Goal: Information Seeking & Learning: Learn about a topic

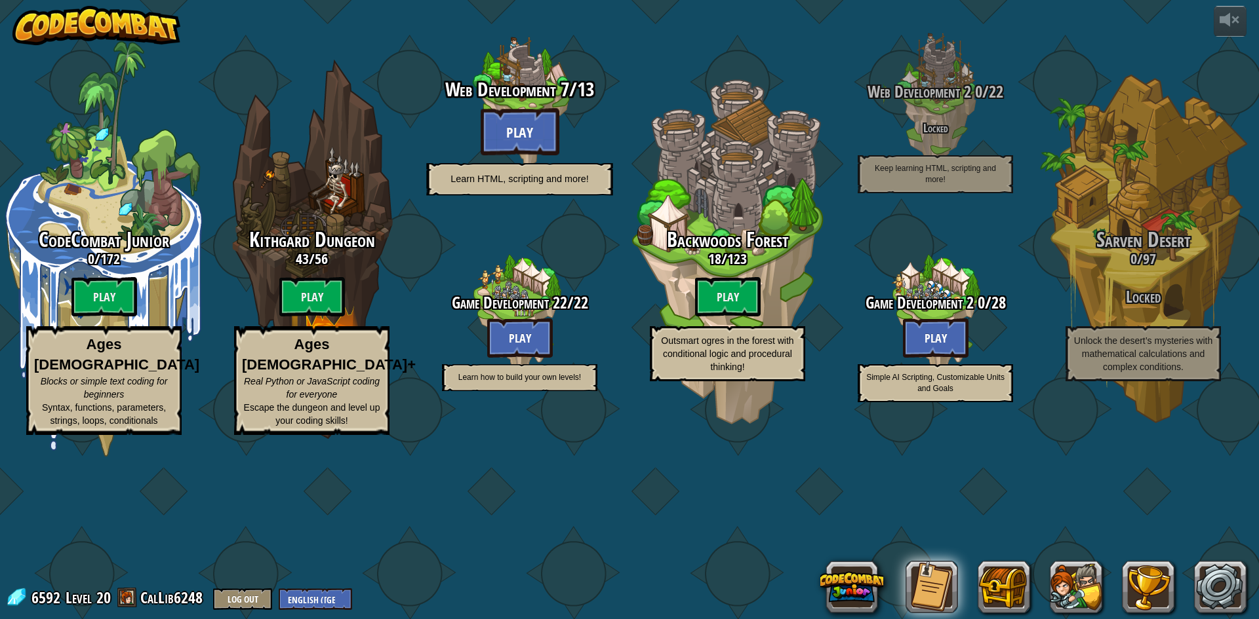
click at [533, 155] on btn "Play" at bounding box center [520, 131] width 79 height 47
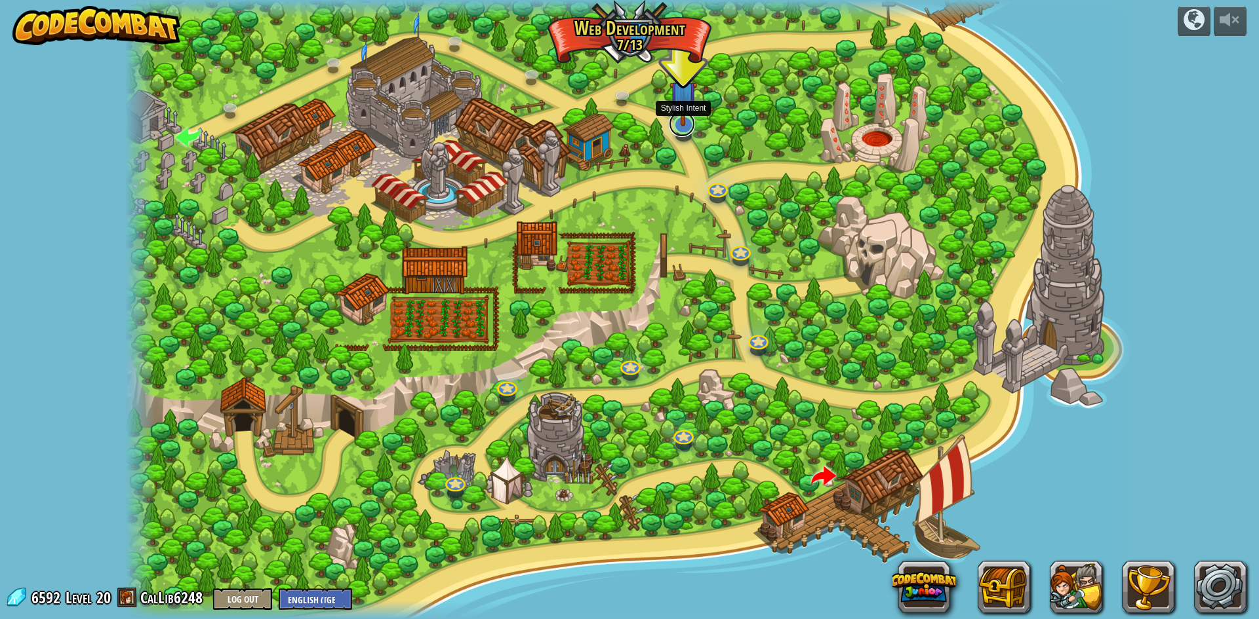
click at [686, 128] on link at bounding box center [682, 124] width 26 height 26
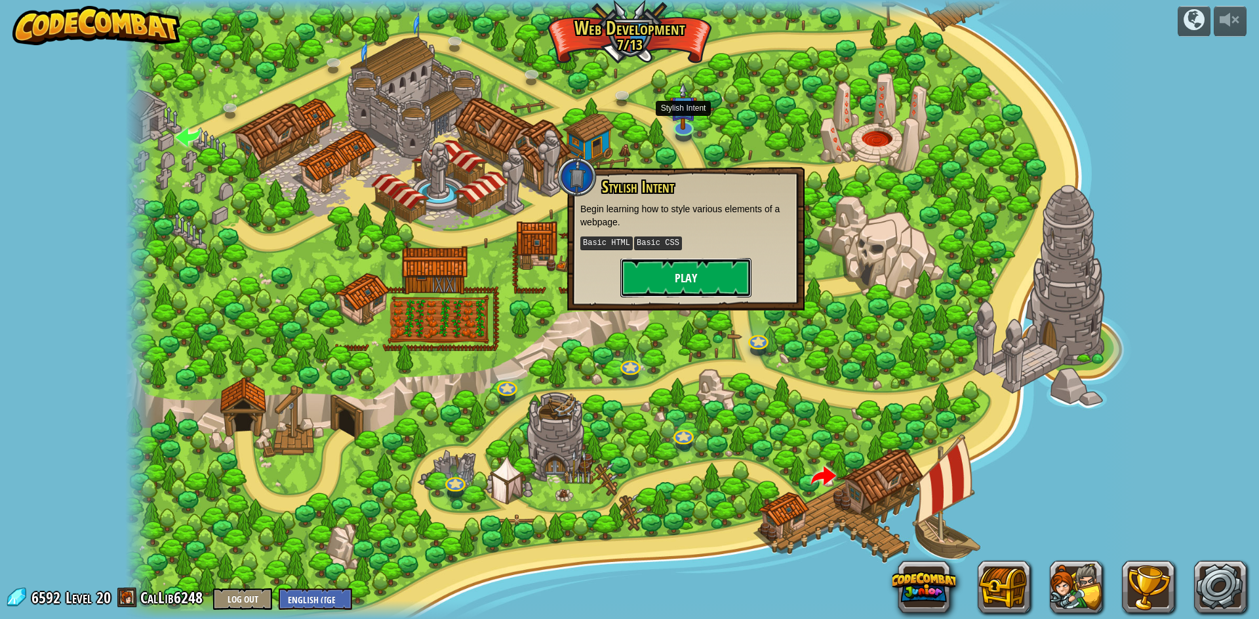
click at [689, 275] on button "Play" at bounding box center [685, 277] width 131 height 39
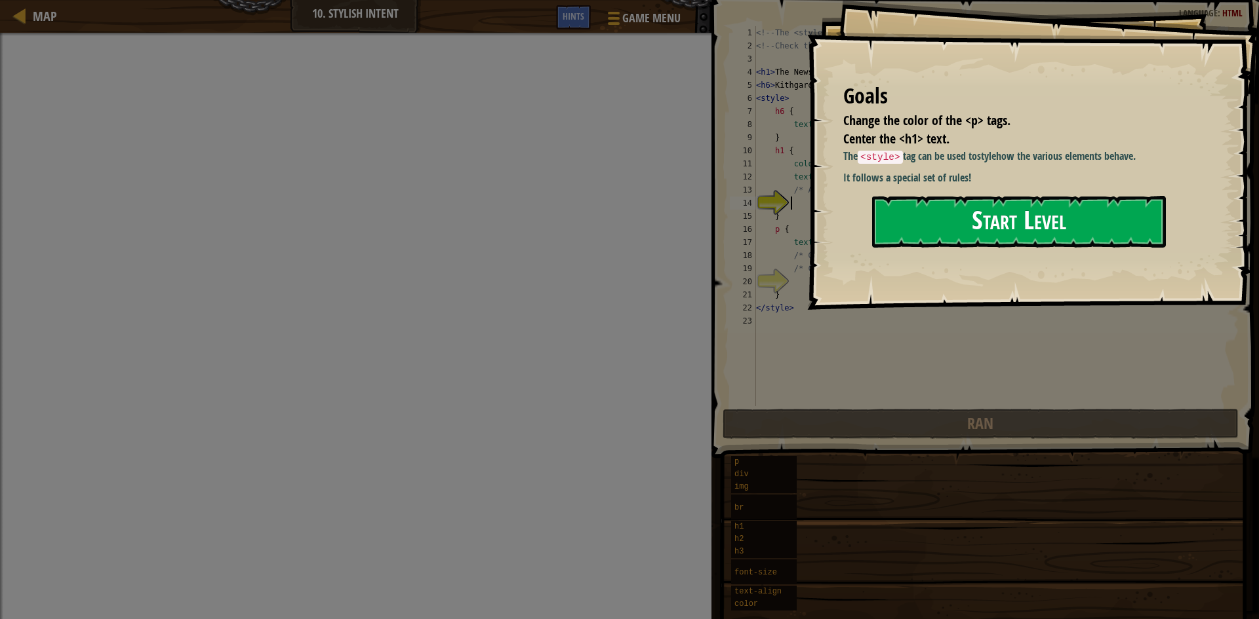
click at [720, 227] on button "Start Level" at bounding box center [1019, 222] width 294 height 52
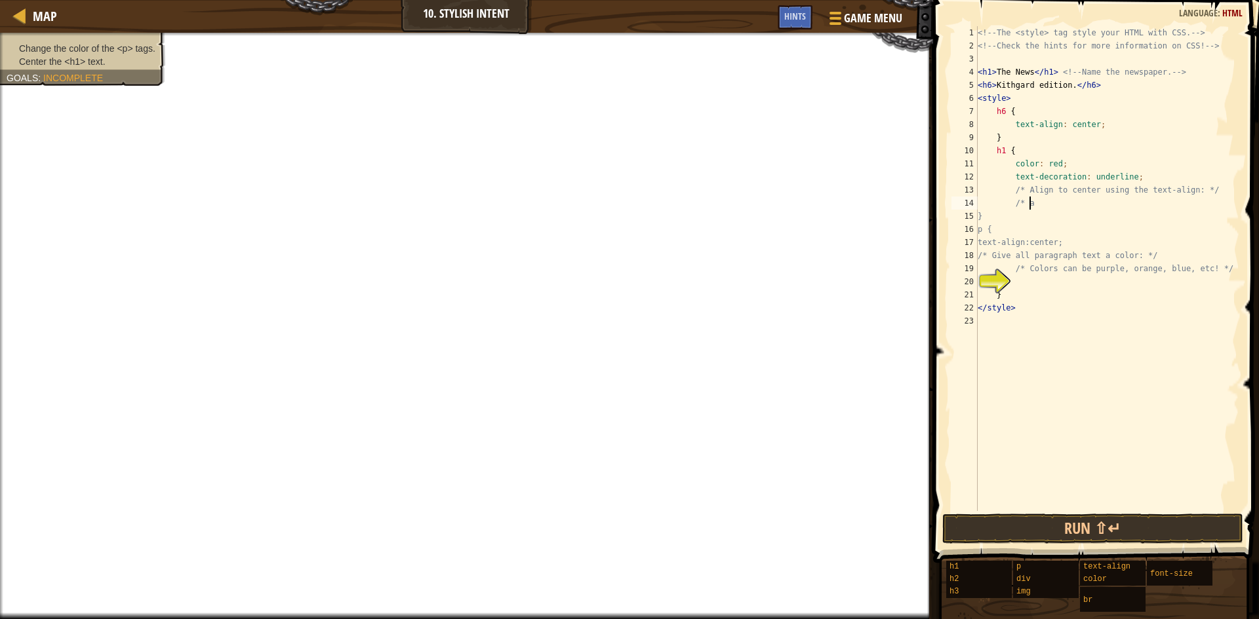
scroll to position [6, 3]
type textarea "/"
click at [720, 13] on span "Hints" at bounding box center [795, 16] width 22 height 12
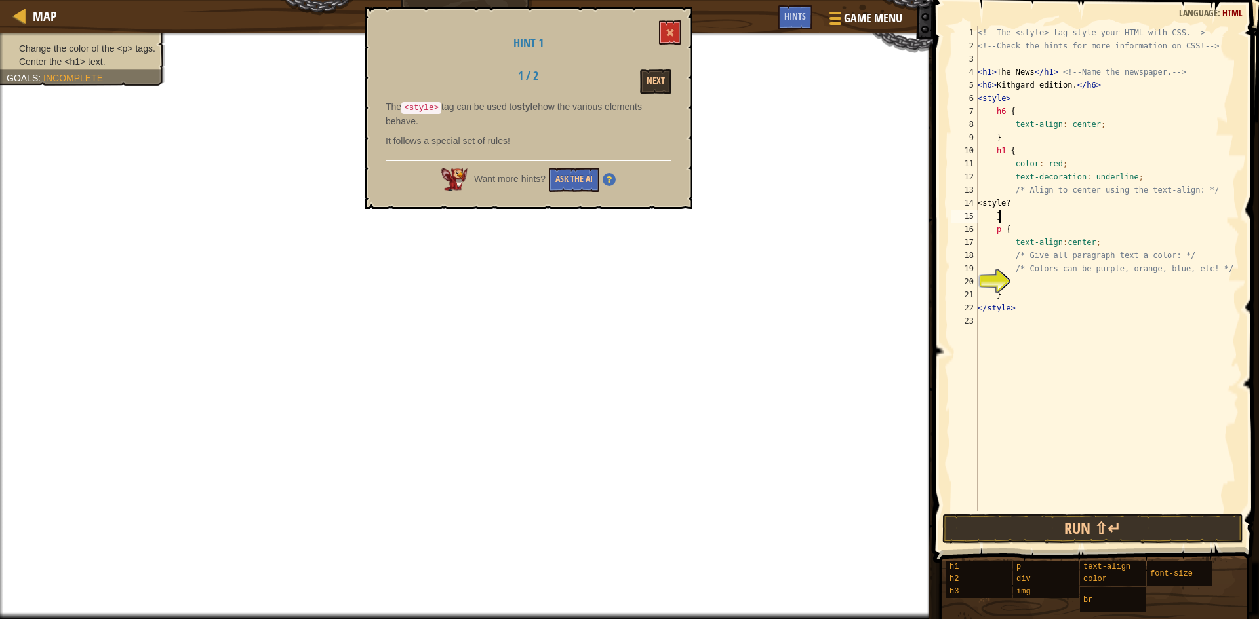
click at [720, 213] on div "<!-- The <style> tag style your HTML with CSS. --> <!-- Check the hints for mor…" at bounding box center [1107, 281] width 264 height 511
click at [720, 204] on div "<!-- The <style> tag style your HTML with CSS. --> <!-- Check the hints for mor…" at bounding box center [1107, 281] width 264 height 511
type textarea "<"
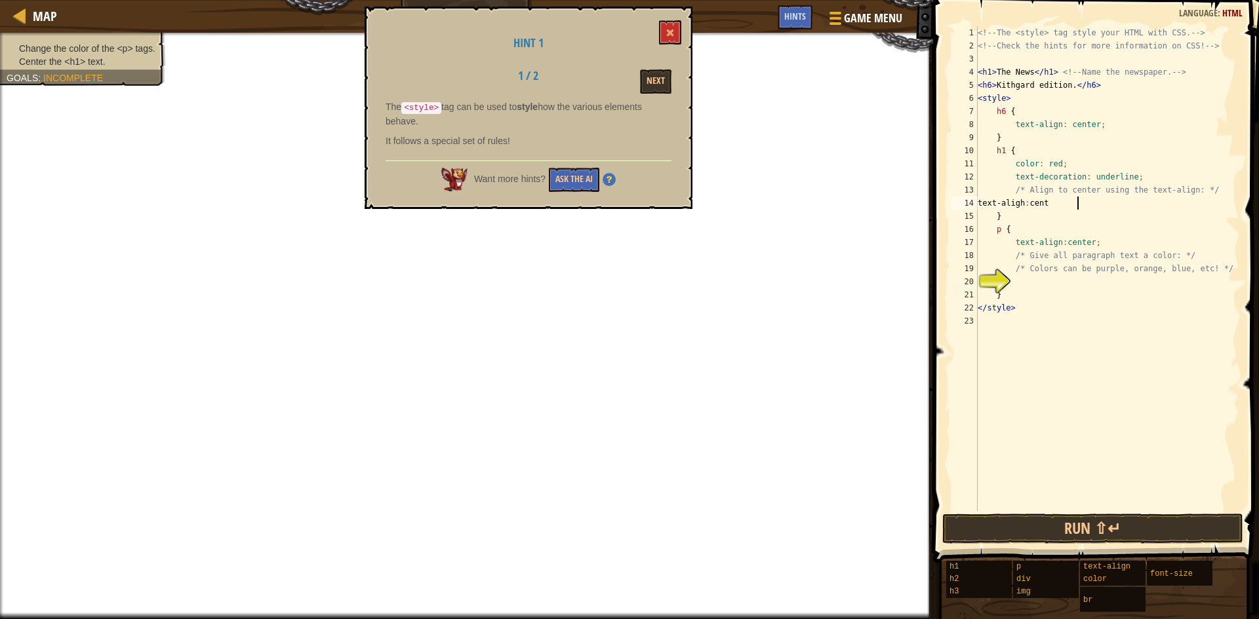
scroll to position [6, 8]
type textarea "text-aligh:center"
click at [720, 286] on div "<!-- The <style> tag style your HTML with CSS. --> <!-- Check the hints for mor…" at bounding box center [1107, 281] width 264 height 511
click at [720, 203] on div "<!-- The <style> tag style your HTML with CSS. --> <!-- Check the hints for mor…" at bounding box center [1107, 281] width 264 height 511
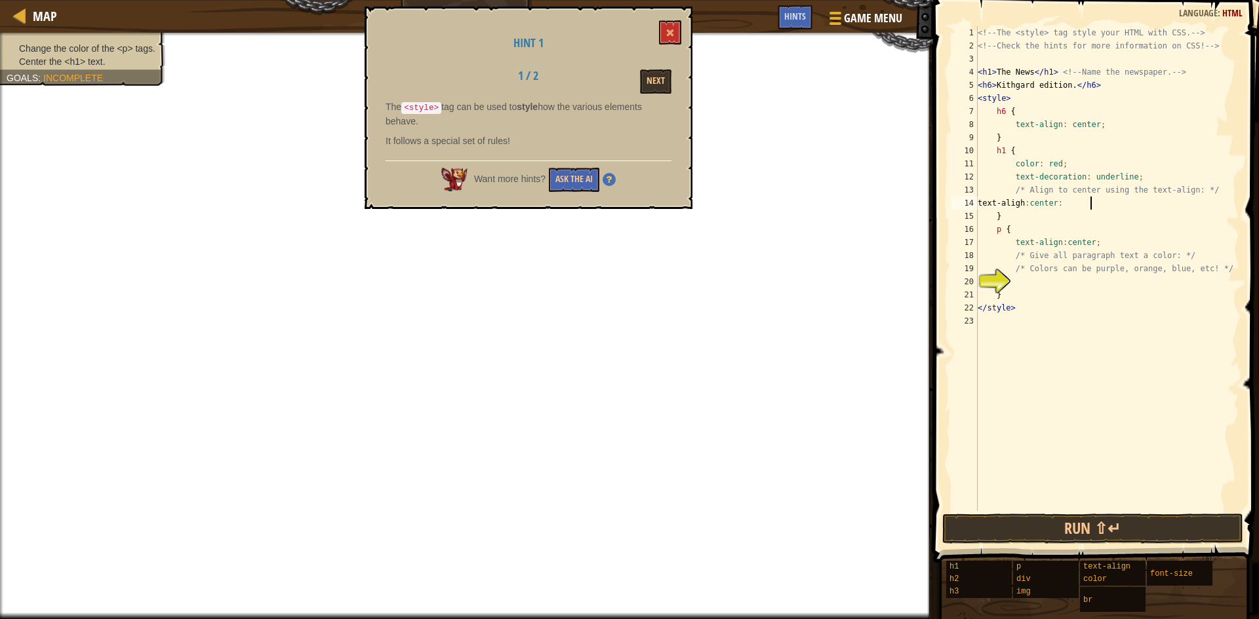
scroll to position [6, 9]
click at [720, 203] on div "<!-- The <style> tag style your HTML with CSS. --> <!-- Check the hints for mor…" at bounding box center [1107, 281] width 264 height 511
drag, startPoint x: 1017, startPoint y: 245, endPoint x: 1085, endPoint y: 237, distance: 68.0
click at [720, 237] on div "<!-- The <style> tag style your HTML with CSS. --> <!-- Check the hints for mor…" at bounding box center [1107, 281] width 264 height 511
drag, startPoint x: 1013, startPoint y: 204, endPoint x: 1088, endPoint y: 208, distance: 75.5
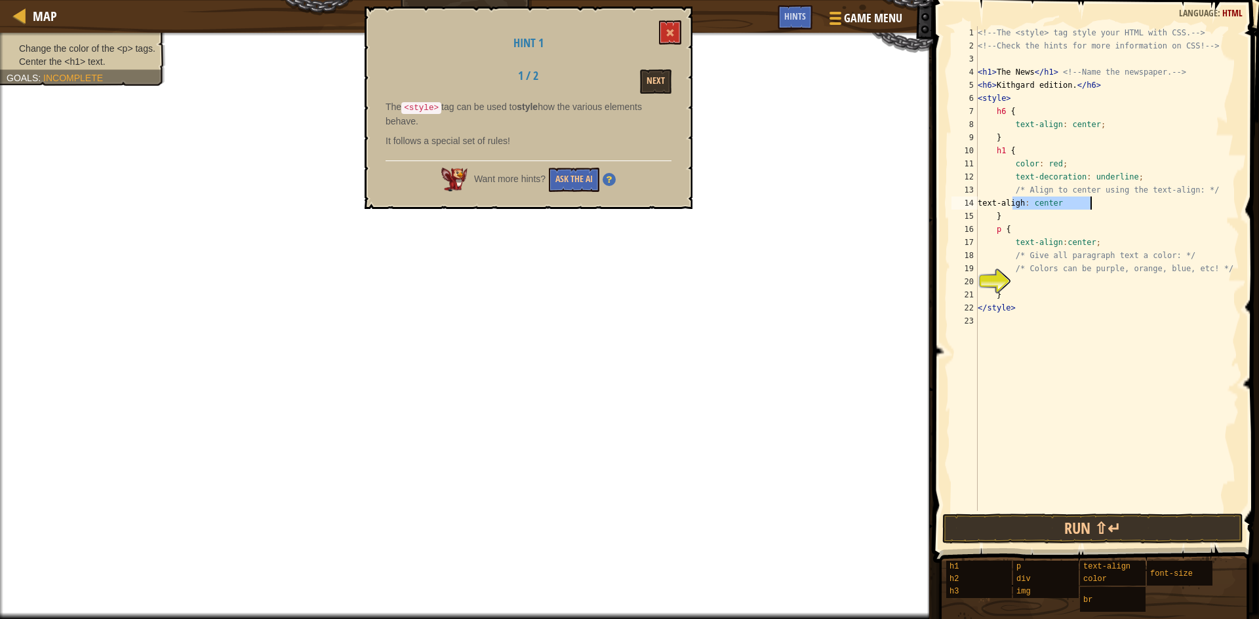
click at [720, 208] on div "<!-- The <style> tag style your HTML with CSS. --> <!-- Check the hints for mor…" at bounding box center [1107, 281] width 264 height 511
paste textarea "n:"
drag, startPoint x: 1012, startPoint y: 165, endPoint x: 1055, endPoint y: 161, distance: 44.2
click at [720, 161] on div "<!-- The <style> tag style your HTML with CSS. --> <!-- Check the hints for mor…" at bounding box center [1107, 281] width 264 height 511
type textarea "color: red;"
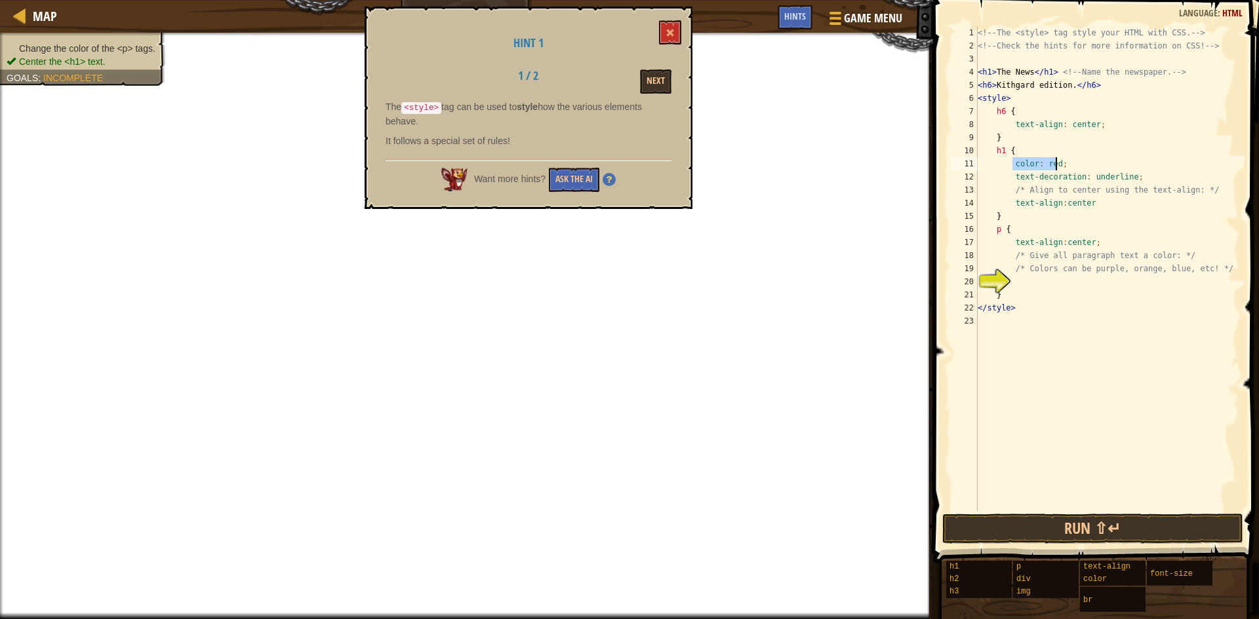
scroll to position [6, 6]
click at [720, 287] on div "<!-- The <style> tag style your HTML with CSS. --> <!-- Check the hints for mor…" at bounding box center [1107, 281] width 264 height 511
paste textarea "color: red"
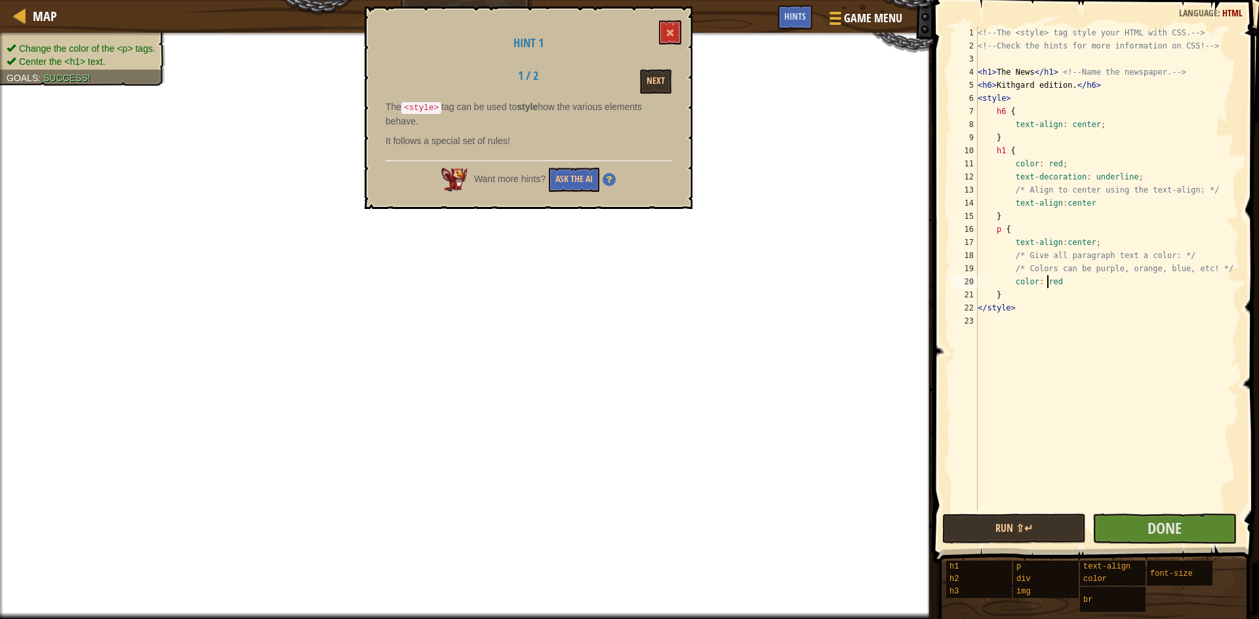
click at [720, 288] on div "<!-- The <style> tag style your HTML with CSS. --> <!-- Check the hints for mor…" at bounding box center [1107, 281] width 264 height 511
click at [720, 285] on div "<!-- The <style> tag style your HTML with CSS. --> <!-- Check the hints for mor…" at bounding box center [1107, 281] width 264 height 511
type textarea "color: blue"
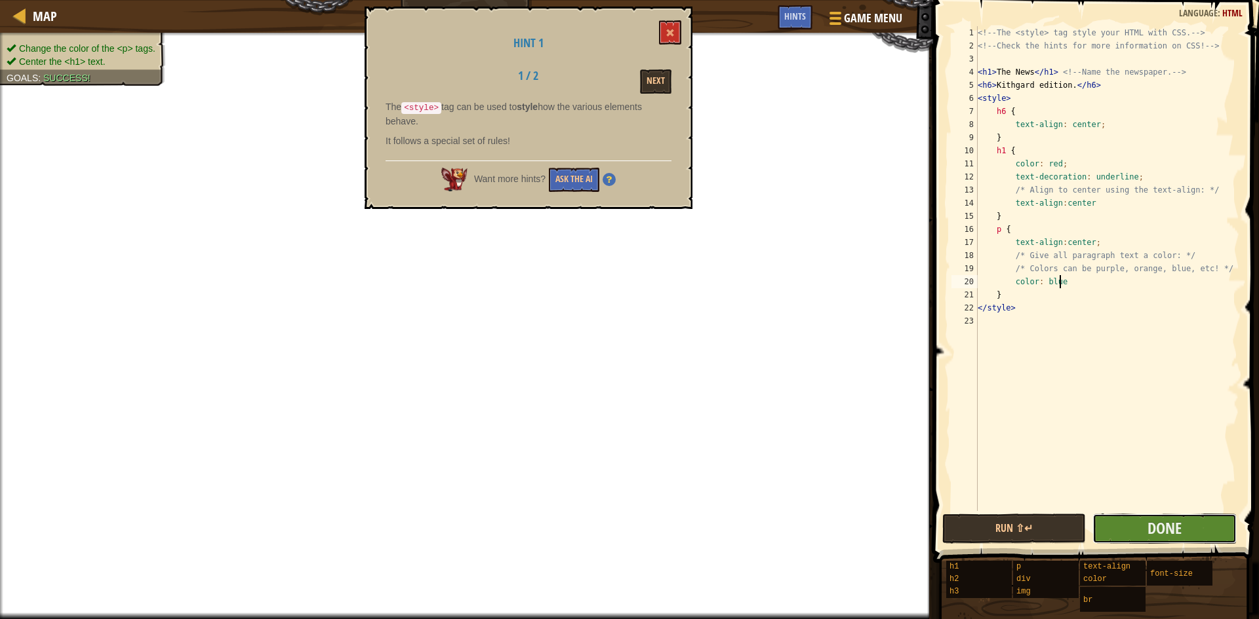
click at [720, 525] on button "Done" at bounding box center [1164, 529] width 144 height 30
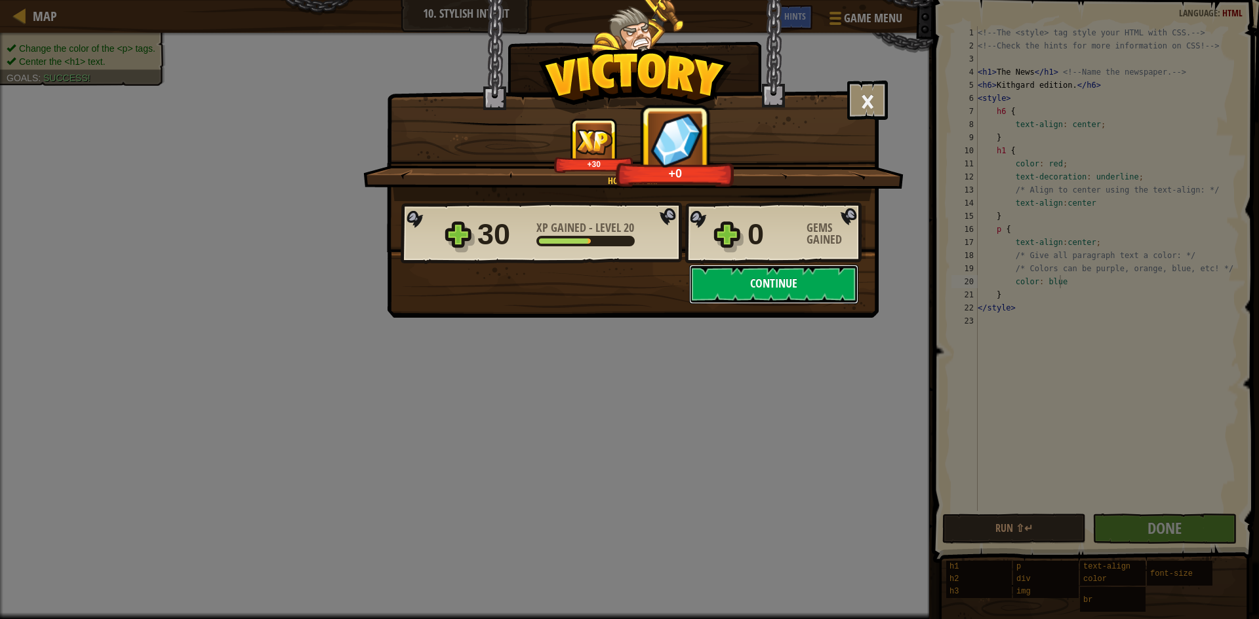
click at [720, 290] on button "Continue" at bounding box center [773, 284] width 169 height 39
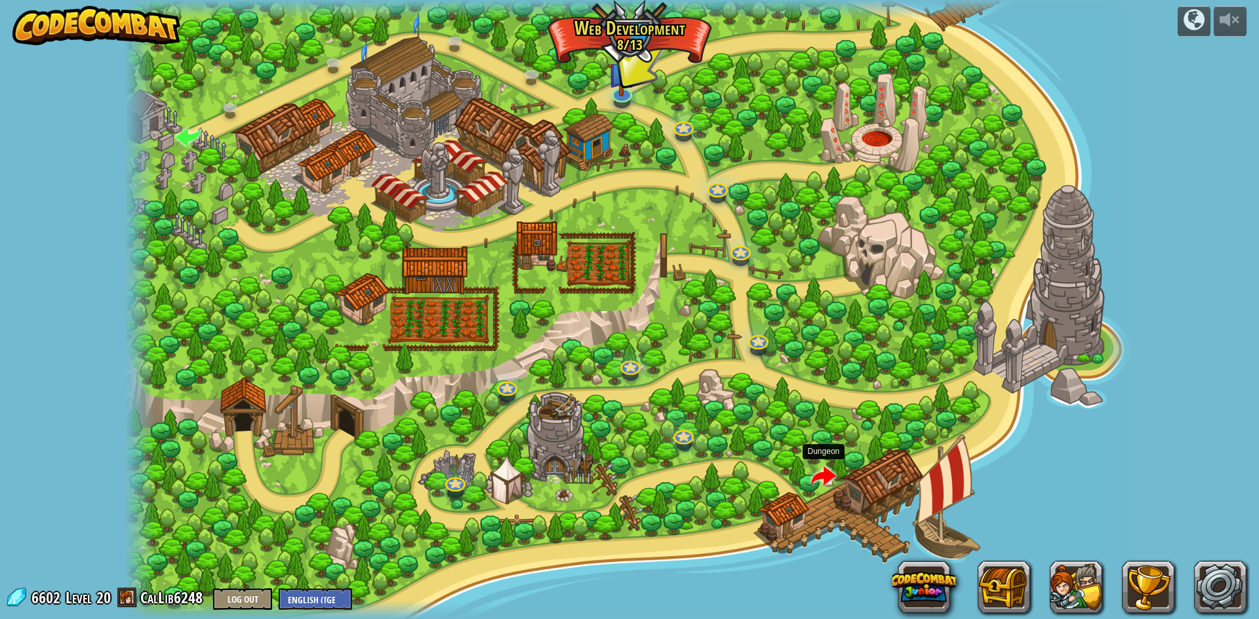
click at [720, 482] on span at bounding box center [823, 477] width 25 height 25
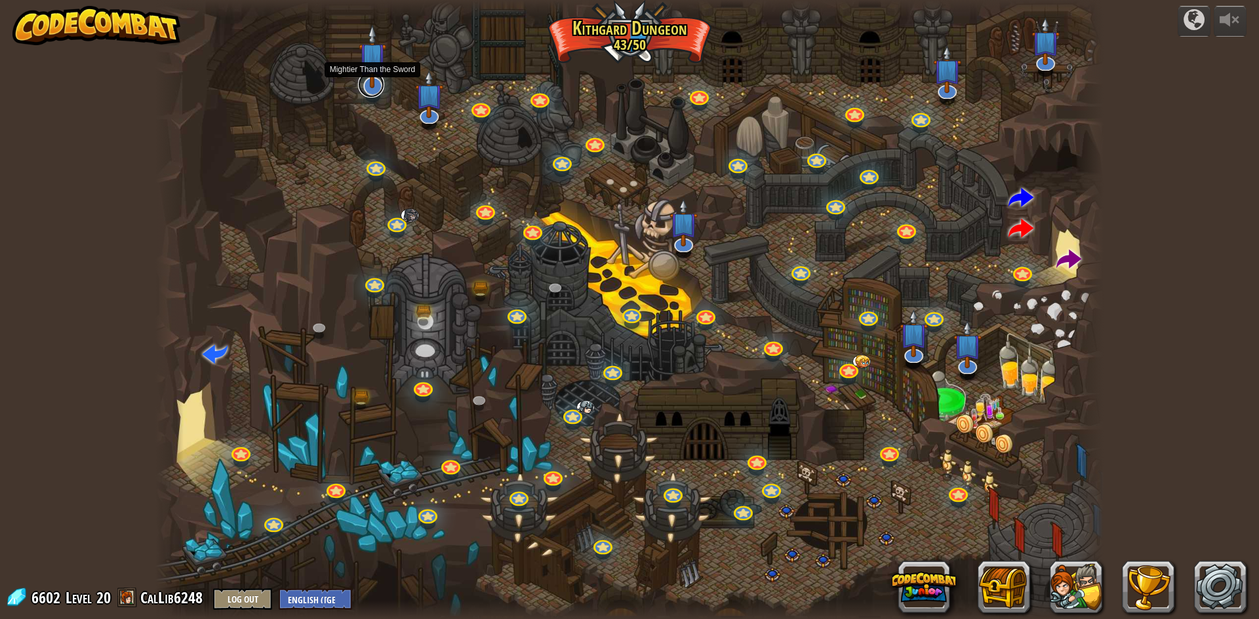
click at [372, 88] on link at bounding box center [371, 84] width 26 height 26
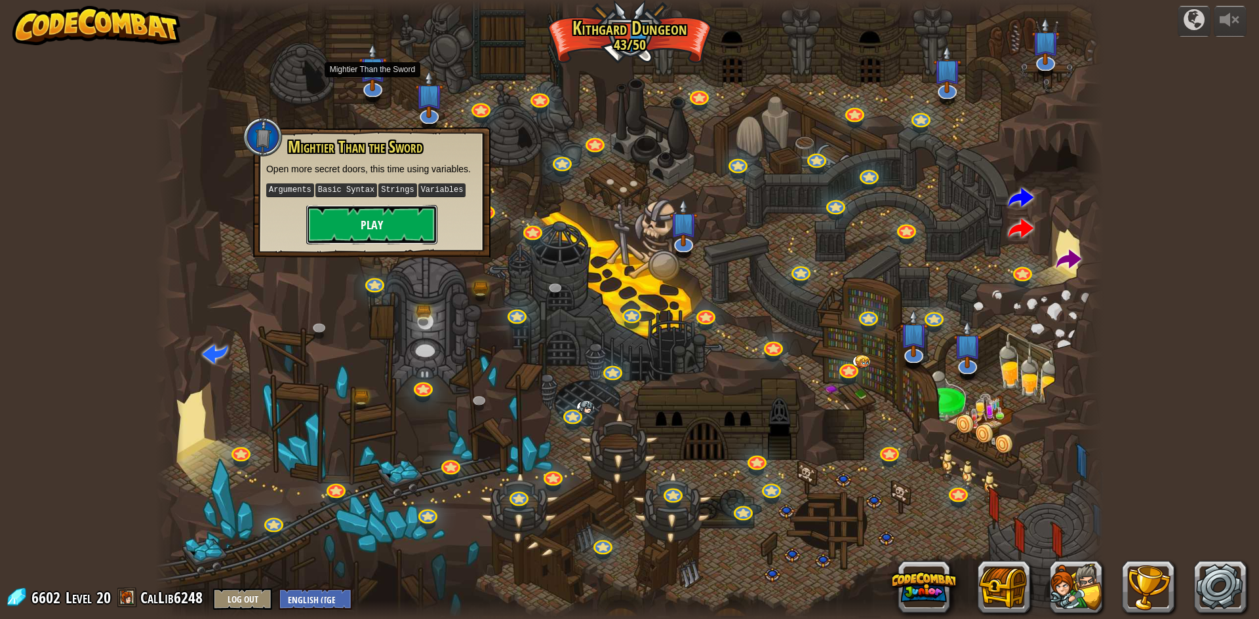
click at [399, 222] on button "Play" at bounding box center [371, 224] width 131 height 39
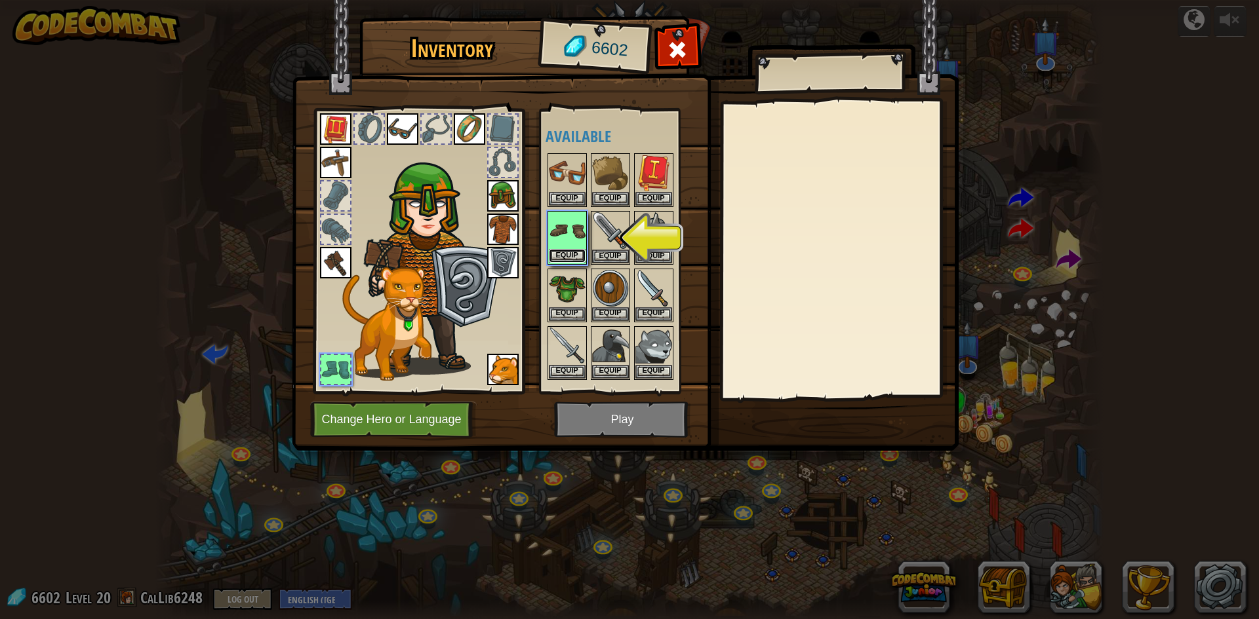
click at [576, 256] on button "Equip" at bounding box center [567, 256] width 37 height 14
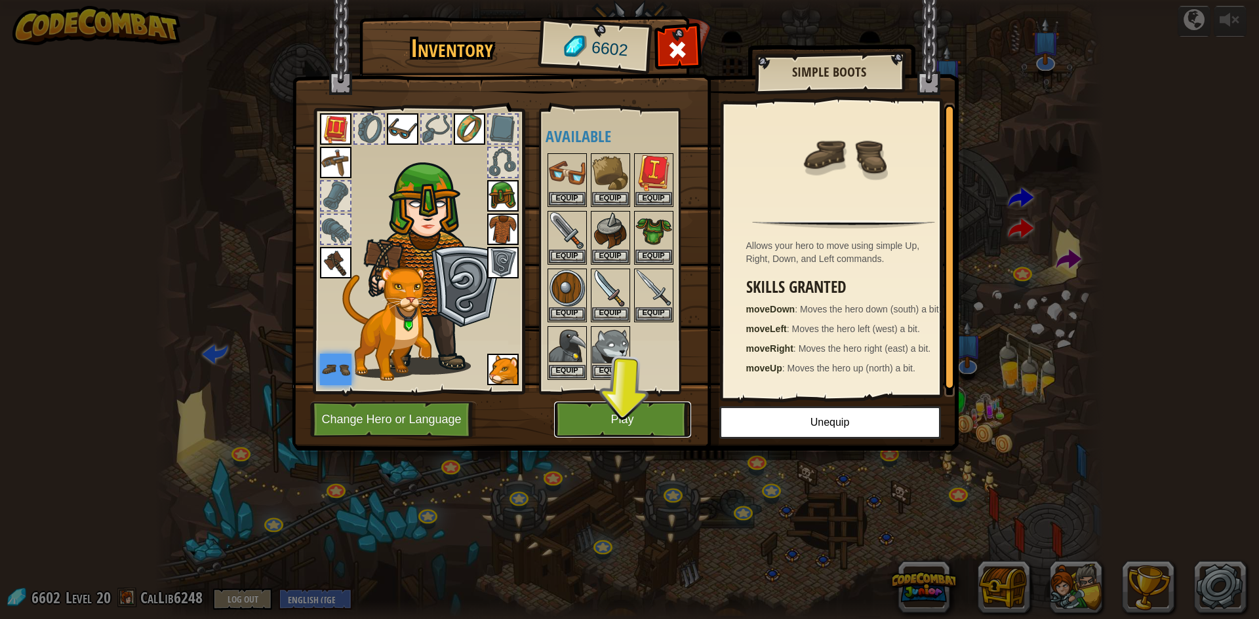
click at [598, 424] on button "Play" at bounding box center [622, 420] width 137 height 36
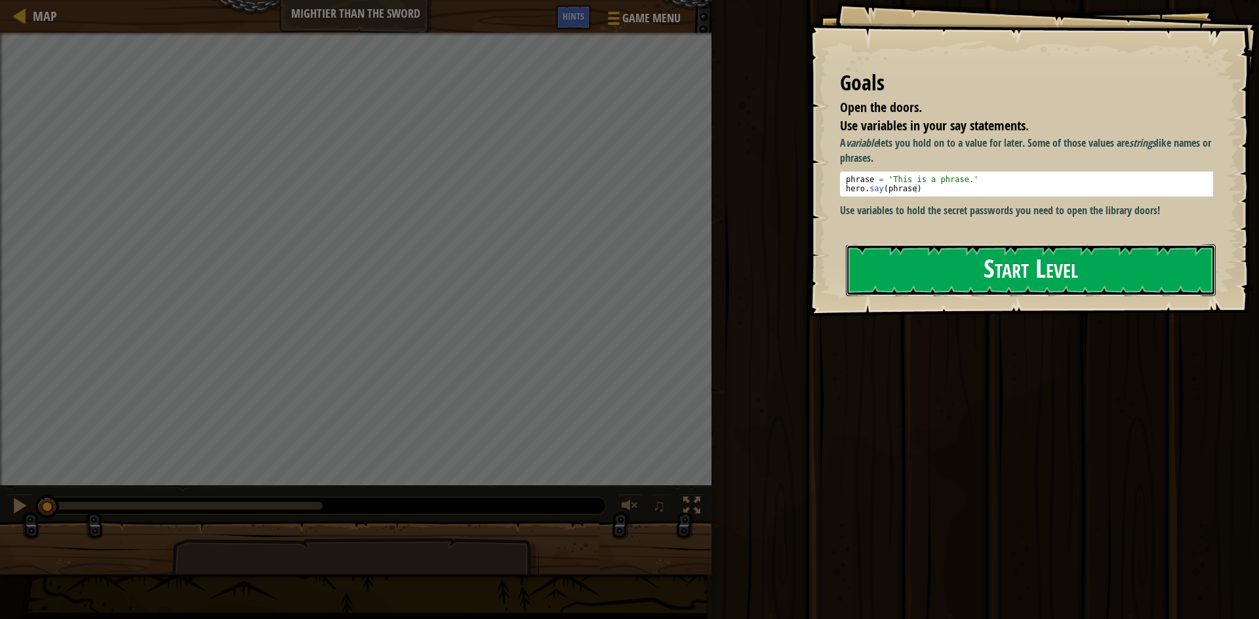
click at [720, 269] on button "Start Level" at bounding box center [1031, 271] width 370 height 52
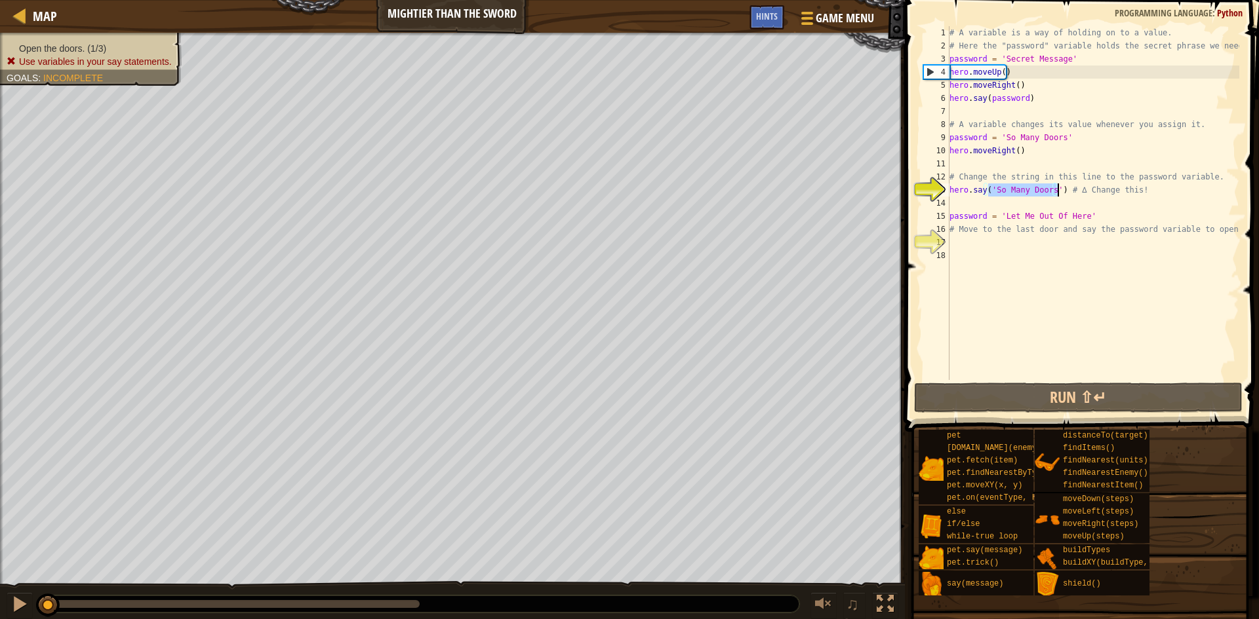
drag, startPoint x: 990, startPoint y: 191, endPoint x: 1055, endPoint y: 191, distance: 65.6
click at [720, 191] on div "# A variable is a way of holding on to a value. # Here the "password" variable …" at bounding box center [1093, 216] width 292 height 380
click at [720, 191] on div "# A variable is a way of holding on to a value. # Here the "password" variable …" at bounding box center [1093, 203] width 292 height 354
drag, startPoint x: 1072, startPoint y: 56, endPoint x: 996, endPoint y: 55, distance: 76.1
click at [720, 55] on div "# A variable is a way of holding on to a value. # Here the "password" variable …" at bounding box center [1093, 216] width 292 height 380
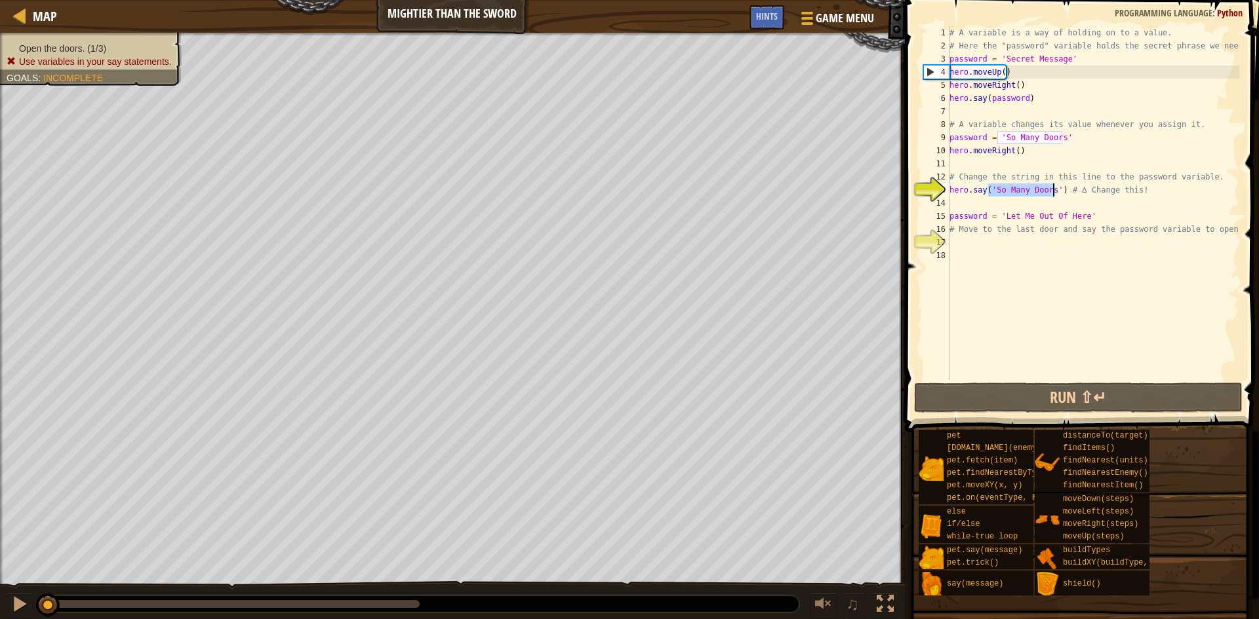
drag, startPoint x: 988, startPoint y: 187, endPoint x: 1053, endPoint y: 191, distance: 65.0
click at [720, 191] on div "# A variable is a way of holding on to a value. # Here the "password" variable …" at bounding box center [1093, 216] width 292 height 380
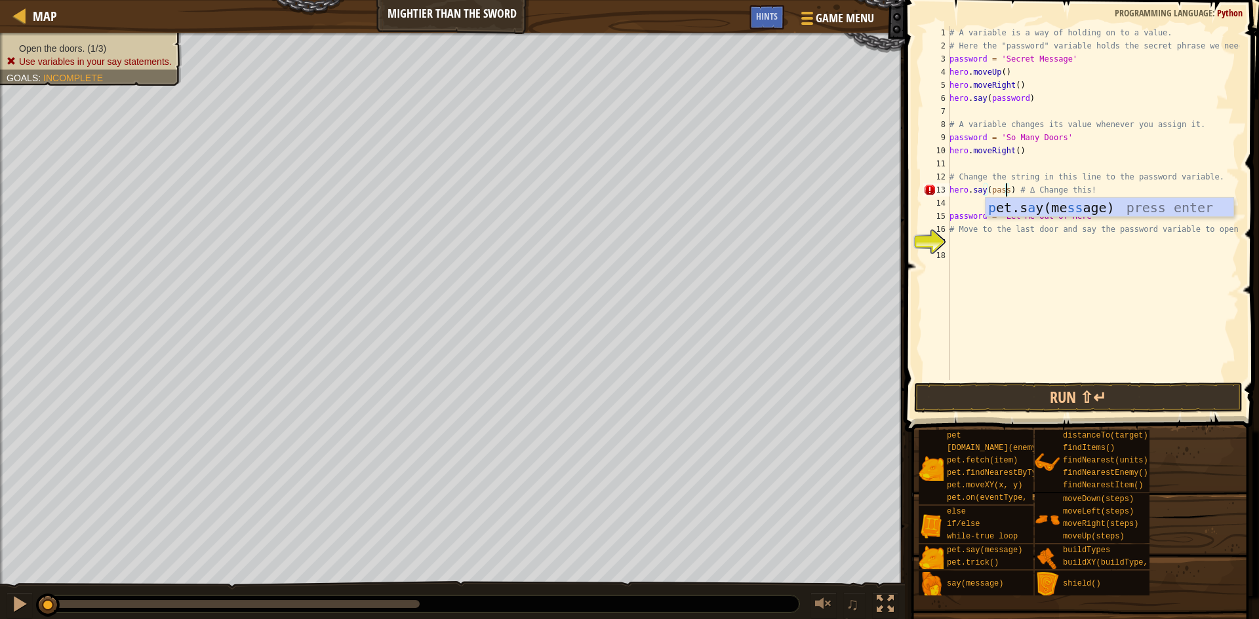
scroll to position [6, 6]
type textarea "hero.say(password) # ∆ Change this!"
click at [720, 243] on div "# A variable is a way of holding on to a value. # Here the "password" variable …" at bounding box center [1093, 216] width 292 height 380
click at [720, 218] on div "# A variable is a way of holding on to a value. # Here the "password" variable …" at bounding box center [1093, 216] width 292 height 380
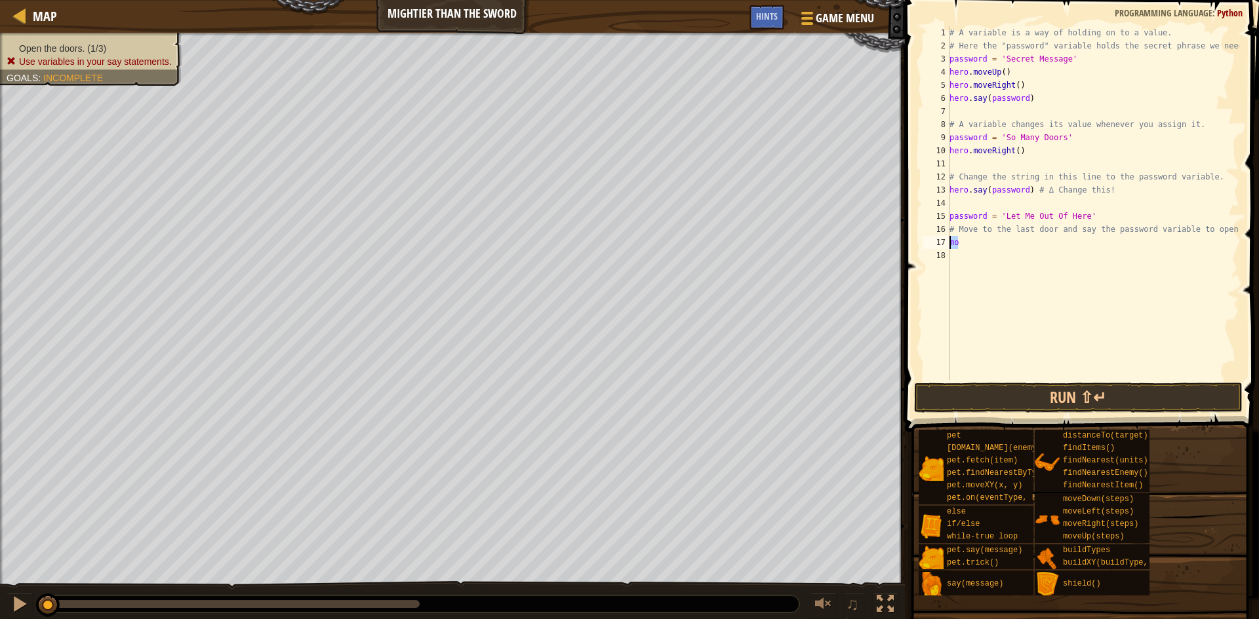
drag, startPoint x: 1007, startPoint y: 245, endPoint x: 930, endPoint y: 243, distance: 77.4
click at [720, 243] on div "password = 'Let Me Out Of Here' 1 2 3 4 5 6 7 8 9 10 11 12 13 14 15 16 17 18 # …" at bounding box center [1079, 203] width 319 height 354
type textarea "mo"
click at [720, 399] on button "Run ⇧↵" at bounding box center [1078, 398] width 328 height 30
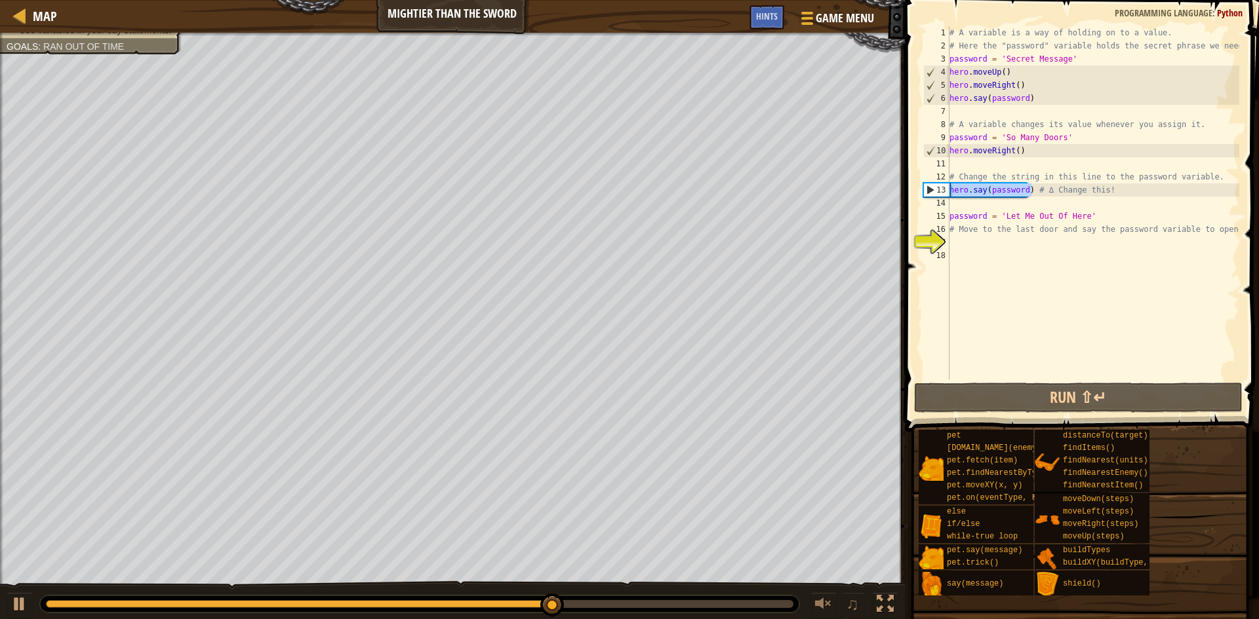
drag, startPoint x: 1032, startPoint y: 192, endPoint x: 943, endPoint y: 190, distance: 88.5
click at [720, 190] on div "1 2 3 4 5 6 7 8 9 10 11 12 13 14 15 16 17 18 # A variable is a way of holding o…" at bounding box center [1079, 203] width 319 height 354
type textarea "hero.say(password) # ∆ Change this!"
click at [720, 244] on div "# A variable is a way of holding on to a value. # Here the "password" variable …" at bounding box center [1093, 216] width 292 height 380
paste textarea "hero.say(password)"
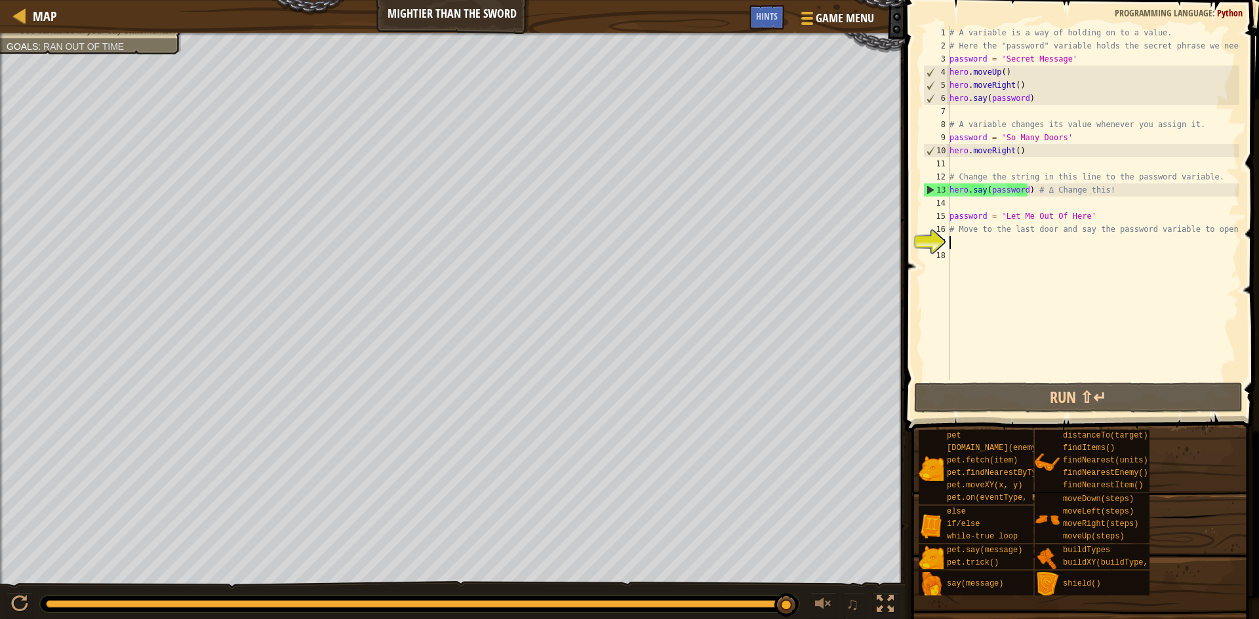
type textarea "hero.say(password)"
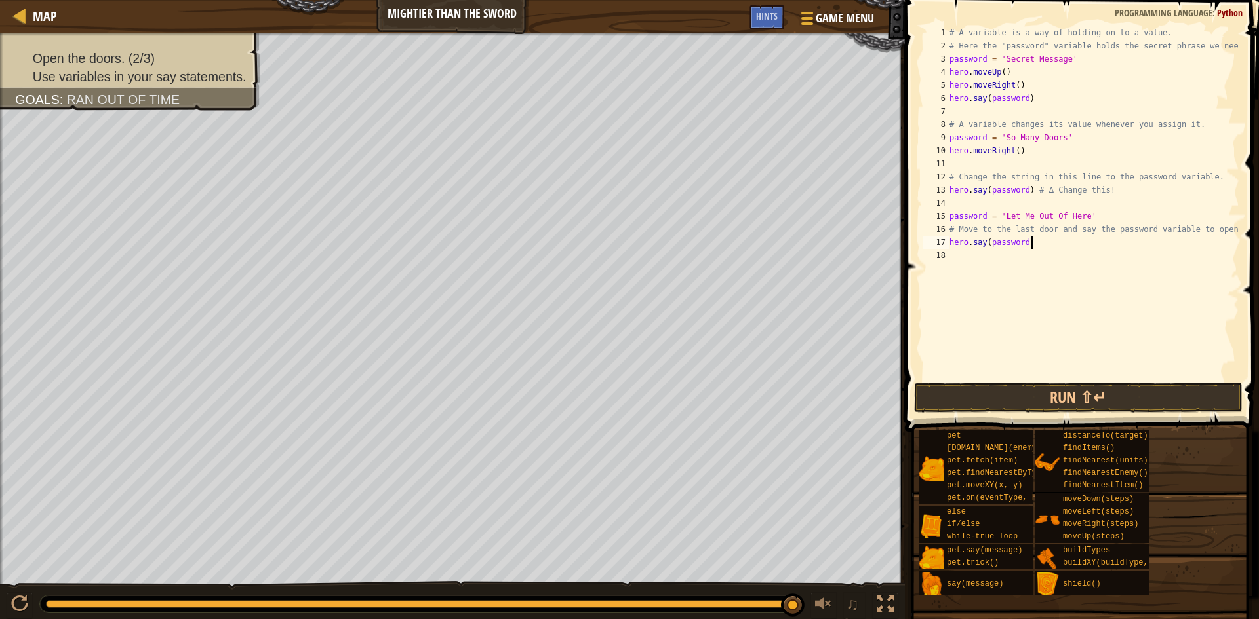
click at [720, 240] on div "# A variable is a way of holding on to a value. # Here the "password" variable …" at bounding box center [1093, 216] width 292 height 380
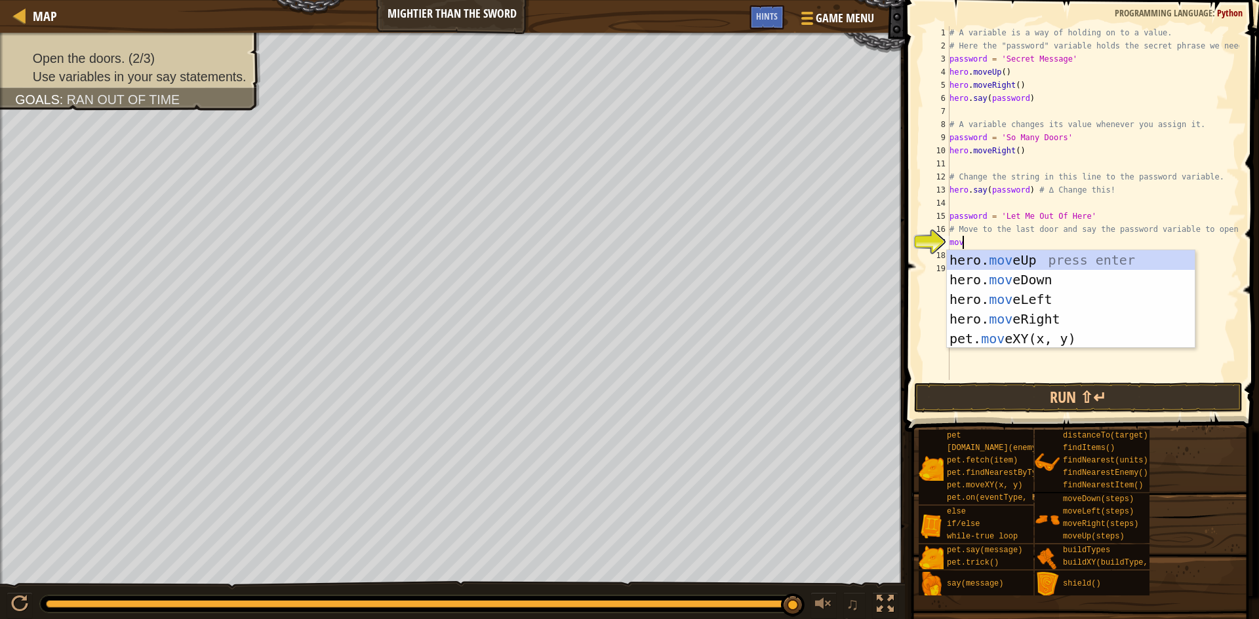
type textarea "move"
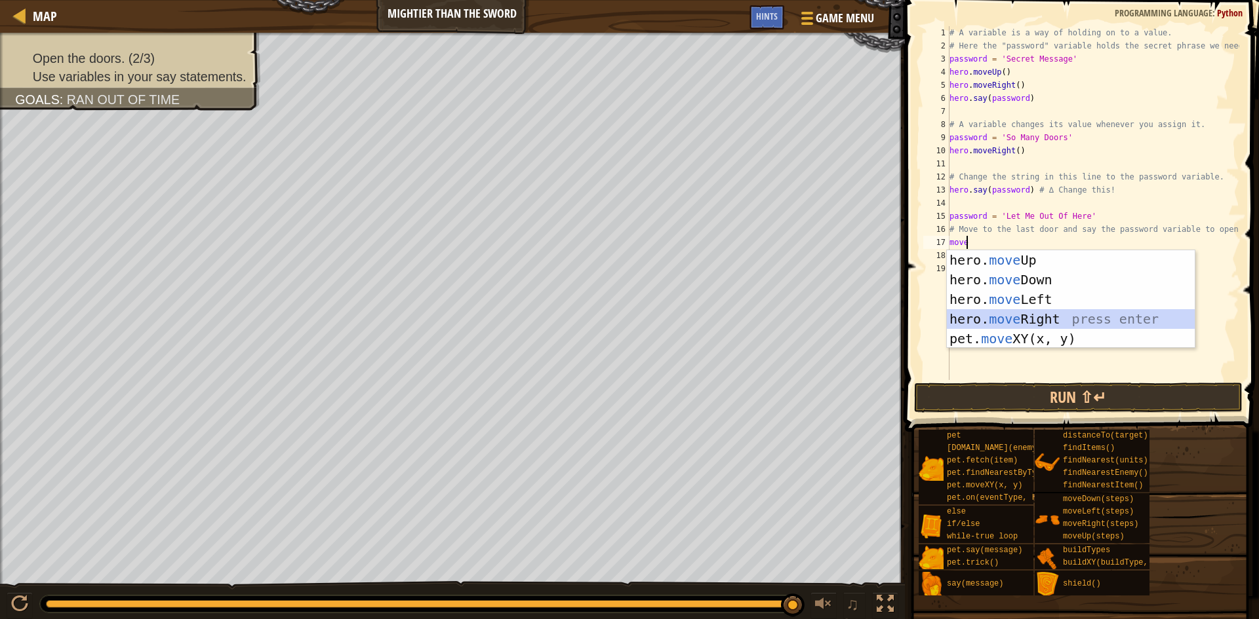
click at [720, 317] on div "hero. move Up press enter hero. move Down press enter hero. move Left press ent…" at bounding box center [1071, 319] width 248 height 138
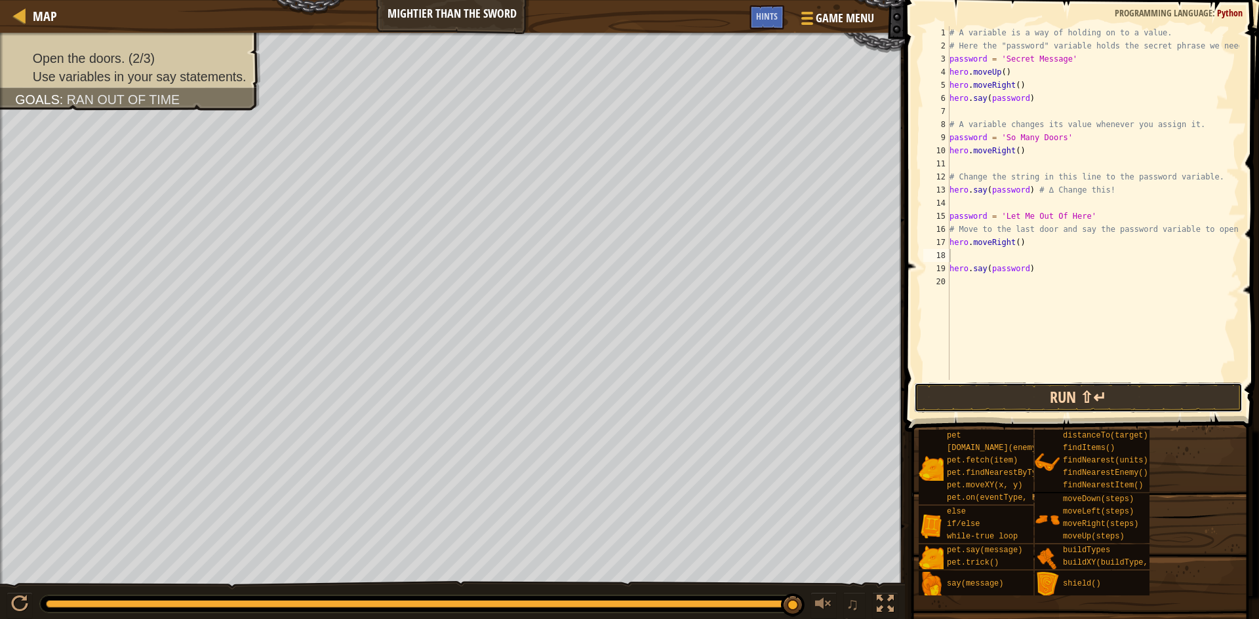
click at [720, 401] on button "Run ⇧↵" at bounding box center [1078, 398] width 328 height 30
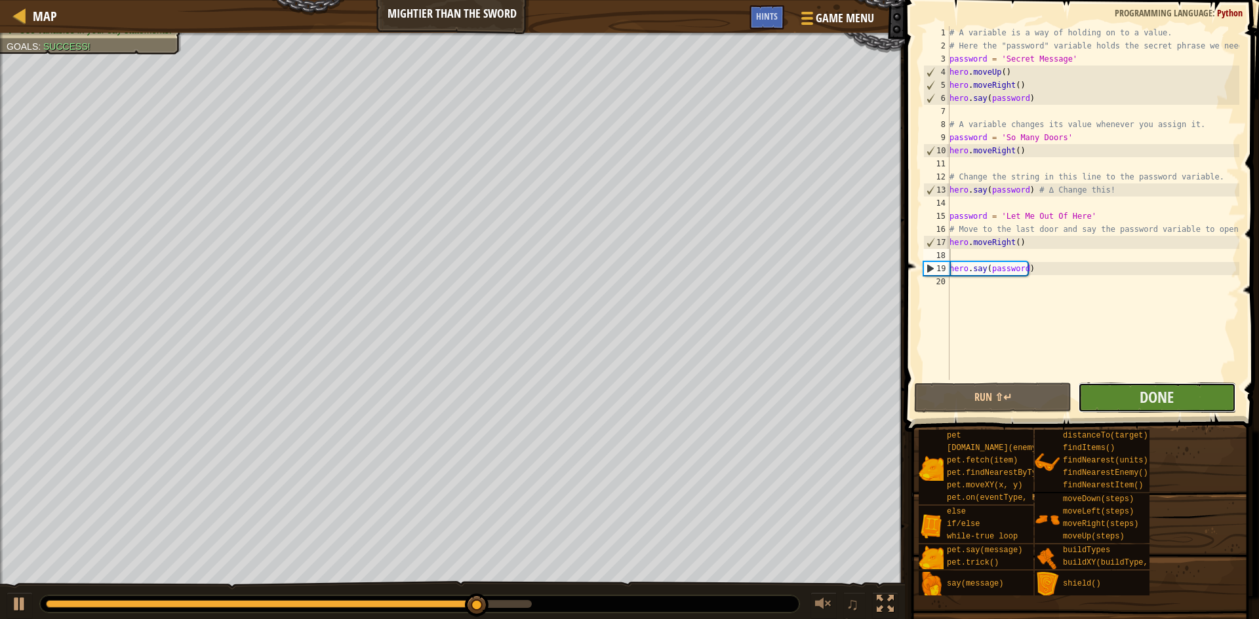
click at [720, 403] on button "Done" at bounding box center [1156, 398] width 157 height 30
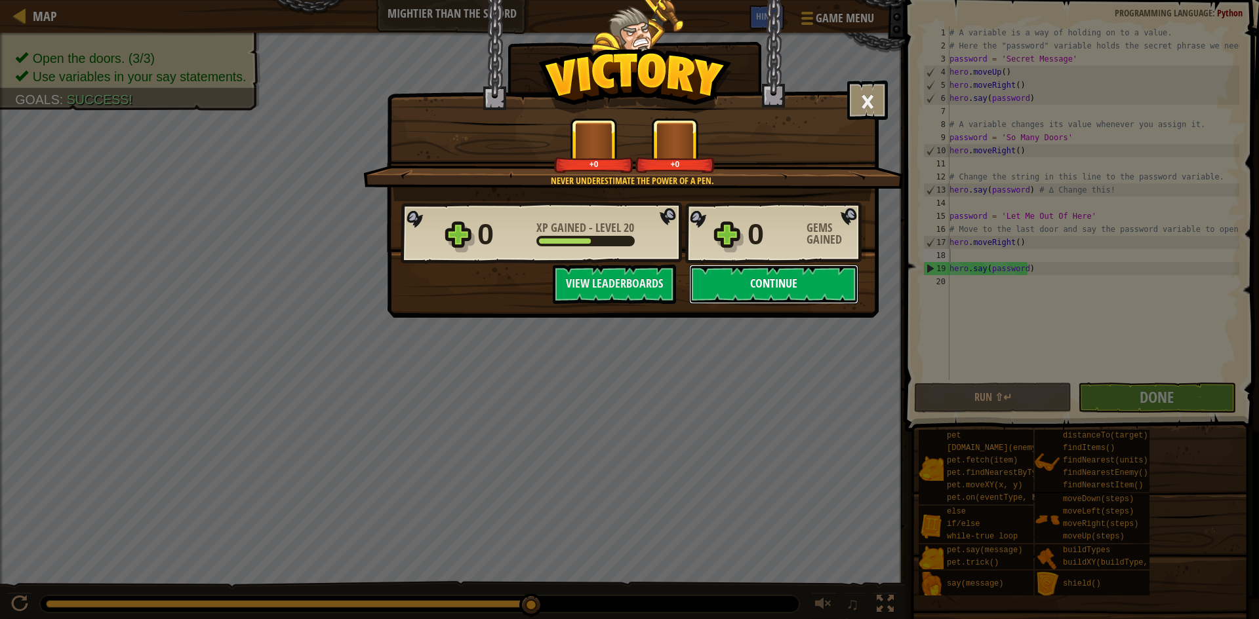
click at [720, 290] on button "Continue" at bounding box center [773, 284] width 169 height 39
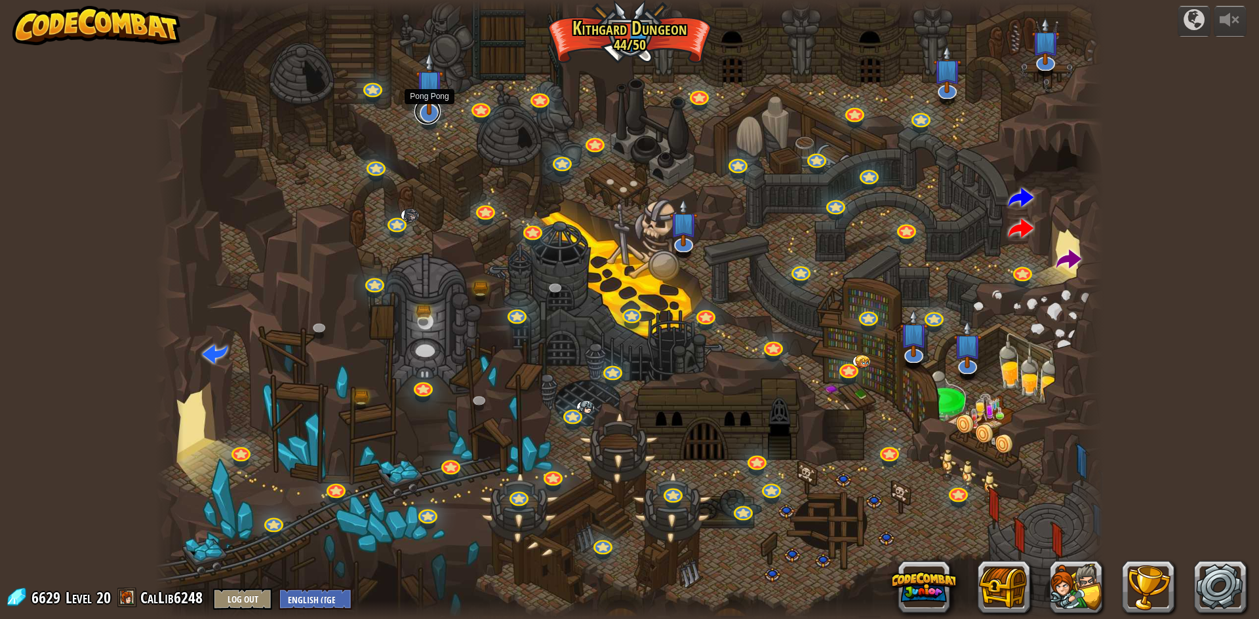
click at [429, 117] on link at bounding box center [427, 111] width 26 height 26
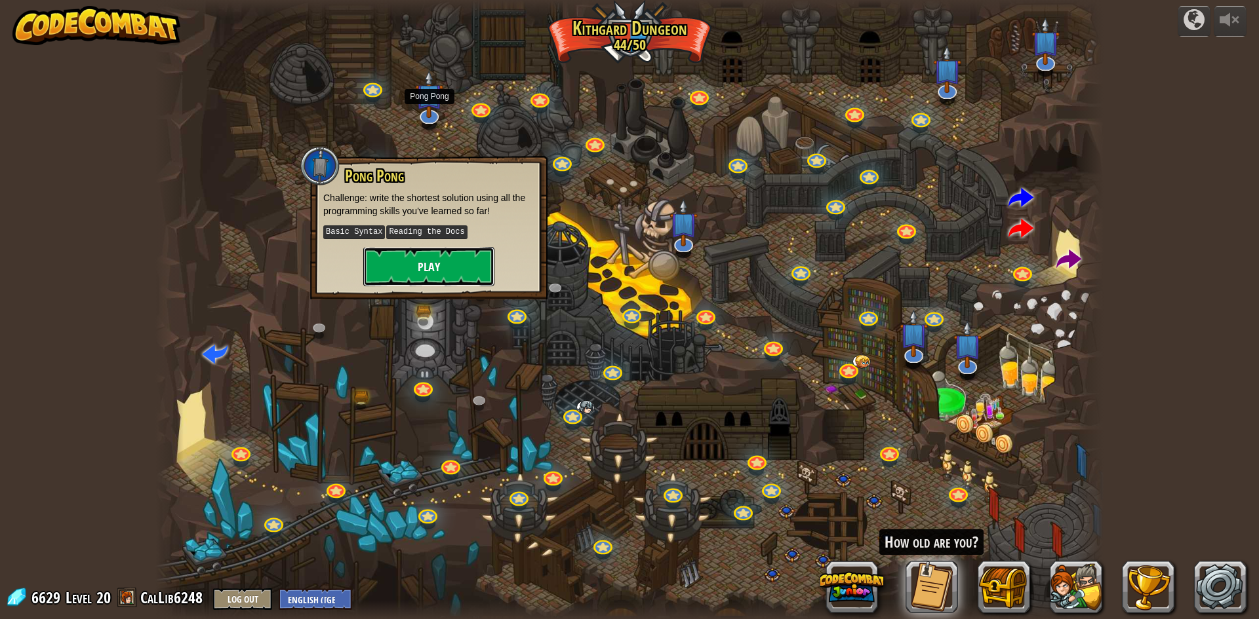
click at [452, 254] on button "Play" at bounding box center [428, 266] width 131 height 39
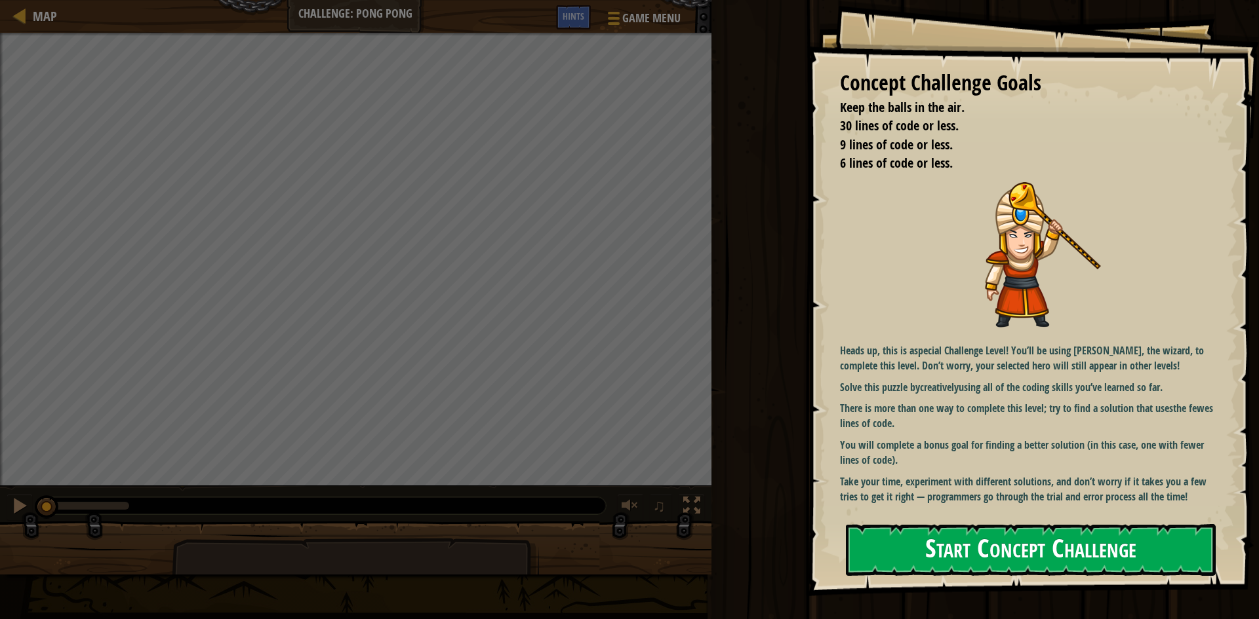
click at [720, 558] on button "Start Concept Challenge" at bounding box center [1031, 550] width 370 height 52
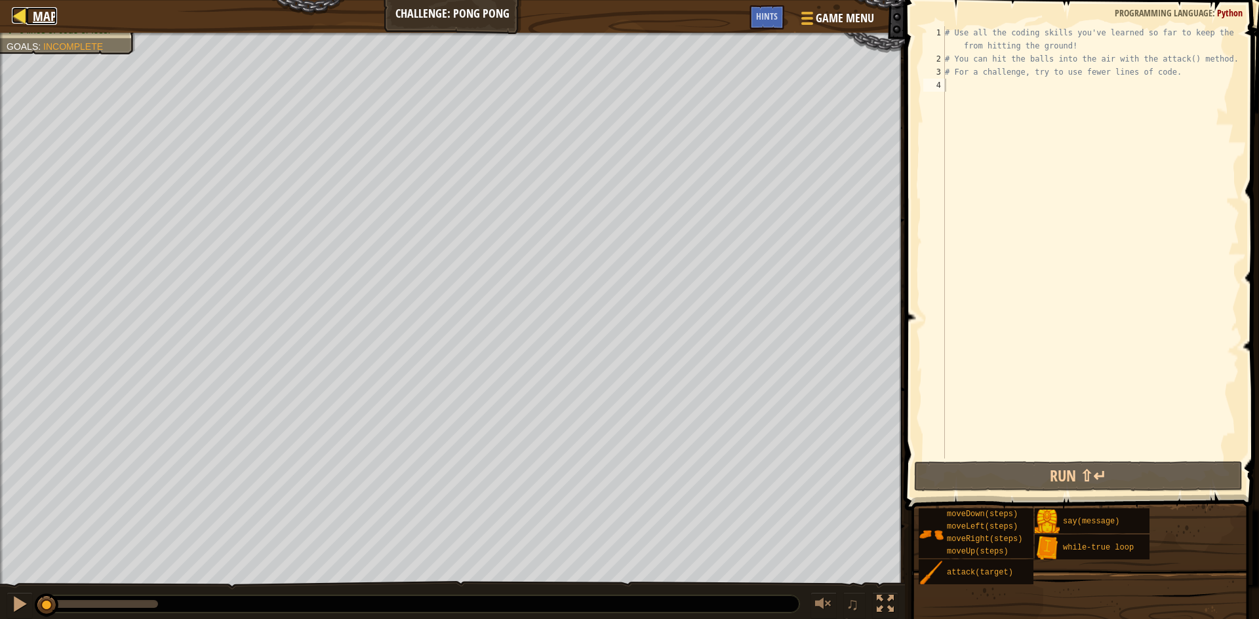
click at [28, 15] on div at bounding box center [20, 15] width 16 height 16
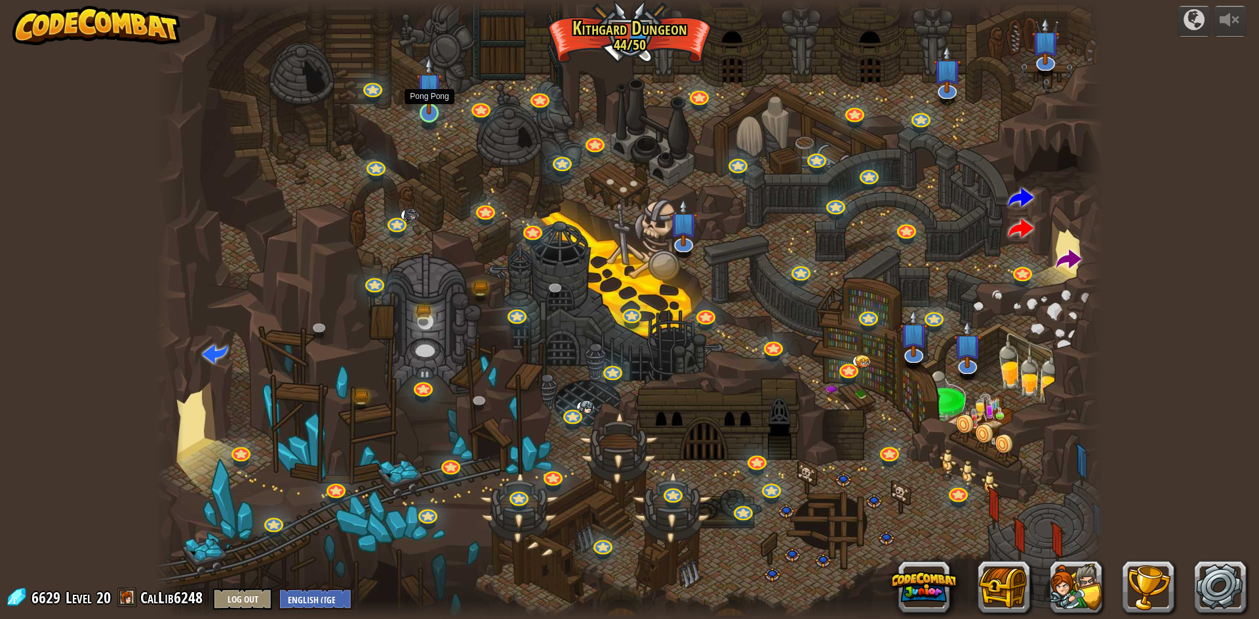
click at [430, 114] on img at bounding box center [429, 85] width 26 height 58
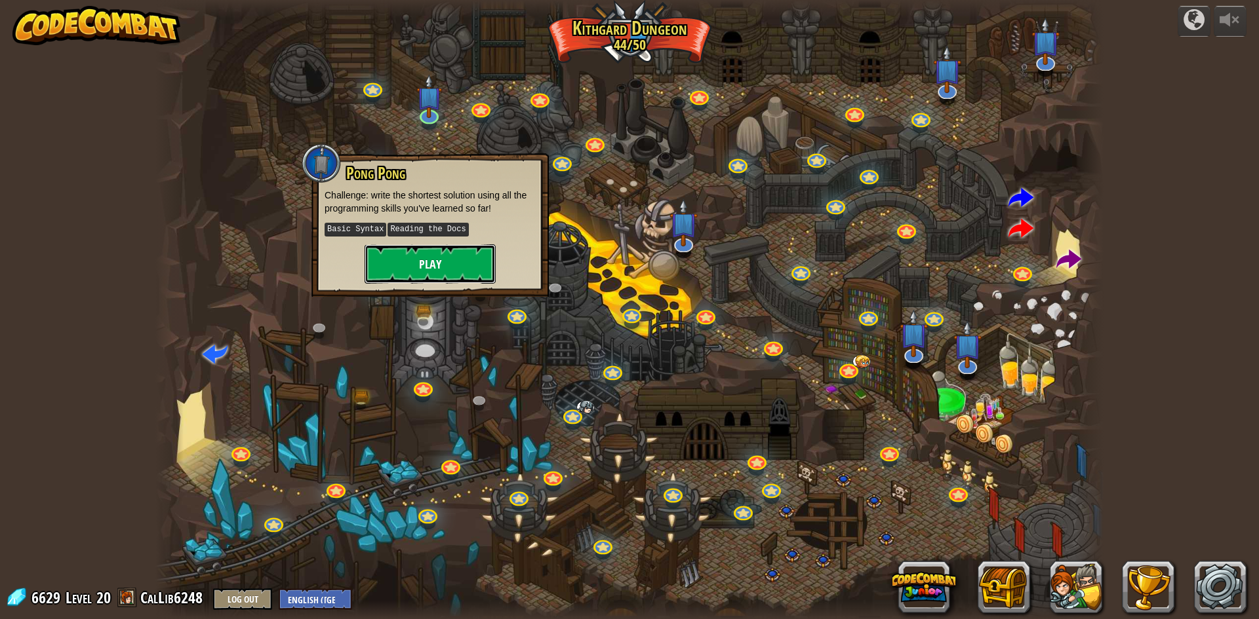
click at [433, 260] on button "Play" at bounding box center [429, 264] width 131 height 39
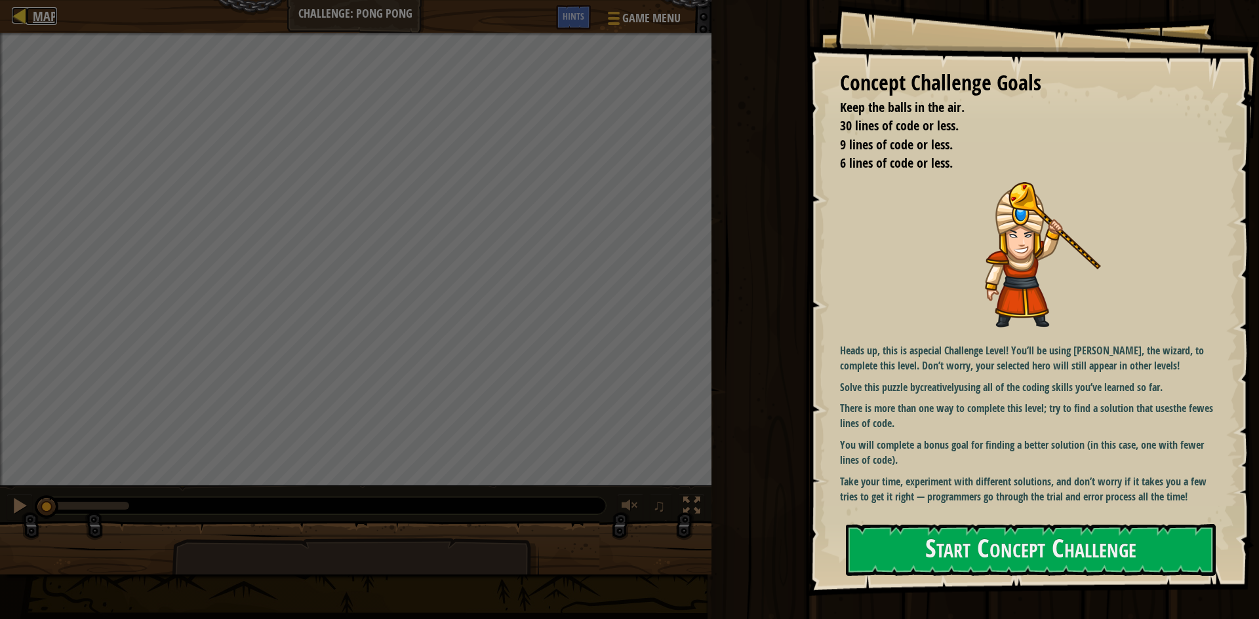
click at [37, 20] on span "Map" at bounding box center [45, 16] width 24 height 18
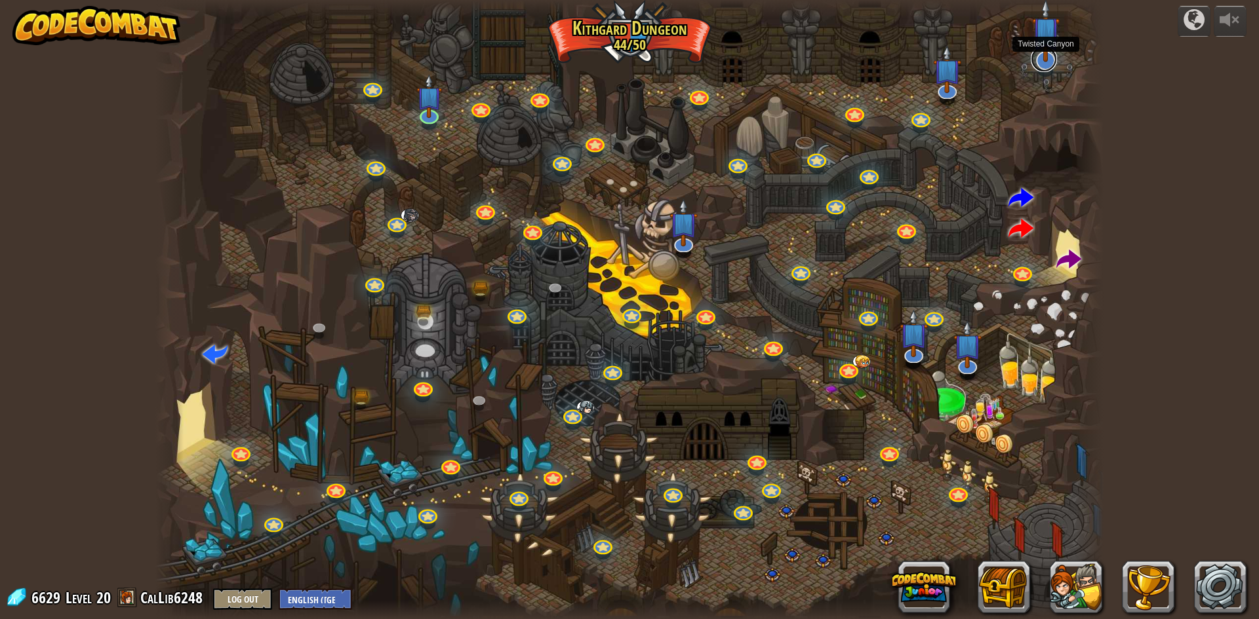
click at [720, 63] on link at bounding box center [1044, 59] width 26 height 26
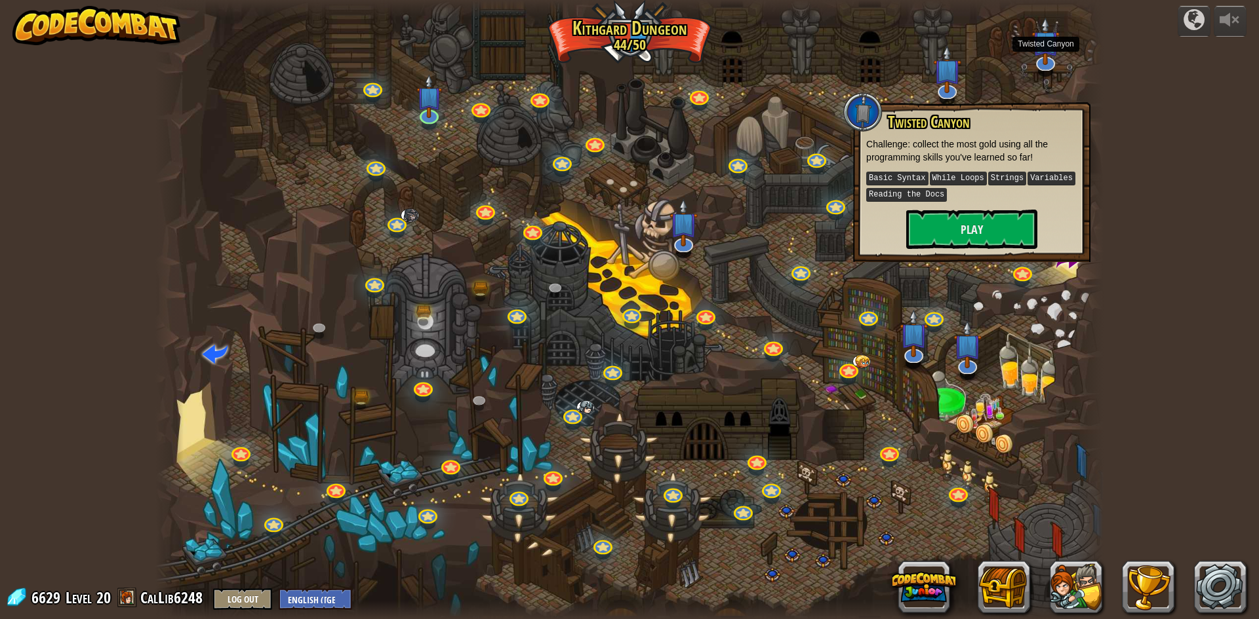
click at [720, 64] on div at bounding box center [629, 309] width 948 height 619
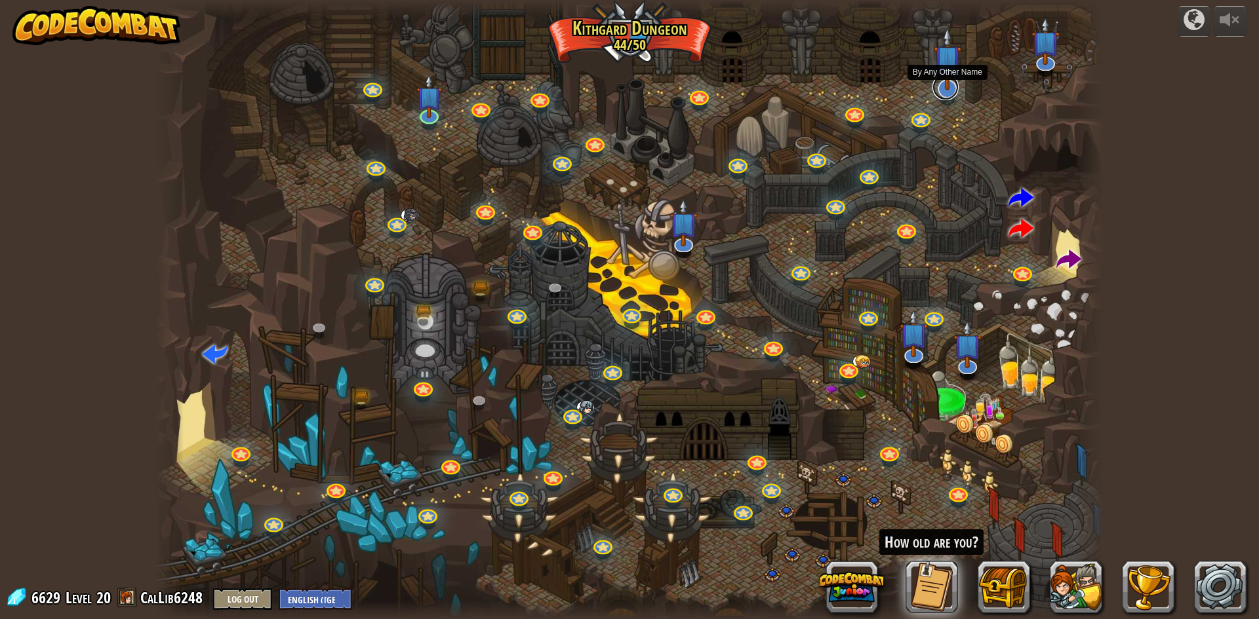
click at [720, 92] on link at bounding box center [945, 87] width 26 height 26
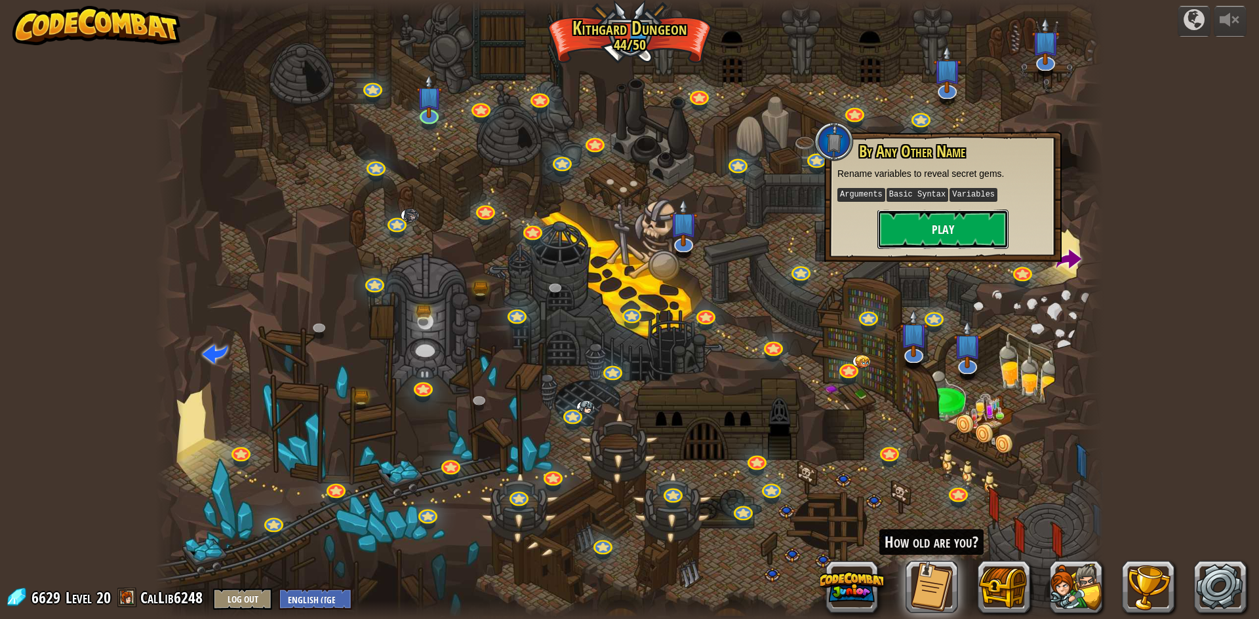
click at [720, 235] on button "Play" at bounding box center [942, 229] width 131 height 39
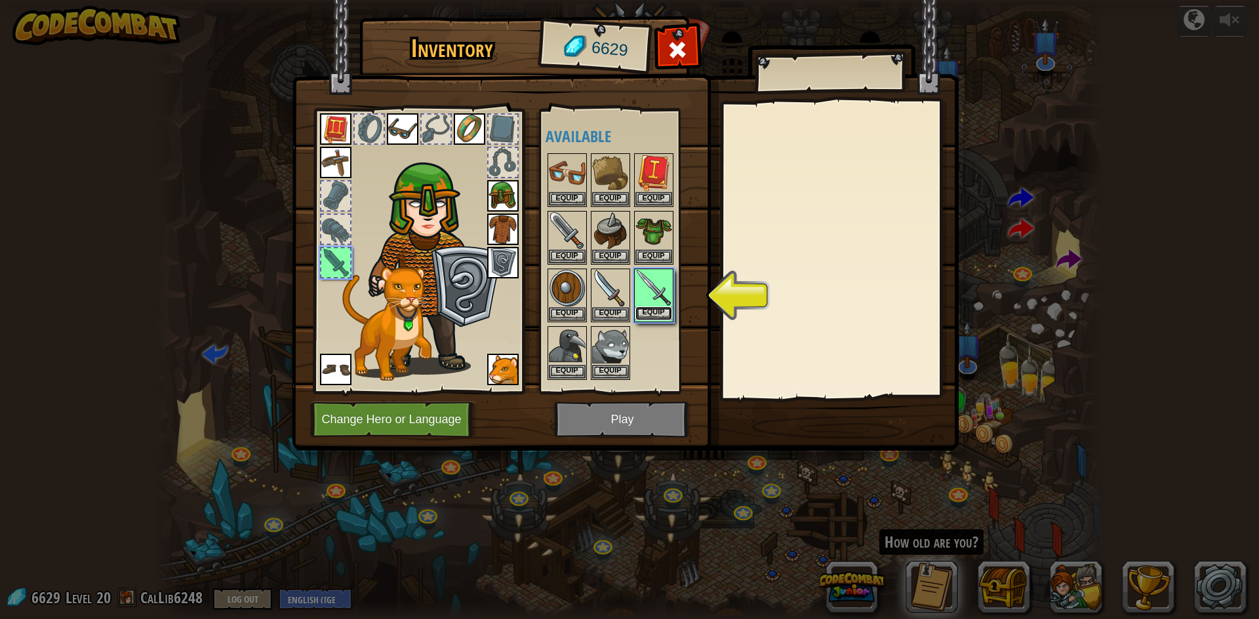
click at [663, 315] on button "Equip" at bounding box center [653, 314] width 37 height 14
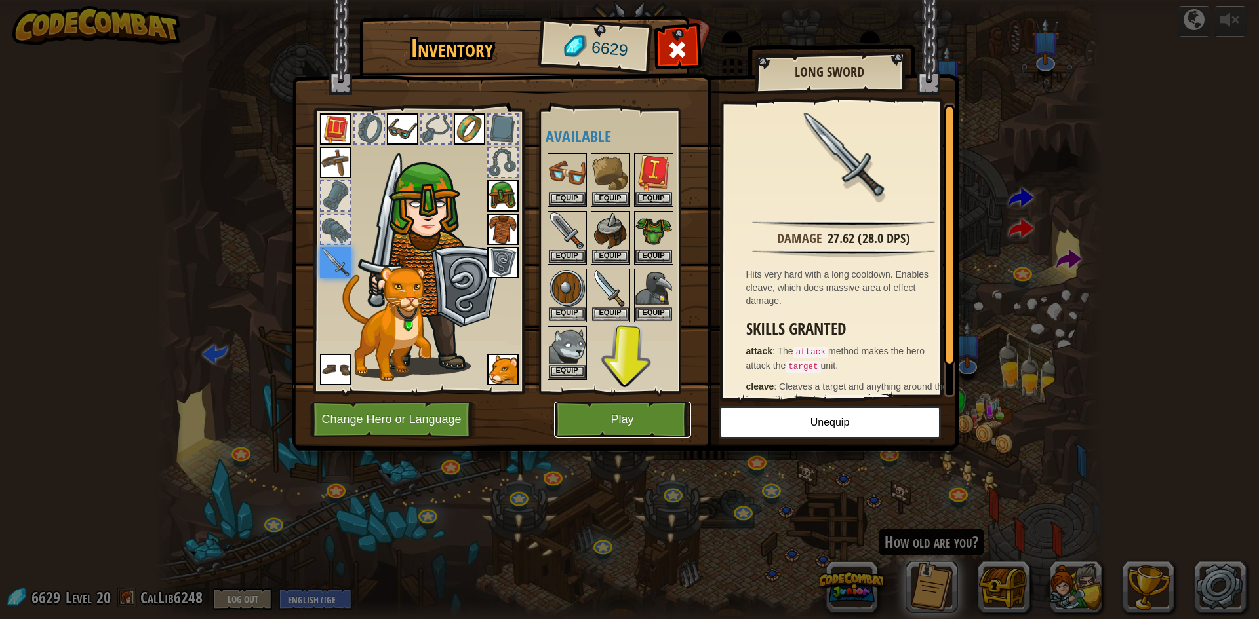
click at [629, 411] on button "Play" at bounding box center [622, 420] width 137 height 36
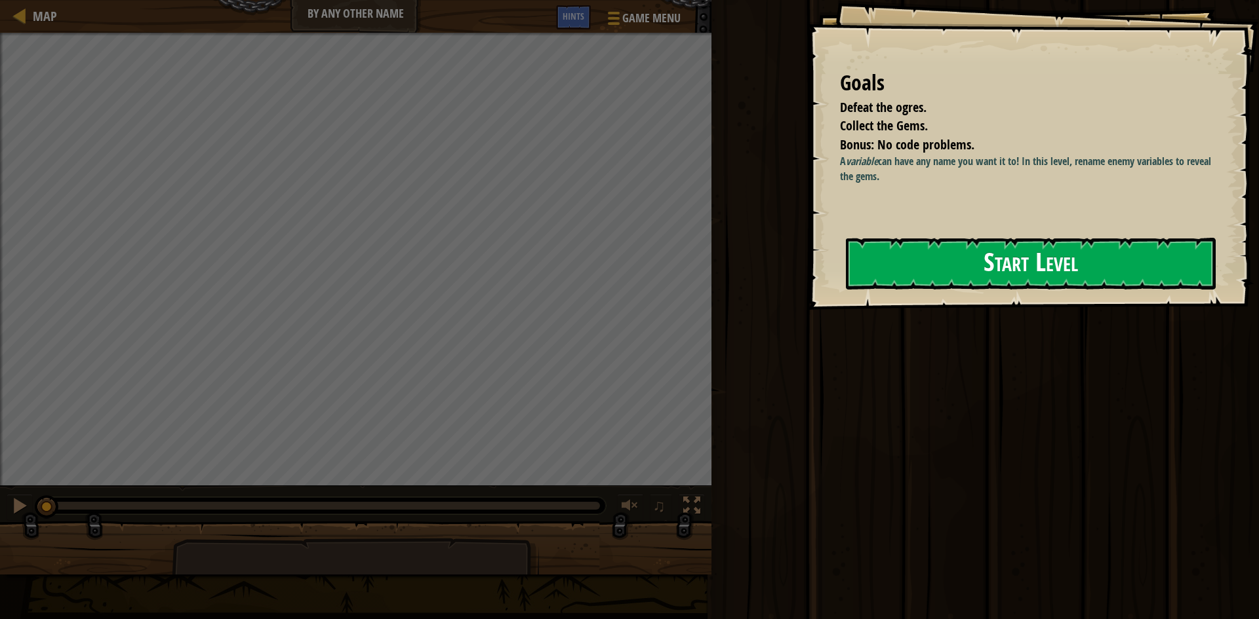
click at [720, 262] on button "Start Level" at bounding box center [1031, 264] width 370 height 52
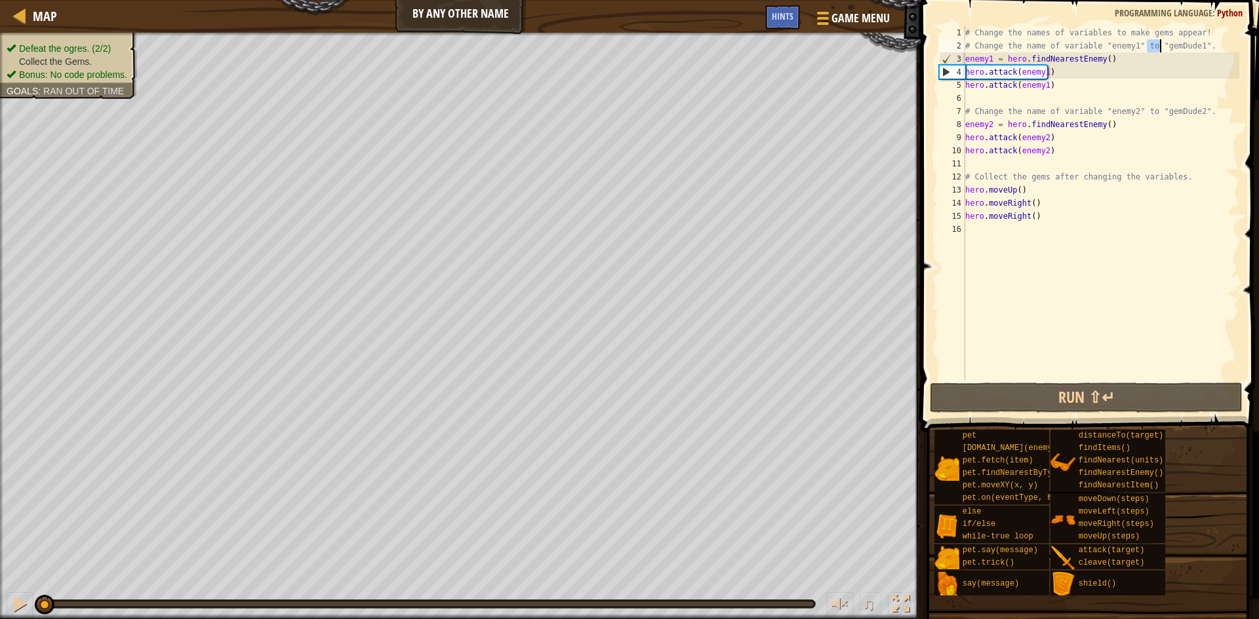
drag, startPoint x: 1149, startPoint y: 45, endPoint x: 1160, endPoint y: 48, distance: 12.1
click at [720, 48] on div "# Change the names of variables to make gems appear! # Change the name of varia…" at bounding box center [1100, 216] width 277 height 380
click at [720, 48] on div "# Change the names of variables to make gems appear! # Change the name of varia…" at bounding box center [1100, 203] width 277 height 354
drag, startPoint x: 1151, startPoint y: 46, endPoint x: 1185, endPoint y: 48, distance: 34.1
click at [720, 48] on div "# Change the names of variables to make gems appear! # Change the name of varia…" at bounding box center [1100, 216] width 277 height 380
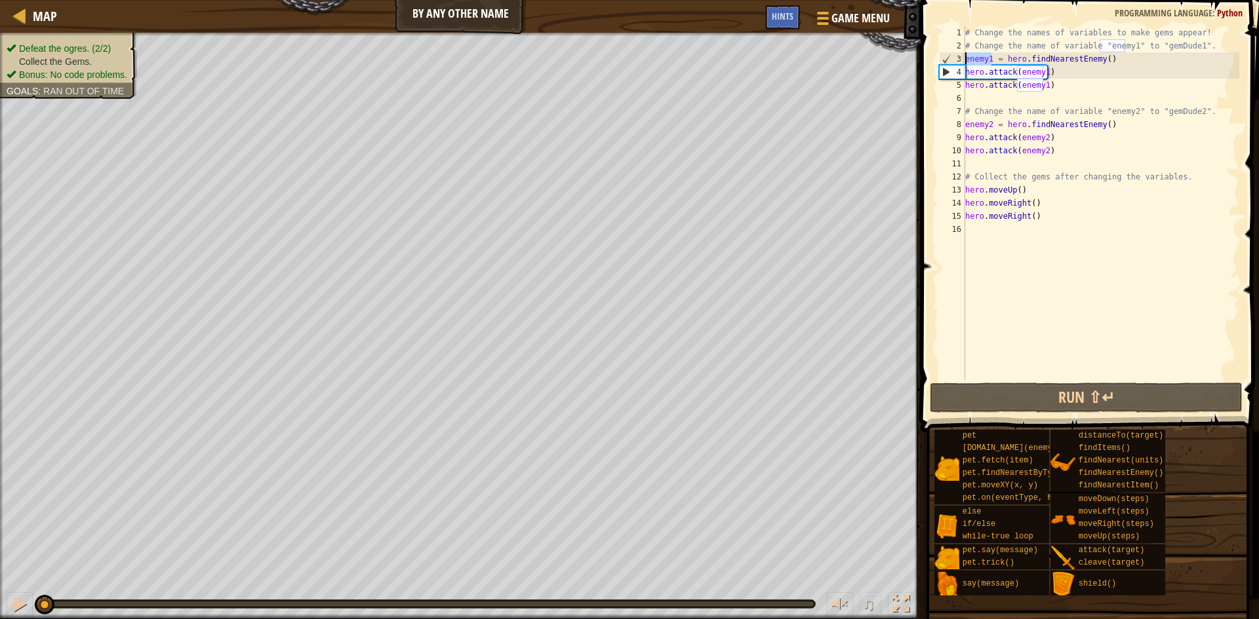
drag, startPoint x: 990, startPoint y: 57, endPoint x: 949, endPoint y: 53, distance: 40.8
click at [720, 53] on div "# Change the name of variable "enemy1" to "gemDude1". 1 2 3 4 5 6 7 8 9 10 11 1…" at bounding box center [1087, 203] width 303 height 354
paste textarea "gemDude"
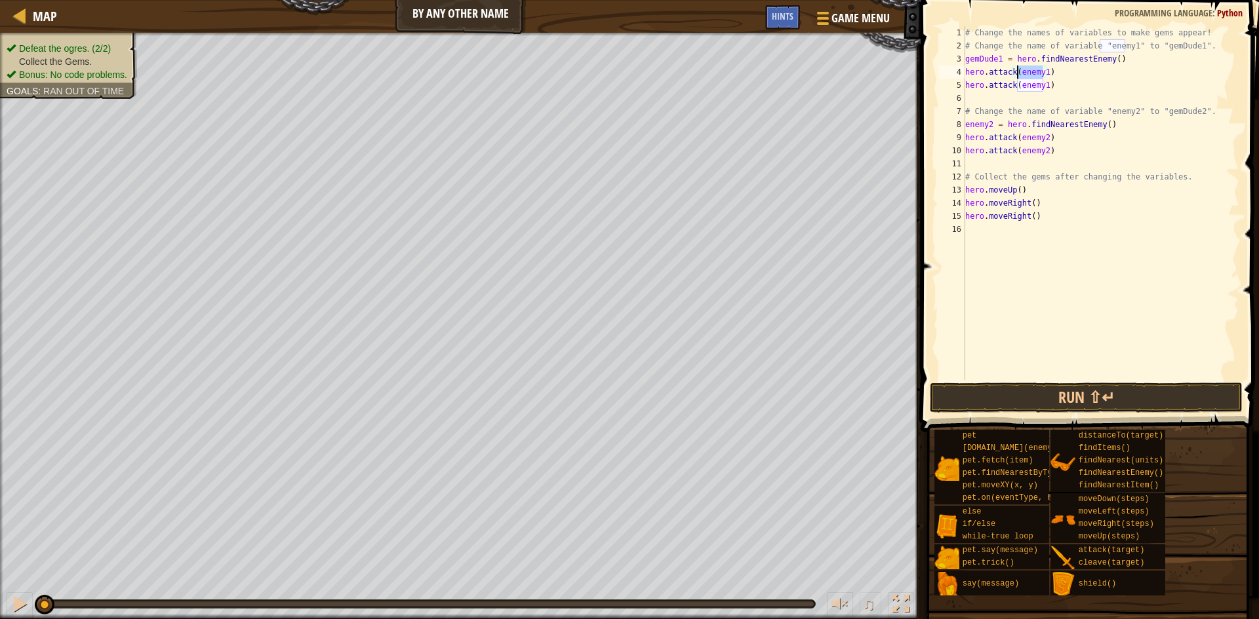
drag, startPoint x: 1043, startPoint y: 71, endPoint x: 1016, endPoint y: 70, distance: 26.9
click at [720, 70] on div "# Change the names of variables to make gems appear! # Change the name of varia…" at bounding box center [1100, 216] width 277 height 380
paste textarea "gemDude"
drag, startPoint x: 1042, startPoint y: 85, endPoint x: 1017, endPoint y: 86, distance: 24.9
click at [720, 86] on div "# Change the names of variables to make gems appear! # Change the name of varia…" at bounding box center [1100, 216] width 277 height 380
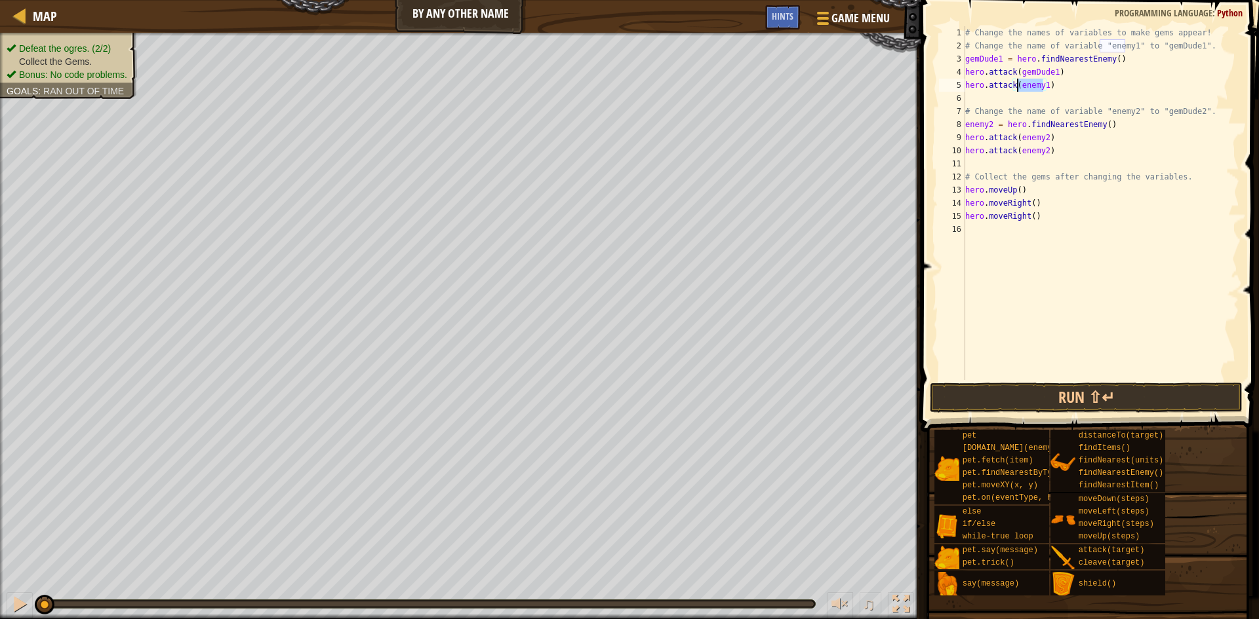
paste textarea "gemDude"
click at [720, 86] on div "# Change the names of variables to make gems appear! # Change the name of varia…" at bounding box center [1100, 216] width 277 height 380
drag, startPoint x: 1186, startPoint y: 112, endPoint x: 1151, endPoint y: 111, distance: 34.8
click at [720, 111] on div "# Change the names of variables to make gems appear! # Change the name of varia…" at bounding box center [1100, 216] width 277 height 380
drag, startPoint x: 1043, startPoint y: 136, endPoint x: 1015, endPoint y: 138, distance: 28.2
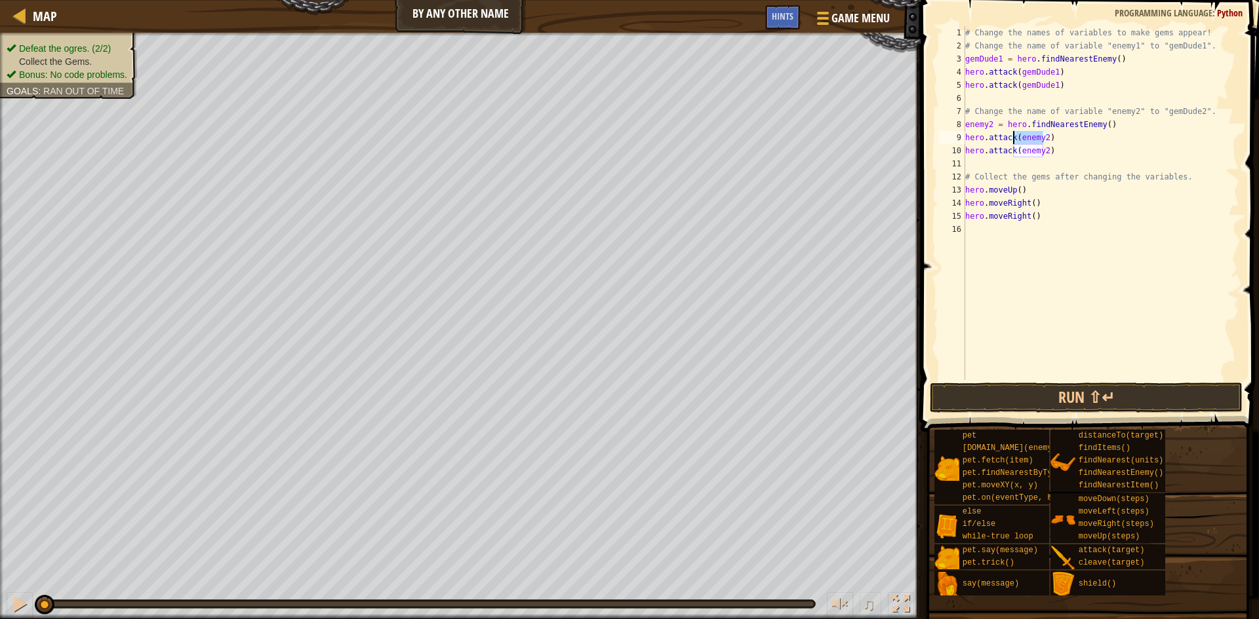
click at [720, 138] on div "# Change the names of variables to make gems appear! # Change the name of varia…" at bounding box center [1100, 216] width 277 height 380
paste textarea "gemDude"
click at [720, 135] on div "# Change the names of variables to make gems appear! # Change the name of varia…" at bounding box center [1100, 216] width 277 height 380
drag, startPoint x: 1041, startPoint y: 150, endPoint x: 1017, endPoint y: 149, distance: 24.3
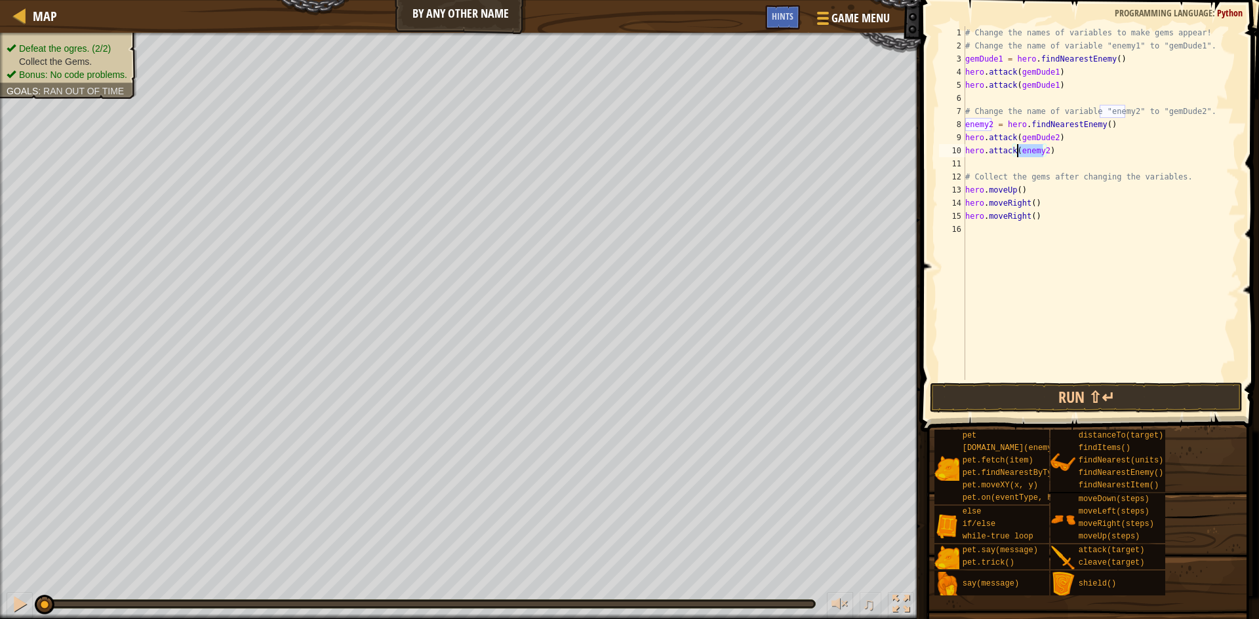
click at [720, 149] on div "# Change the names of variables to make gems appear! # Change the name of varia…" at bounding box center [1100, 216] width 277 height 380
paste textarea "gemDude"
drag, startPoint x: 989, startPoint y: 123, endPoint x: 961, endPoint y: 123, distance: 27.5
click at [720, 123] on div "hero.attack(gemDude2) 1 2 3 4 5 6 7 8 9 10 11 12 13 14 15 16 # Change the names…" at bounding box center [1087, 203] width 303 height 354
paste textarea "gemDude2"
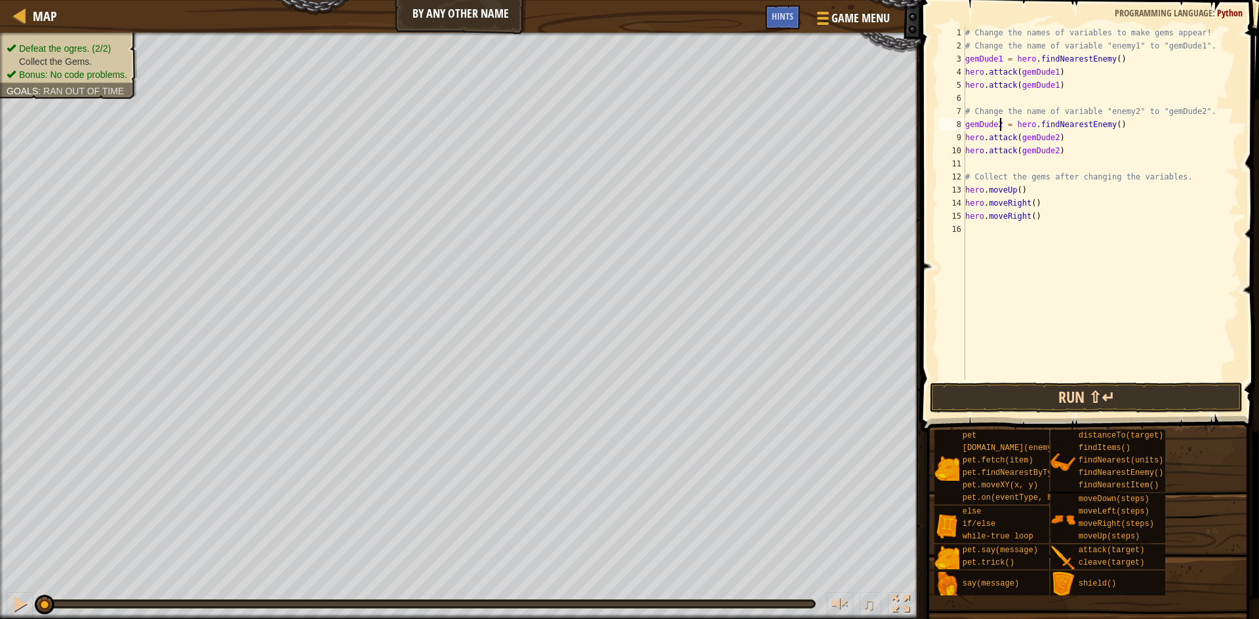
type textarea "gemDude2 = hero.findNearestEnemy()"
click at [720, 389] on button "Run ⇧↵" at bounding box center [1086, 398] width 313 height 30
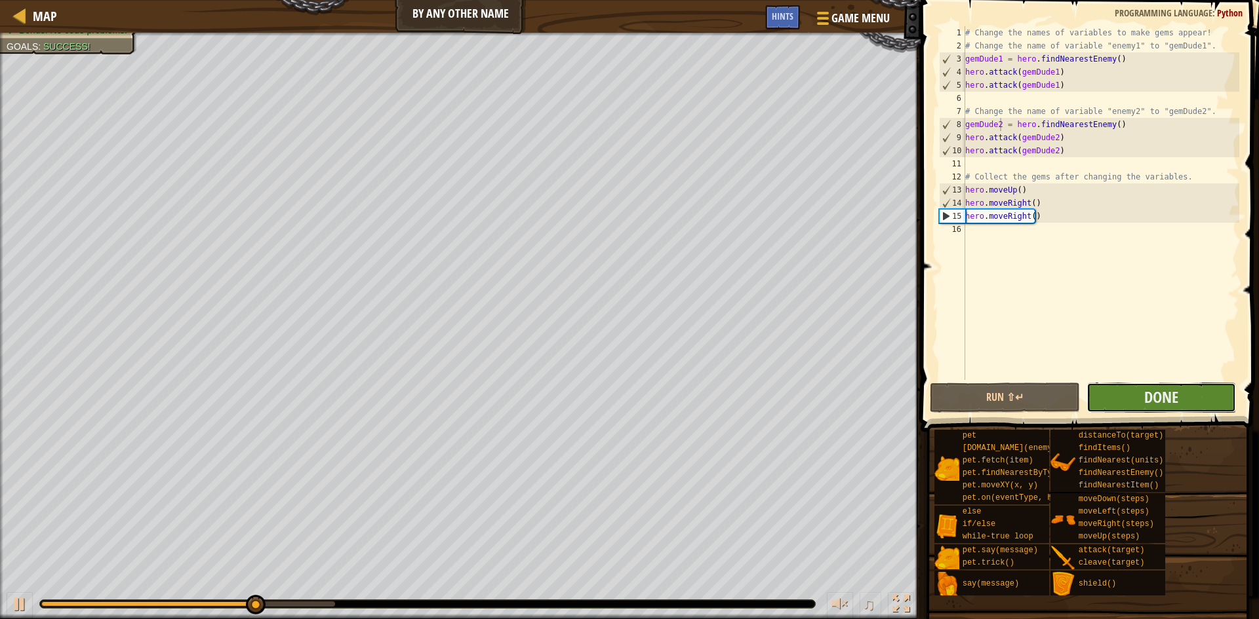
click at [720, 401] on button "Done" at bounding box center [1161, 398] width 150 height 30
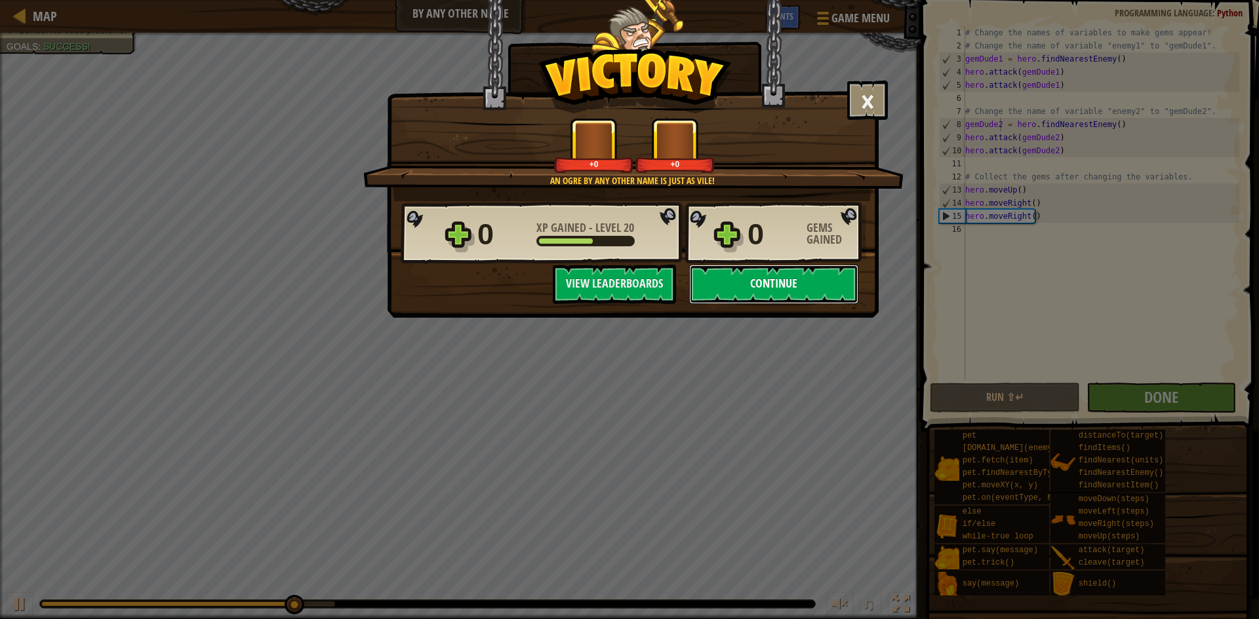
click at [720, 285] on button "Continue" at bounding box center [773, 284] width 169 height 39
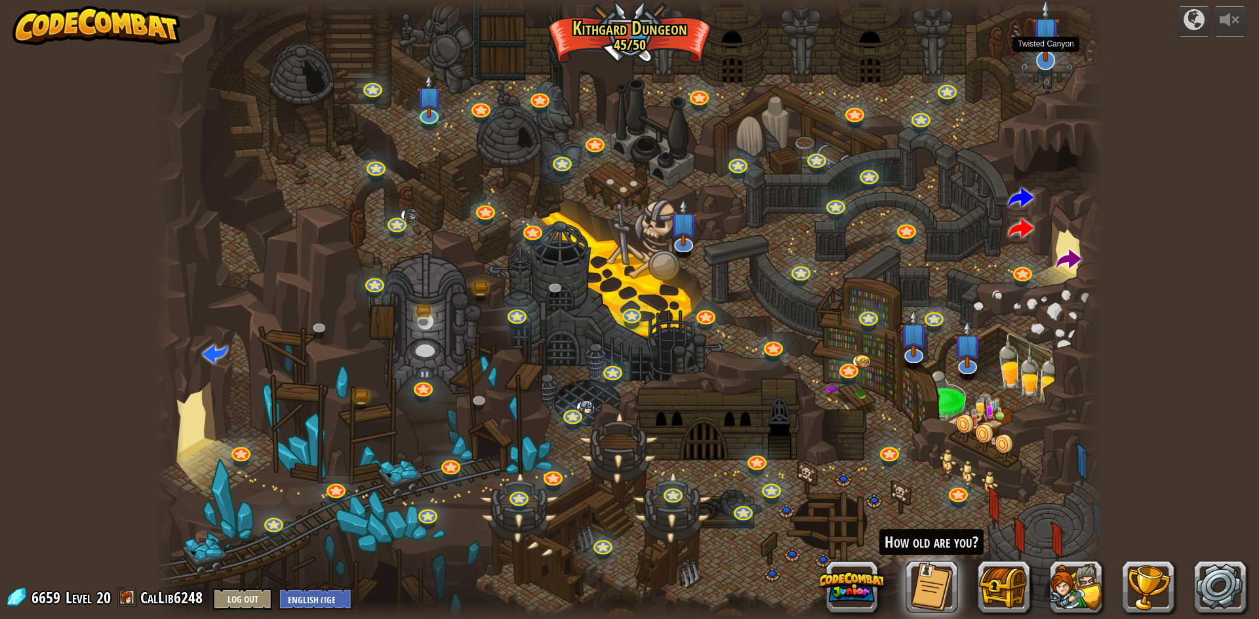
click at [720, 60] on img at bounding box center [1046, 31] width 28 height 64
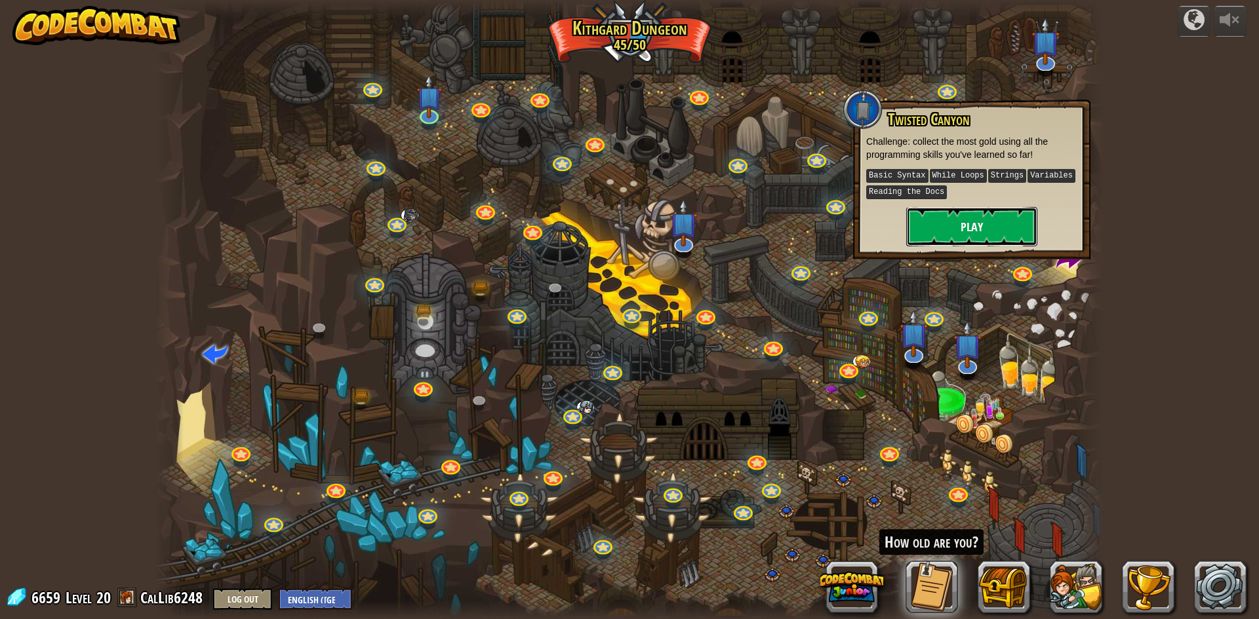
click at [720, 234] on button "Play" at bounding box center [971, 226] width 131 height 39
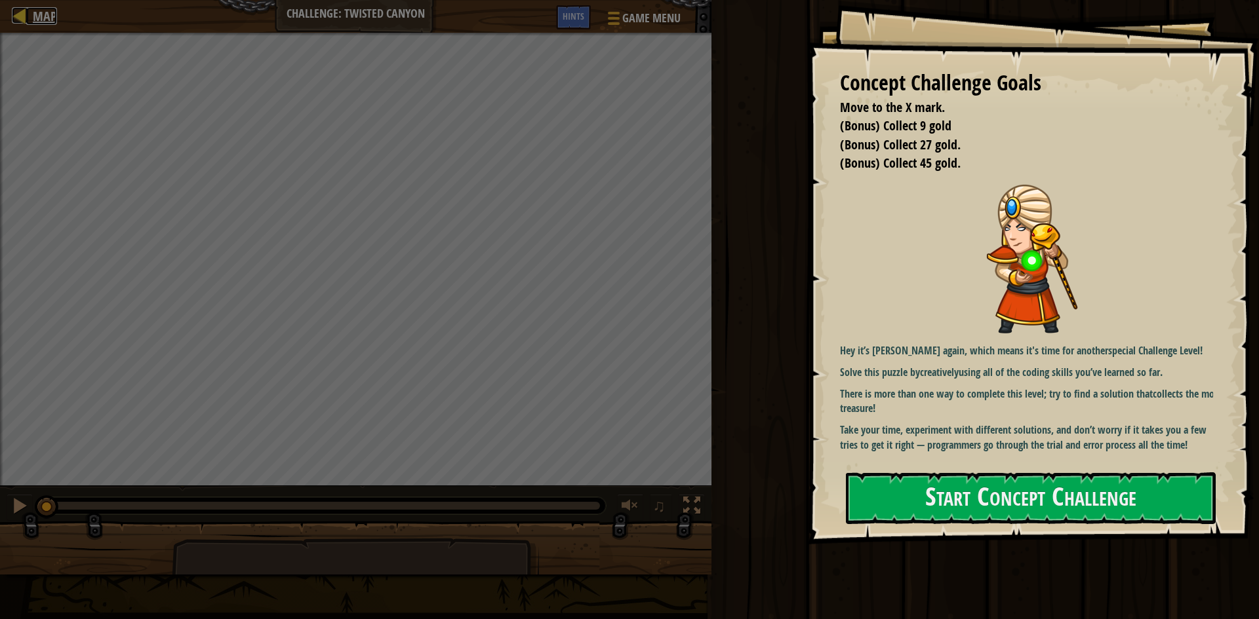
click at [41, 14] on span "Map" at bounding box center [45, 16] width 24 height 18
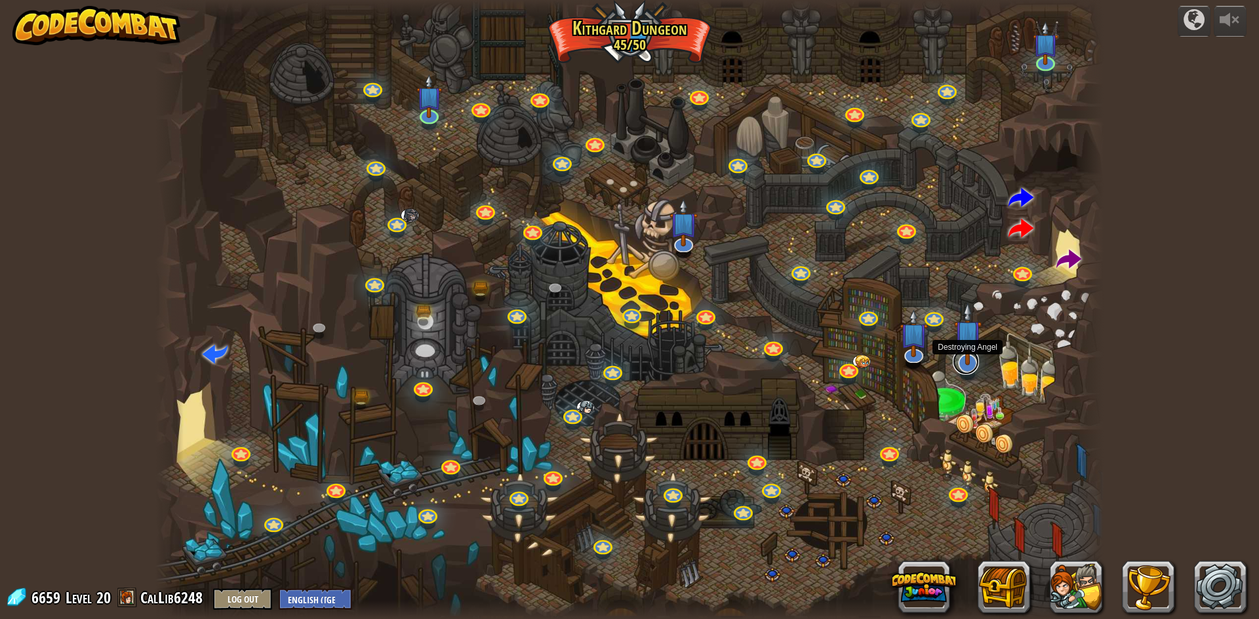
click at [720, 367] on link at bounding box center [966, 362] width 26 height 26
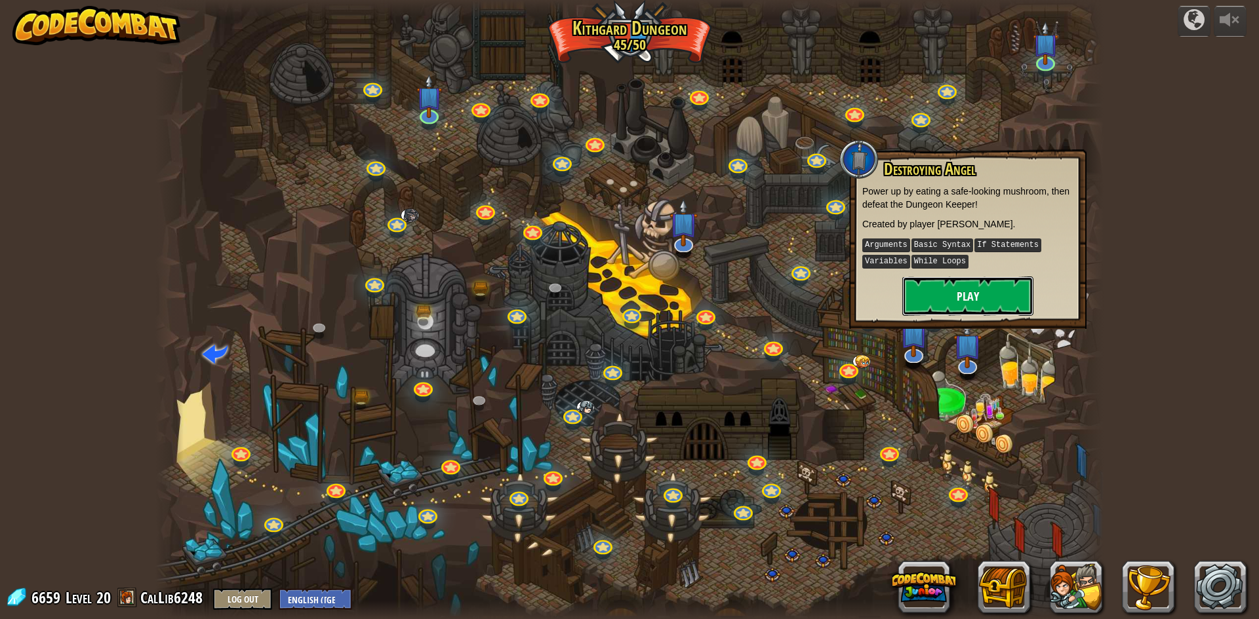
click at [720, 300] on button "Play" at bounding box center [967, 296] width 131 height 39
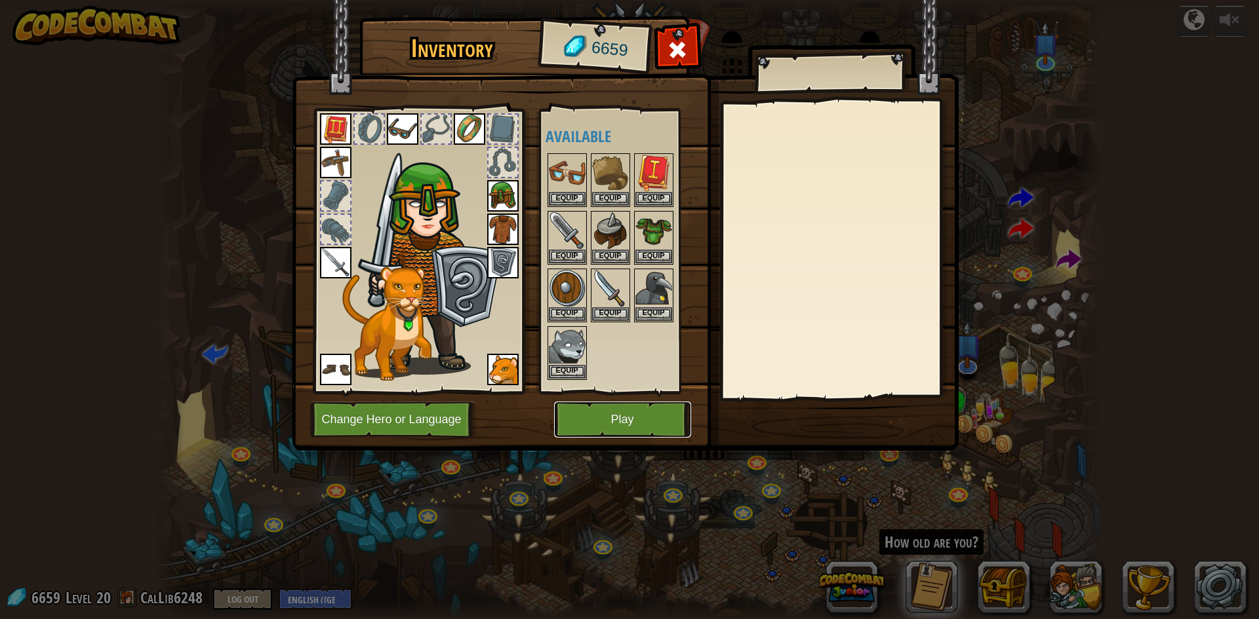
click at [638, 418] on button "Play" at bounding box center [622, 420] width 137 height 36
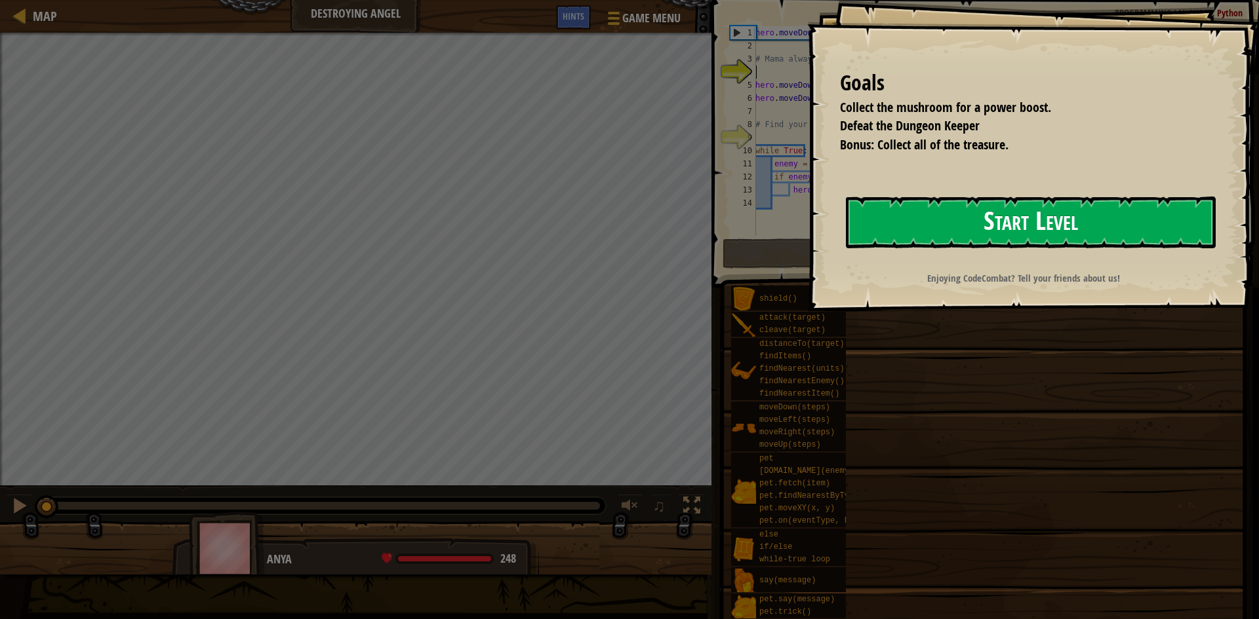
click at [720, 224] on button "Start Level" at bounding box center [1031, 223] width 370 height 52
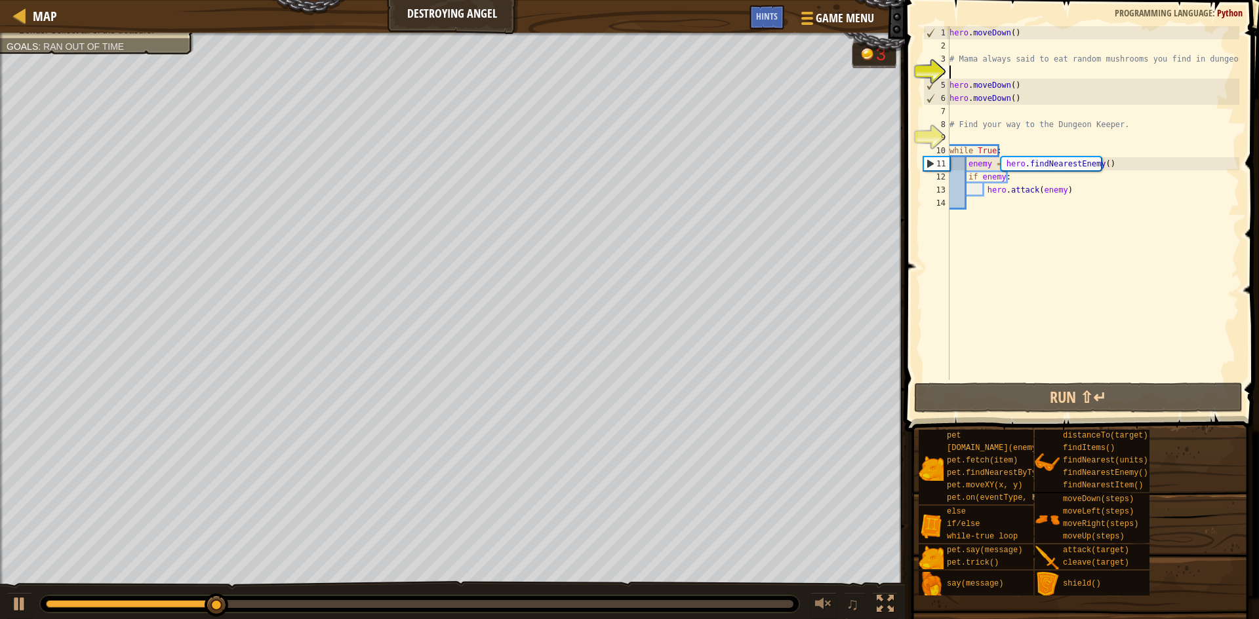
click at [720, 68] on div "hero . moveDown ( ) # Mama always said to eat random mushrooms you find in dung…" at bounding box center [1093, 216] width 292 height 380
type textarea "h"
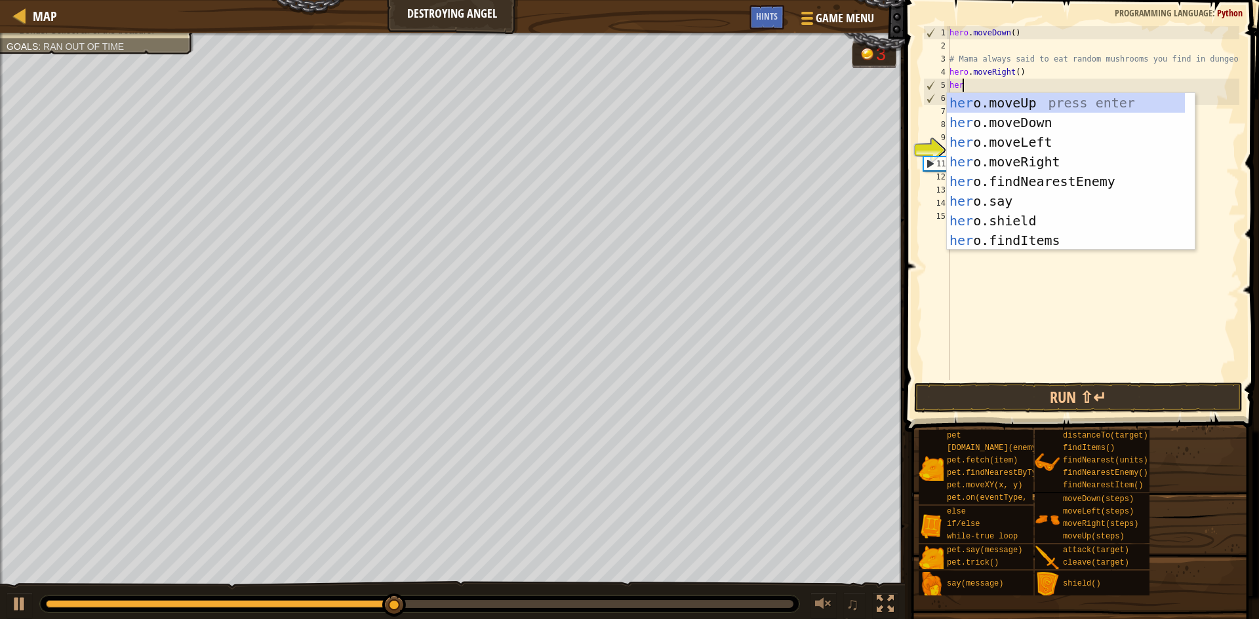
type textarea "hero"
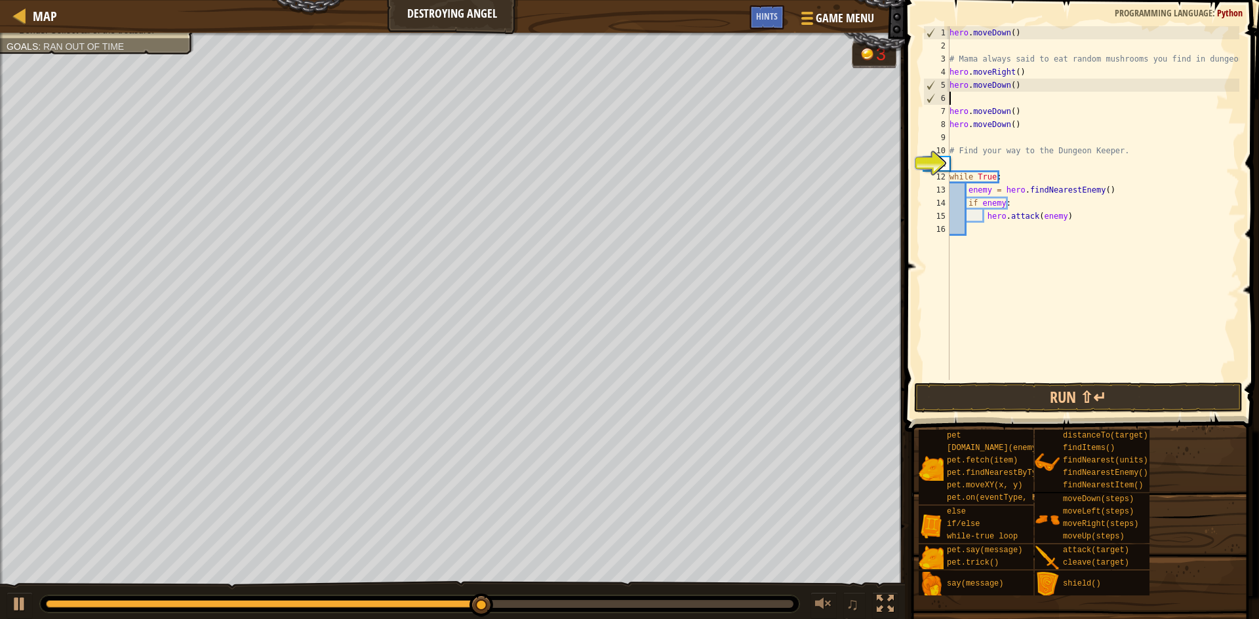
click at [720, 85] on div "hero . moveDown ( ) # Mama always said to eat random mushrooms you find in dung…" at bounding box center [1093, 216] width 292 height 380
type textarea "hero.moveDown(2)"
click at [720, 100] on div "hero . moveDown ( ) # Mama always said to eat random mushrooms you find in dung…" at bounding box center [1093, 216] width 292 height 380
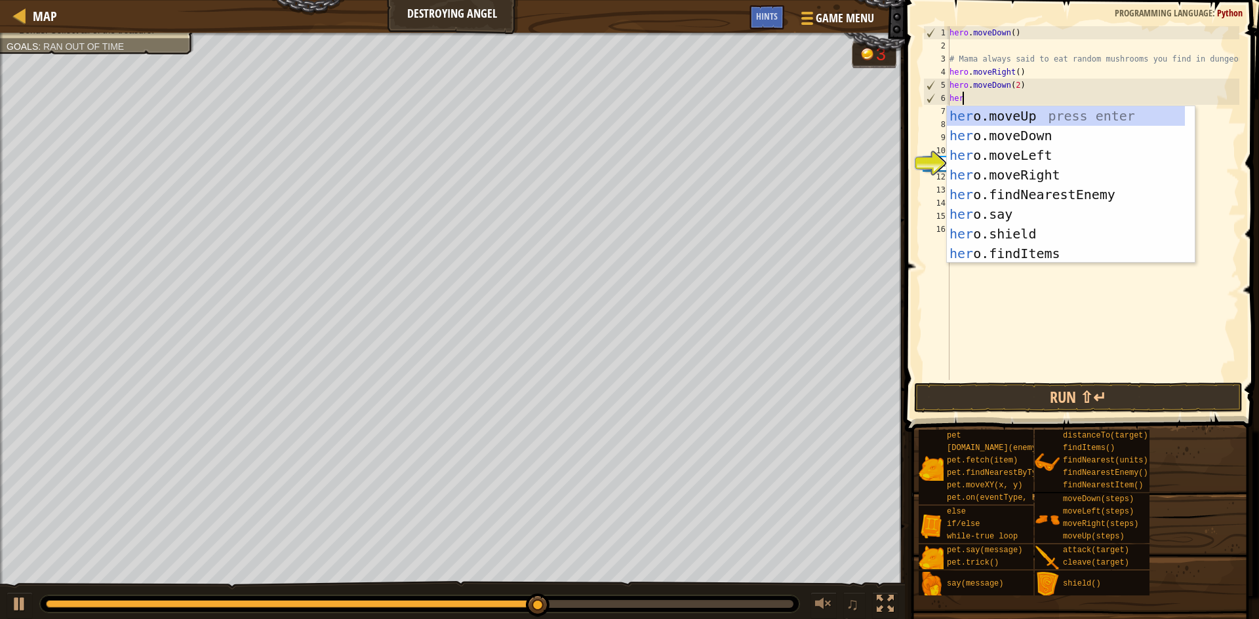
type textarea "hero"
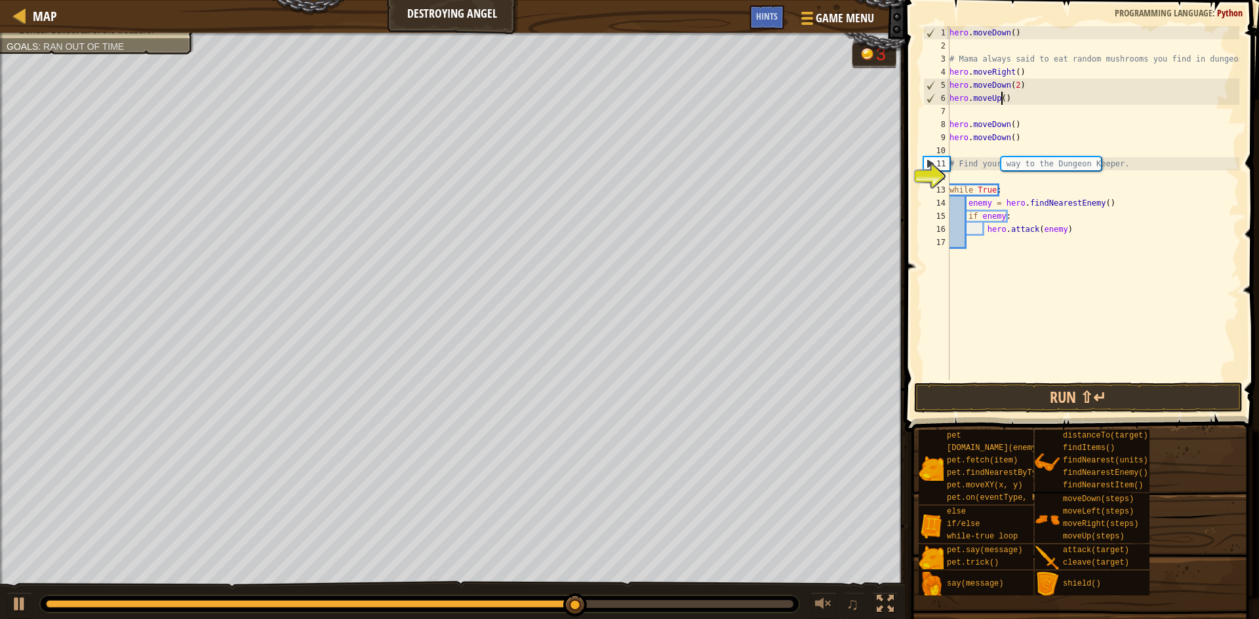
click at [720, 98] on div "hero . moveDown ( ) # Mama always said to eat random mushrooms you find in dung…" at bounding box center [1093, 216] width 292 height 380
type textarea "hero.moveUp(2)"
click at [720, 111] on div "hero . moveDown ( ) # Mama always said to eat random mushrooms you find in dung…" at bounding box center [1093, 216] width 292 height 380
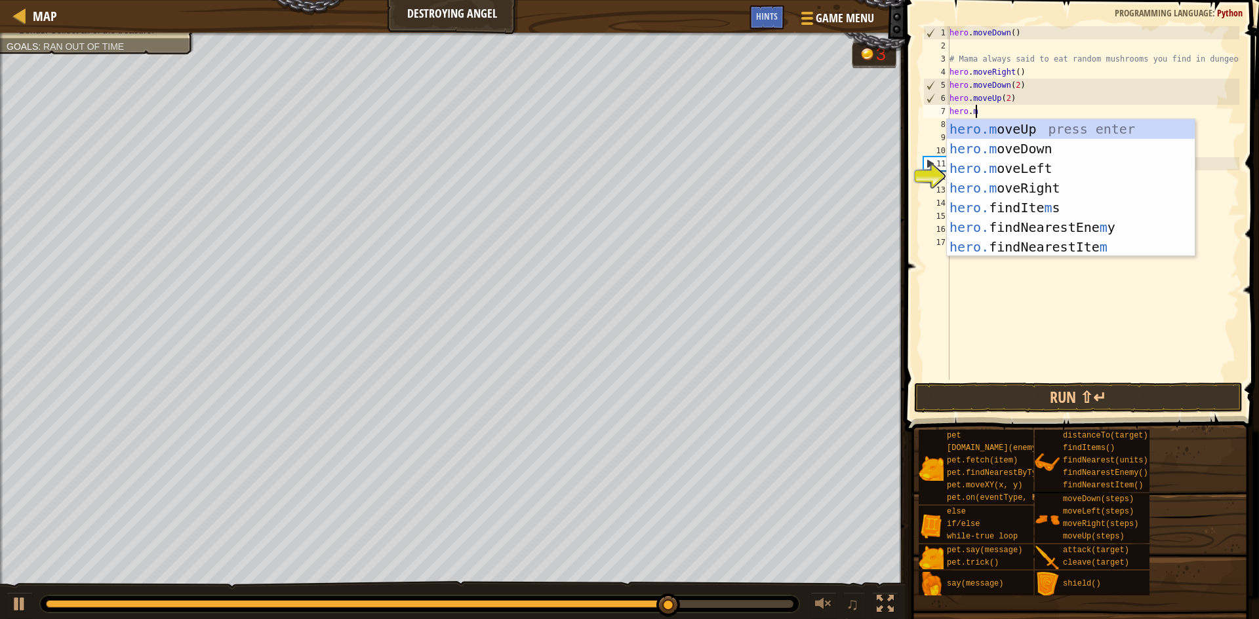
scroll to position [6, 1]
type textarea "[DOMAIN_NAME]"
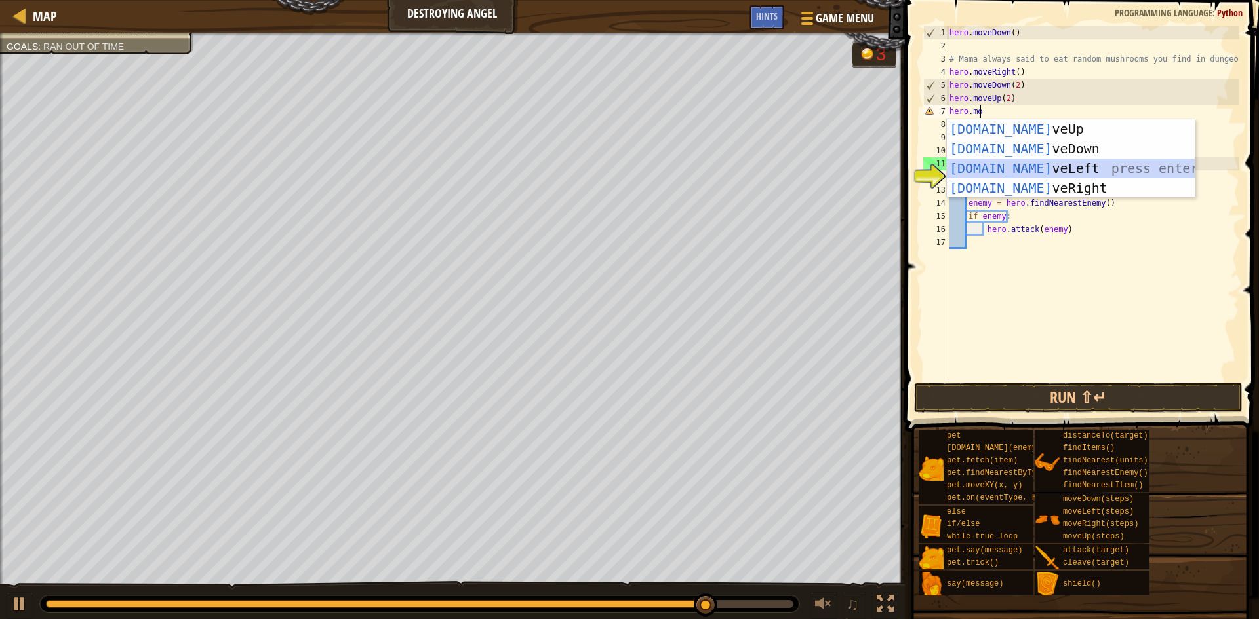
scroll to position [6, 0]
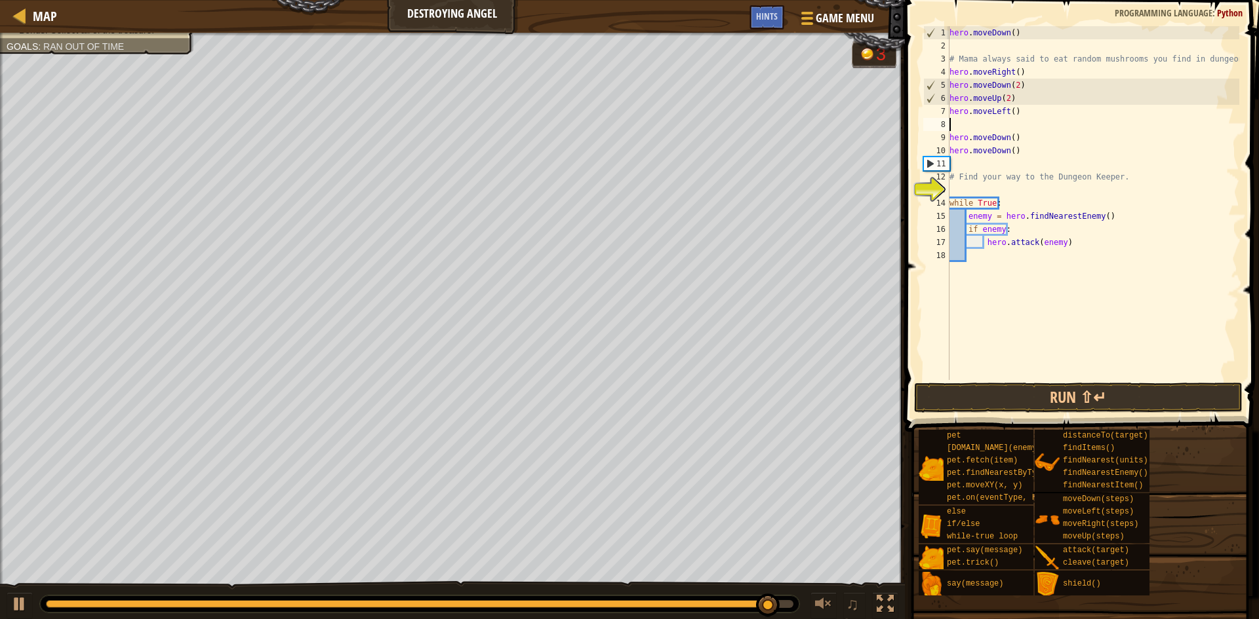
click at [720, 191] on div "hero . moveDown ( ) # Mama always said to eat random mushrooms you find in dung…" at bounding box center [1093, 216] width 292 height 380
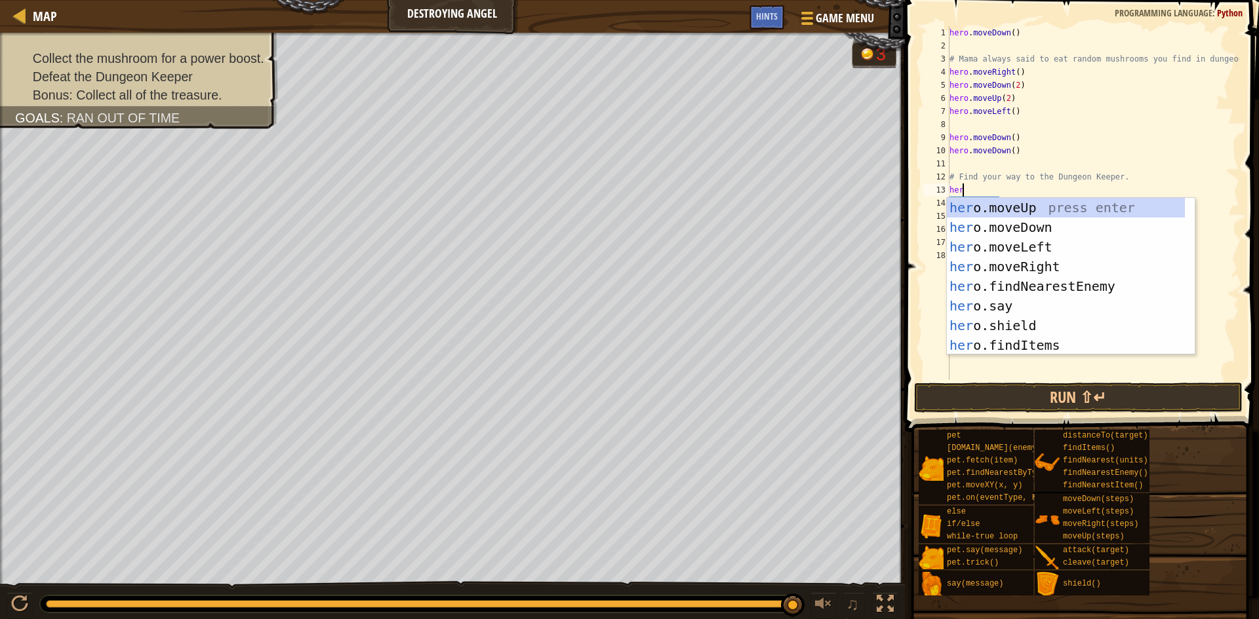
type textarea "hero"
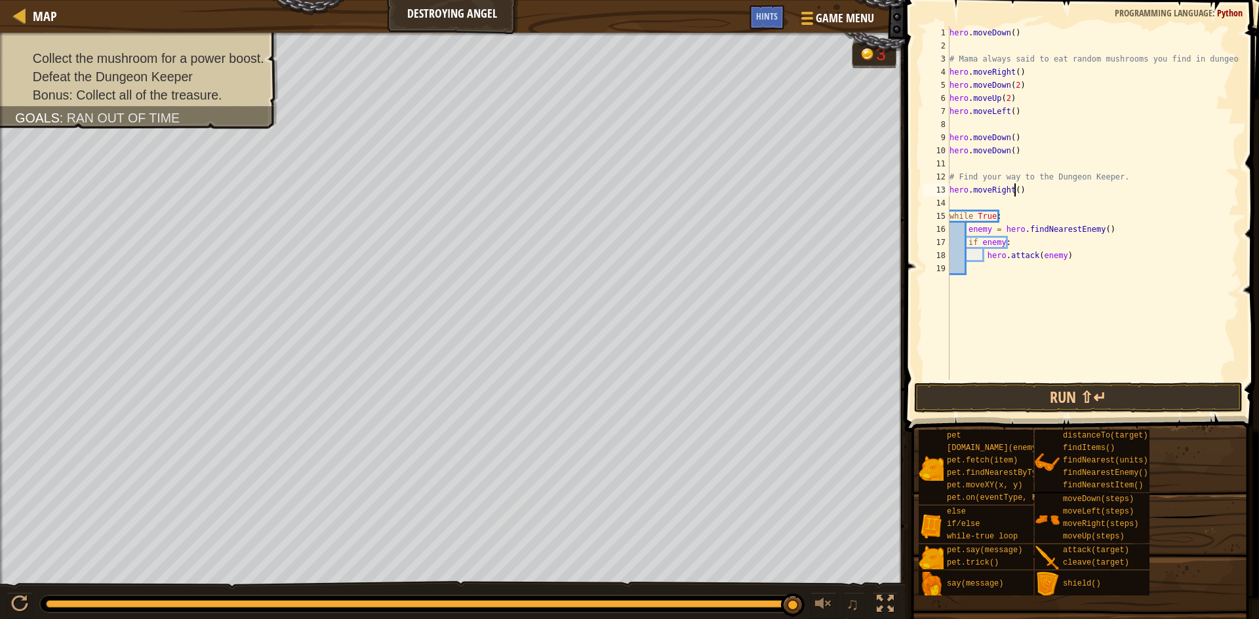
click at [720, 187] on div "hero . moveDown ( ) # Mama always said to eat random mushrooms you find in dung…" at bounding box center [1093, 216] width 292 height 380
type textarea "hero.moveRight(4)"
click at [720, 201] on div "hero . moveDown ( ) # Mama always said to eat random mushrooms you find in dung…" at bounding box center [1093, 216] width 292 height 380
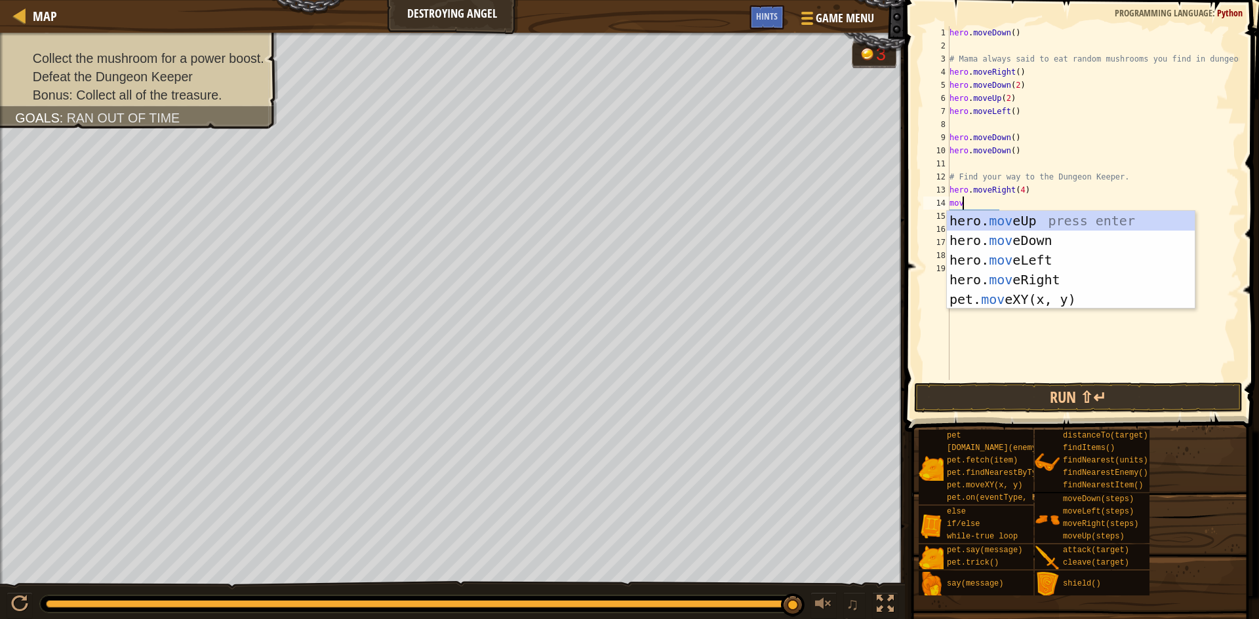
type textarea "move"
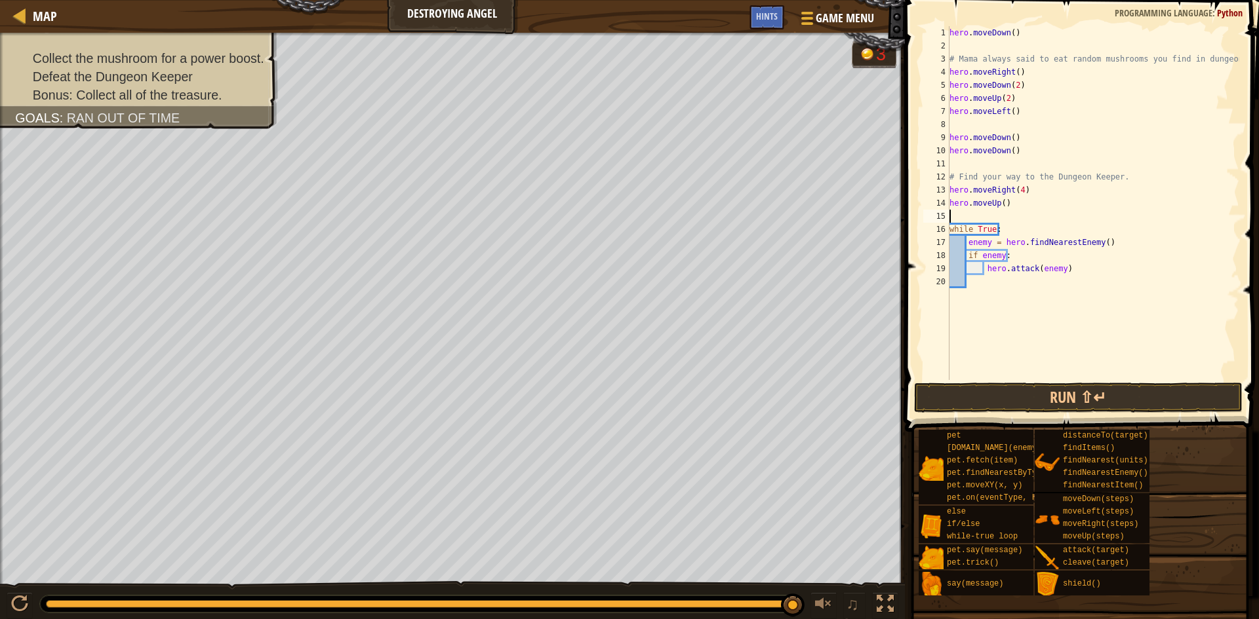
type textarea "mo"
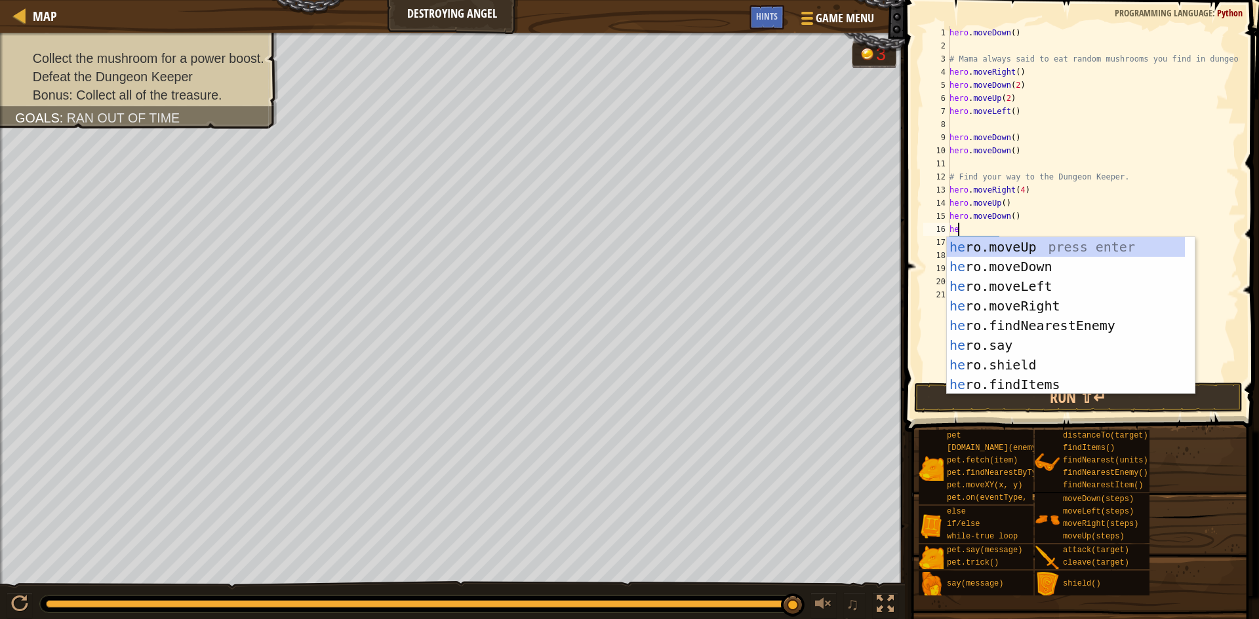
type textarea "hero"
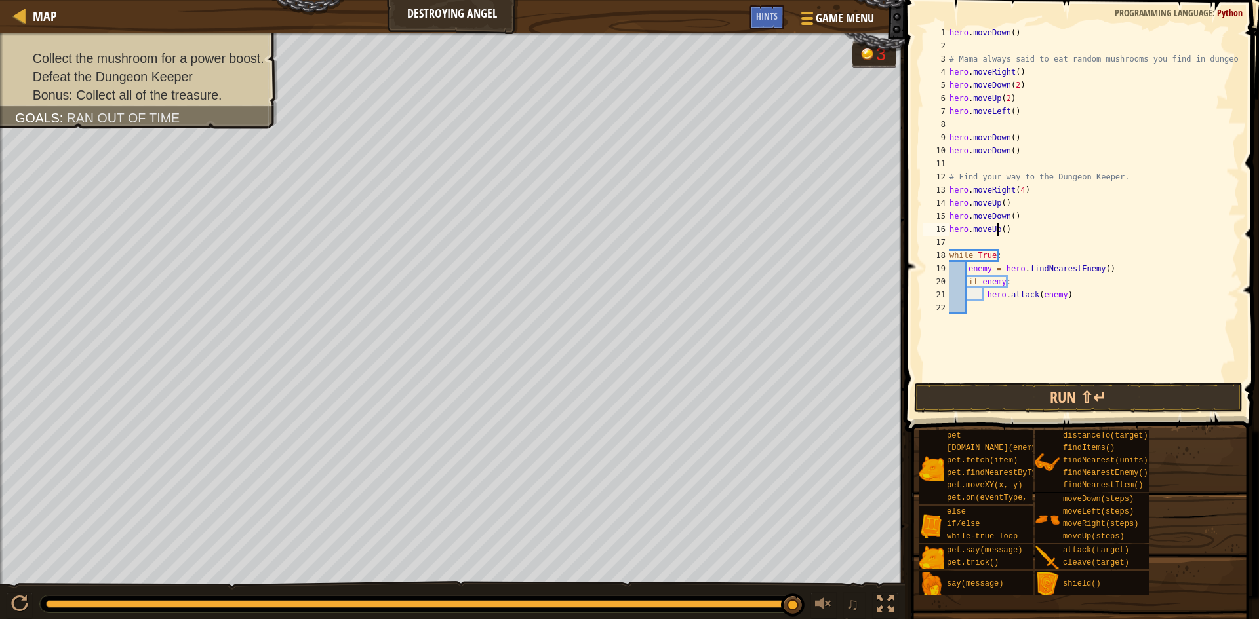
click at [720, 231] on div "hero . moveDown ( ) # Mama always said to eat random mushrooms you find in dung…" at bounding box center [1093, 216] width 292 height 380
click at [720, 230] on div "hero . moveDown ( ) # Mama always said to eat random mushrooms you find in dung…" at bounding box center [1093, 216] width 292 height 380
type textarea "hero.moveUp(2)"
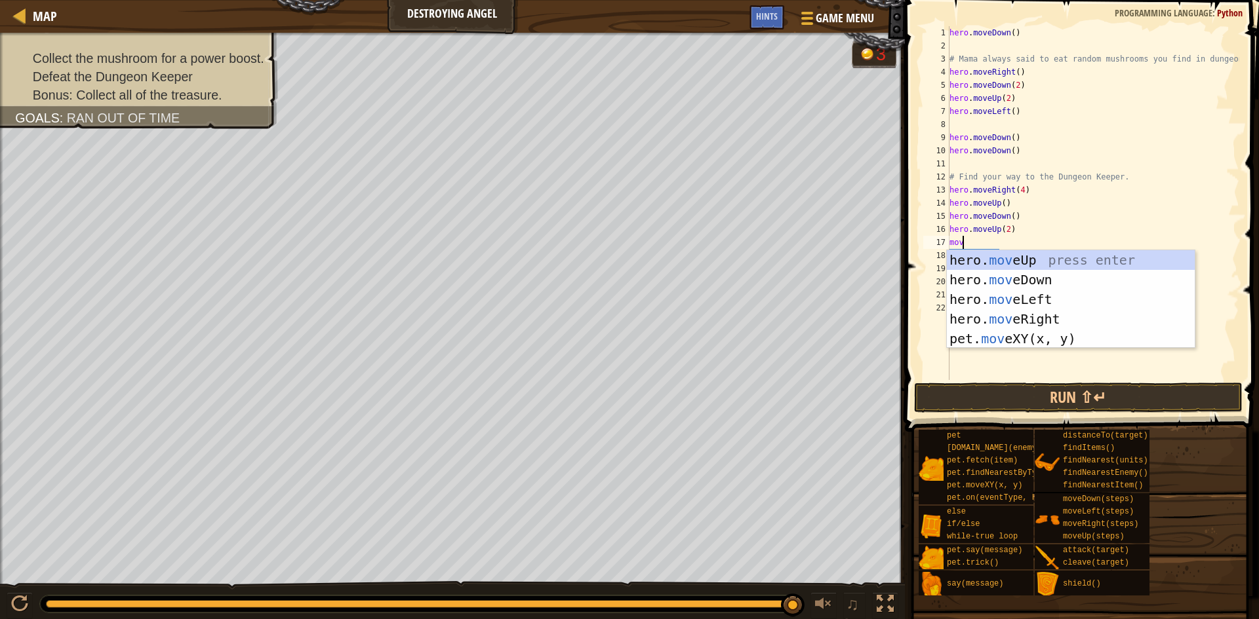
type textarea "move"
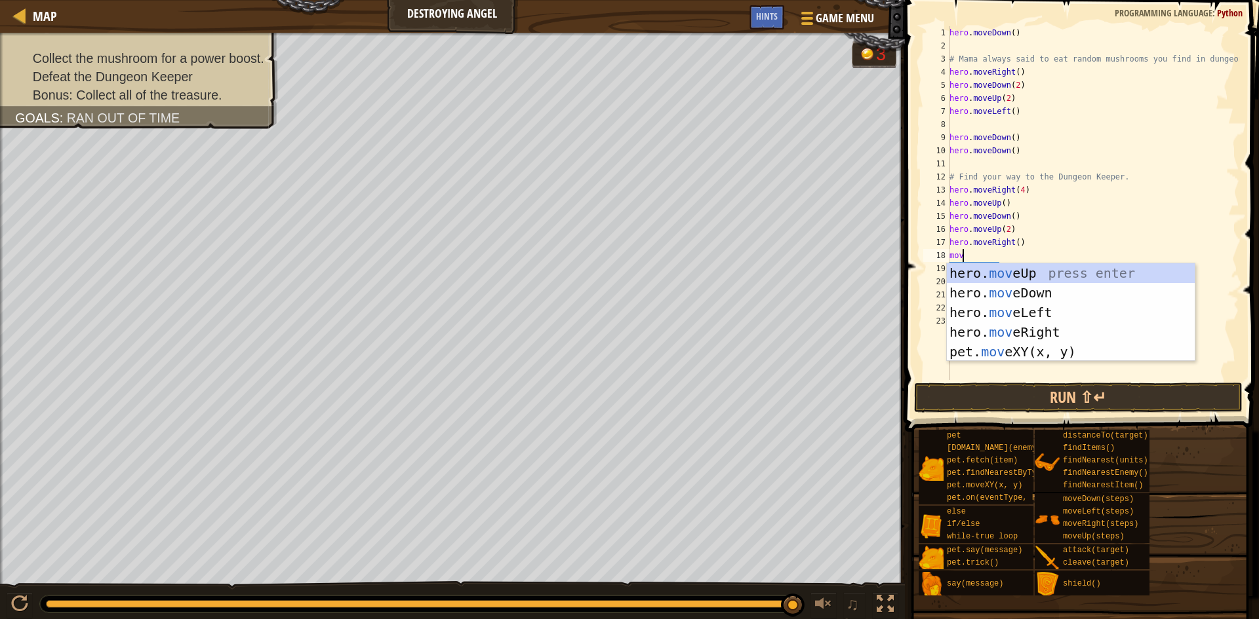
type textarea "move"
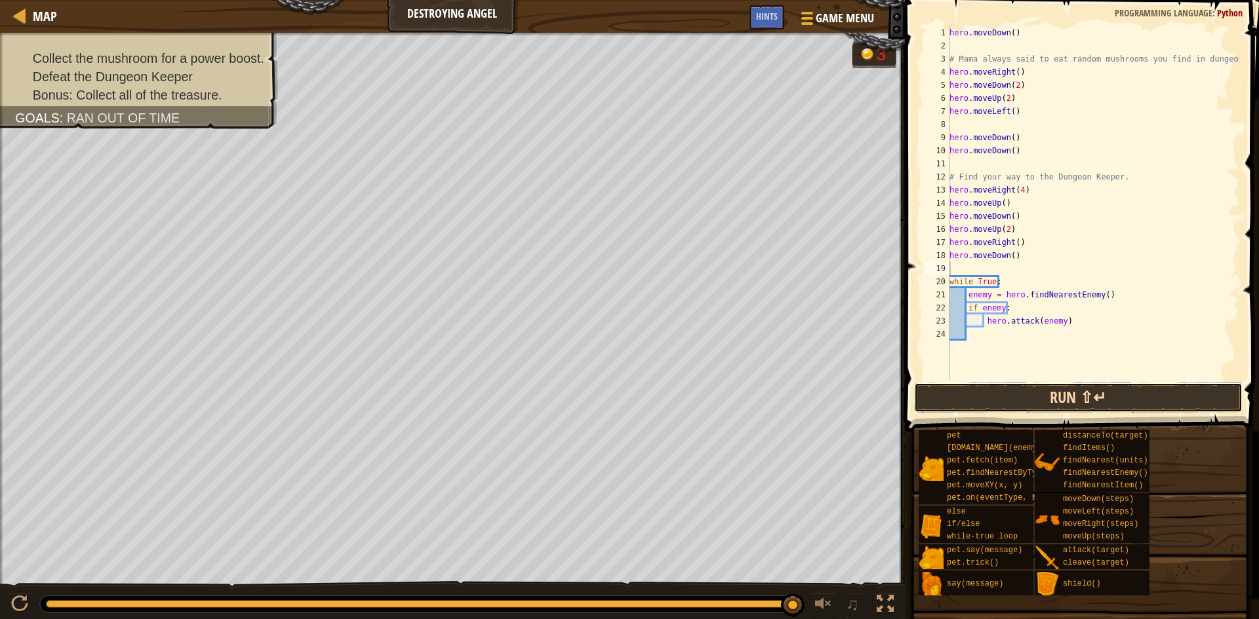
click at [720, 393] on button "Run ⇧↵" at bounding box center [1078, 398] width 328 height 30
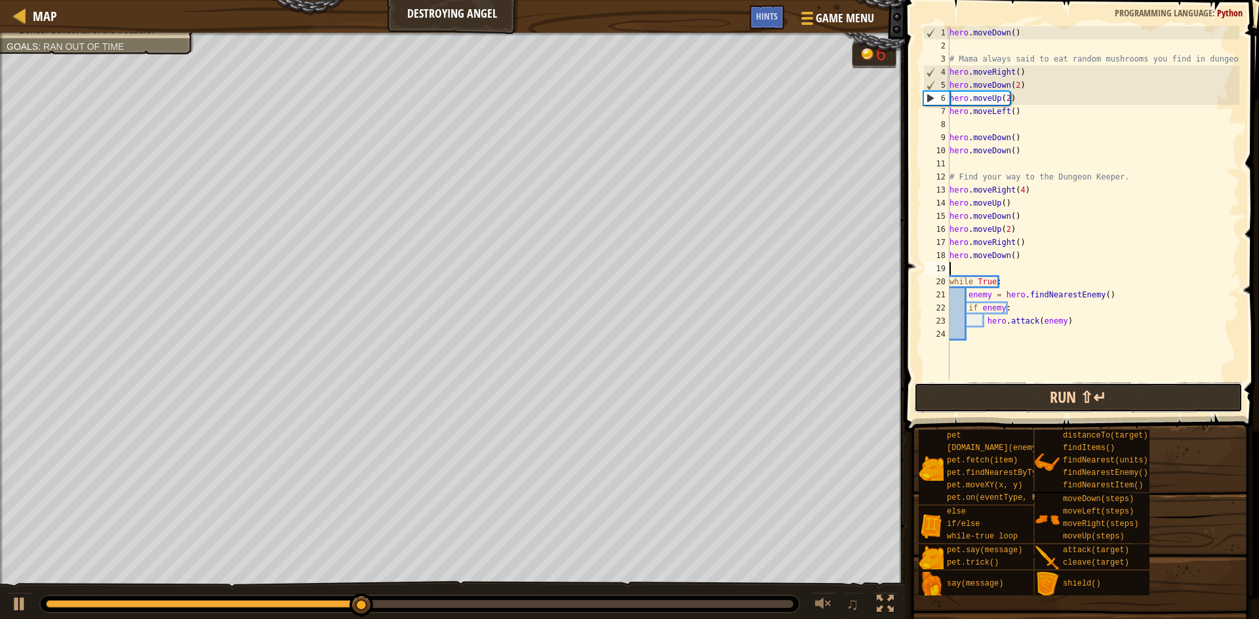
click at [720, 393] on button "Run ⇧↵" at bounding box center [1078, 398] width 328 height 30
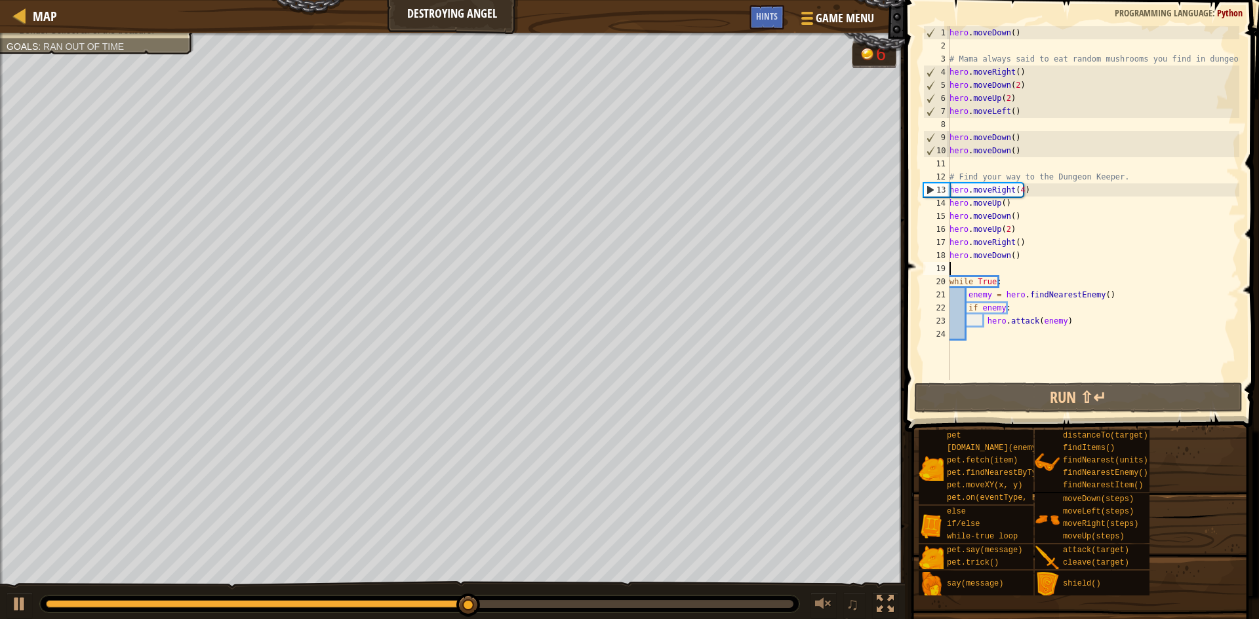
click at [720, 193] on div "hero . moveDown ( ) # Mama always said to eat random mushrooms you find in dung…" at bounding box center [1093, 216] width 292 height 380
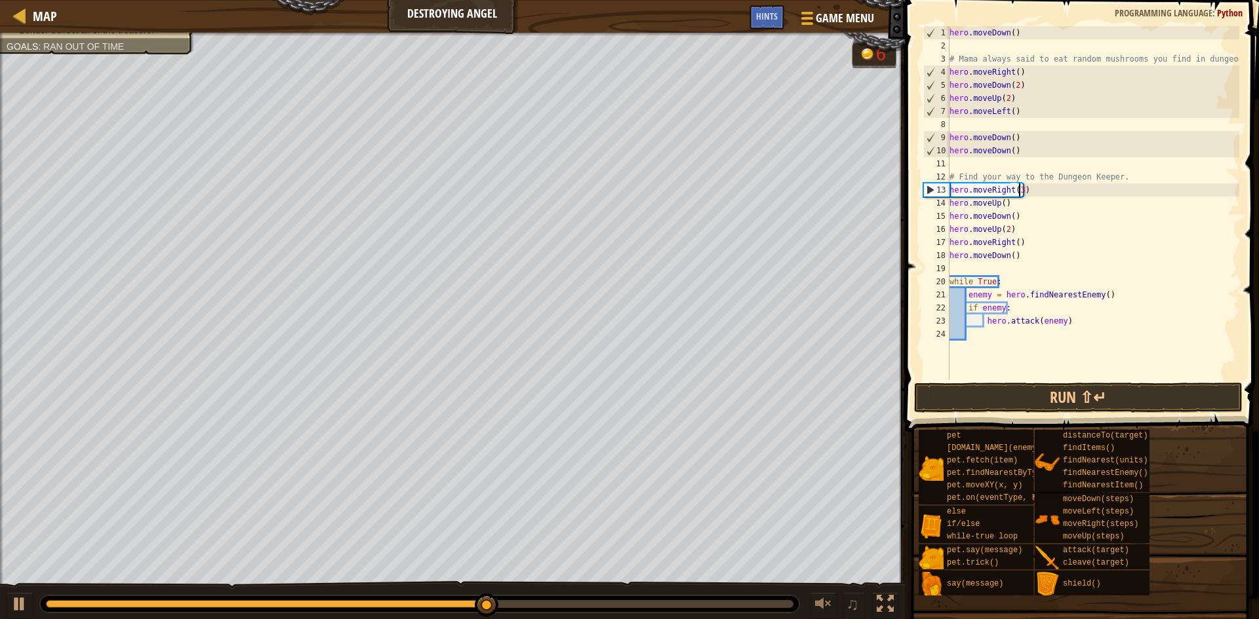
scroll to position [6, 5]
click at [720, 192] on div "hero . moveDown ( ) # Mama always said to eat random mushrooms you find in dung…" at bounding box center [1093, 216] width 292 height 380
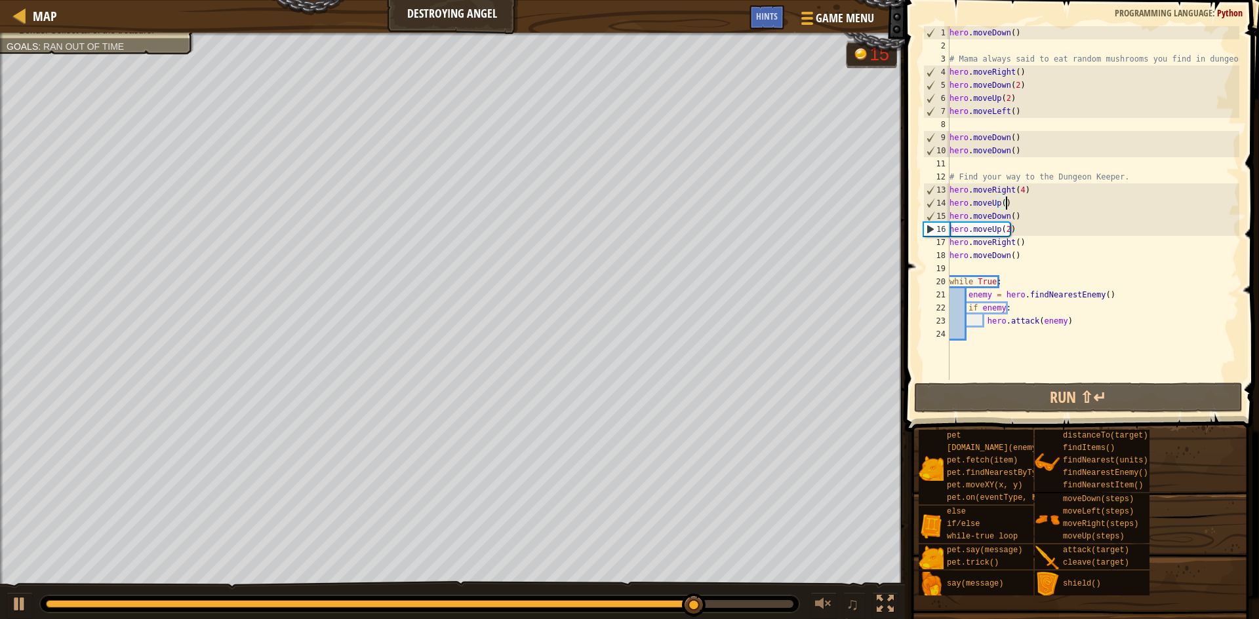
click at [720, 202] on div "hero . moveDown ( ) # Mama always said to eat random mushrooms you find in dung…" at bounding box center [1093, 216] width 292 height 380
type textarea "hero.moveUp()"
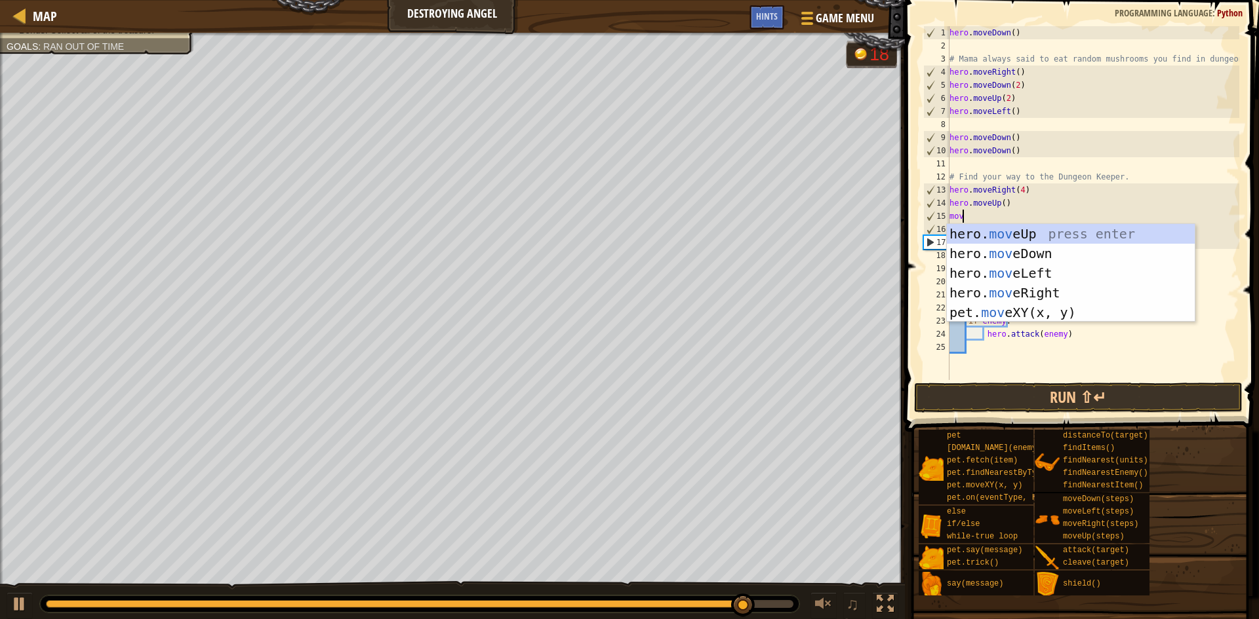
type textarea "move"
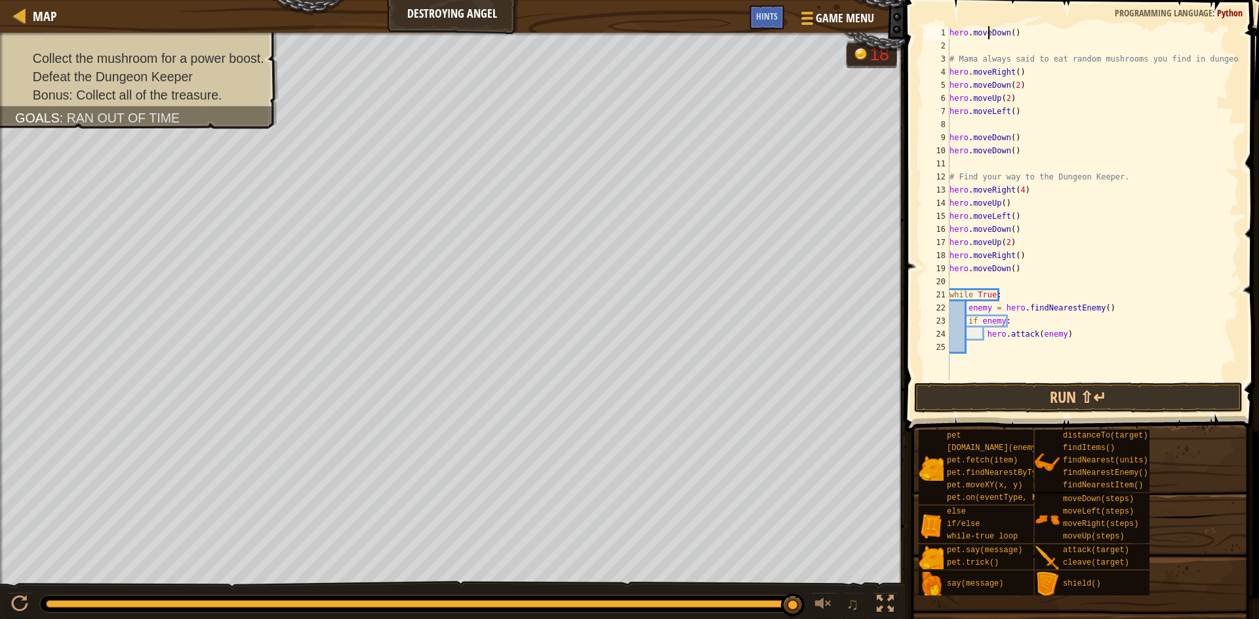
click at [720, 32] on div "hero . moveDown ( ) # Mama always said to eat random mushrooms you find in dung…" at bounding box center [1093, 216] width 292 height 380
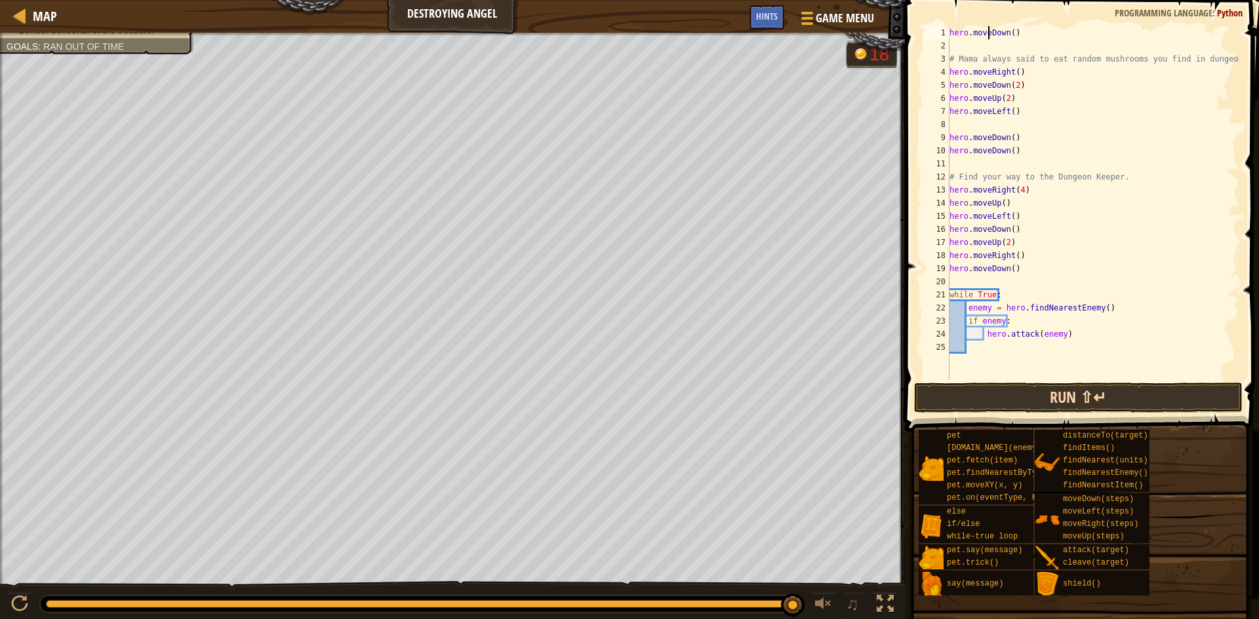
type textarea "hero.moveDown()"
click at [720, 395] on button "Run ⇧↵" at bounding box center [1078, 398] width 328 height 30
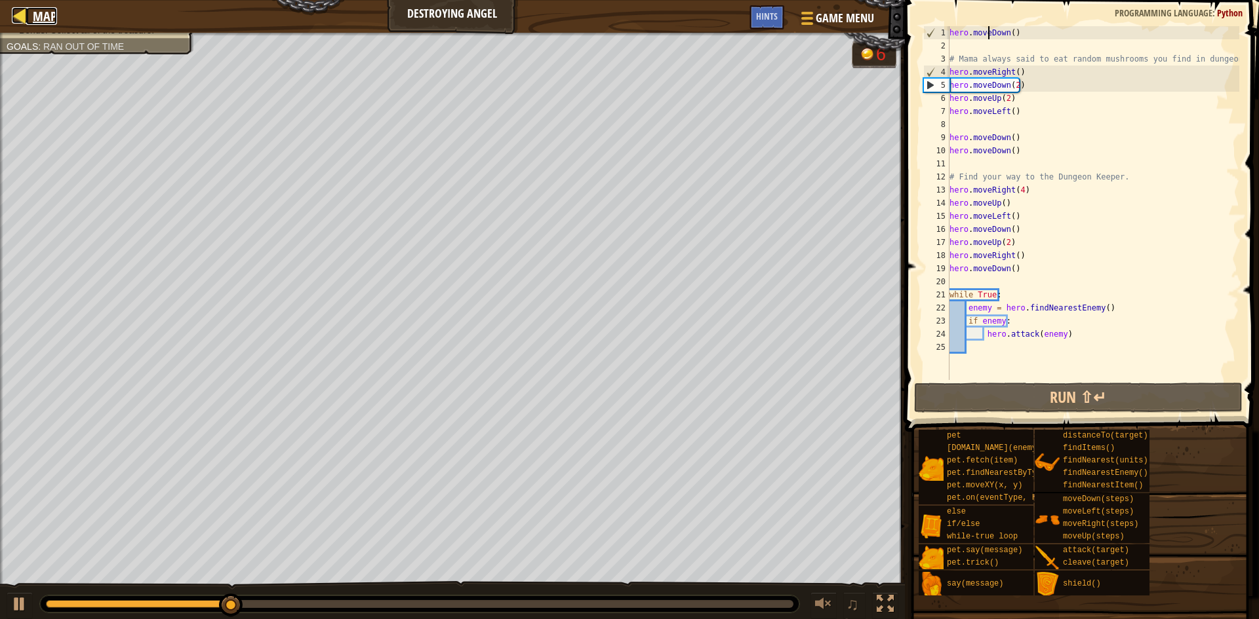
click at [28, 12] on div at bounding box center [20, 15] width 16 height 16
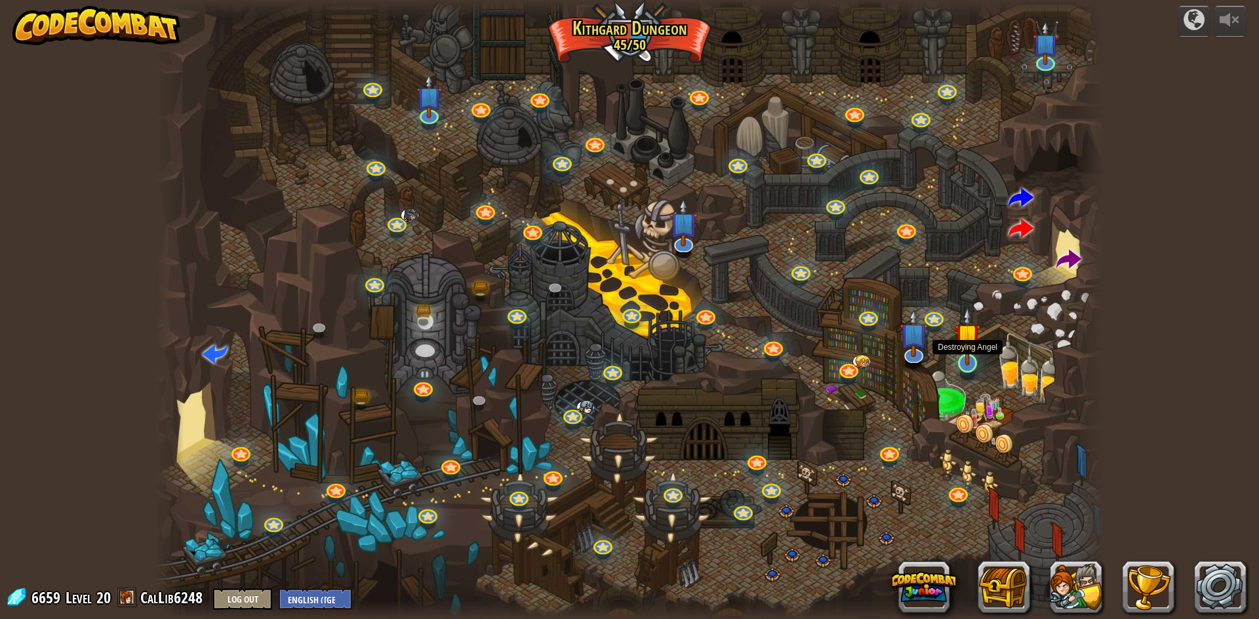
click at [720, 359] on img at bounding box center [967, 336] width 26 height 58
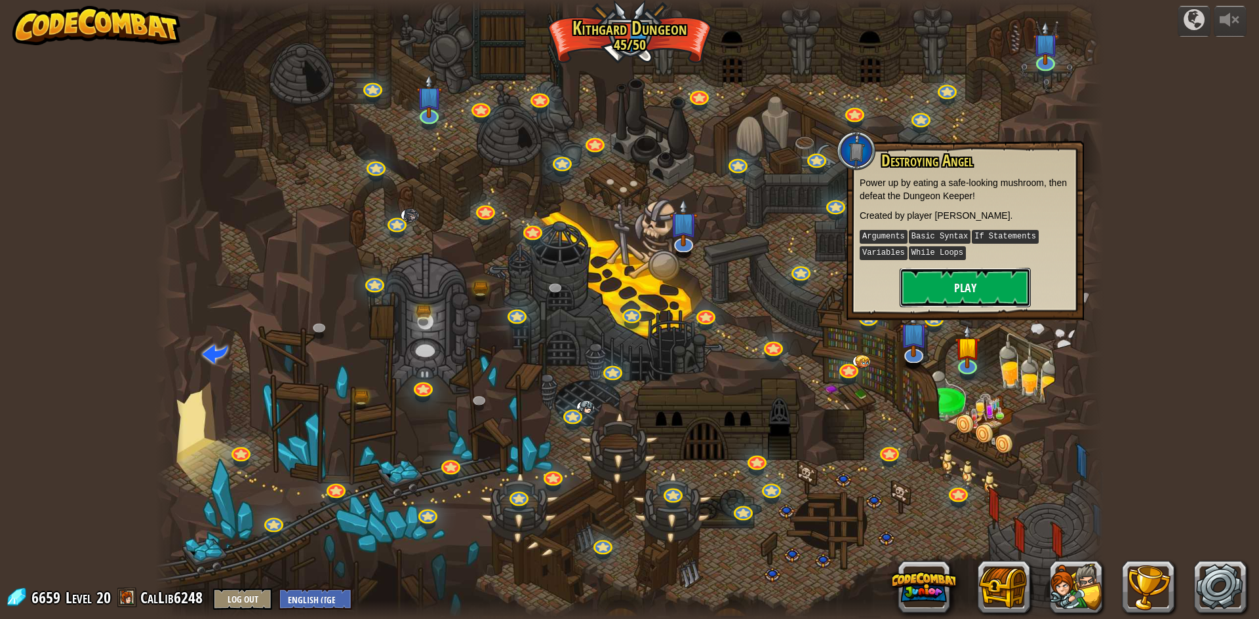
click at [720, 278] on button "Play" at bounding box center [964, 287] width 131 height 39
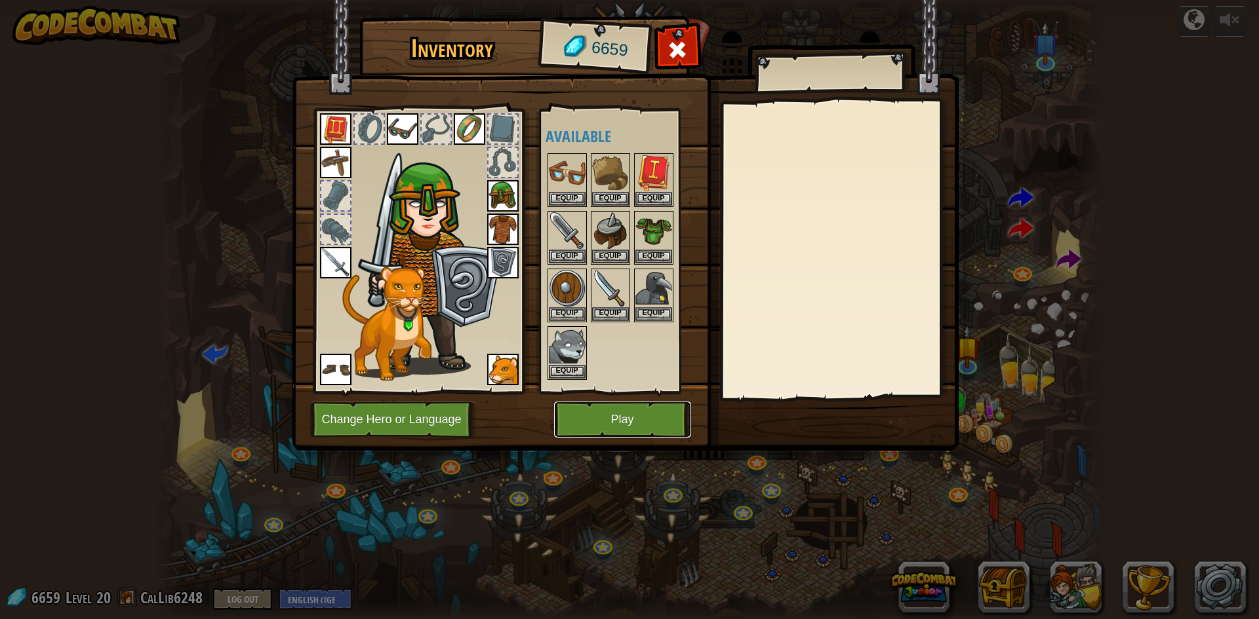
click at [613, 424] on button "Play" at bounding box center [622, 420] width 137 height 36
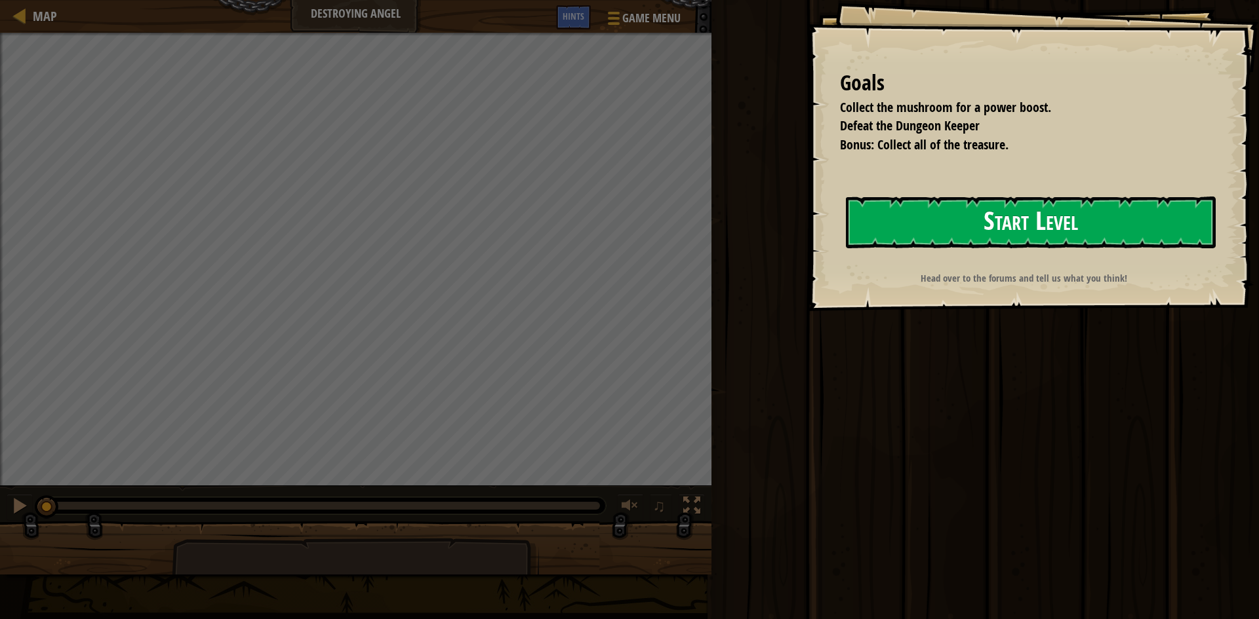
click at [720, 221] on button "Start Level" at bounding box center [1031, 223] width 370 height 52
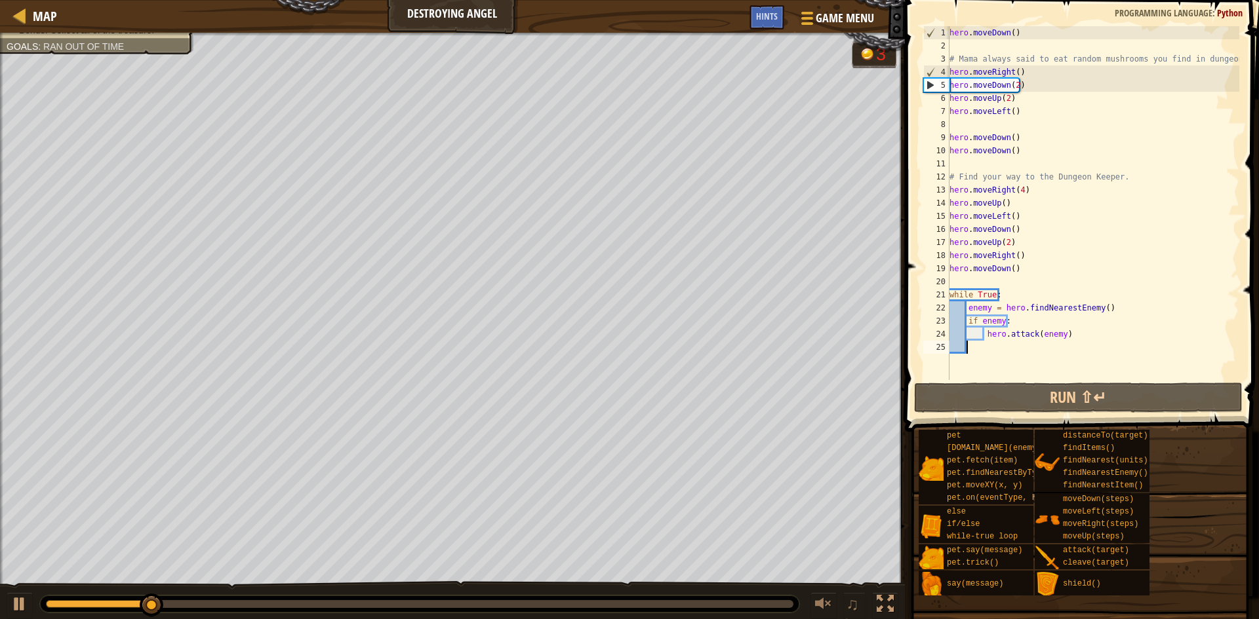
click at [720, 73] on div "hero . moveDown ( ) # Mama always said to eat random mushrooms you find in dung…" at bounding box center [1093, 216] width 292 height 380
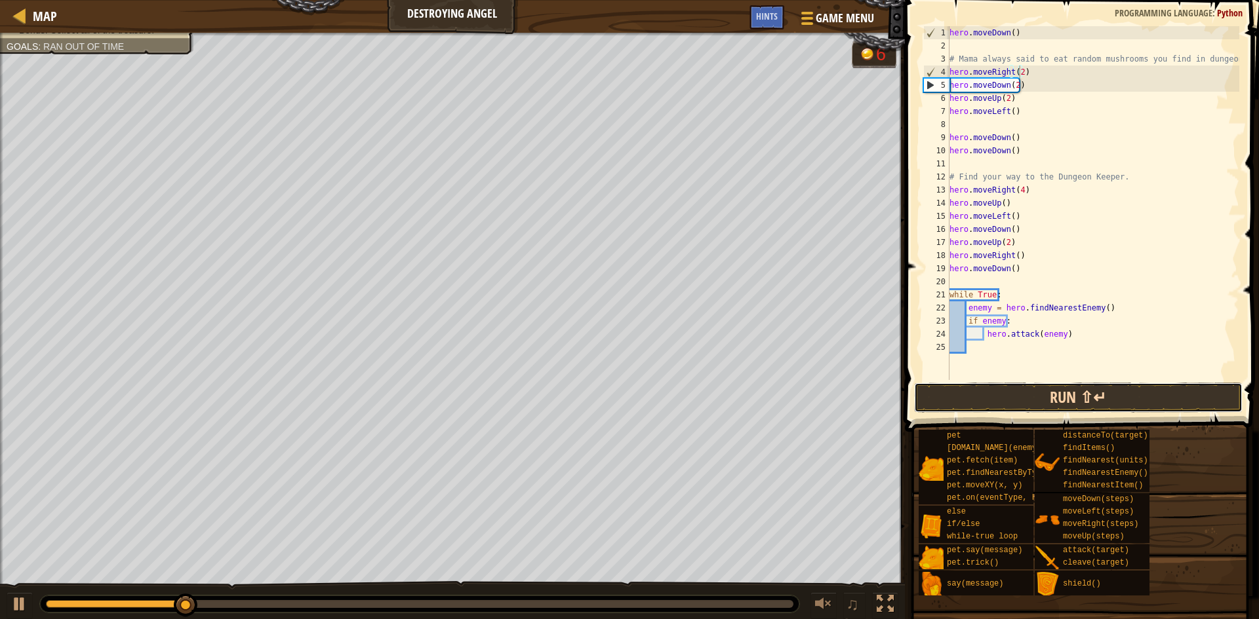
click at [720, 396] on button "Run ⇧↵" at bounding box center [1078, 398] width 328 height 30
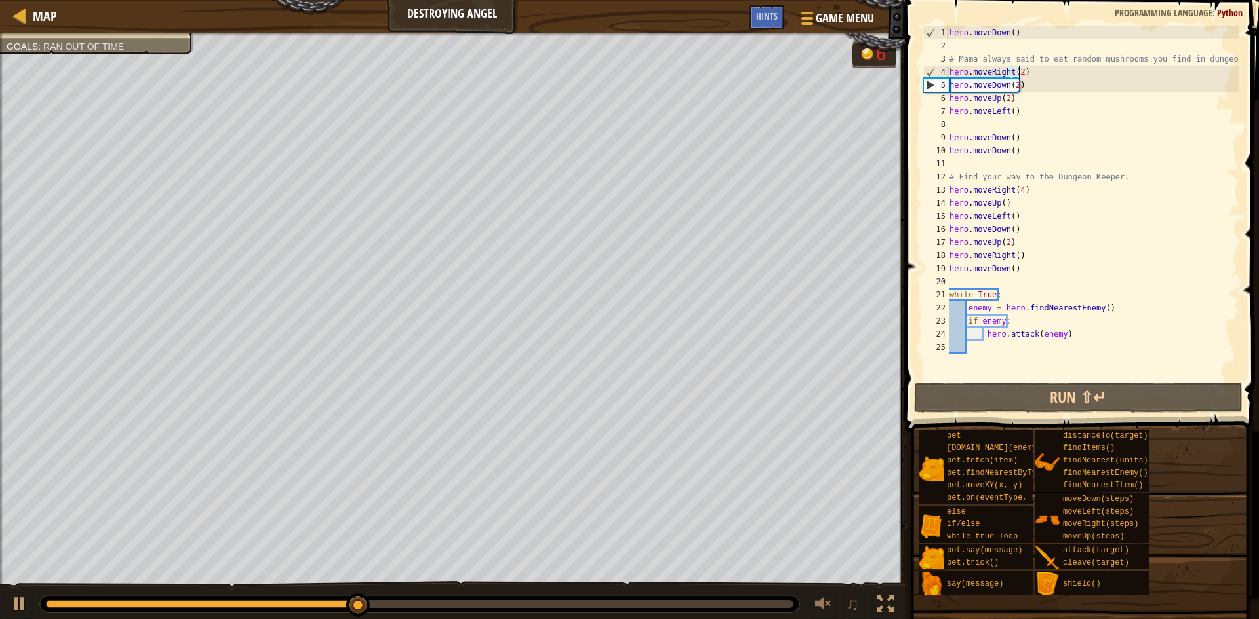
click at [720, 75] on div "hero . moveDown ( ) # Mama always said to eat random mushrooms you find in dung…" at bounding box center [1093, 216] width 292 height 380
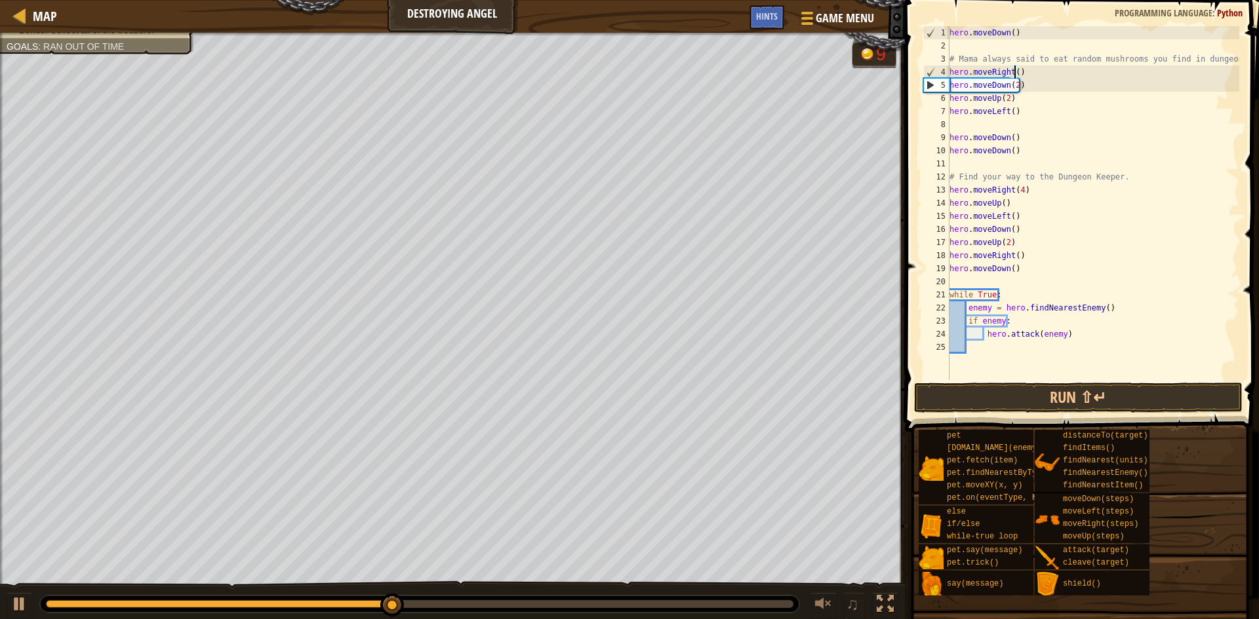
click at [720, 85] on div "hero . moveDown ( ) # Mama always said to eat random mushrooms you find in dung…" at bounding box center [1093, 216] width 292 height 380
click at [720, 87] on div "hero . moveDown ( ) # Mama always said to eat random mushrooms you find in dung…" at bounding box center [1093, 216] width 292 height 380
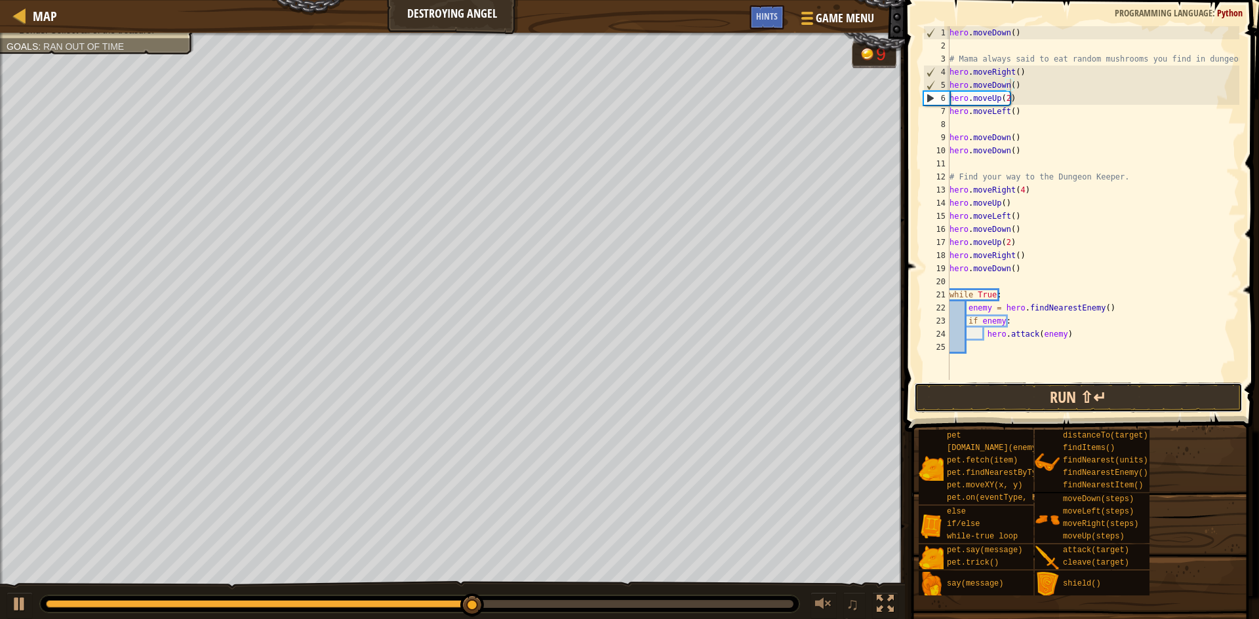
click at [720, 391] on button "Run ⇧↵" at bounding box center [1078, 398] width 328 height 30
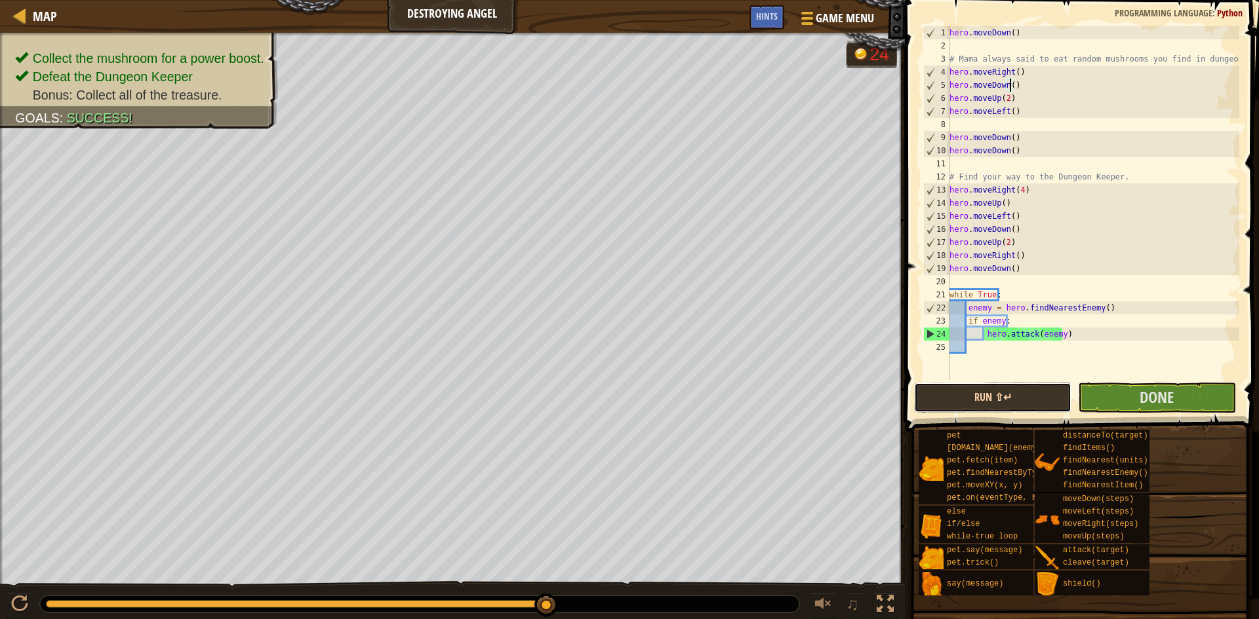
click at [720, 396] on button "Run ⇧↵" at bounding box center [992, 398] width 157 height 30
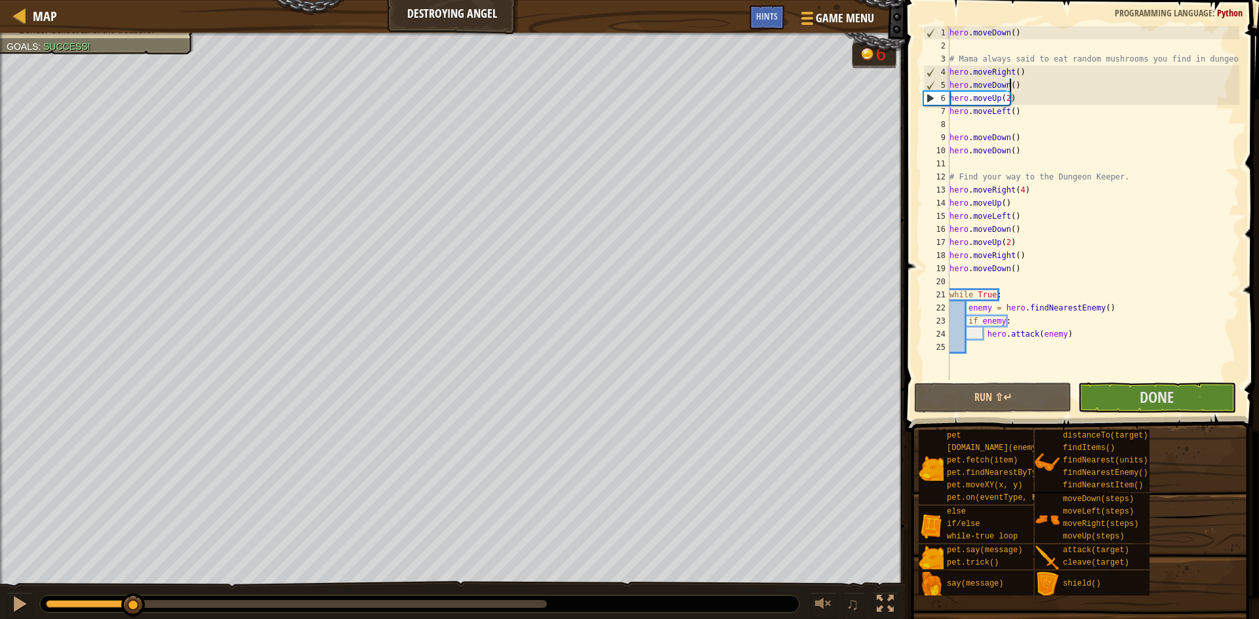
click at [134, 559] on div "Collect the mushroom for a power boost. Defeat the Dungeon Keeper Bonus: Collec…" at bounding box center [629, 327] width 1259 height 588
click at [720, 91] on div "hero . moveDown ( ) # Mama always said to eat random mushrooms you find in dung…" at bounding box center [1093, 216] width 292 height 380
click at [720, 98] on div "hero . moveDown ( ) # Mama always said to eat random mushrooms you find in dung…" at bounding box center [1093, 216] width 292 height 380
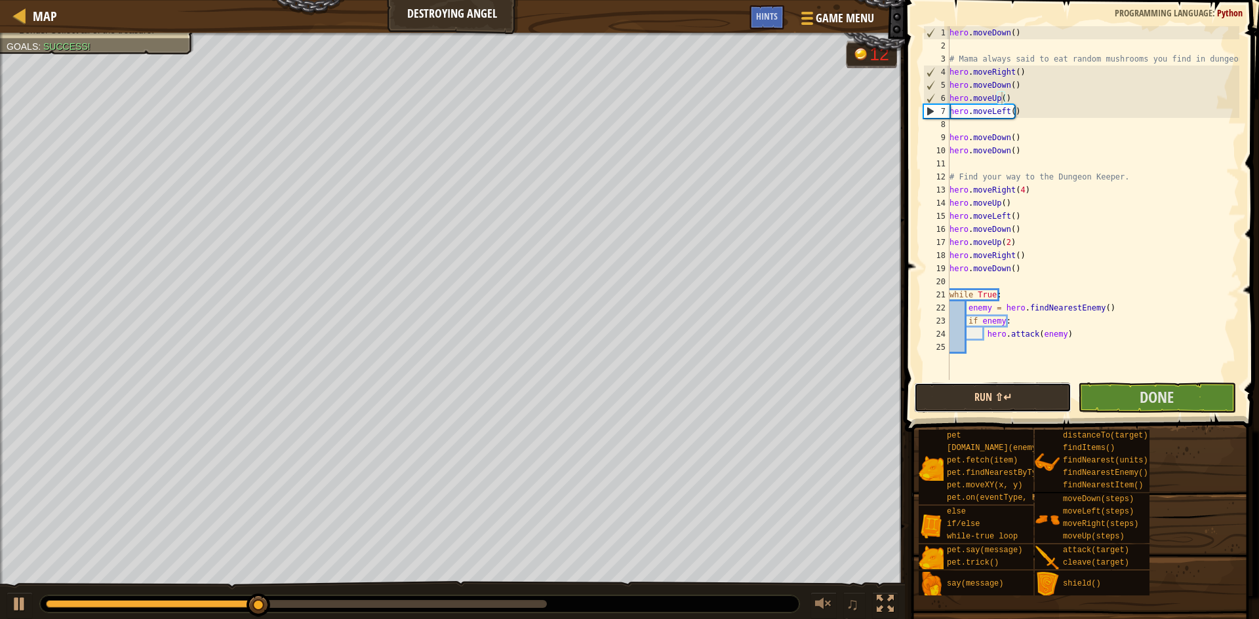
click at [720, 400] on button "Run ⇧↵" at bounding box center [992, 398] width 157 height 30
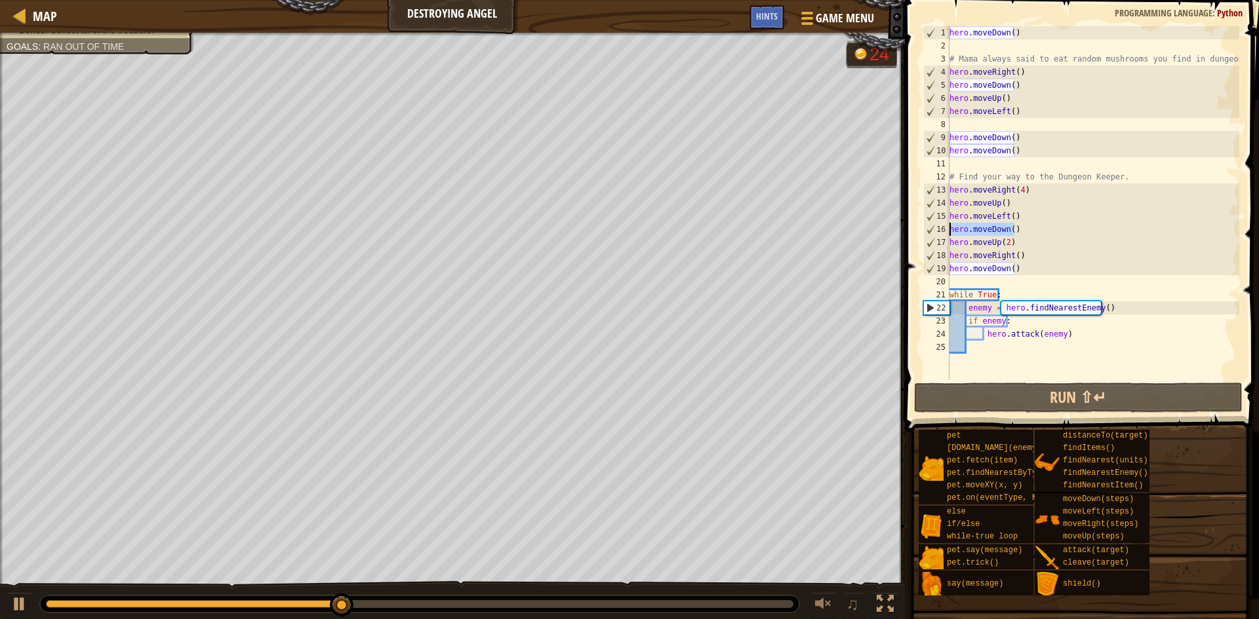
drag, startPoint x: 1015, startPoint y: 229, endPoint x: 944, endPoint y: 227, distance: 71.5
click at [720, 227] on div "hero.moveUp() 1 2 3 4 5 6 7 8 9 10 11 12 13 14 15 16 17 18 19 20 21 22 23 24 25…" at bounding box center [1079, 203] width 319 height 354
type textarea "hero.moveDown()"
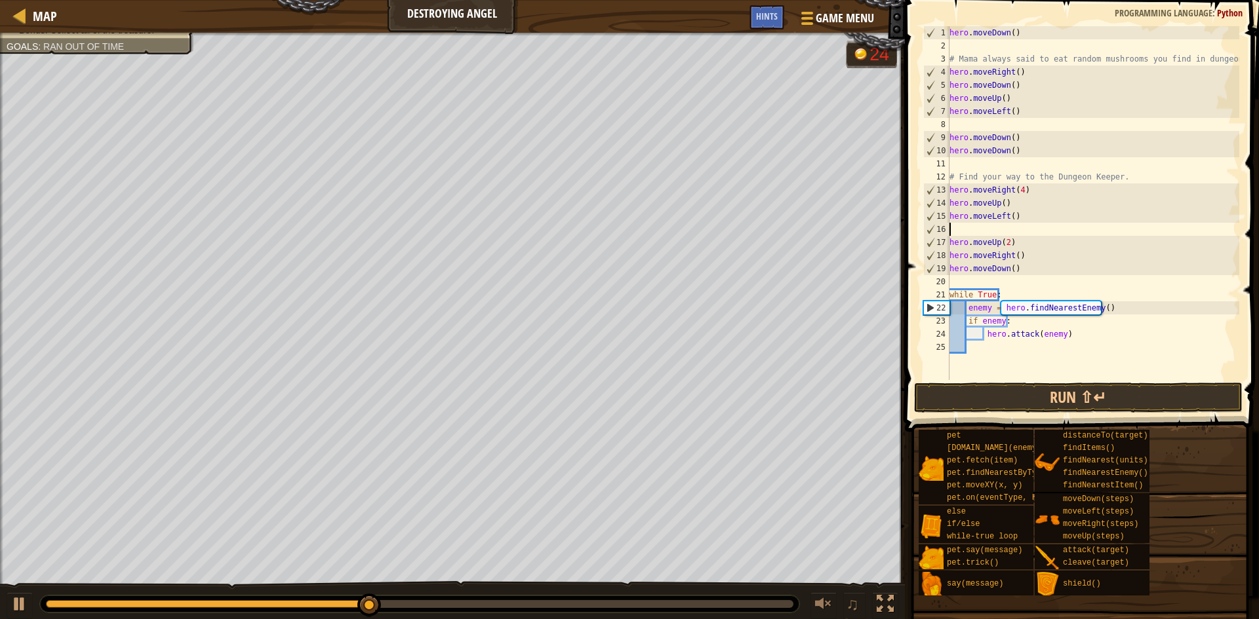
type textarea "hero.moveUp(2)"
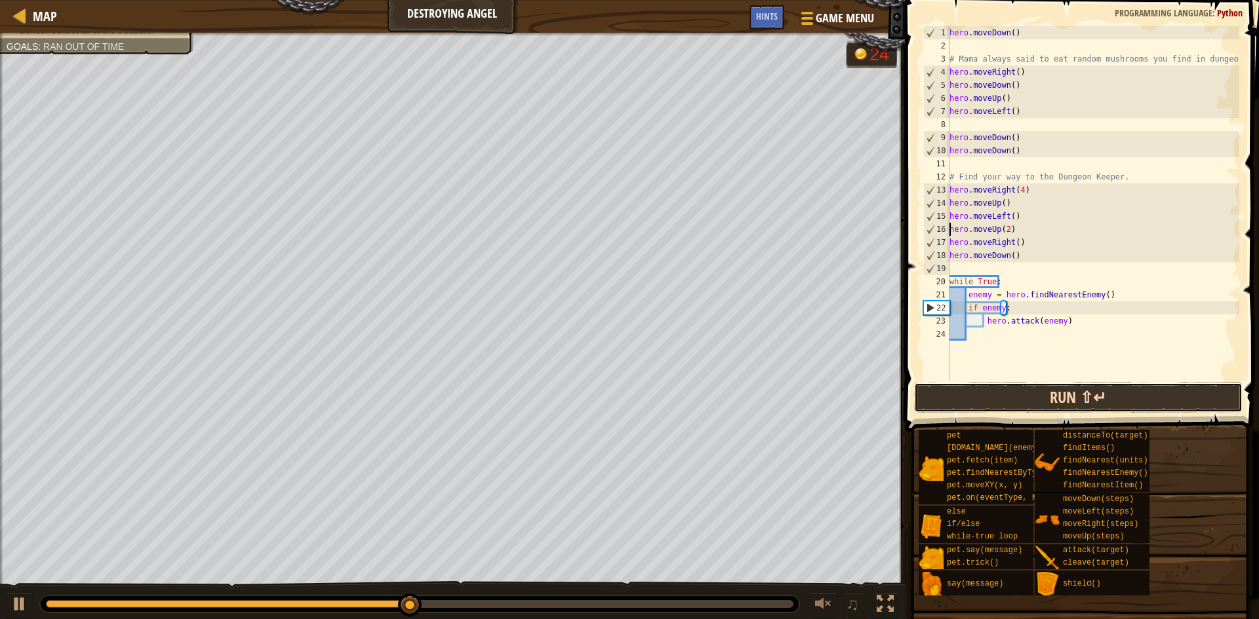
click at [720, 394] on button "Run ⇧↵" at bounding box center [1078, 398] width 328 height 30
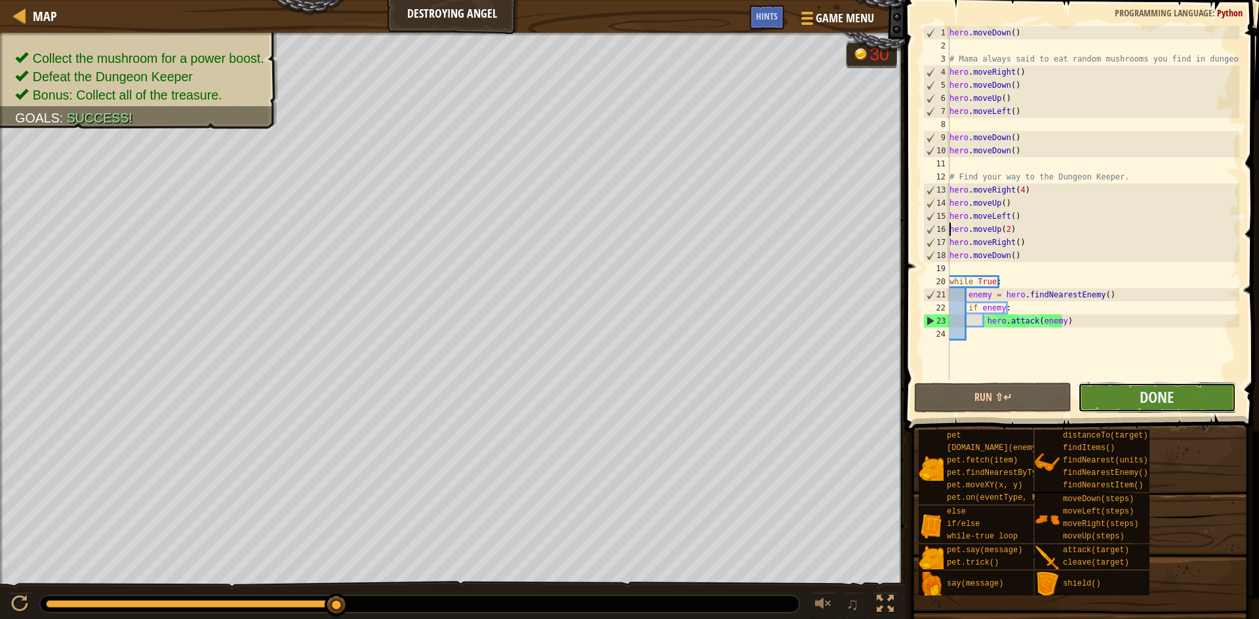
click at [720, 389] on button "Done" at bounding box center [1156, 398] width 157 height 30
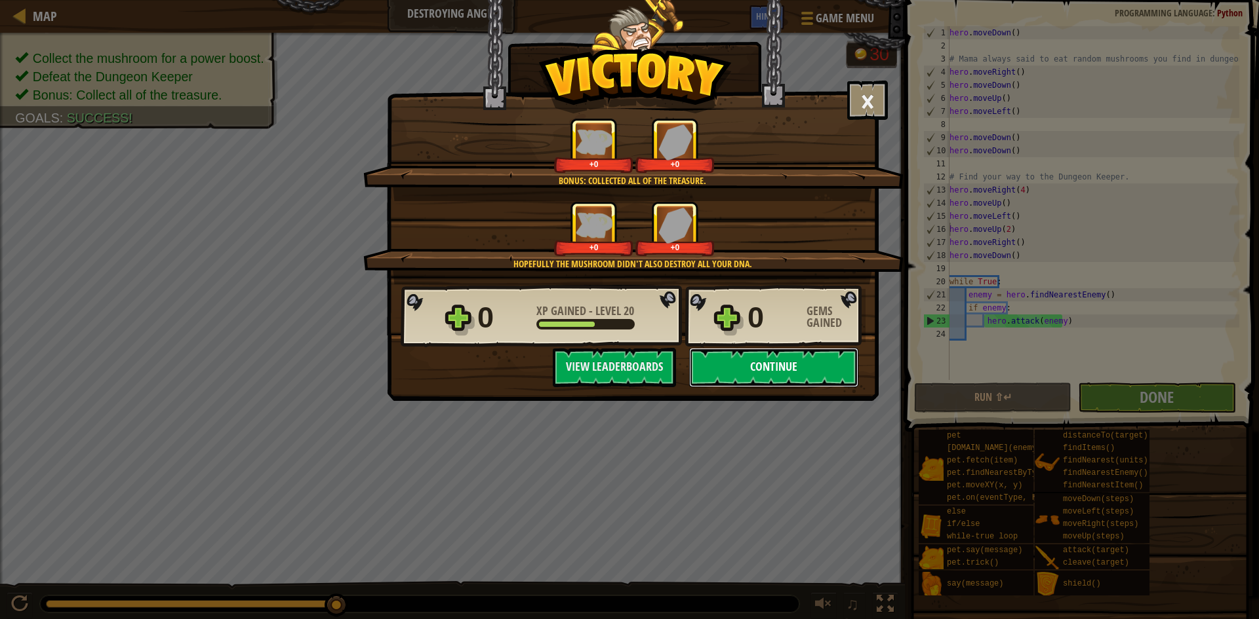
click at [720, 368] on button "Continue" at bounding box center [773, 367] width 169 height 39
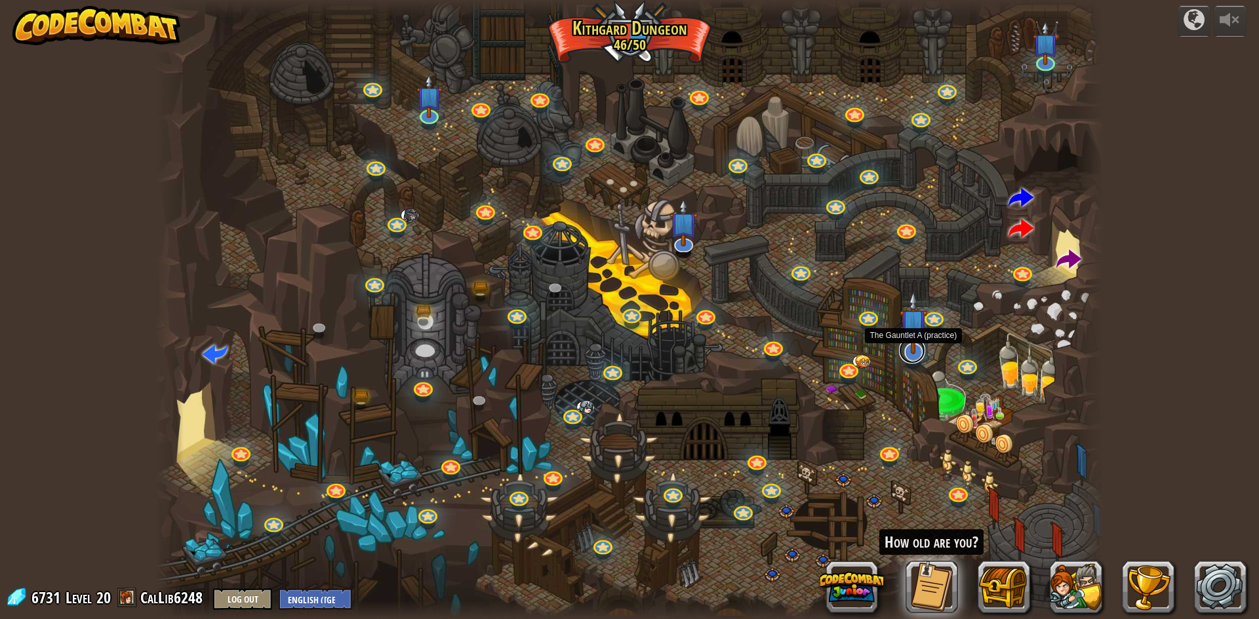
click at [720, 357] on link at bounding box center [912, 351] width 26 height 26
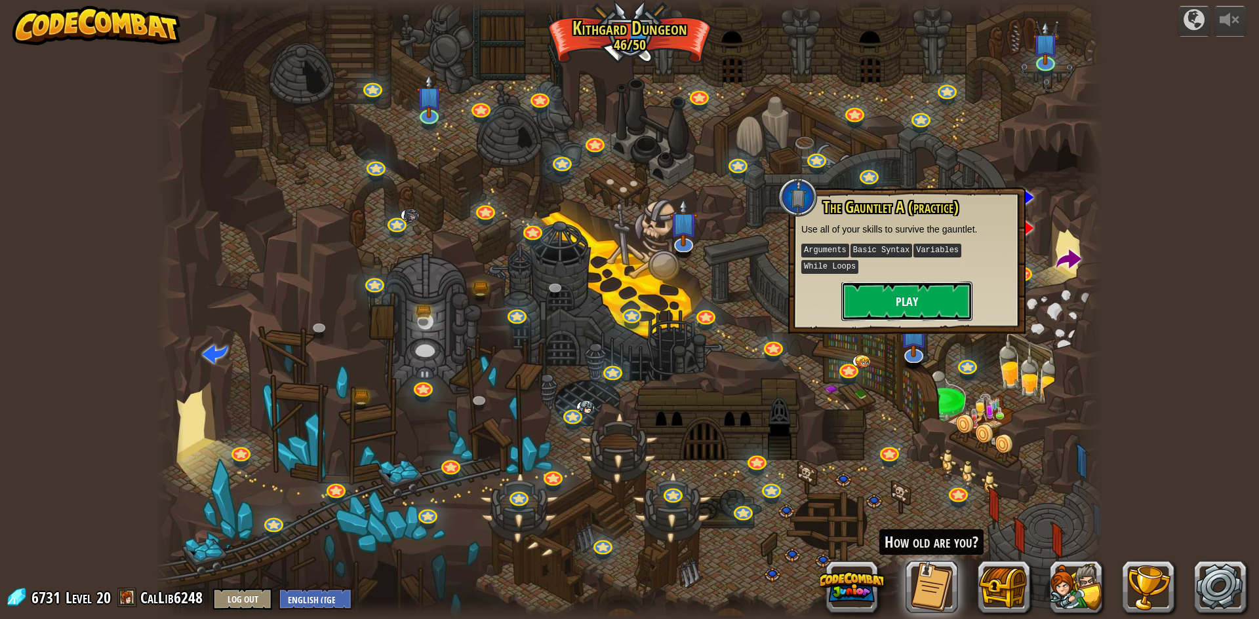
click at [720, 285] on button "Play" at bounding box center [906, 301] width 131 height 39
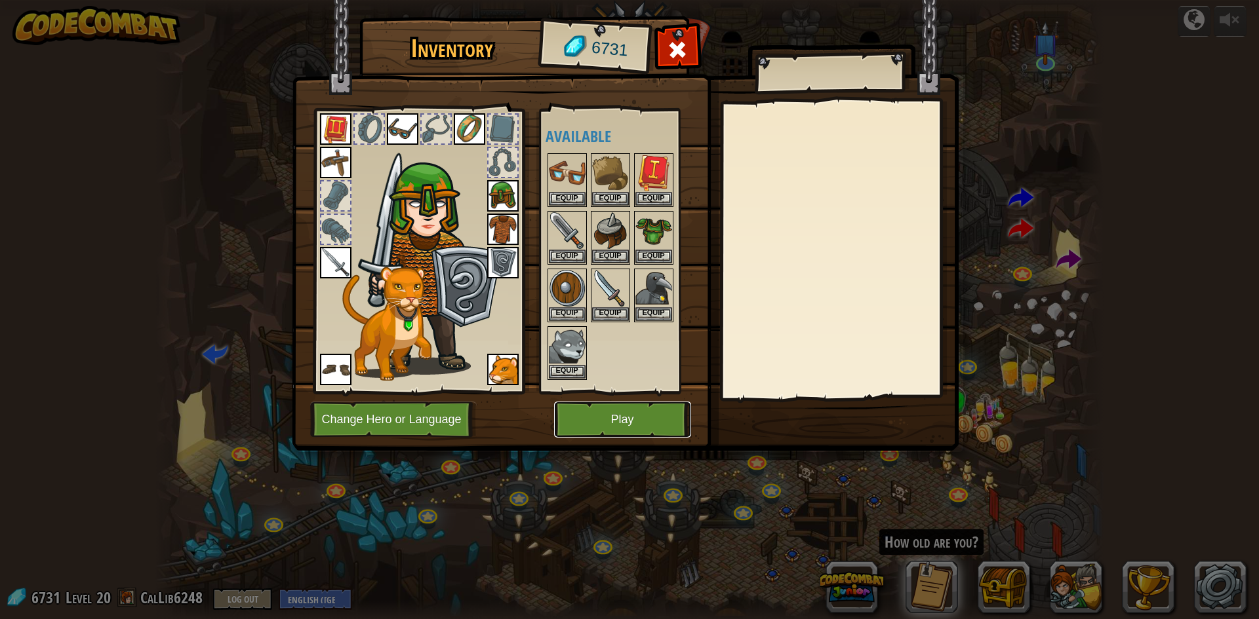
click at [619, 413] on button "Play" at bounding box center [622, 420] width 137 height 36
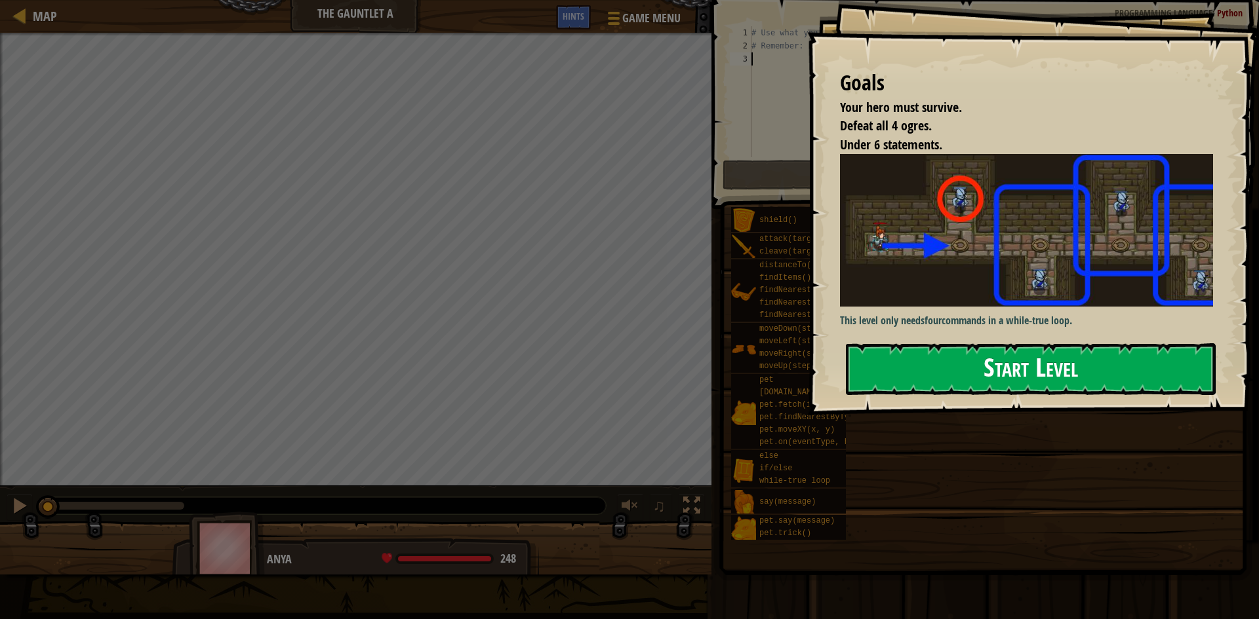
click at [720, 374] on button "Start Level" at bounding box center [1031, 370] width 370 height 52
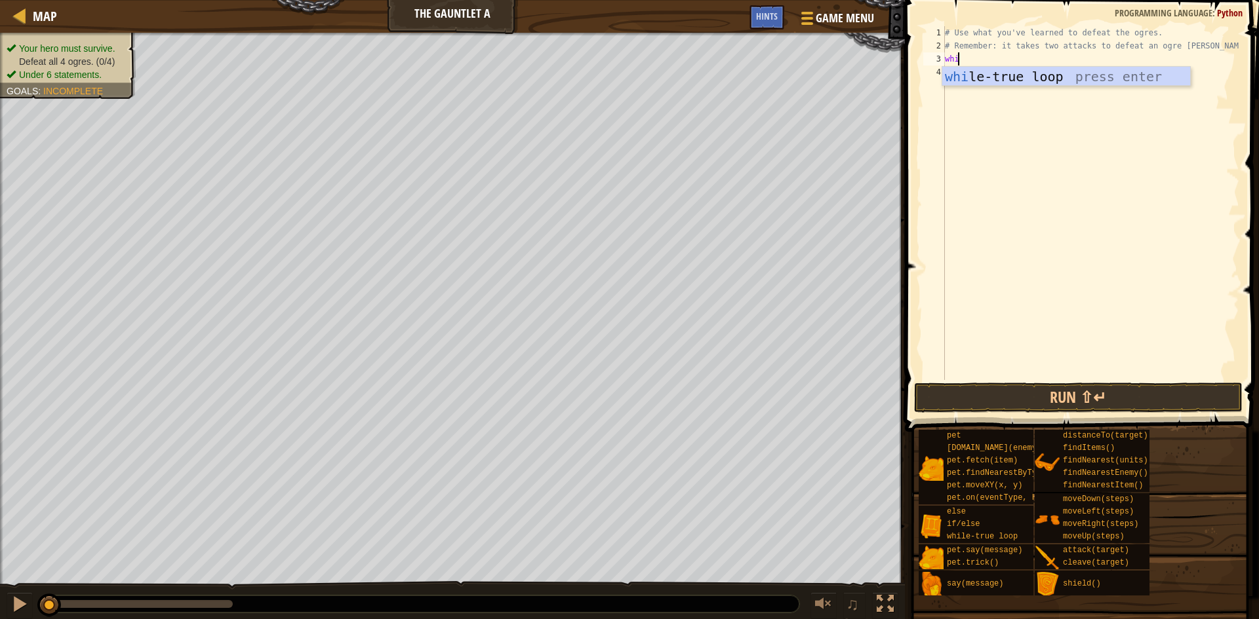
scroll to position [6, 1]
type textarea "while"
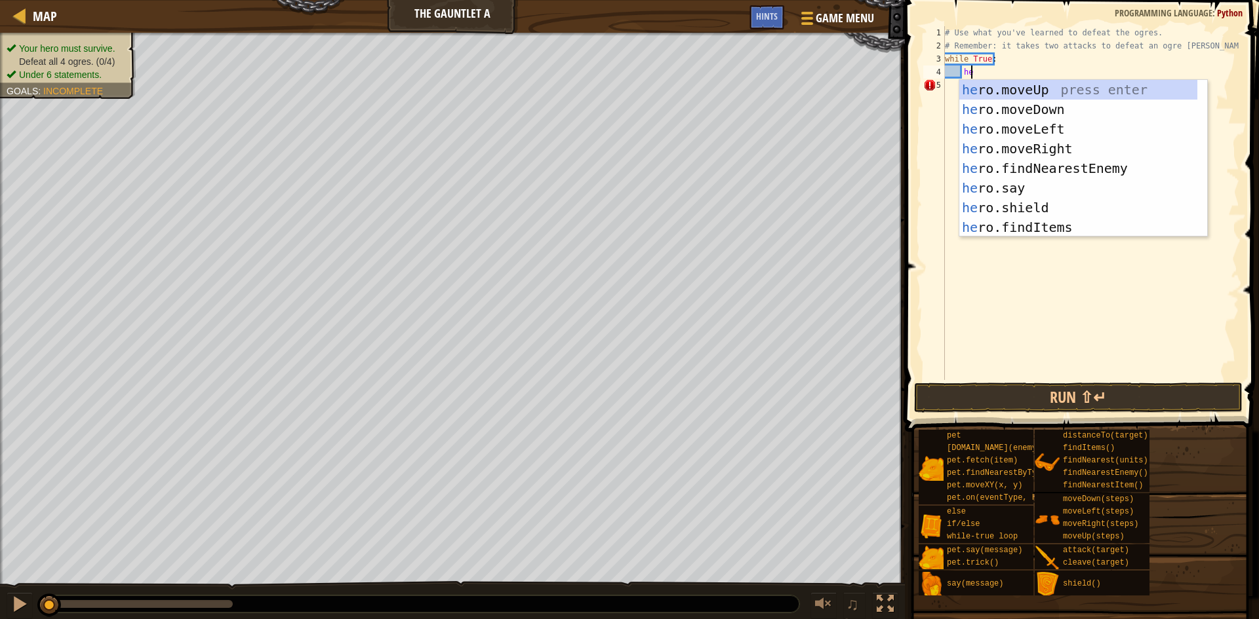
type textarea "he"
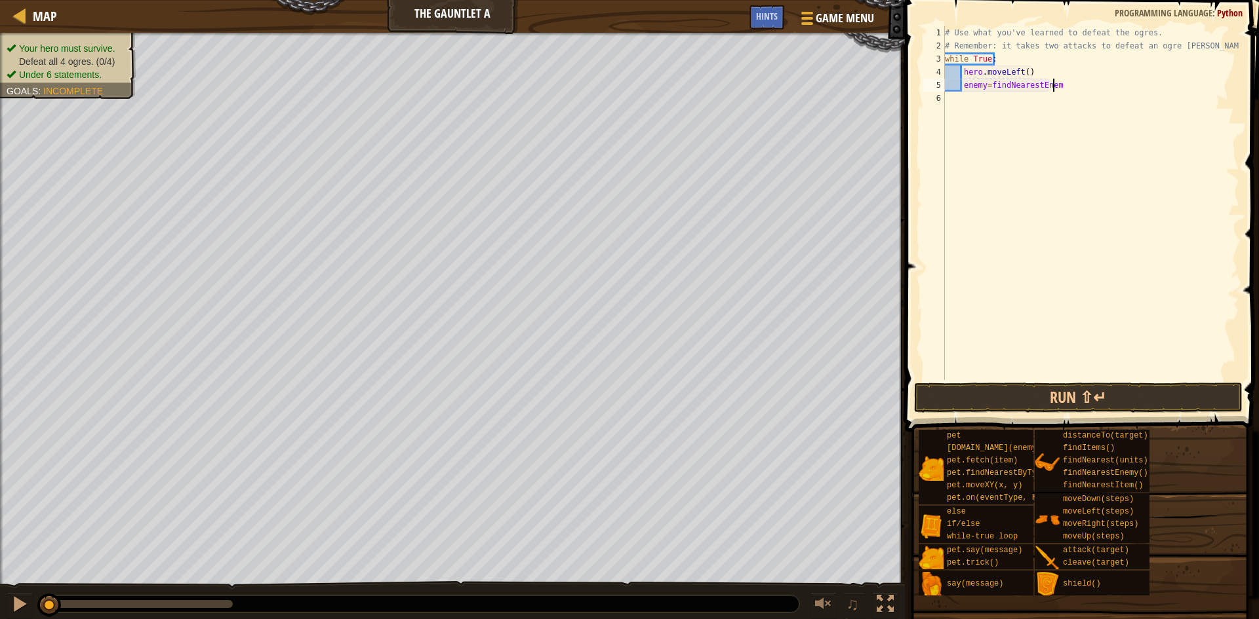
scroll to position [6, 9]
type textarea "enemy=findNearestEnemy()"
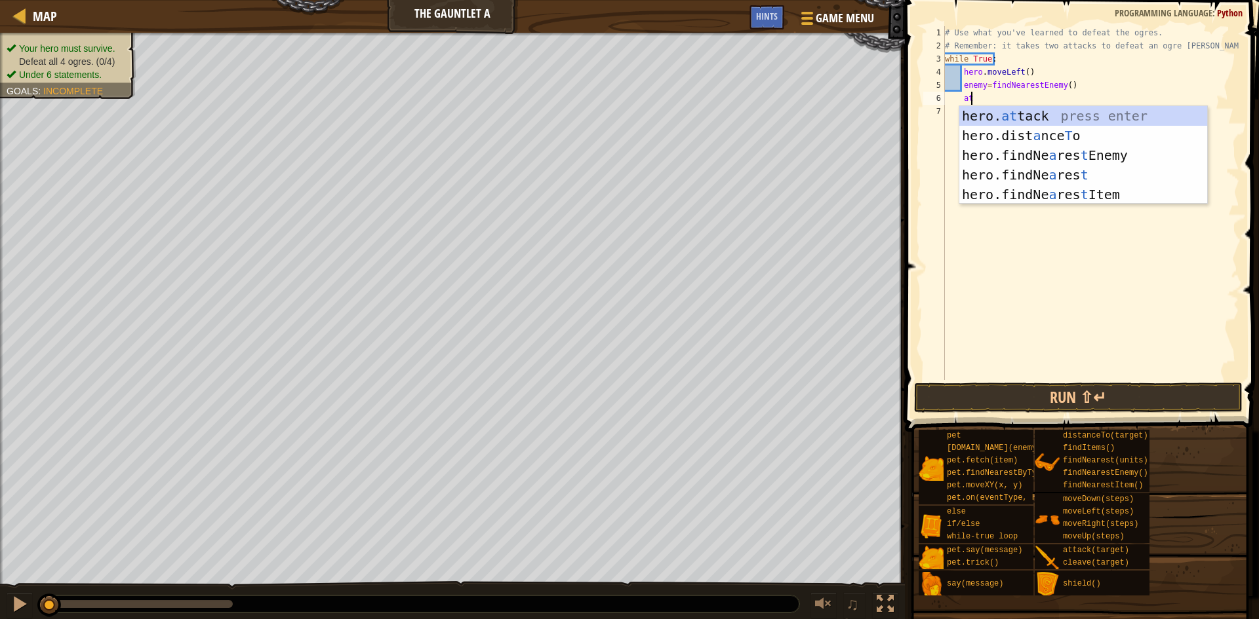
scroll to position [6, 1]
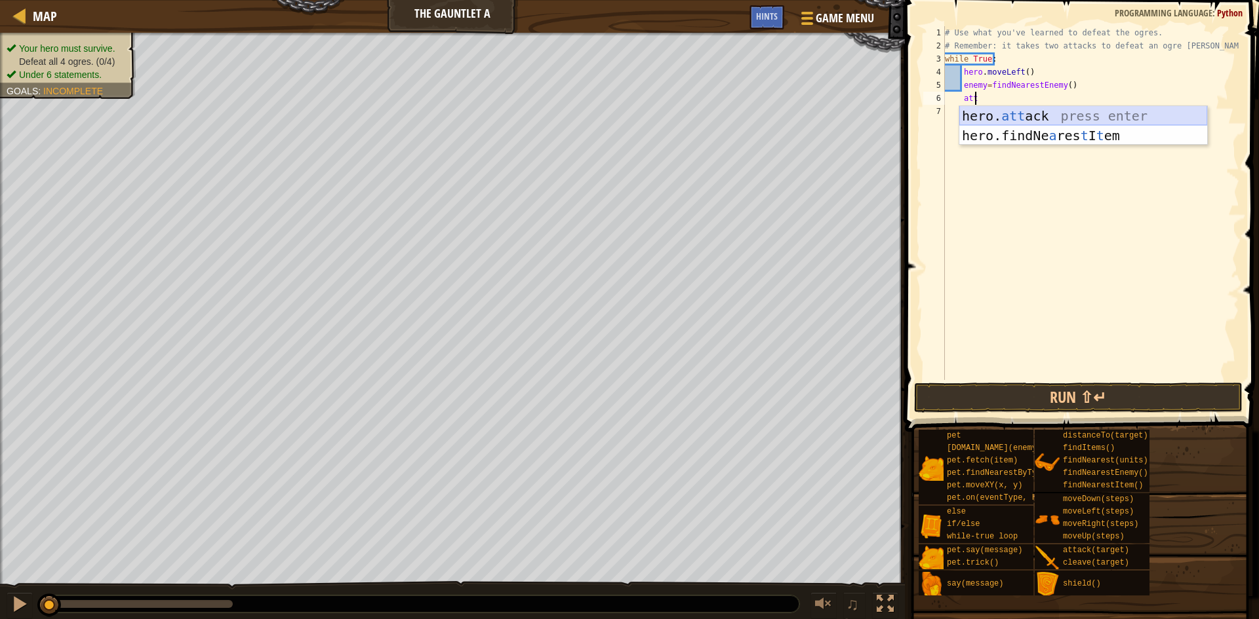
click at [720, 120] on div "hero. att ack press enter hero.findNe a res t I t em press enter" at bounding box center [1083, 145] width 248 height 79
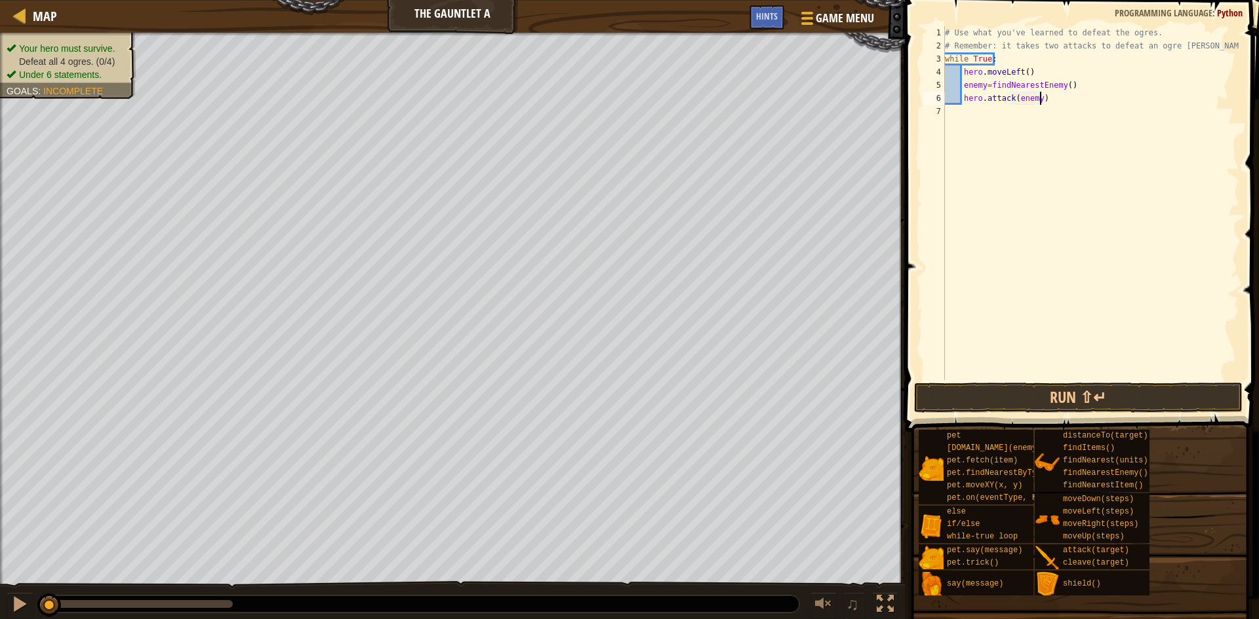
click at [720, 100] on div "# Use what you've learned to defeat the ogres. # Remember: it takes two attacks…" at bounding box center [1090, 216] width 297 height 380
click at [720, 389] on button "Run ⇧↵" at bounding box center [1078, 398] width 328 height 30
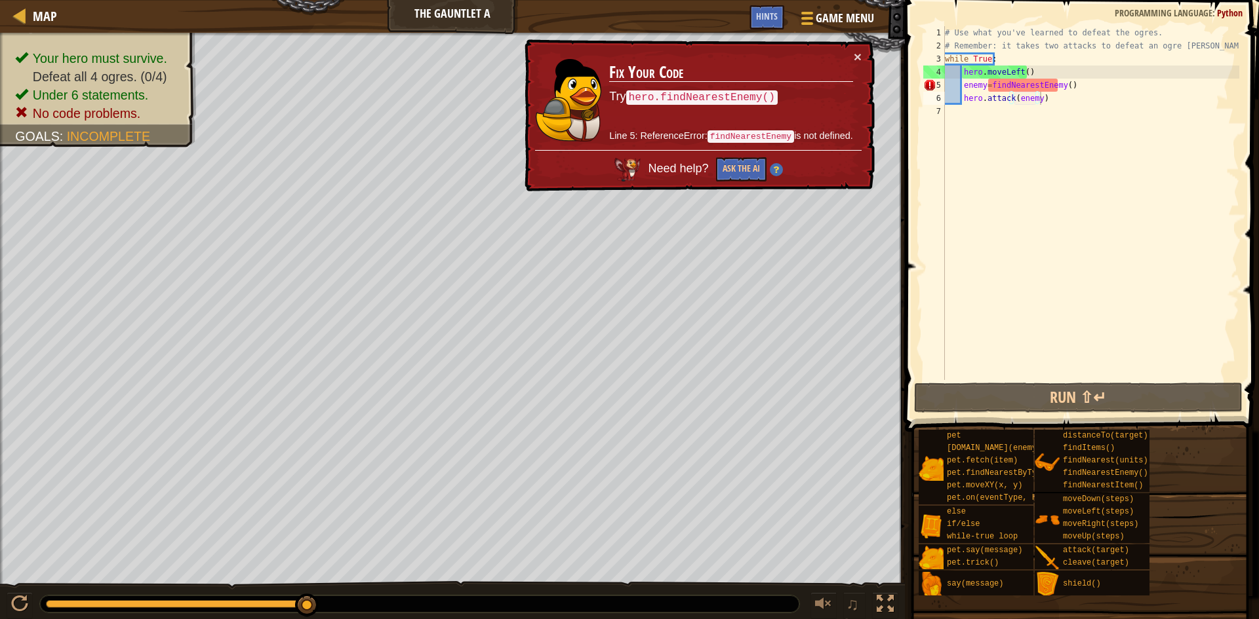
drag, startPoint x: 766, startPoint y: 94, endPoint x: 682, endPoint y: 106, distance: 84.1
click at [682, 106] on td "Fix Your Code Try hero.findNearestEnemy() Line 5: ReferenceError: findNearestEn…" at bounding box center [730, 100] width 245 height 100
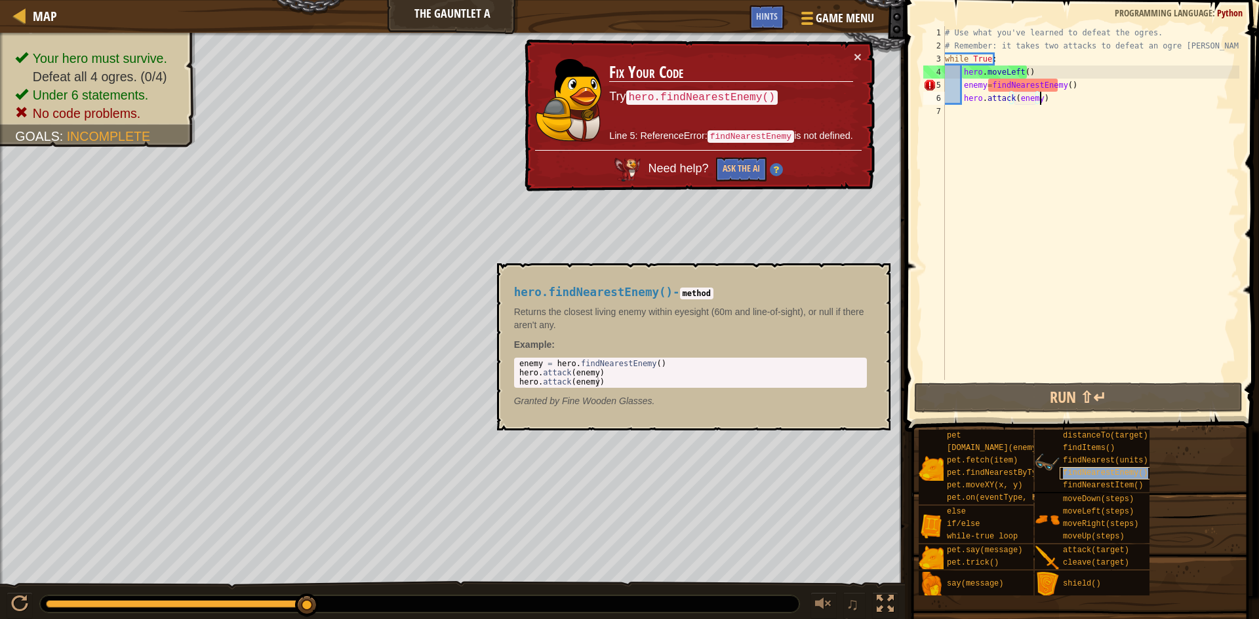
click at [720, 473] on span "findNearestEnemy()" at bounding box center [1105, 473] width 85 height 9
drag, startPoint x: 657, startPoint y: 292, endPoint x: 514, endPoint y: 298, distance: 143.0
click at [514, 298] on span "hero.findNearestEnemy()" at bounding box center [593, 292] width 159 height 13
copy span "hero.findNearestEnemy()"
click at [720, 85] on div "# Use what you've learned to defeat the ogres. # Remember: it takes two attacks…" at bounding box center [1090, 216] width 297 height 380
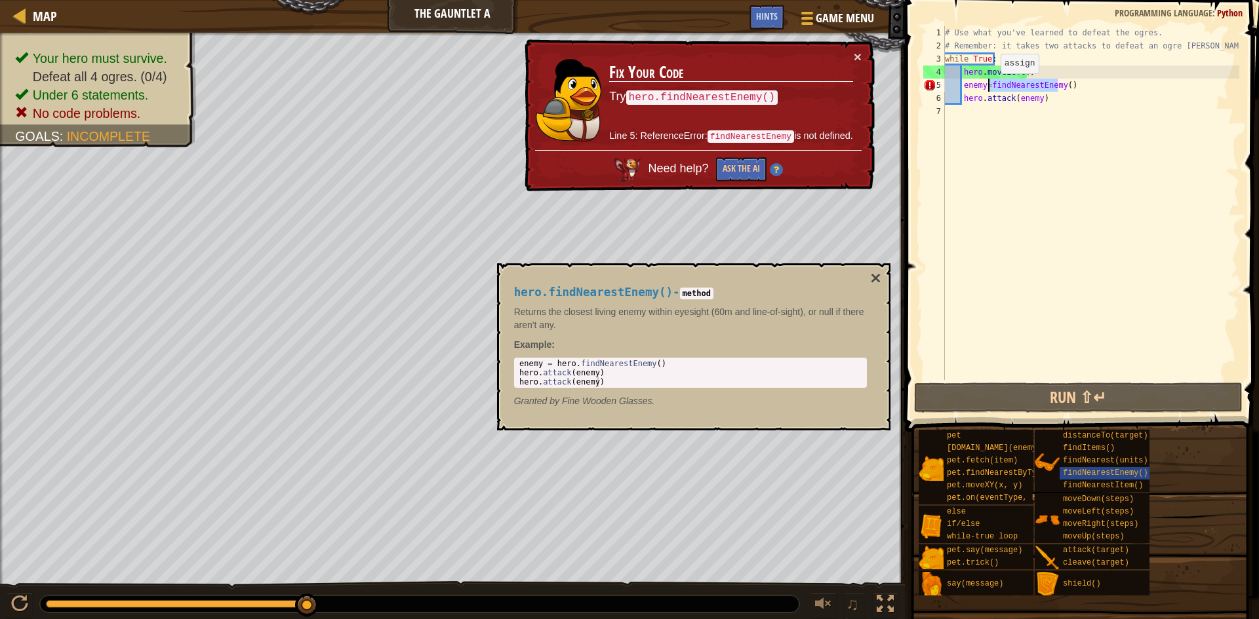
drag, startPoint x: 1057, startPoint y: 87, endPoint x: 989, endPoint y: 87, distance: 68.2
click at [720, 87] on div "# Use what you've learned to defeat the ogres. # Remember: it takes two attacks…" at bounding box center [1090, 216] width 297 height 380
paste textarea "hero.findNearestEnemy()"
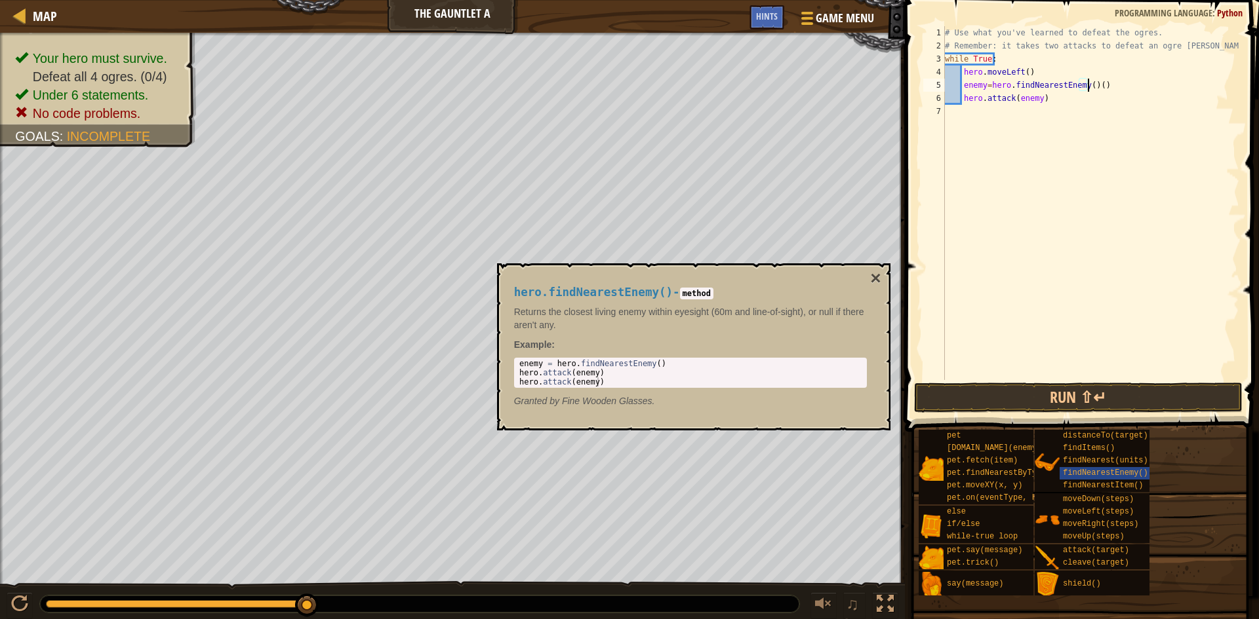
type textarea "enemy=hero.findNearestEnemy()"
click at [720, 279] on button "×" at bounding box center [875, 278] width 10 height 18
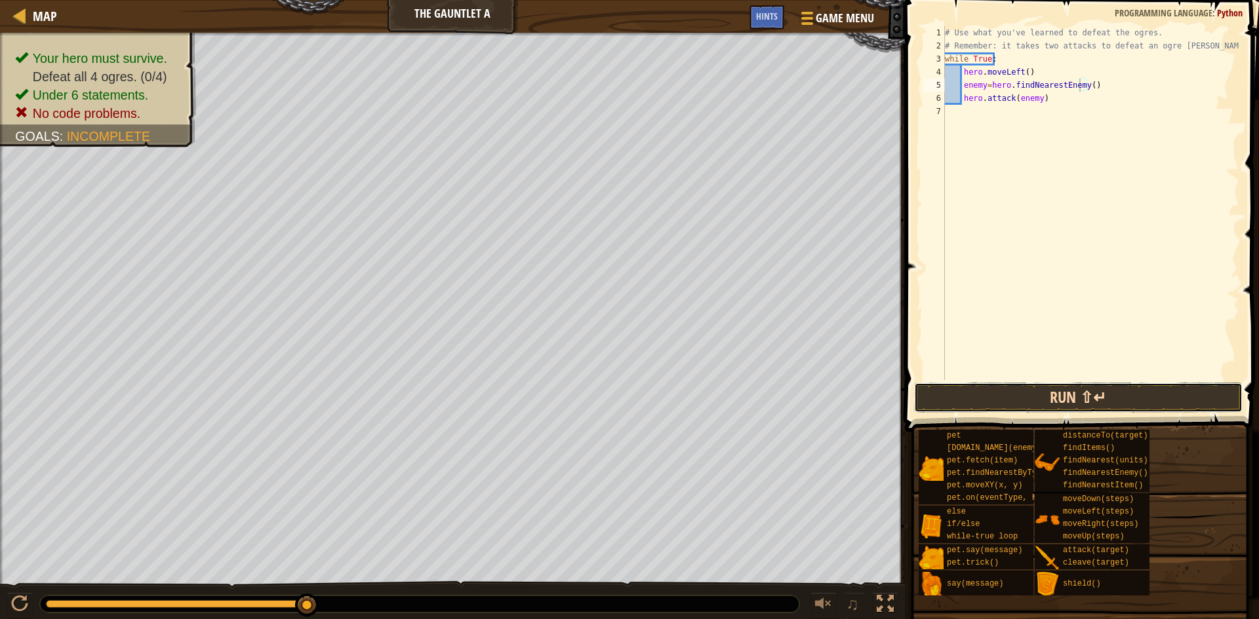
click at [720, 405] on button "Run ⇧↵" at bounding box center [1078, 398] width 328 height 30
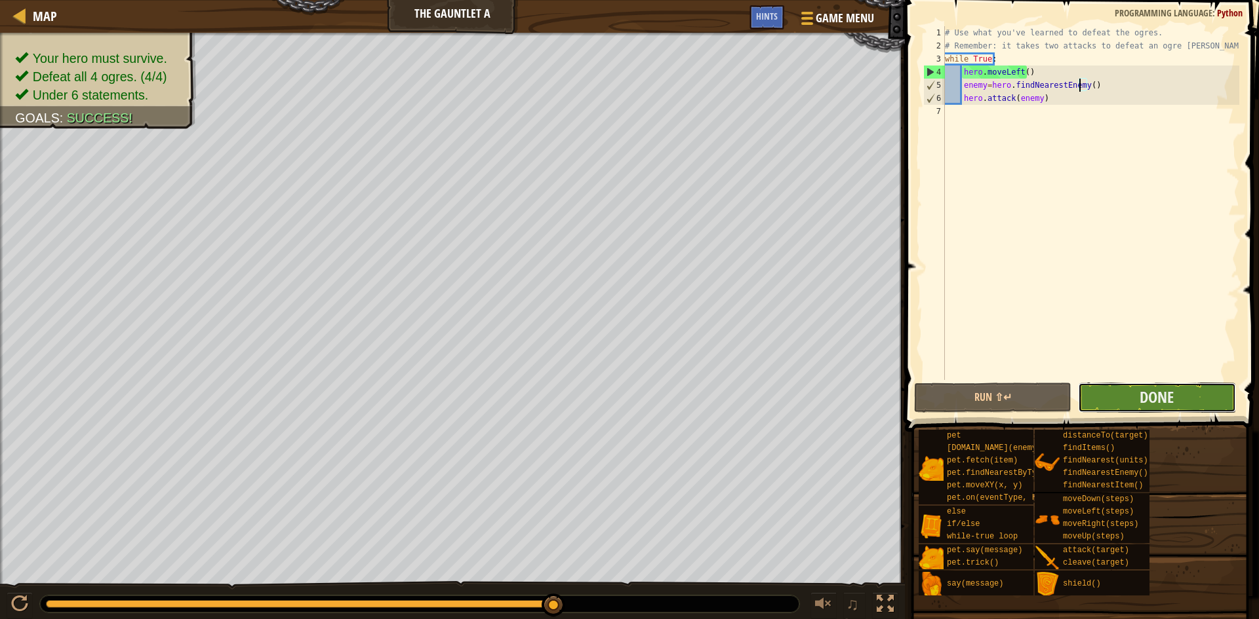
click at [720, 400] on button "Done" at bounding box center [1156, 398] width 157 height 30
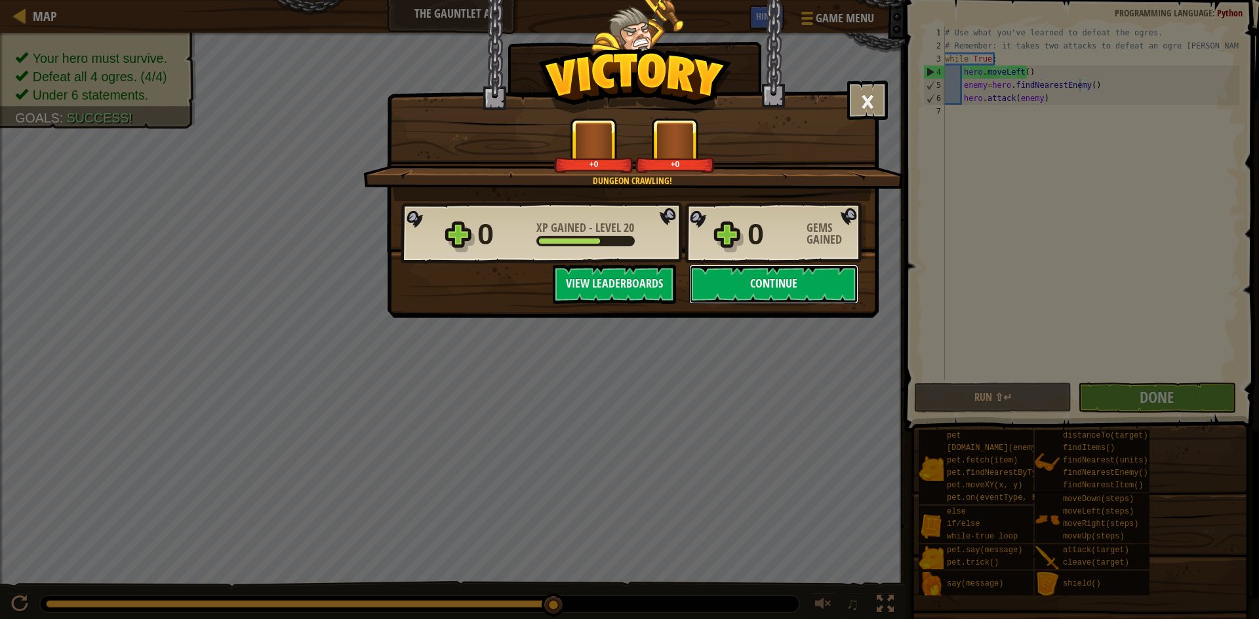
click at [720, 289] on button "Continue" at bounding box center [773, 284] width 169 height 39
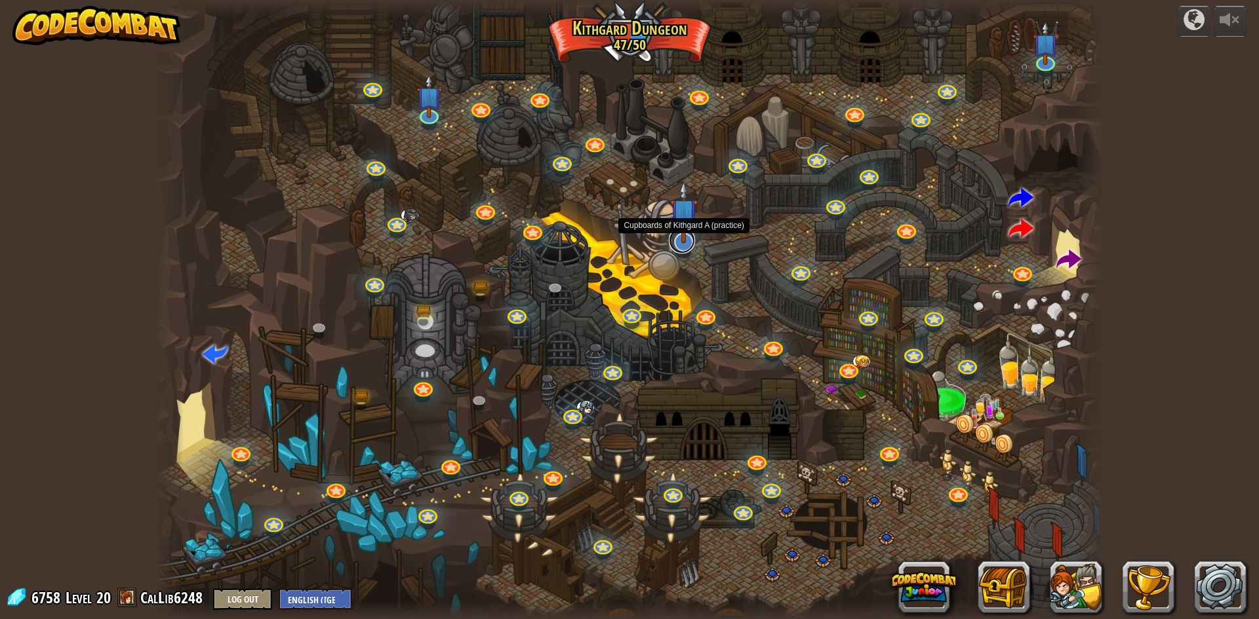
click at [683, 249] on link at bounding box center [682, 240] width 26 height 26
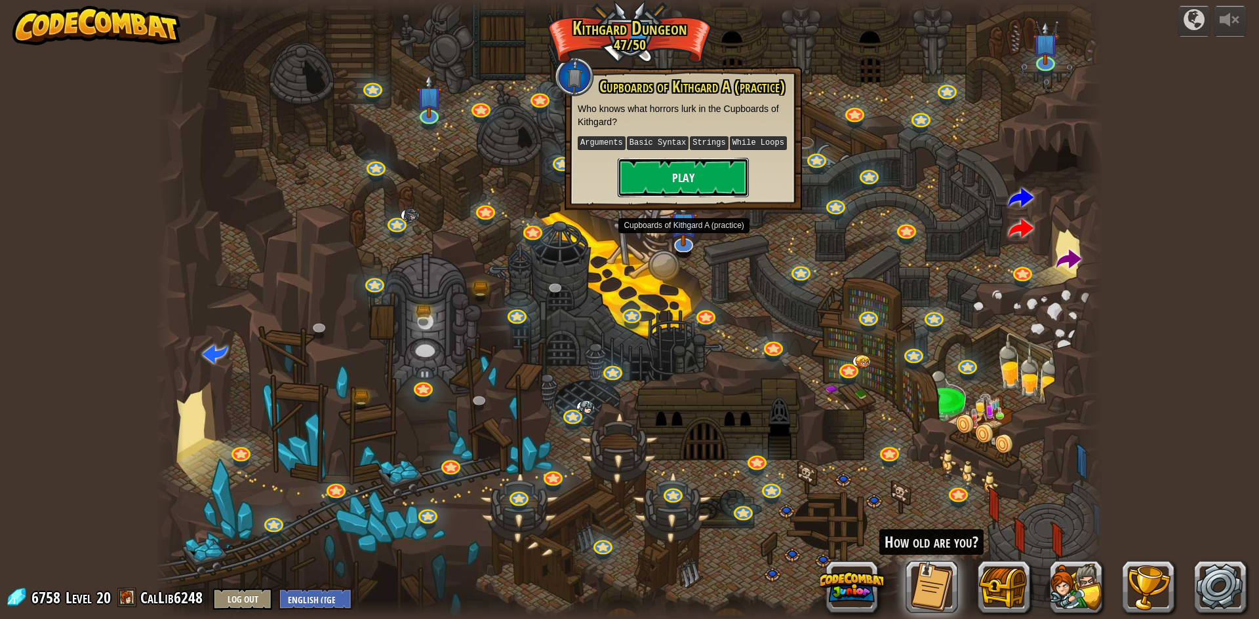
click at [675, 189] on button "Play" at bounding box center [683, 177] width 131 height 39
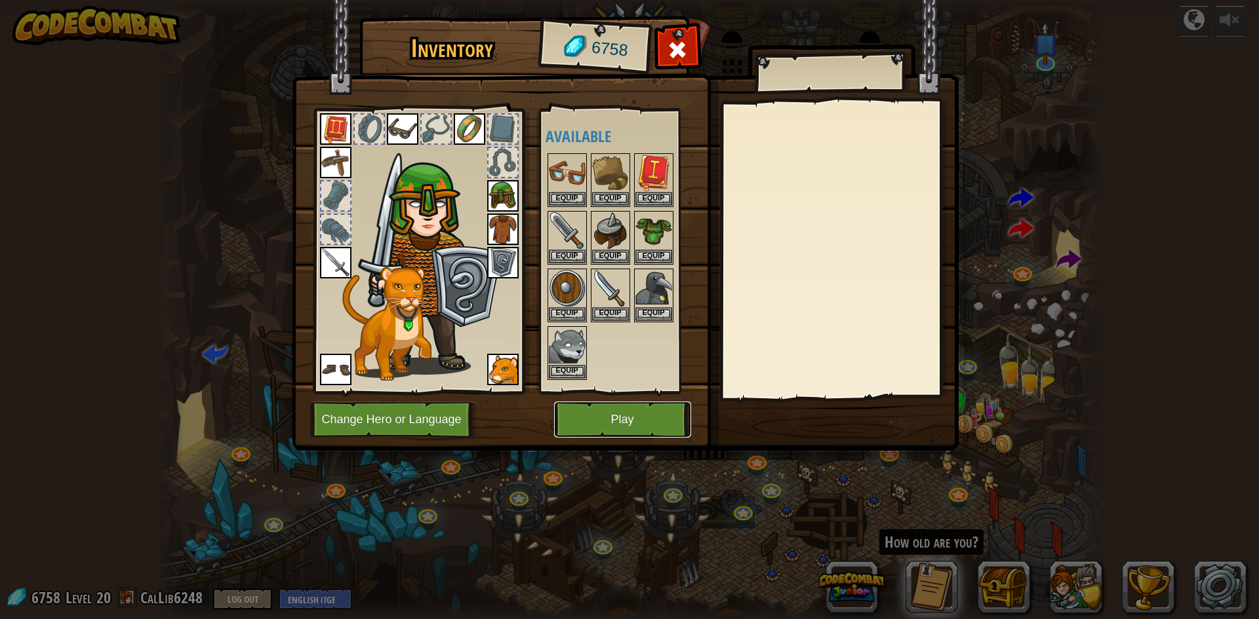
click at [619, 408] on button "Play" at bounding box center [622, 420] width 137 height 36
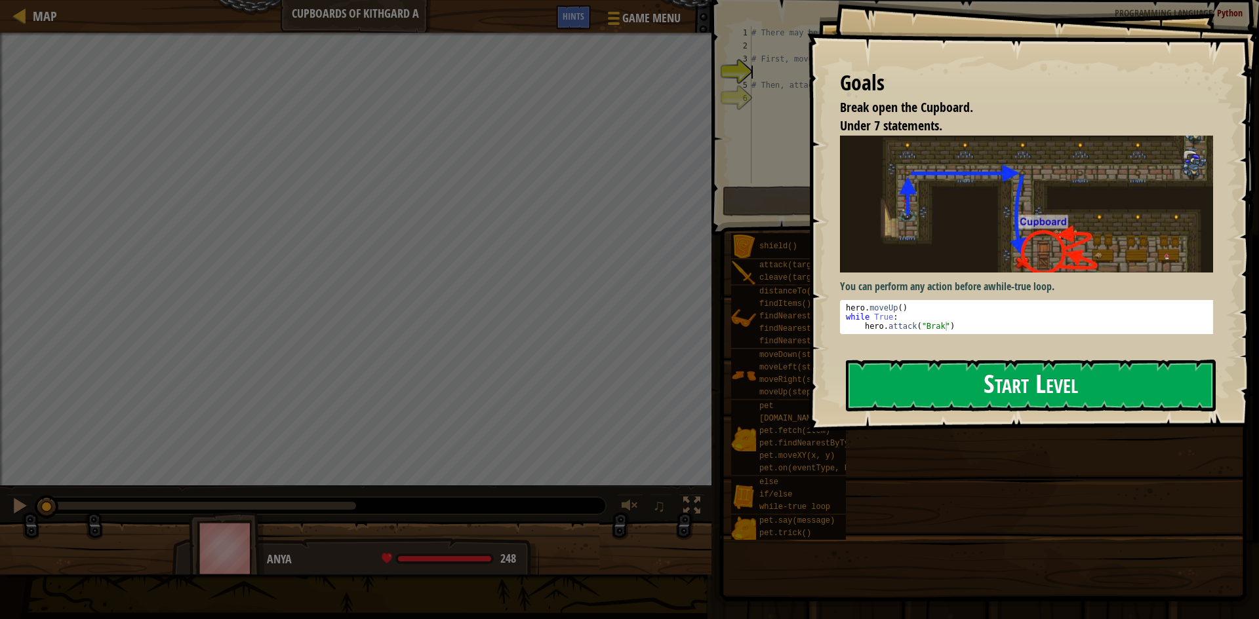
click at [720, 394] on button "Start Level" at bounding box center [1031, 386] width 370 height 52
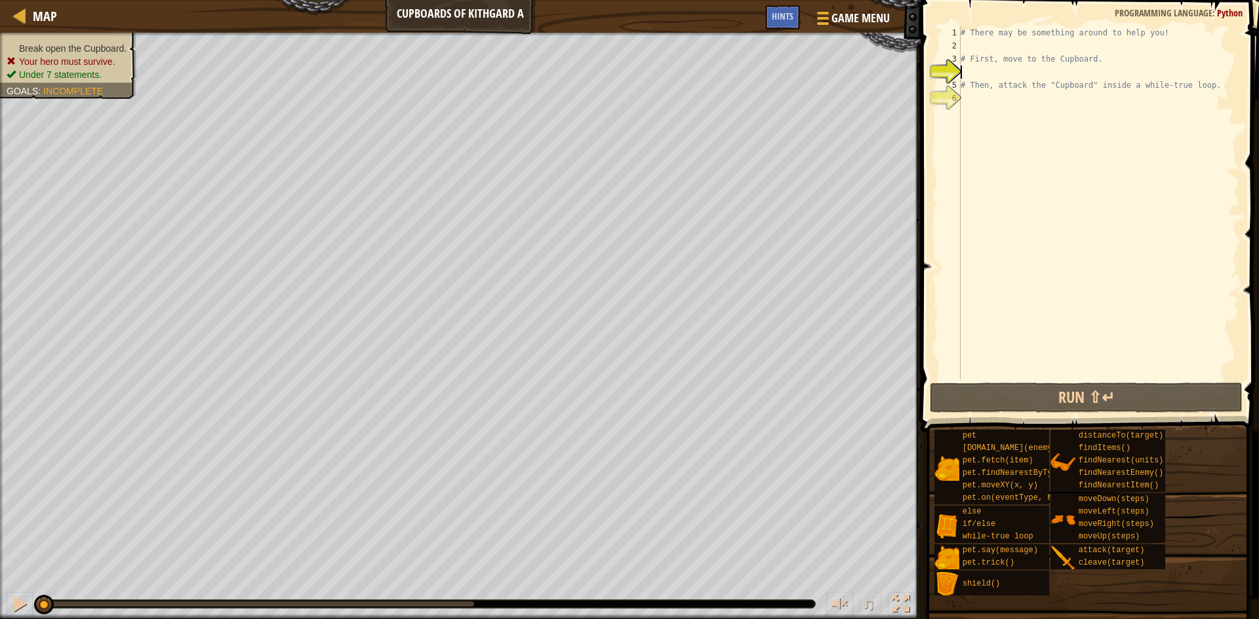
type textarea "h"
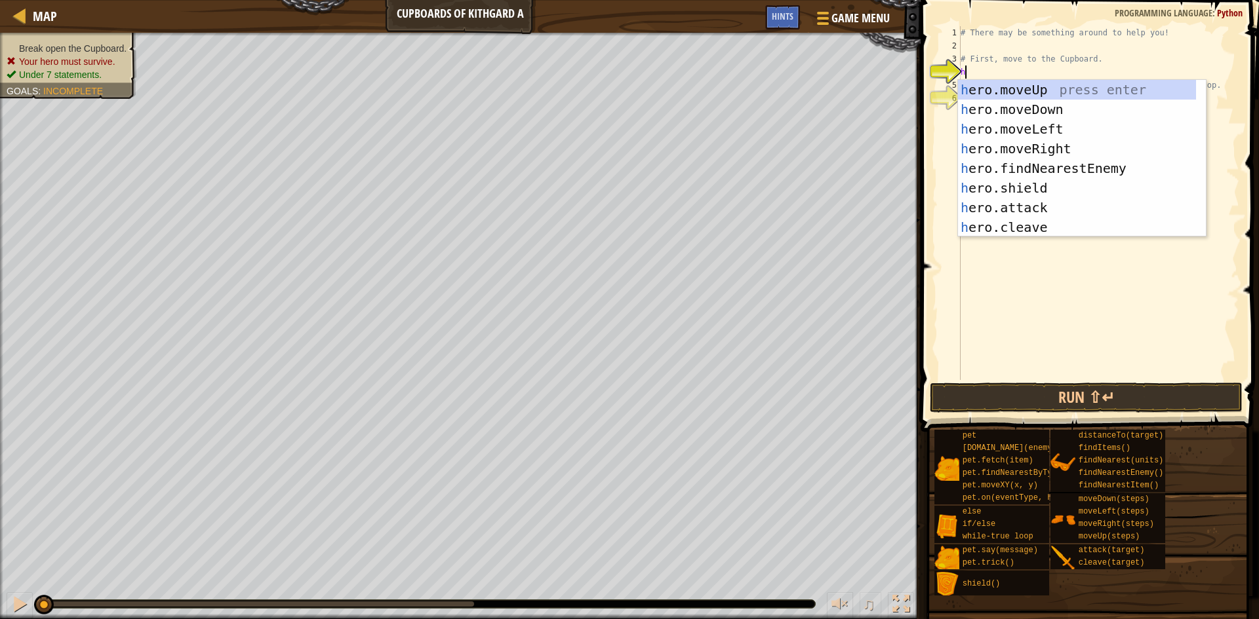
scroll to position [6, 0]
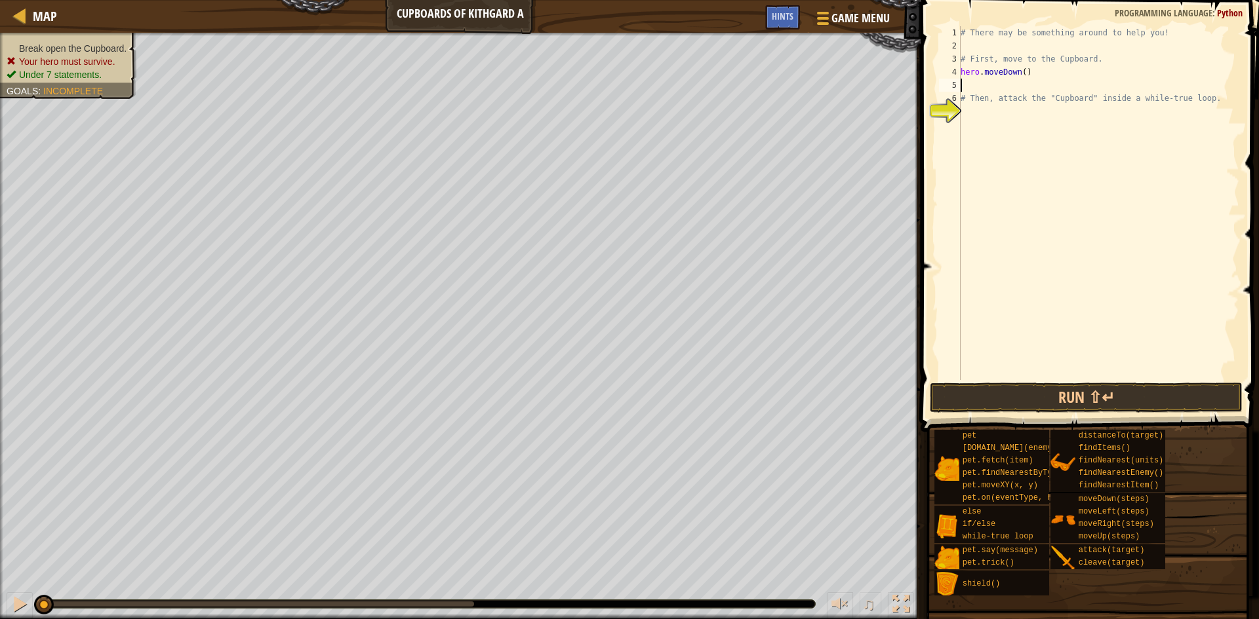
type textarea "mo"
click at [720, 88] on div "# There may be something around to help you! # First, move to the Cupboard. her…" at bounding box center [1098, 216] width 281 height 380
click at [720, 87] on div "# There may be something around to help you! # First, move to the Cupboard. her…" at bounding box center [1098, 216] width 281 height 380
type textarea "hero.moveLeft(2)"
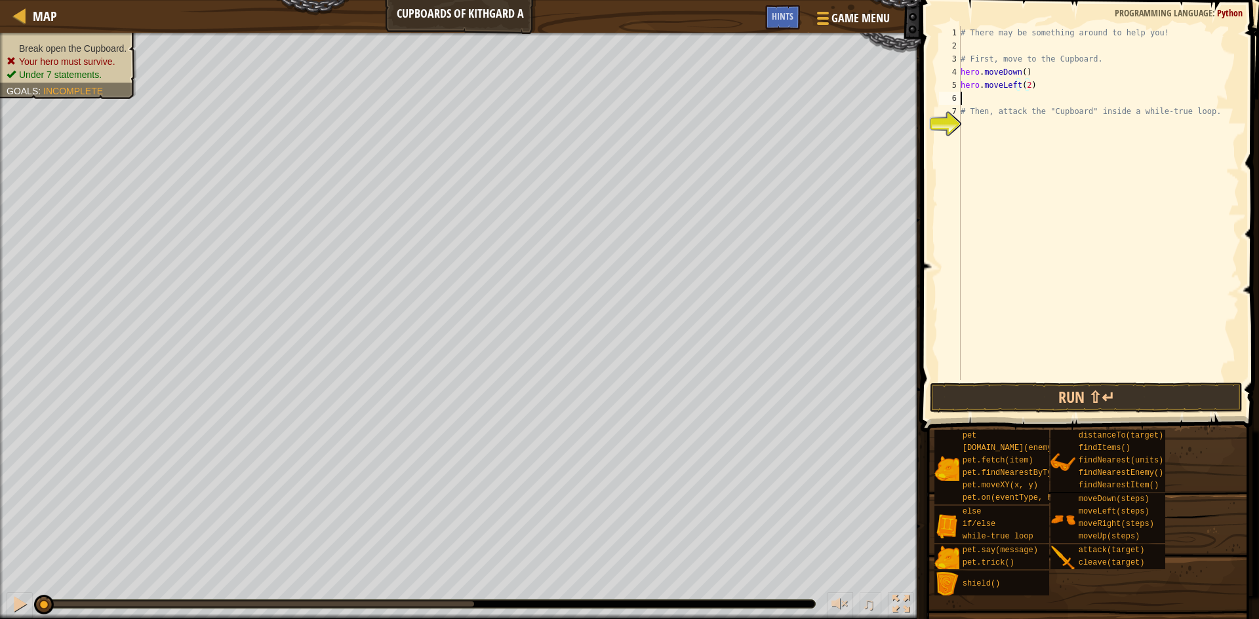
click at [720, 102] on div "# There may be something around to help you! # First, move to the Cupboard. her…" at bounding box center [1098, 216] width 281 height 380
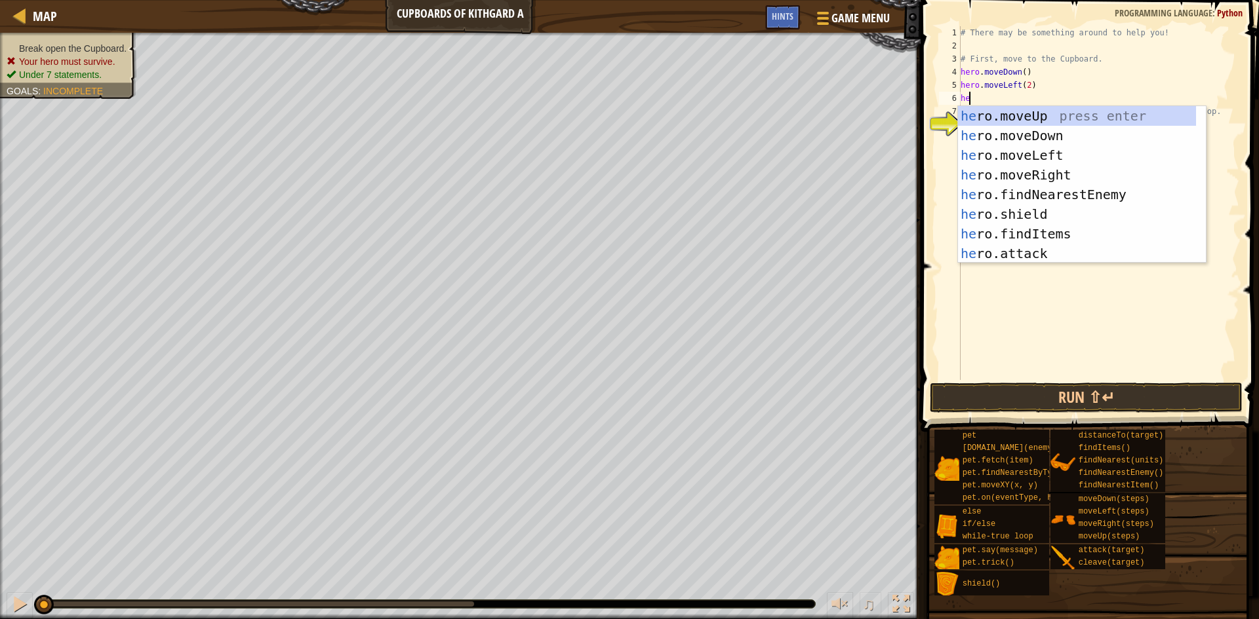
type textarea "her"
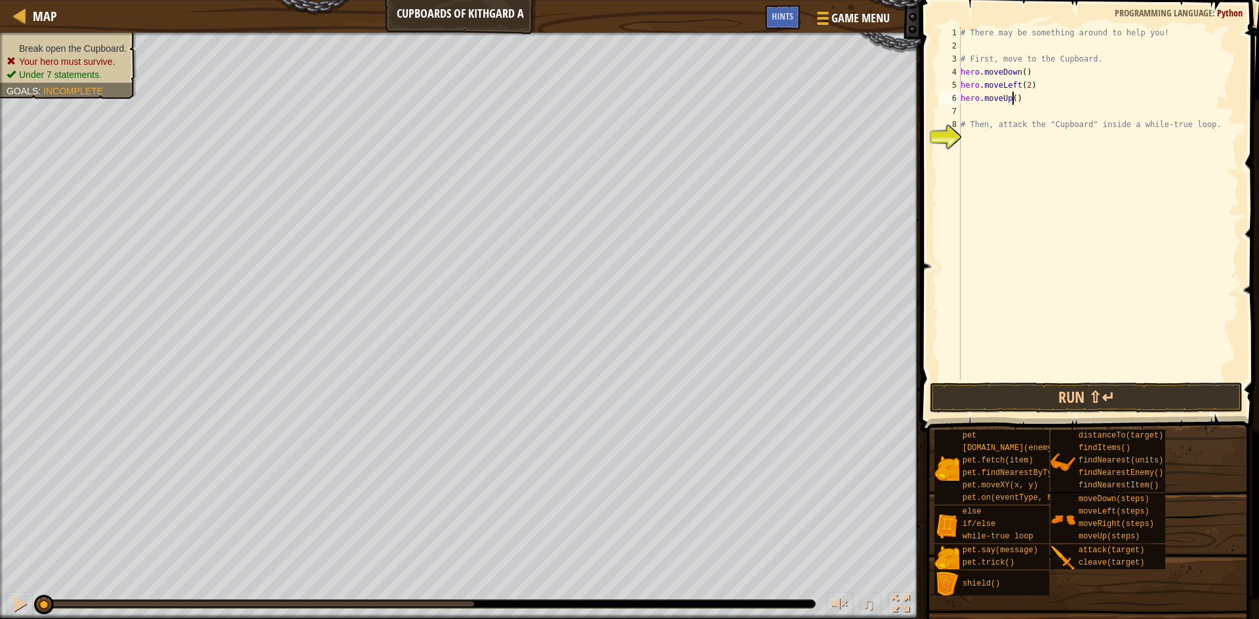
click at [720, 101] on div "# There may be something around to help you! # First, move to the Cupboard. her…" at bounding box center [1098, 216] width 281 height 380
type textarea "hero.moveUp(2)"
click at [720, 146] on div "# There may be something around to help you! # First, move to the Cupboard. her…" at bounding box center [1098, 216] width 281 height 380
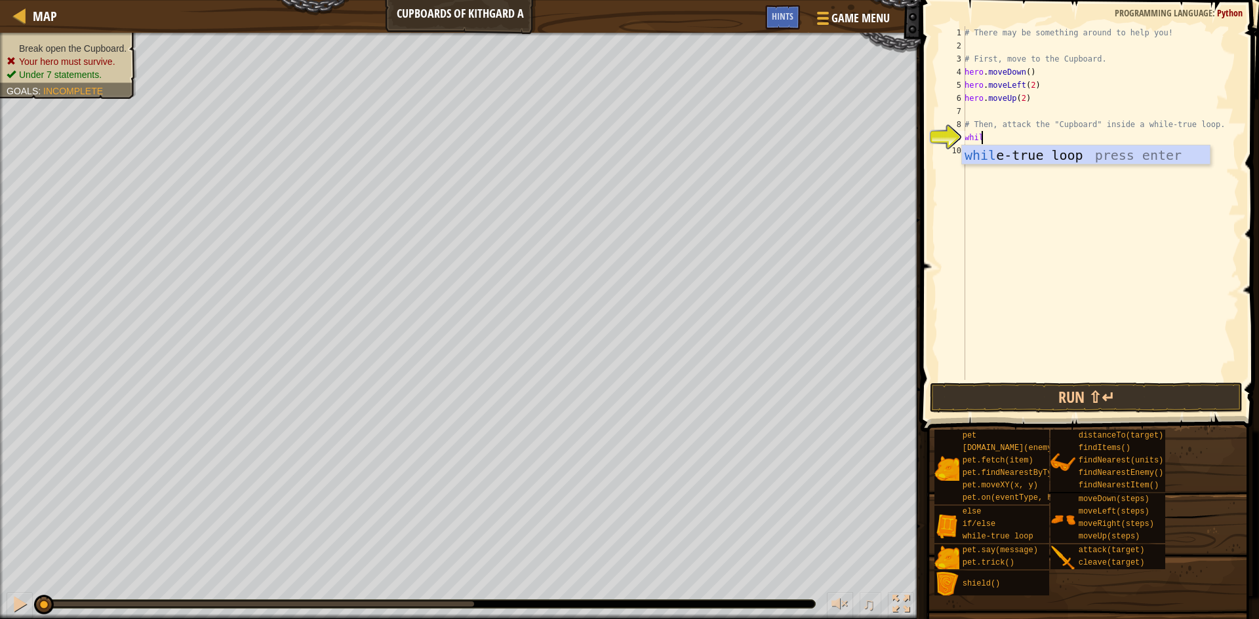
type textarea "while"
type textarea "hero.attack("Cupboard")"
click at [720, 403] on button "Run ⇧↵" at bounding box center [1086, 398] width 313 height 30
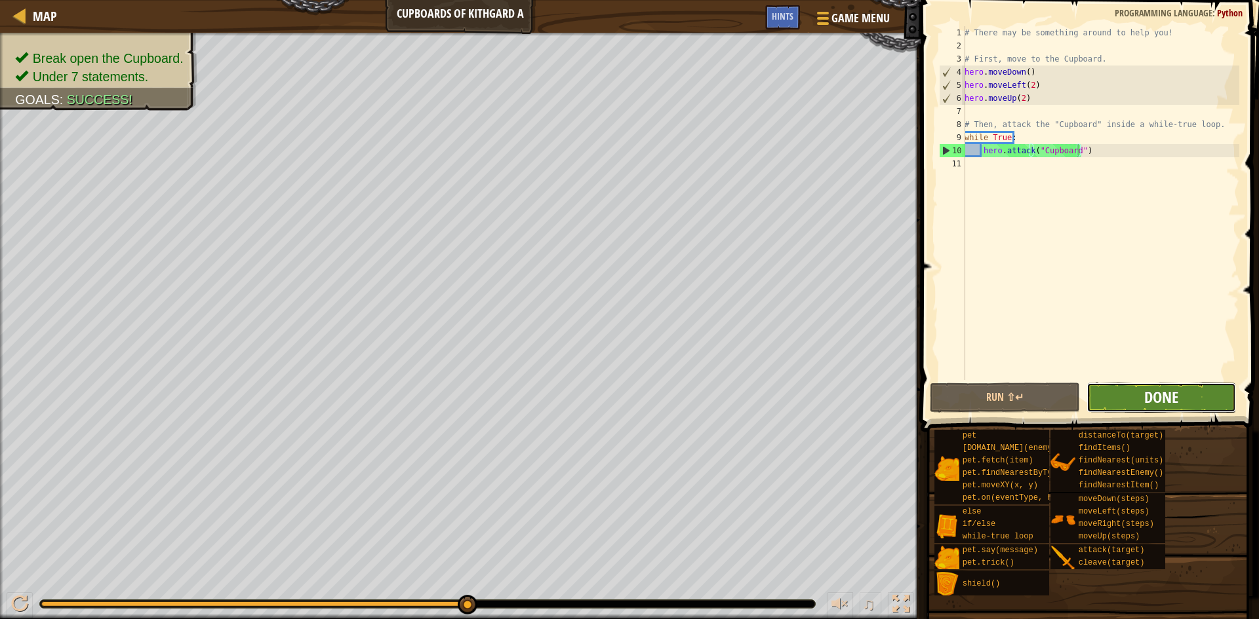
click at [720, 397] on span "Done" at bounding box center [1161, 397] width 34 height 21
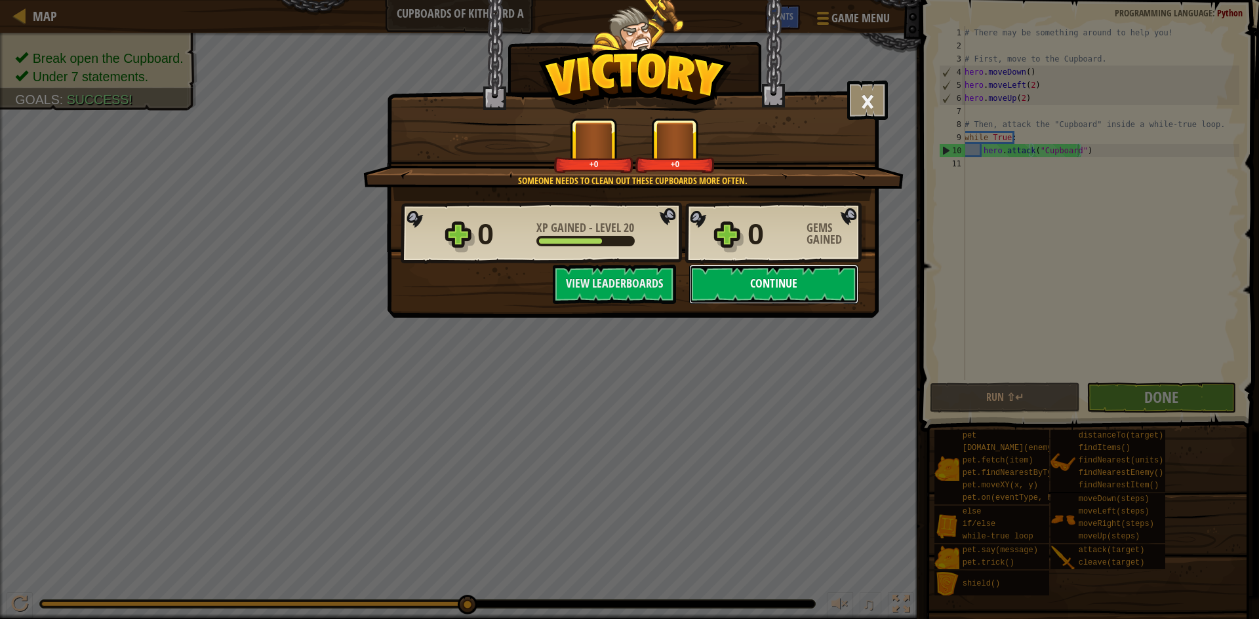
click at [720, 289] on button "Continue" at bounding box center [773, 284] width 169 height 39
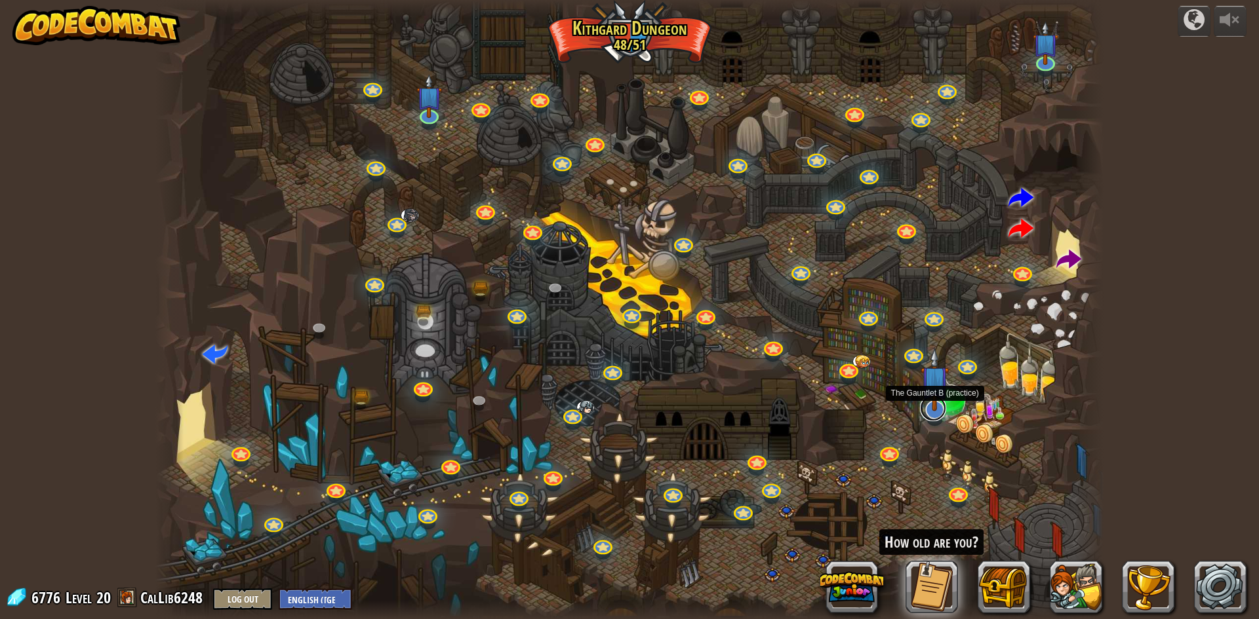
click at [720, 413] on link at bounding box center [933, 408] width 26 height 26
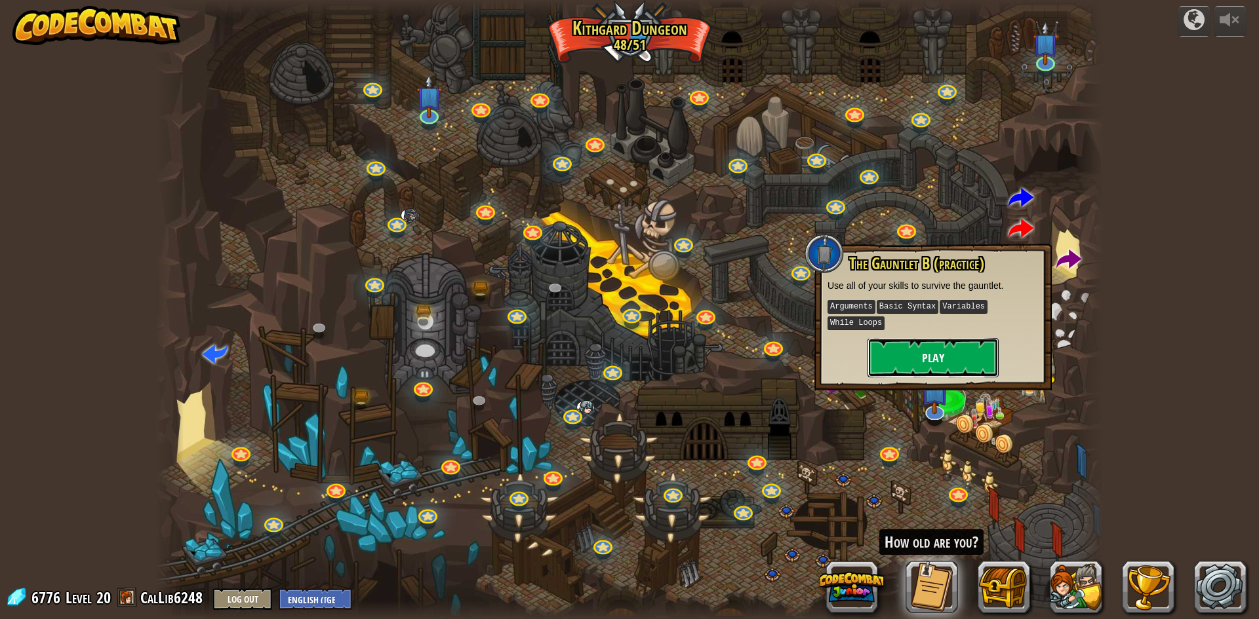
click at [720, 344] on button "Play" at bounding box center [932, 357] width 131 height 39
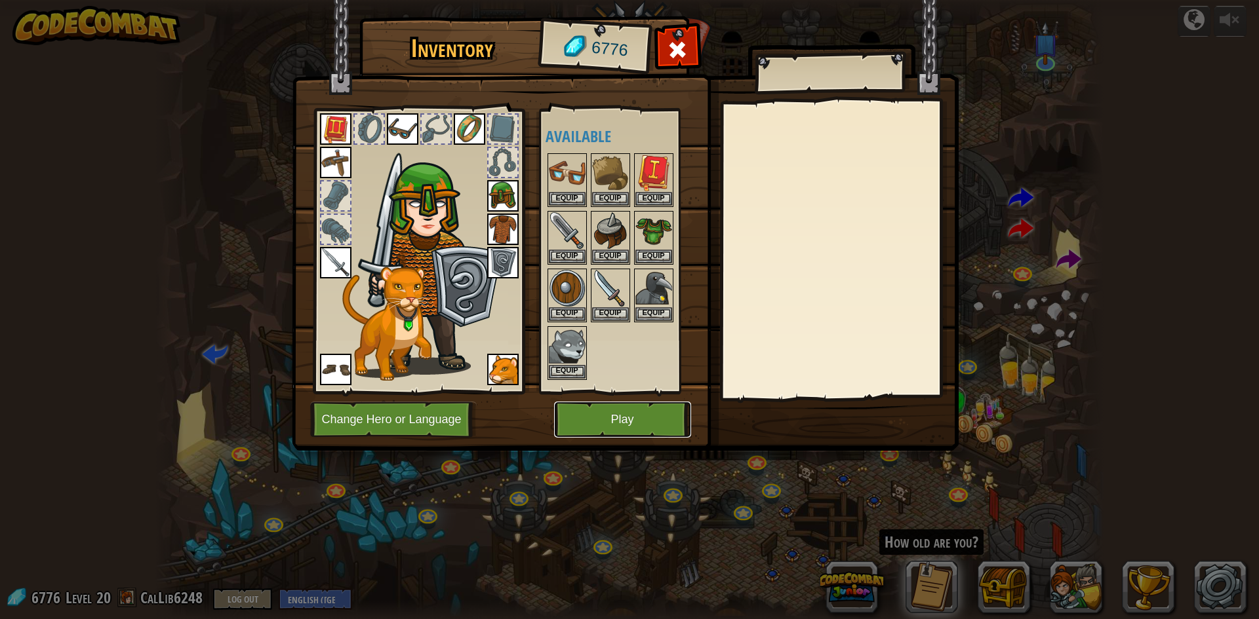
click at [608, 420] on button "Play" at bounding box center [622, 420] width 137 height 36
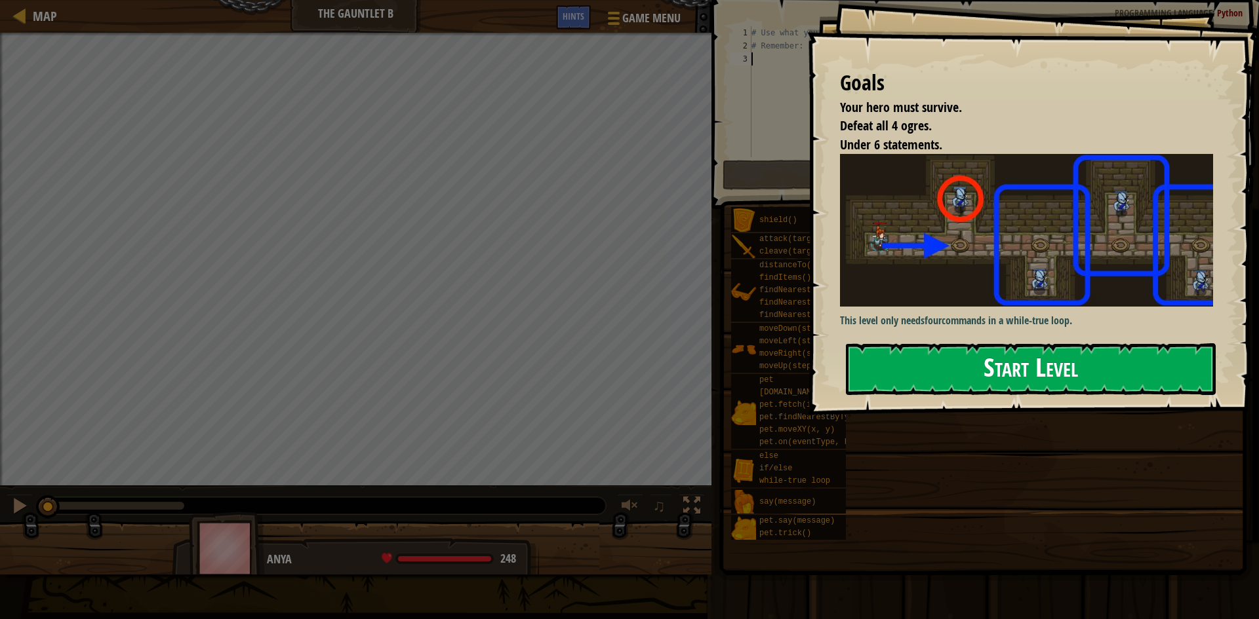
click at [720, 382] on button "Start Level" at bounding box center [1031, 370] width 370 height 52
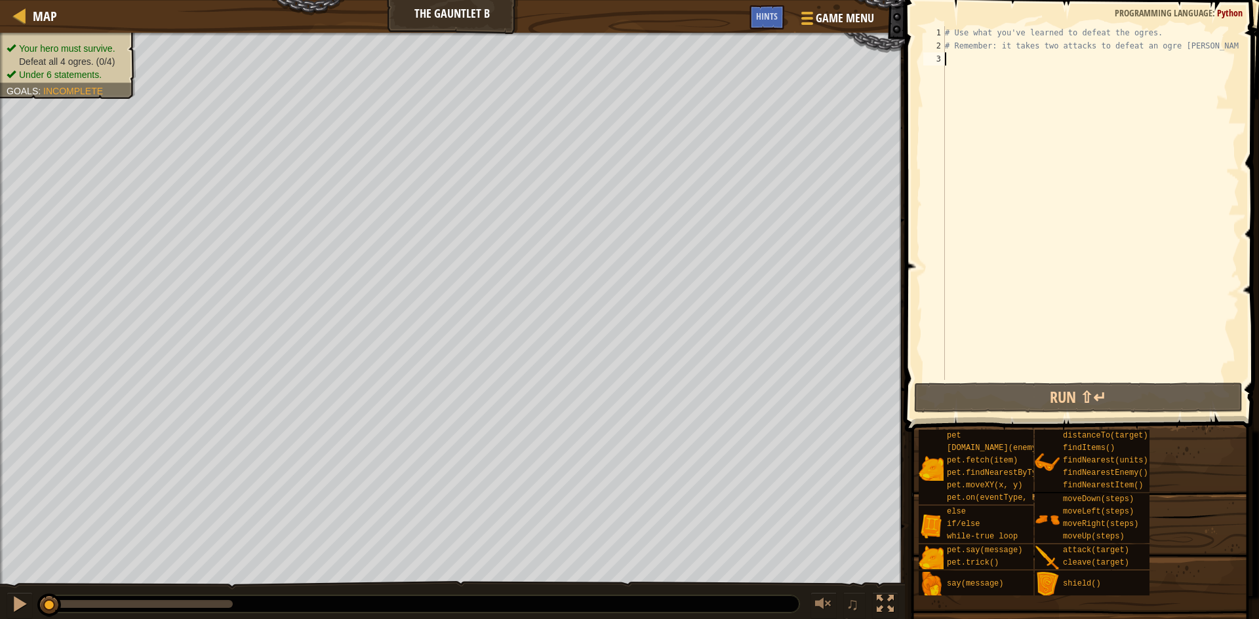
click at [691, 0] on html "Map The Gauntlet B Game Menu Done Hints 1 ההההההההההההההההההההההההההההההההההההה…" at bounding box center [629, 0] width 1259 height 0
click at [720, 65] on div "# Use what you've learned to defeat the ogres. # Remember: it takes two attacks…" at bounding box center [1090, 216] width 297 height 380
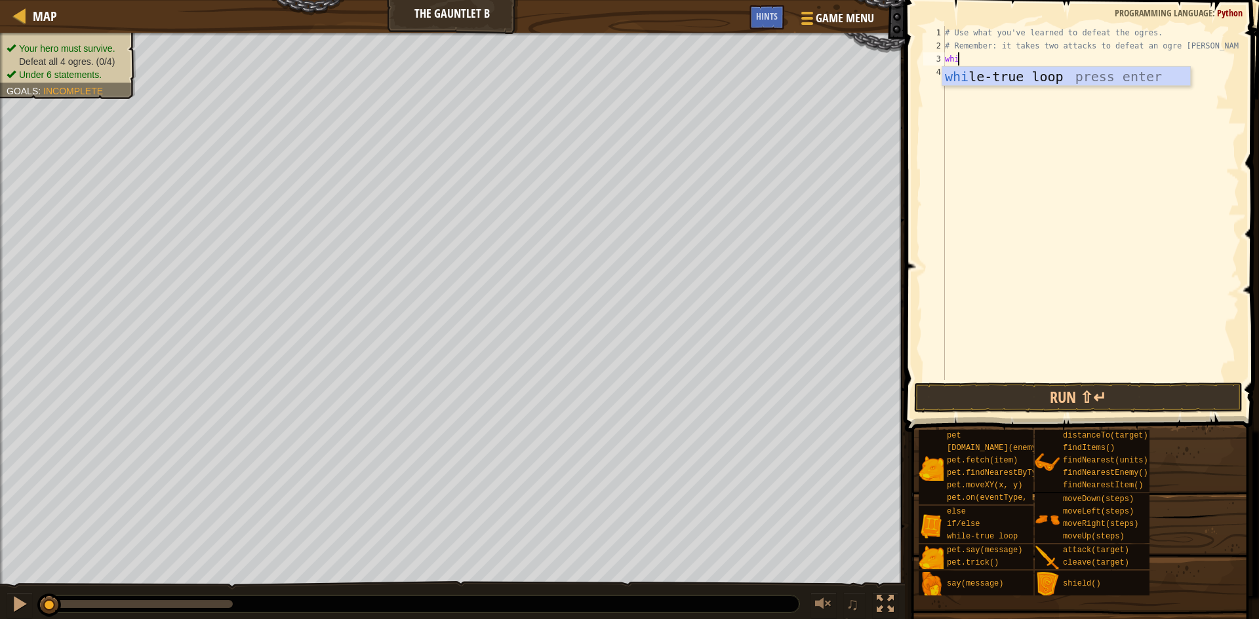
scroll to position [6, 1]
type textarea "while"
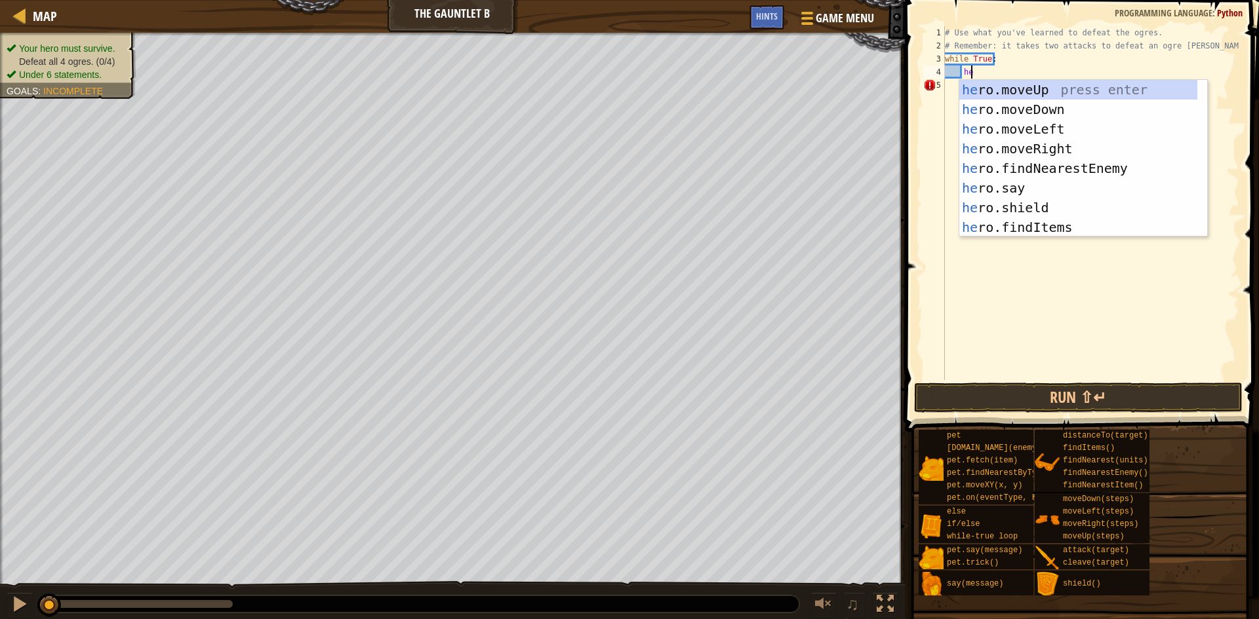
type textarea "hero"
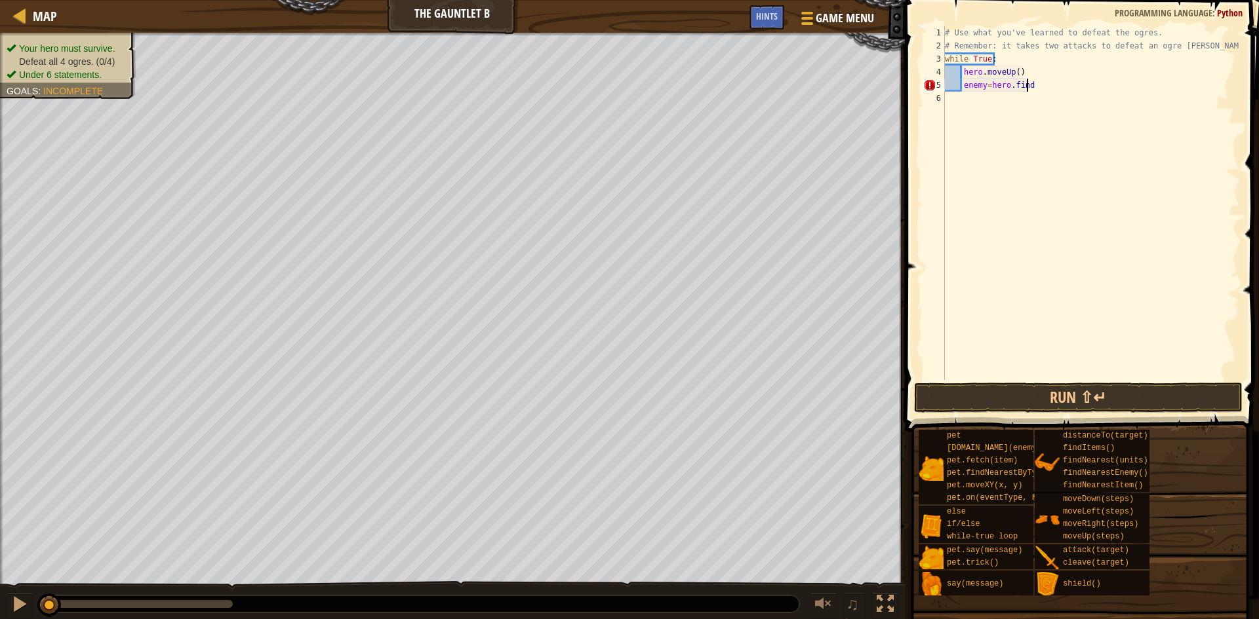
scroll to position [6, 6]
type textarea "enemy=hero.findNearestEnemy()"
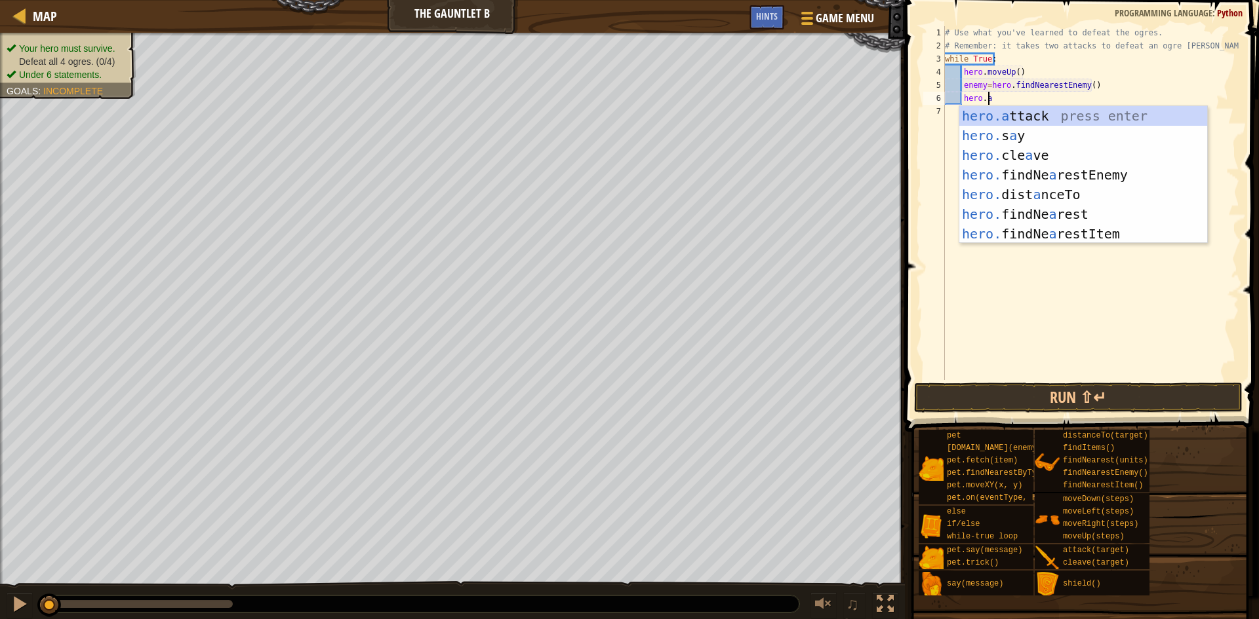
scroll to position [6, 3]
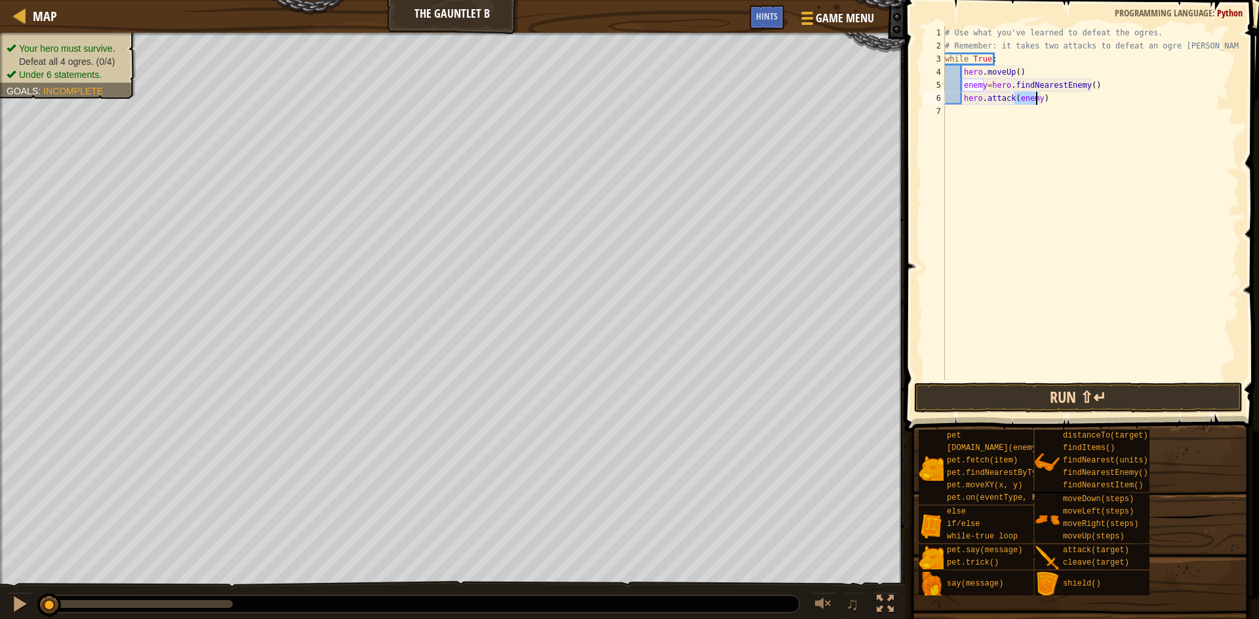
type textarea "hero.attack(enemy)"
click at [720, 394] on button "Run ⇧↵" at bounding box center [1078, 398] width 328 height 30
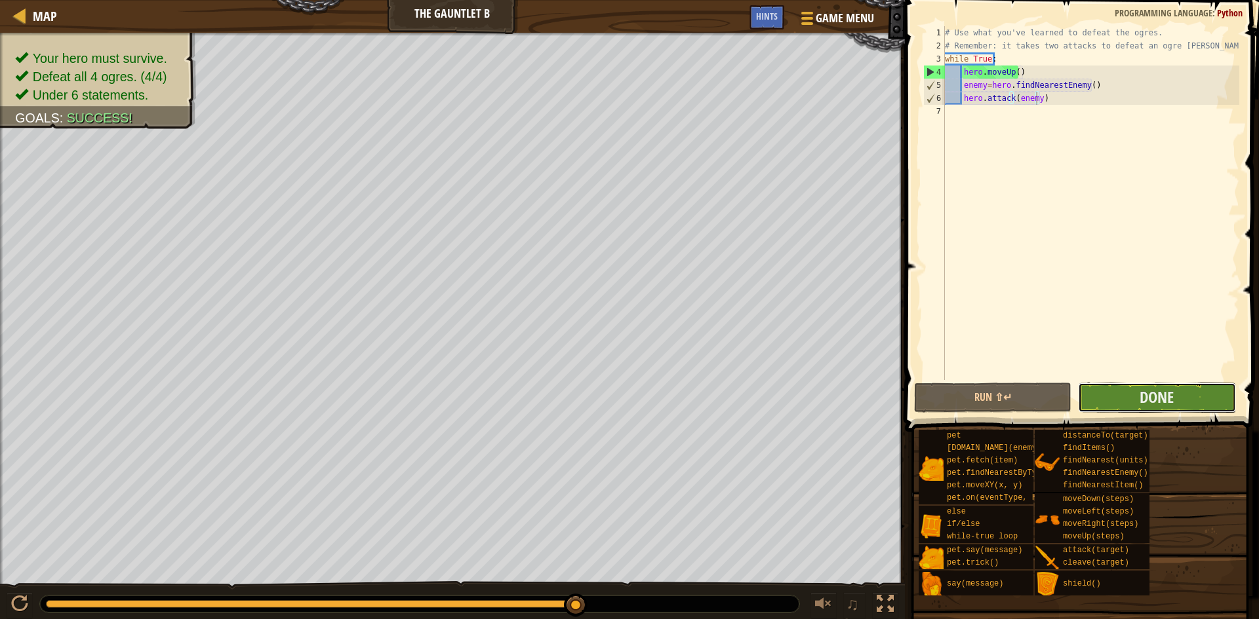
click at [720, 397] on button "Done" at bounding box center [1156, 398] width 157 height 30
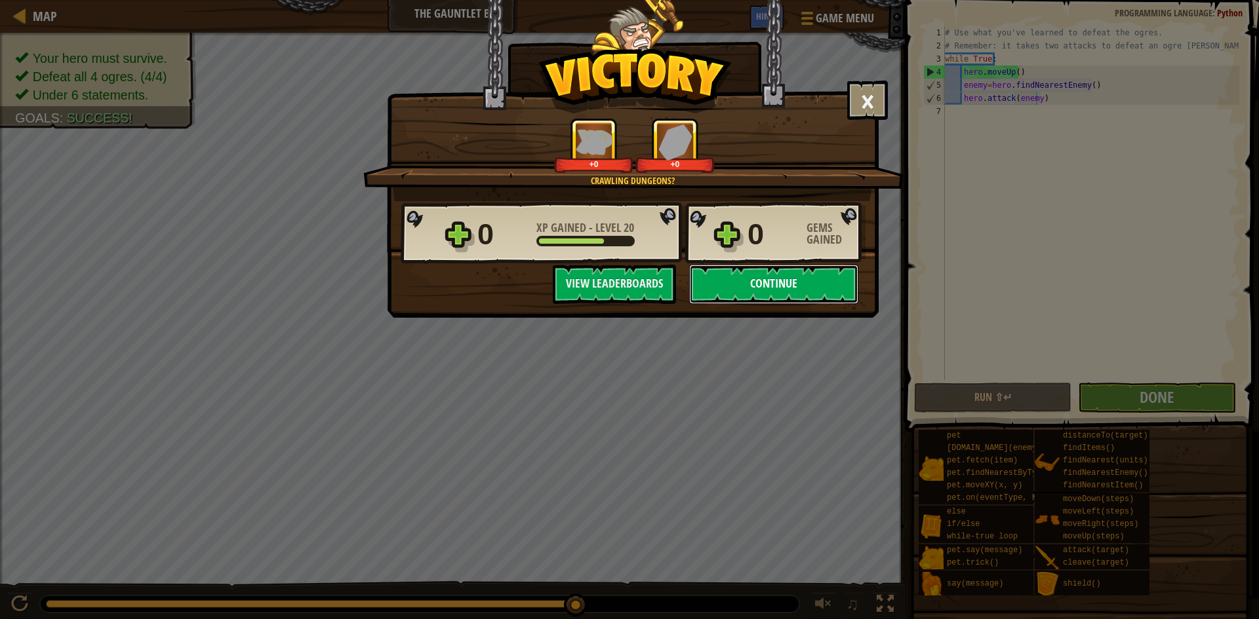
click at [720, 288] on button "Continue" at bounding box center [773, 284] width 169 height 39
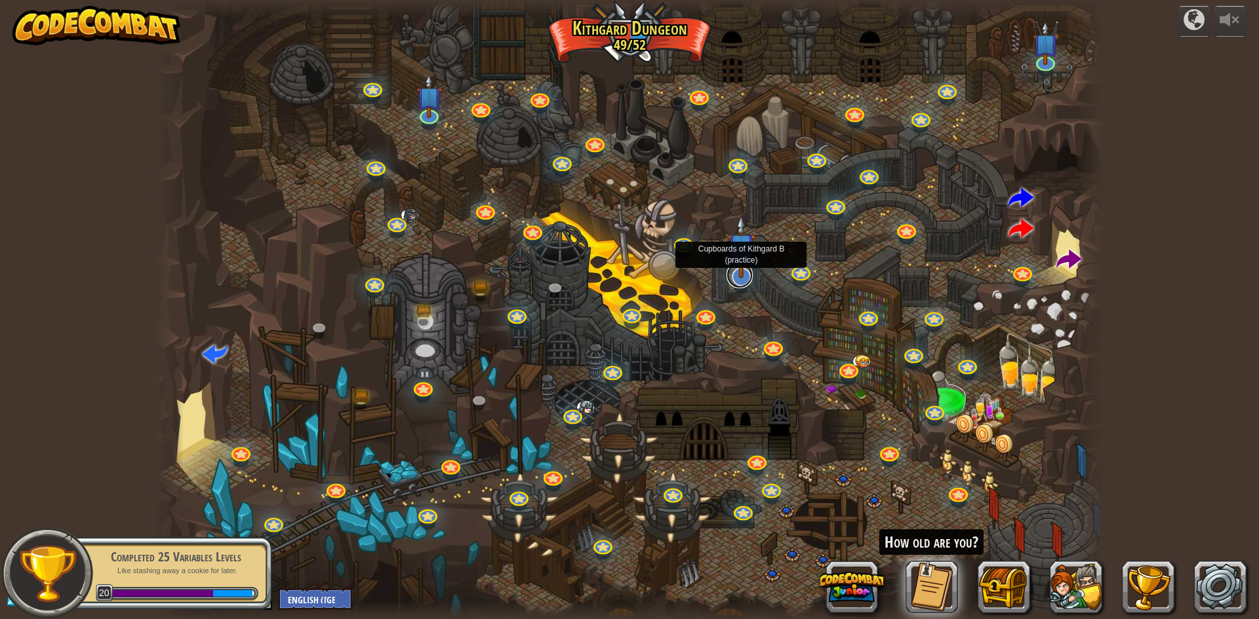
click at [720, 280] on link at bounding box center [739, 275] width 26 height 26
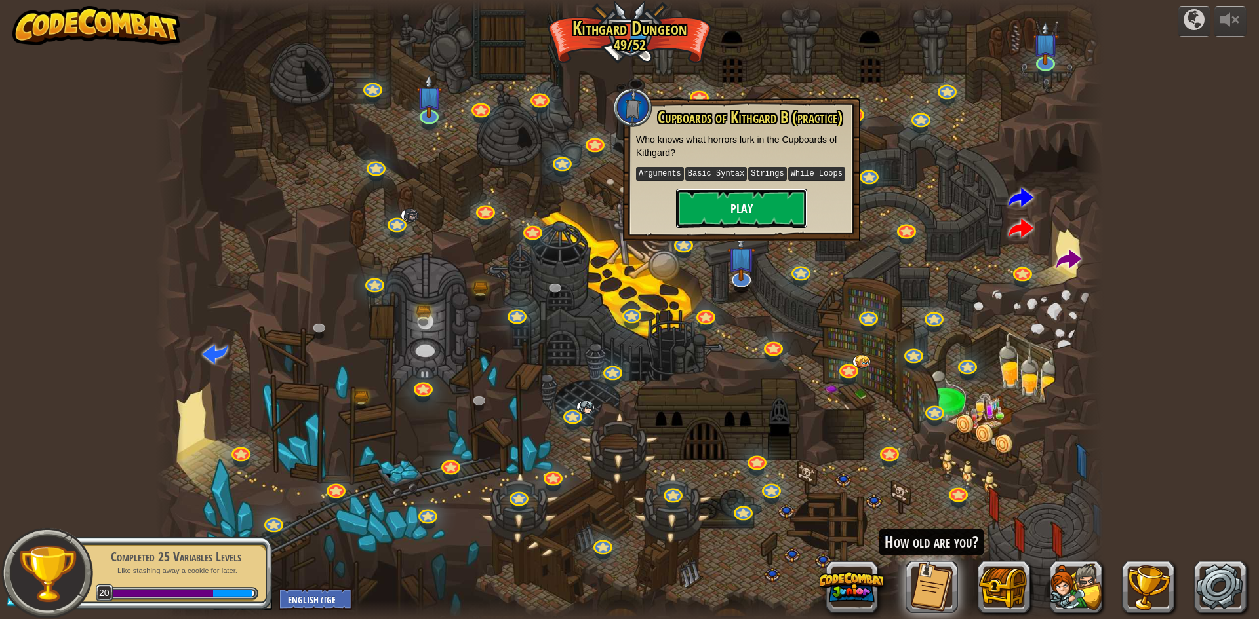
click at [720, 211] on button "Play" at bounding box center [741, 208] width 131 height 39
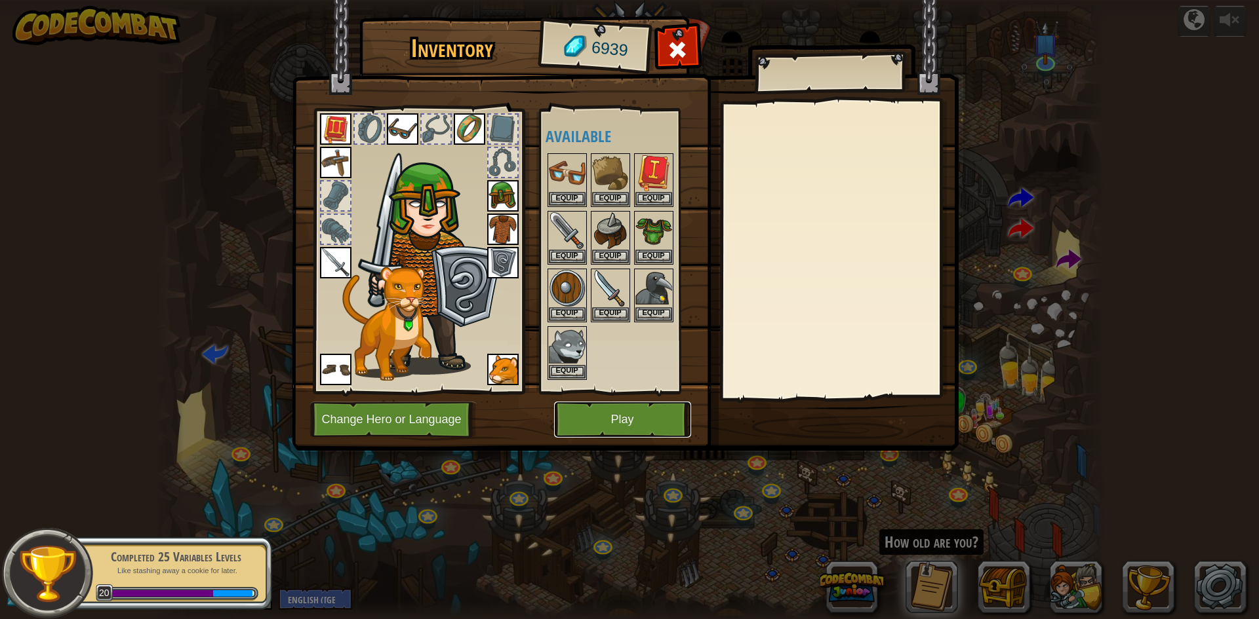
click at [605, 416] on button "Play" at bounding box center [622, 420] width 137 height 36
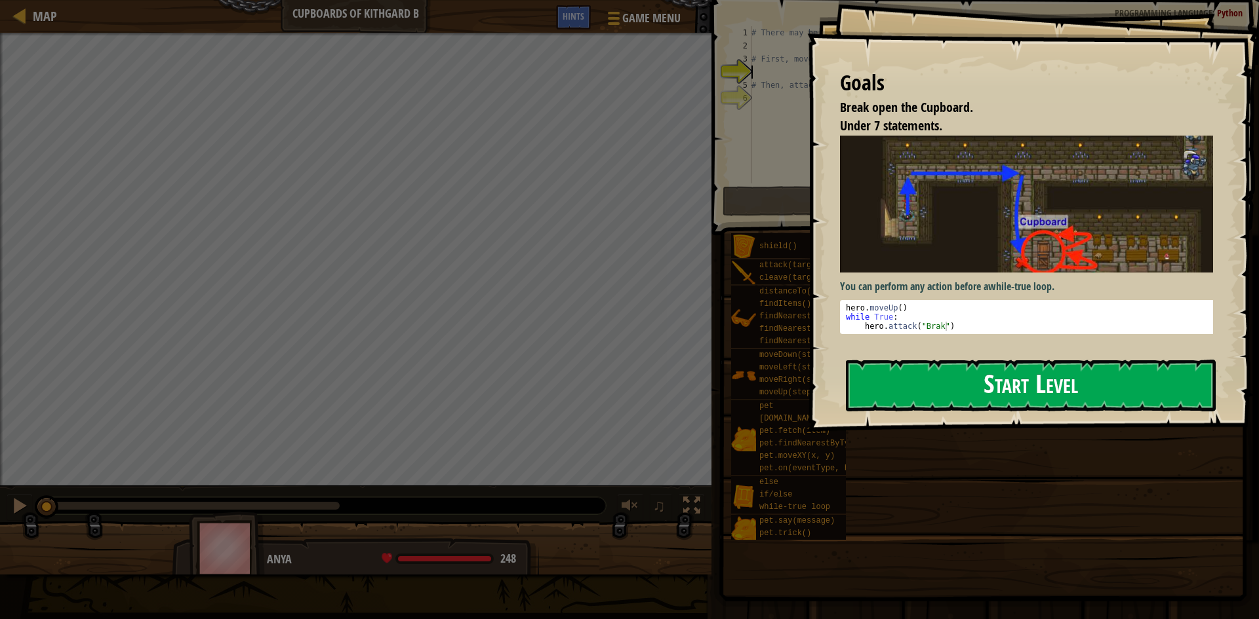
click at [720, 386] on button "Start Level" at bounding box center [1031, 386] width 370 height 52
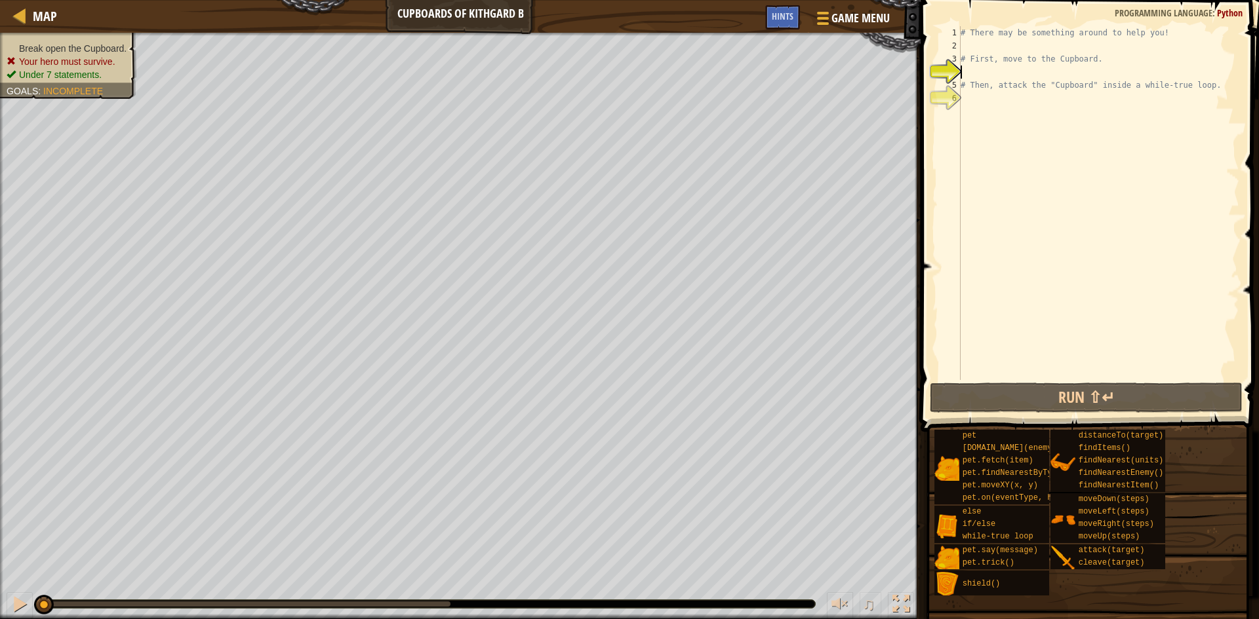
click at [720, 71] on div "# There may be something around to help you! # First, move to the Cupboard. # T…" at bounding box center [1098, 216] width 281 height 380
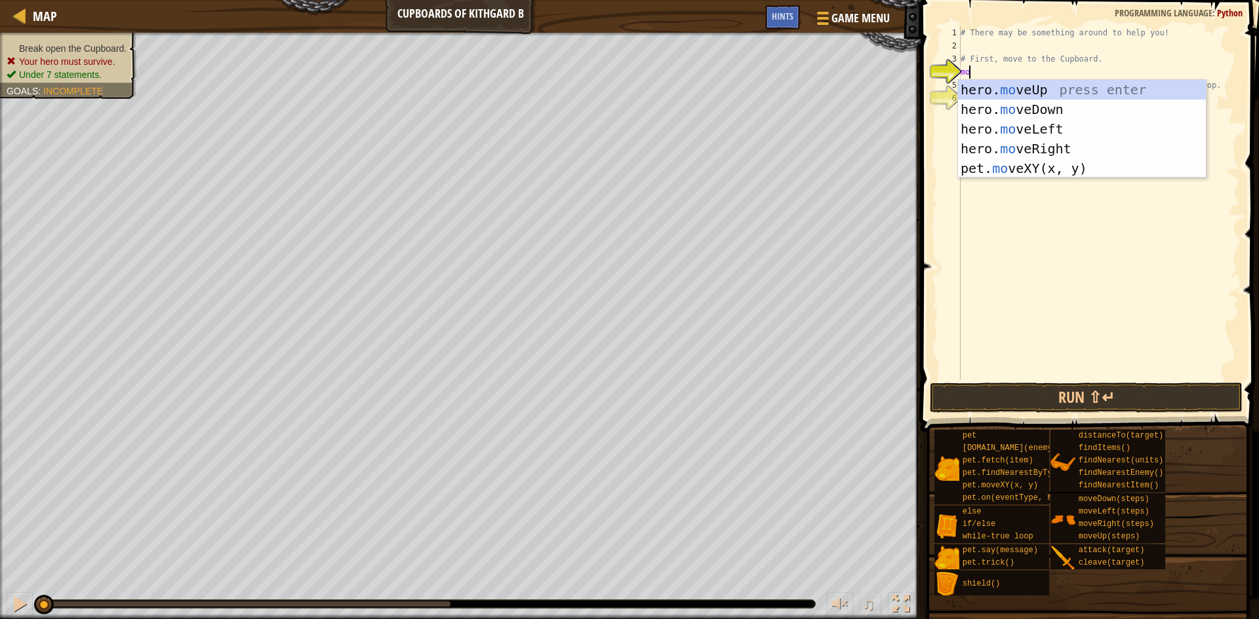
scroll to position [6, 1]
type textarea "mover"
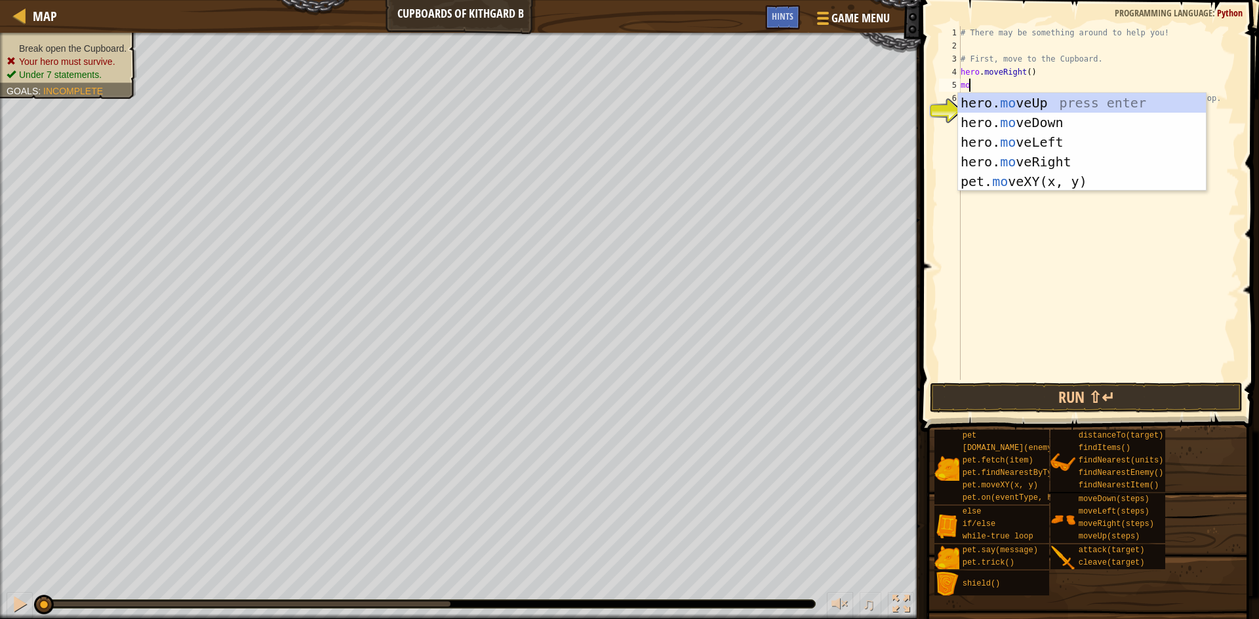
type textarea "move"
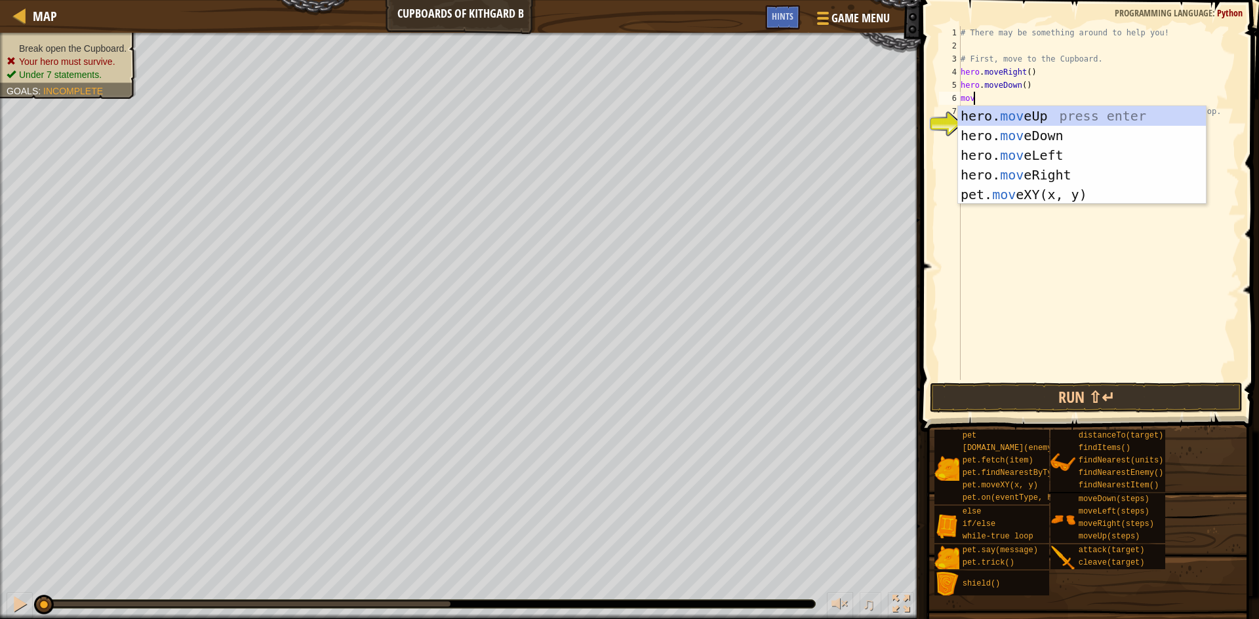
type textarea "move"
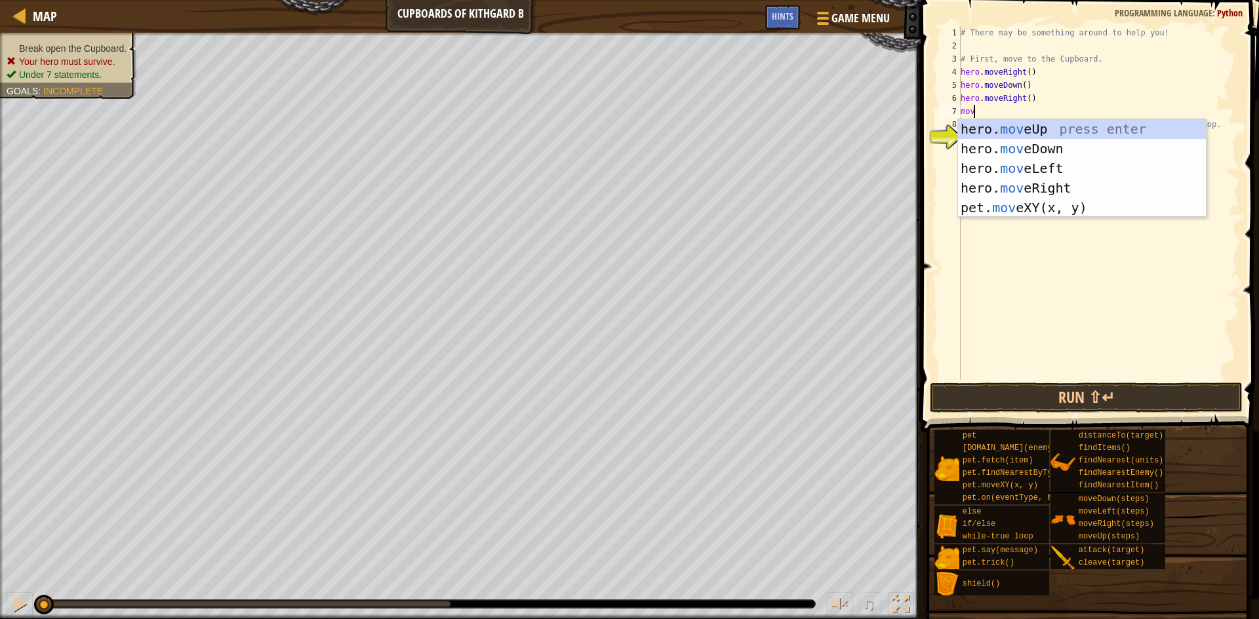
type textarea "move"
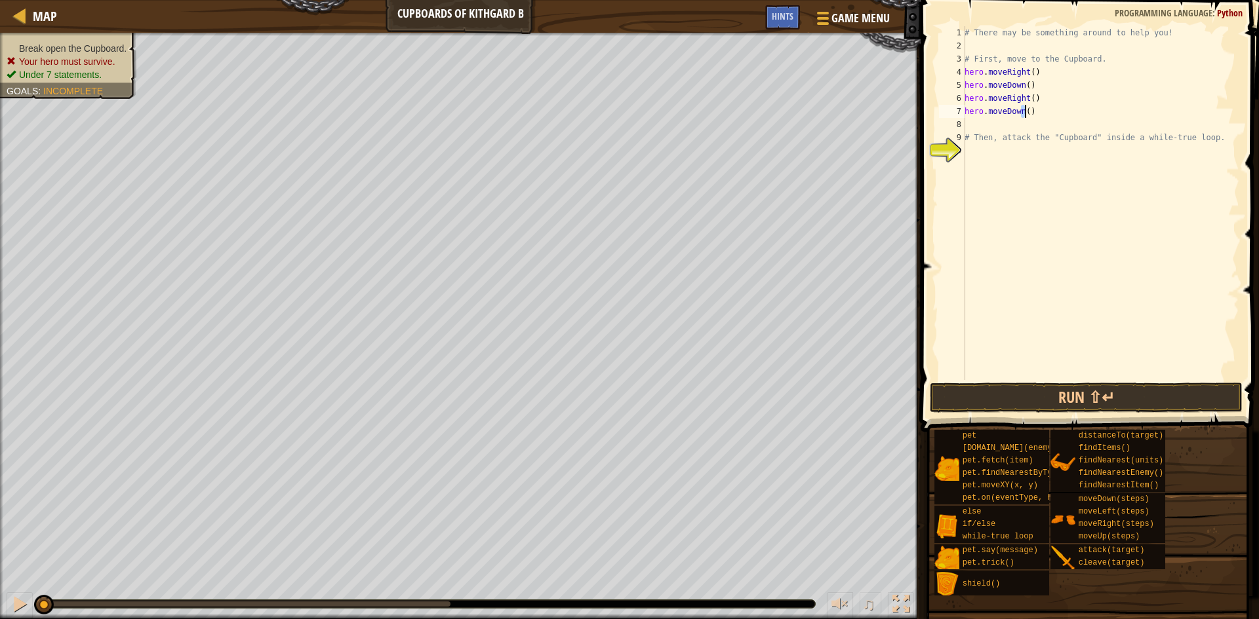
click at [720, 110] on div "# There may be something around to help you! # First, move to the Cupboard. her…" at bounding box center [1100, 216] width 277 height 380
type textarea "hero.moveDown(2)"
click at [720, 157] on div "# There may be something around to help you! # First, move to the Cupboard. her…" at bounding box center [1100, 216] width 277 height 380
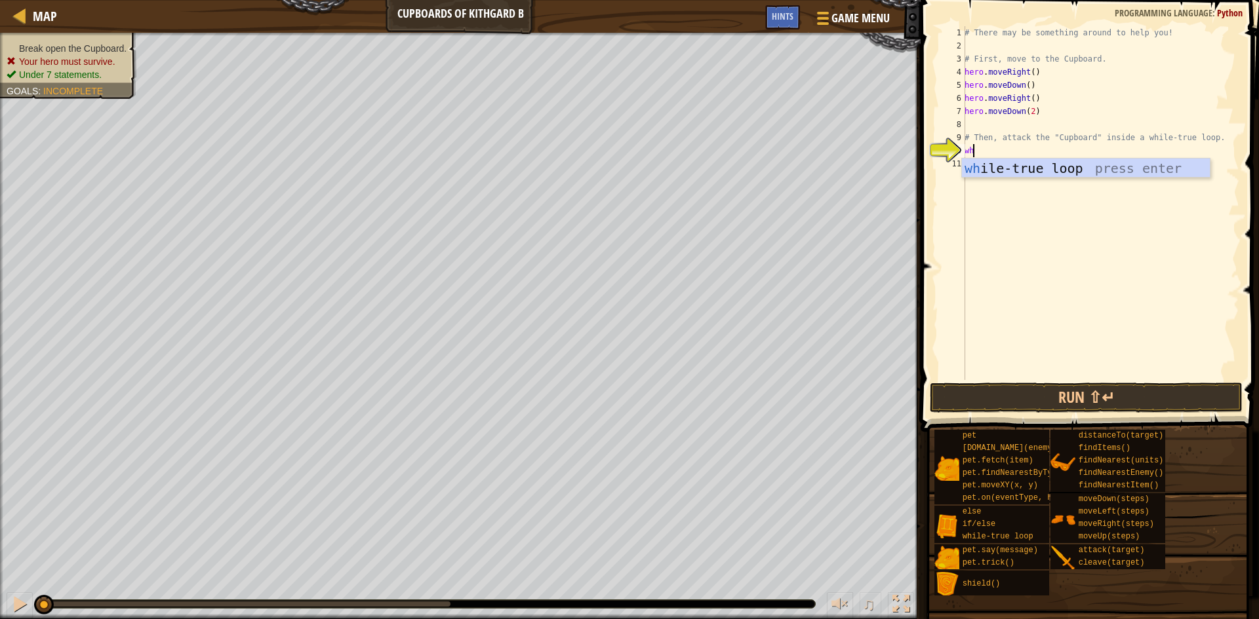
scroll to position [6, 1]
type textarea "whil"
type textarea "hero.attack("Cupboard")"
click at [720, 405] on button "Run ⇧↵" at bounding box center [1086, 398] width 313 height 30
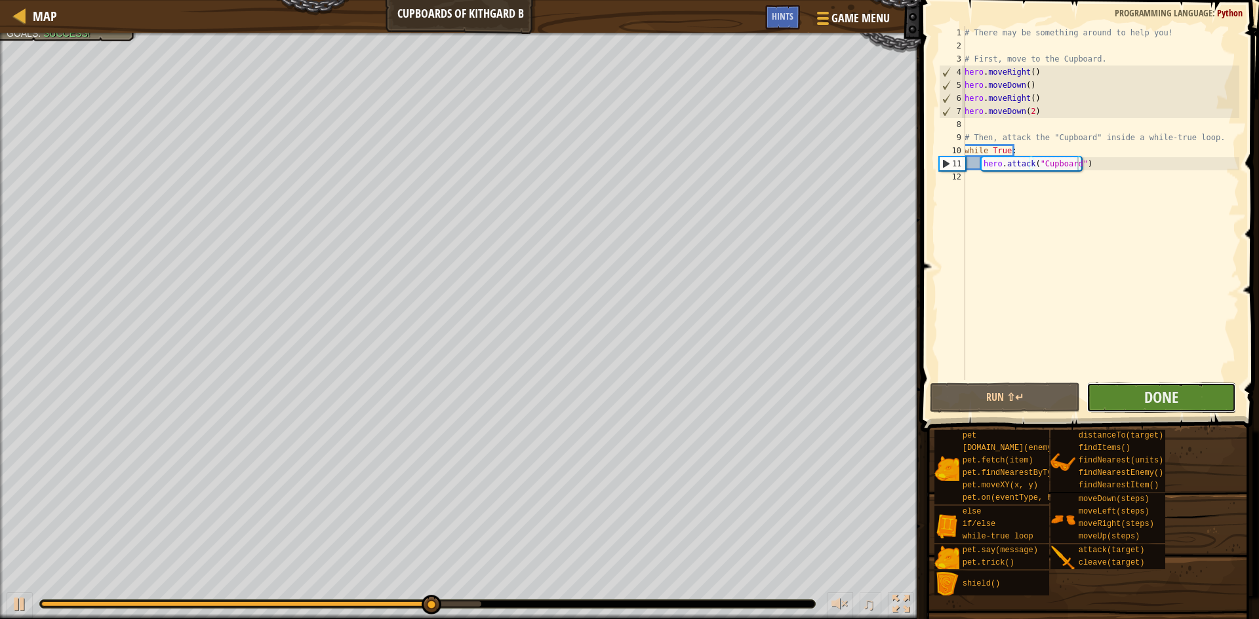
click at [720, 400] on button "Done" at bounding box center [1161, 398] width 150 height 30
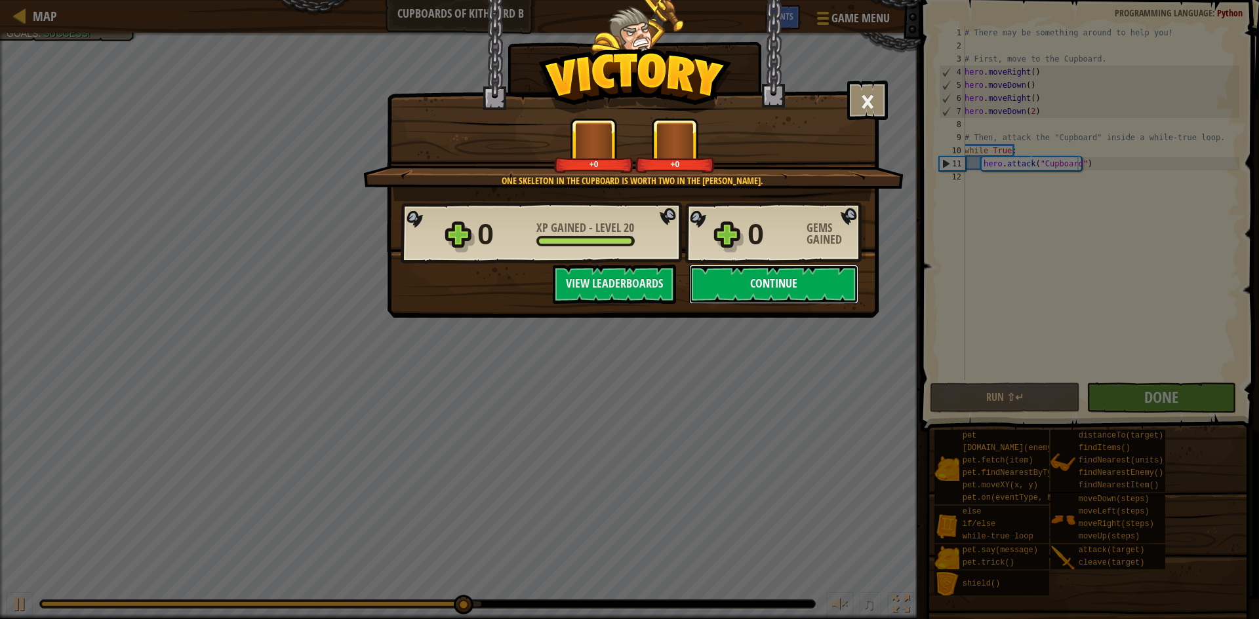
click at [720, 290] on button "Continue" at bounding box center [773, 284] width 169 height 39
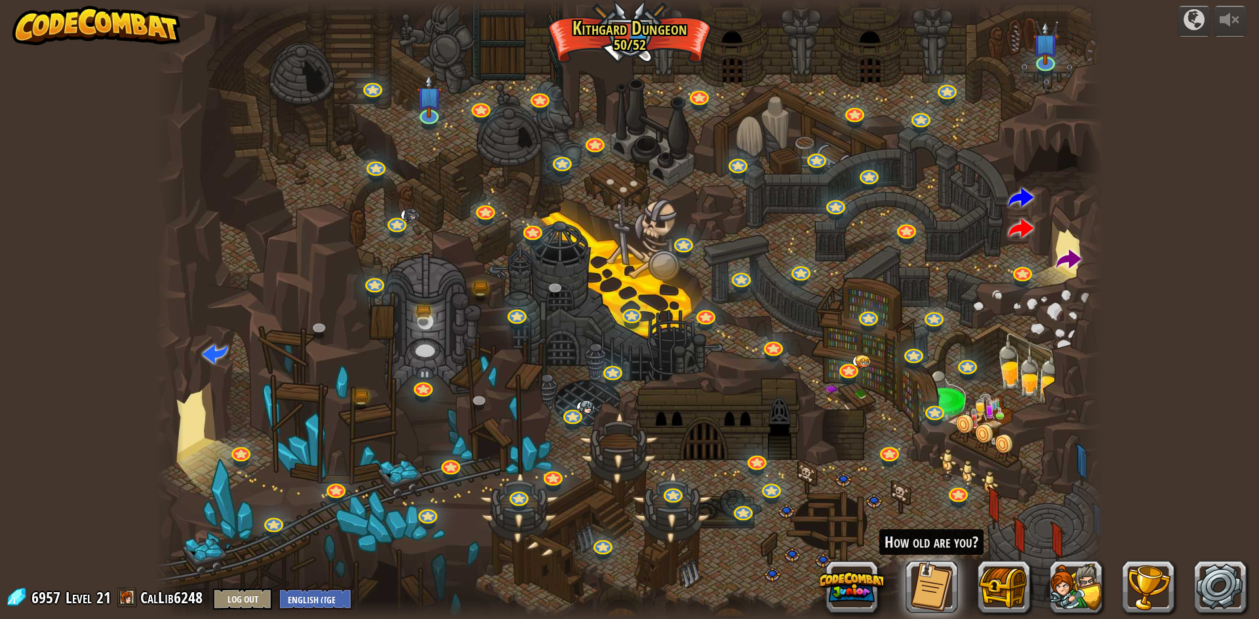
drag, startPoint x: 836, startPoint y: 240, endPoint x: 867, endPoint y: 353, distance: 117.3
click at [720, 353] on div at bounding box center [629, 309] width 948 height 619
click at [425, 116] on link at bounding box center [428, 112] width 26 height 26
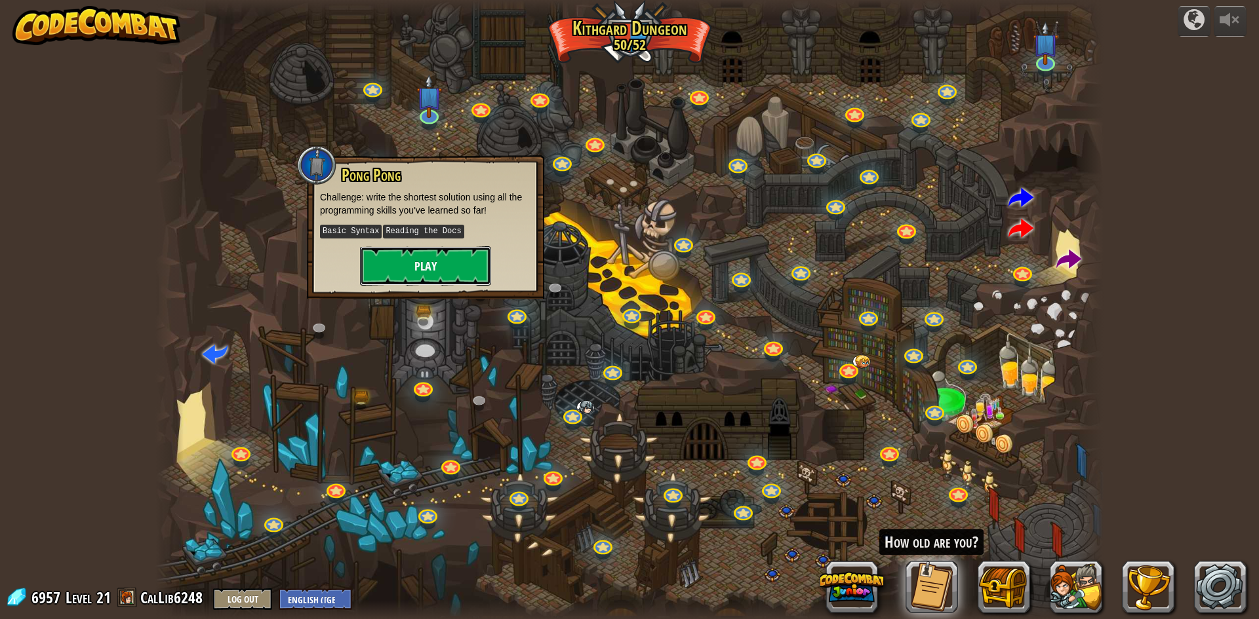
click at [451, 261] on button "Play" at bounding box center [425, 265] width 131 height 39
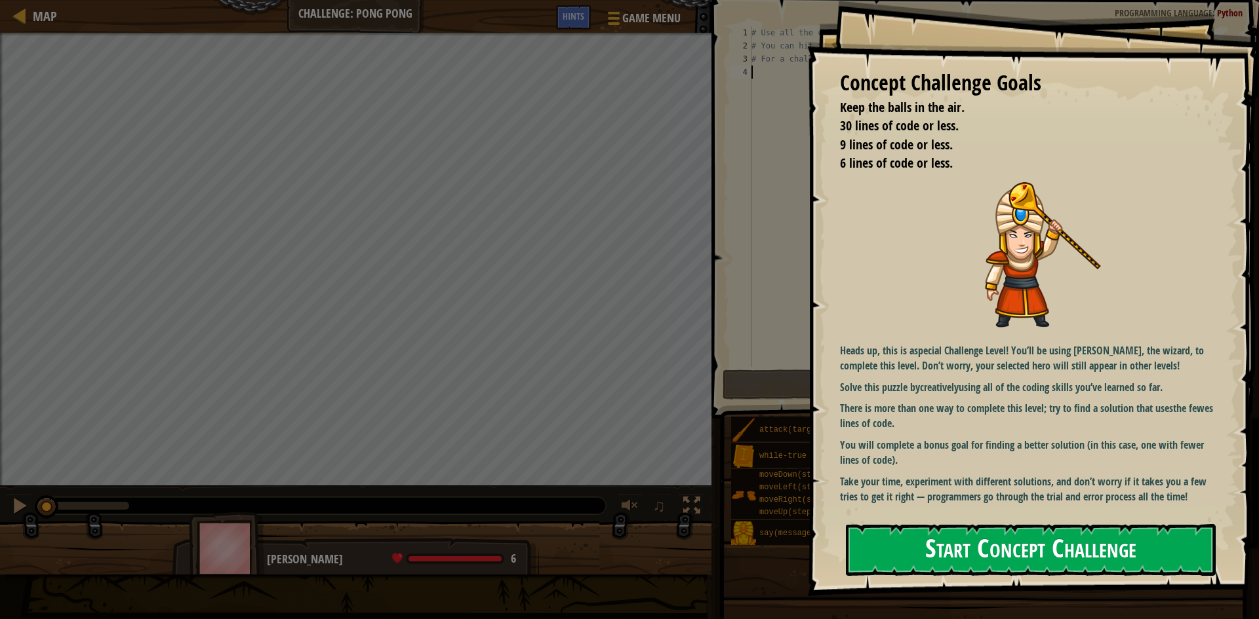
click at [720, 559] on button "Start Concept Challenge" at bounding box center [1031, 550] width 370 height 52
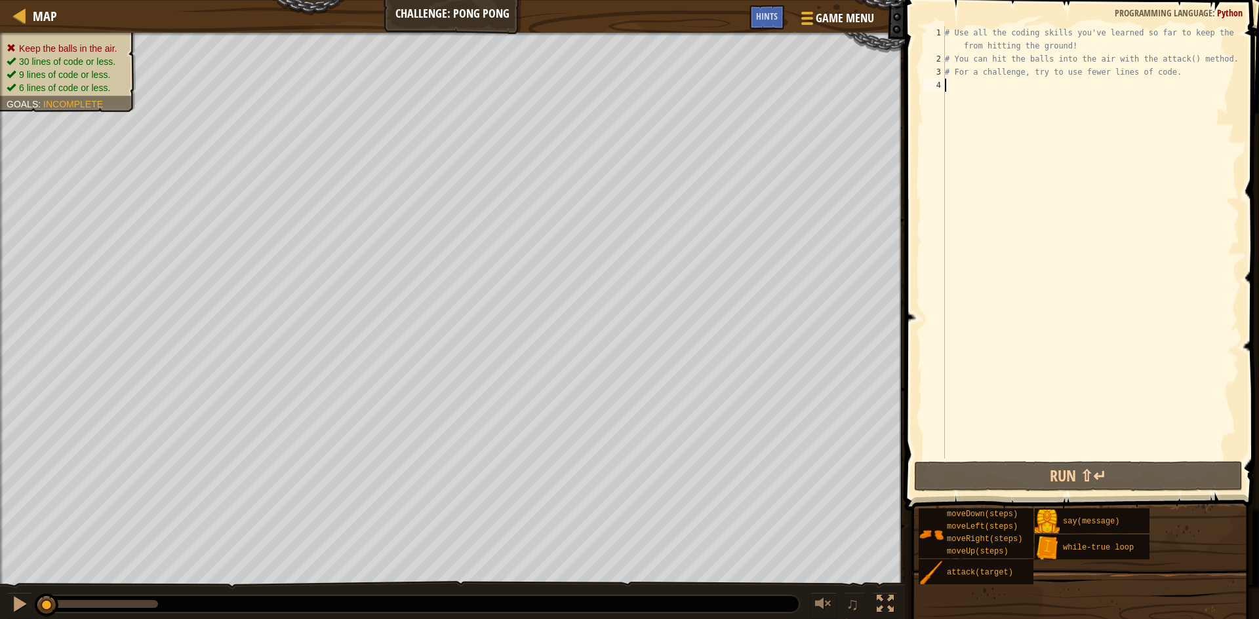
click at [720, 83] on div "# Use all the coding skills you've learned so far to keep the balls from hittin…" at bounding box center [1090, 262] width 297 height 472
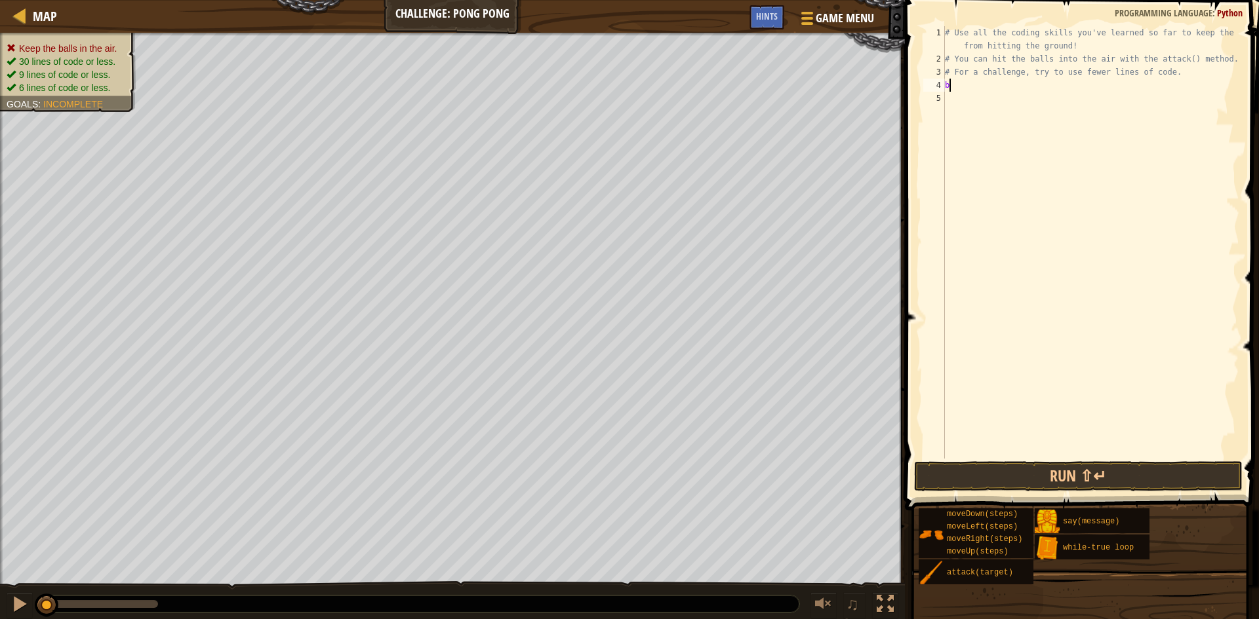
scroll to position [6, 0]
type textarea "b"
type textarea "# For a challenge, try to use fewer lines of code."
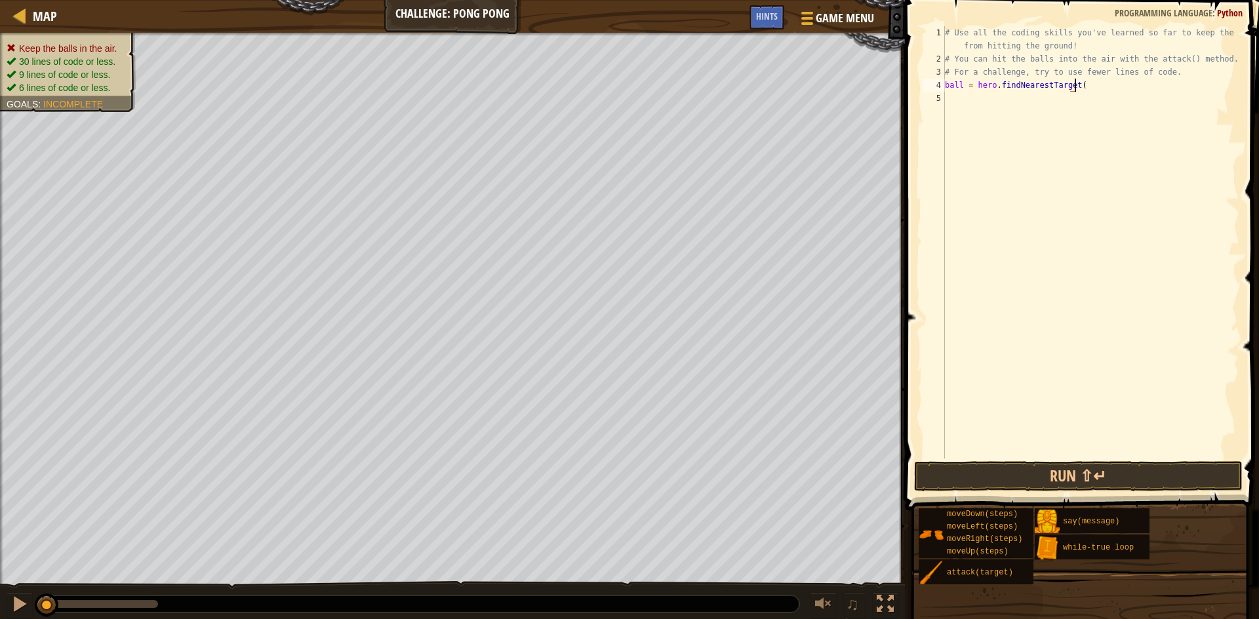
type textarea "ball = hero.findNearestTarget()"
type textarea "B"
type textarea "ball2 = hero.findNearestTarget()"
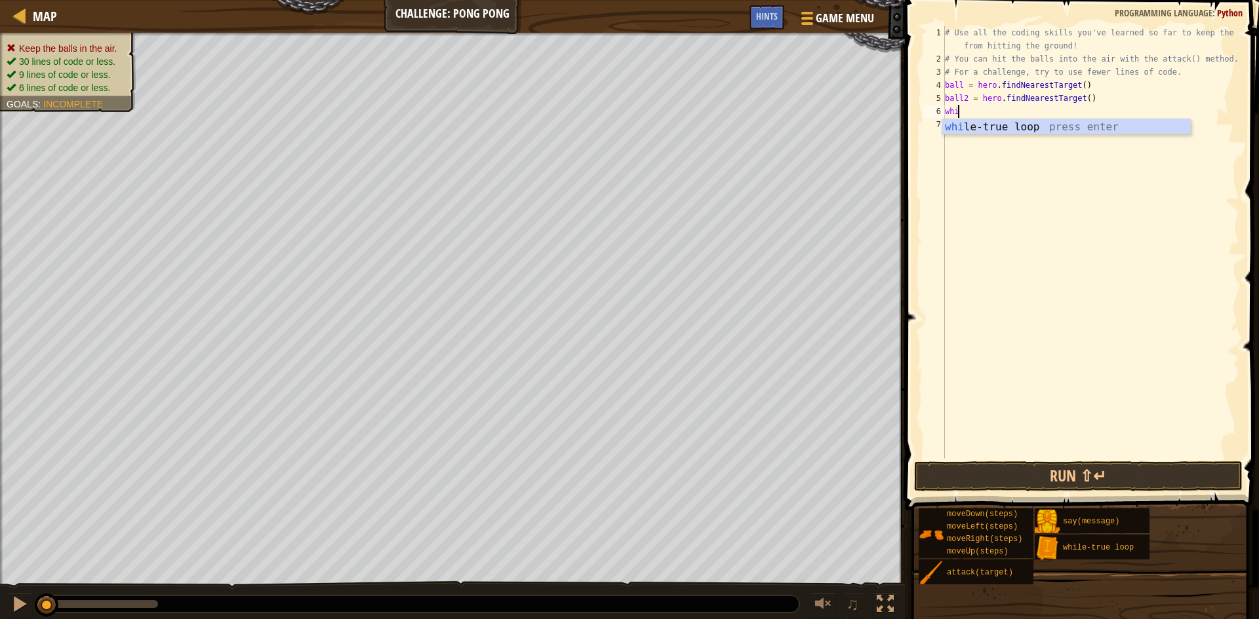
scroll to position [6, 1]
type textarea "while"
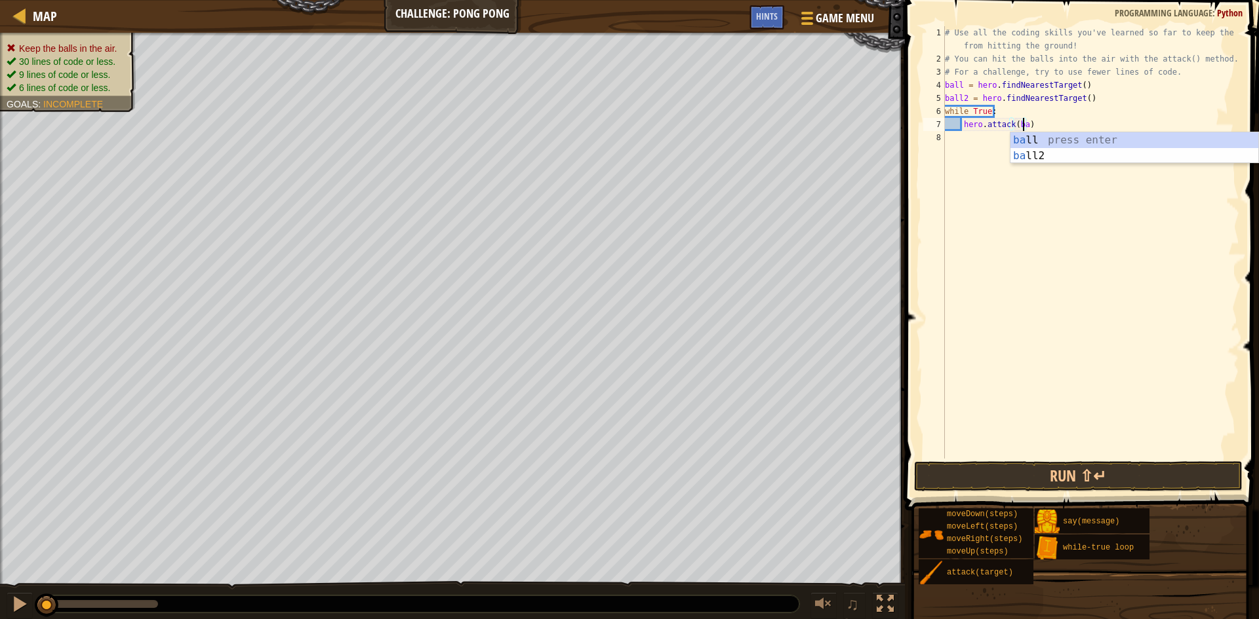
scroll to position [6, 7]
type textarea "hero.attack(ball)"
click at [720, 121] on div "# Use all the coding skills you've learned so far to keep the balls from hittin…" at bounding box center [1090, 262] width 297 height 472
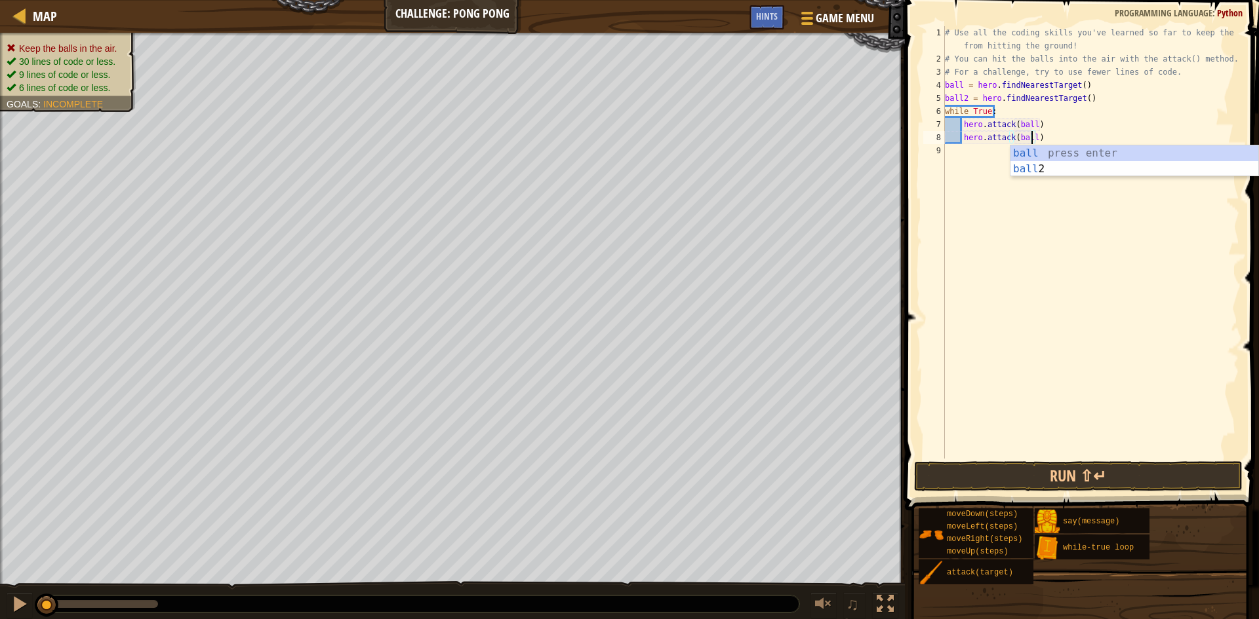
scroll to position [6, 7]
click at [720, 484] on button "Run ⇧↵" at bounding box center [1078, 477] width 328 height 30
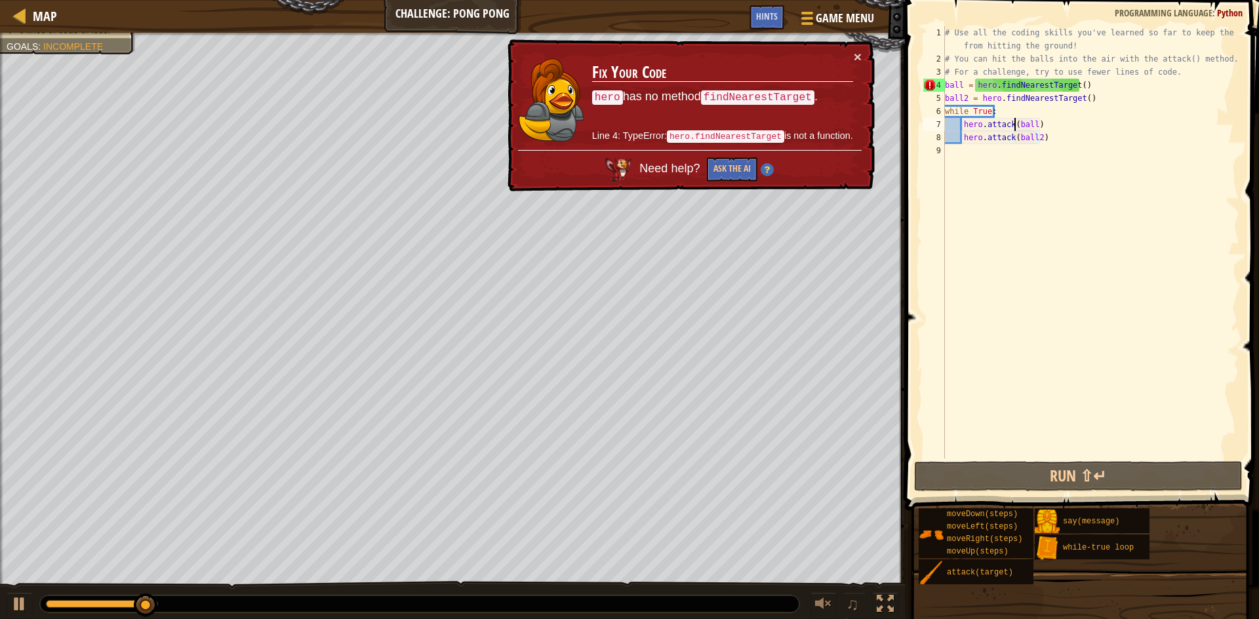
click at [720, 122] on div "# Use all the coding skills you've learned so far to keep the balls from hittin…" at bounding box center [1090, 262] width 297 height 472
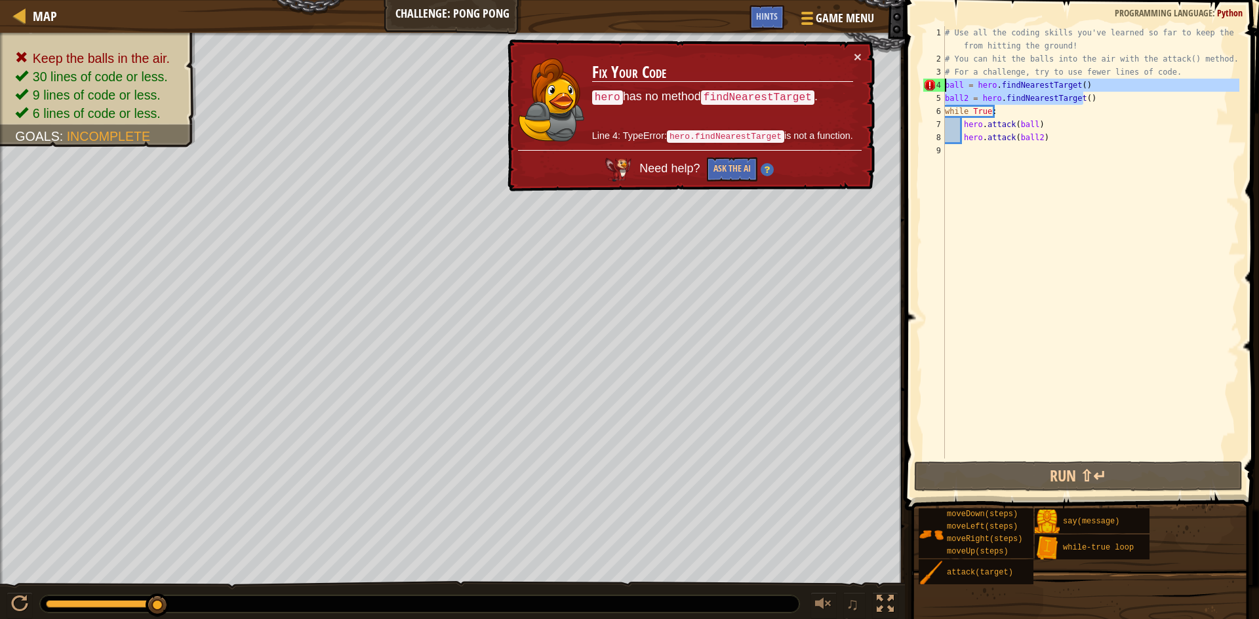
click at [720, 79] on div "Map Challenge: Pong Pong Game Menu Done Hints 1 ההההההההההההההההההההההההההההההה…" at bounding box center [629, 309] width 1259 height 619
type textarea "ball = hero.findNearestTarget() ball2 = hero.findNearestTarget()"
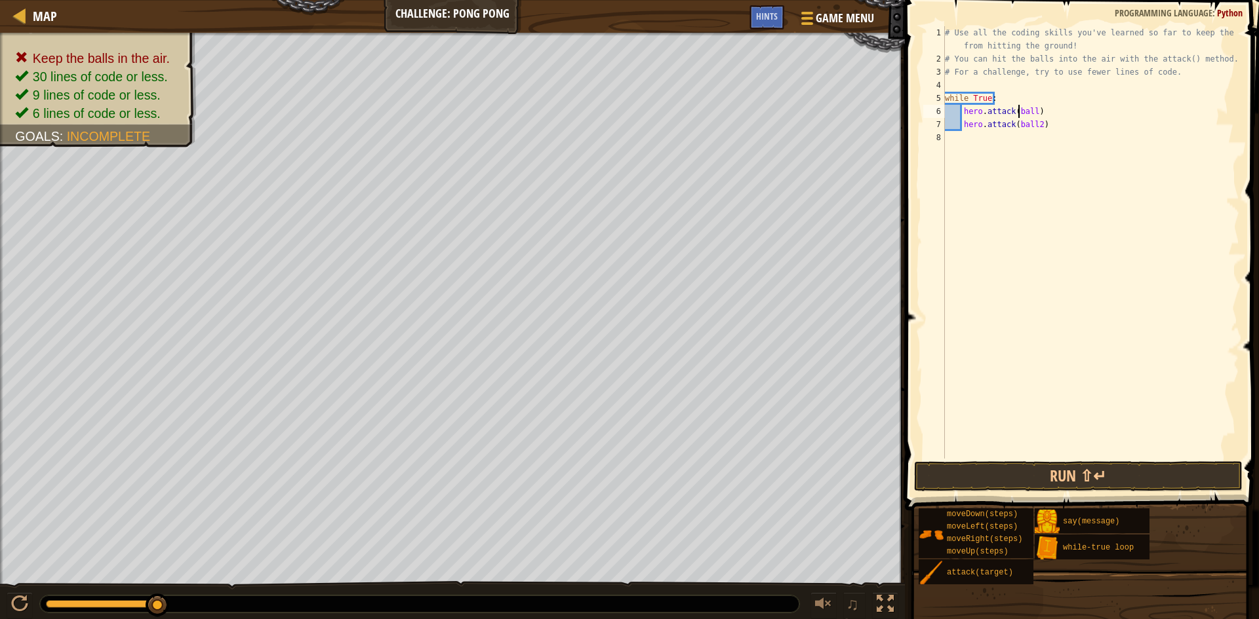
click at [720, 109] on div "# Use all the coding skills you've learned so far to keep the balls from hittin…" at bounding box center [1090, 262] width 297 height 472
click at [720, 110] on div "# Use all the coding skills you've learned so far to keep the balls from hittin…" at bounding box center [1090, 262] width 297 height 472
click at [720, 111] on div "# Use all the coding skills you've learned so far to keep the balls from hittin…" at bounding box center [1090, 242] width 297 height 433
type textarea "hero.attack("ball2")"
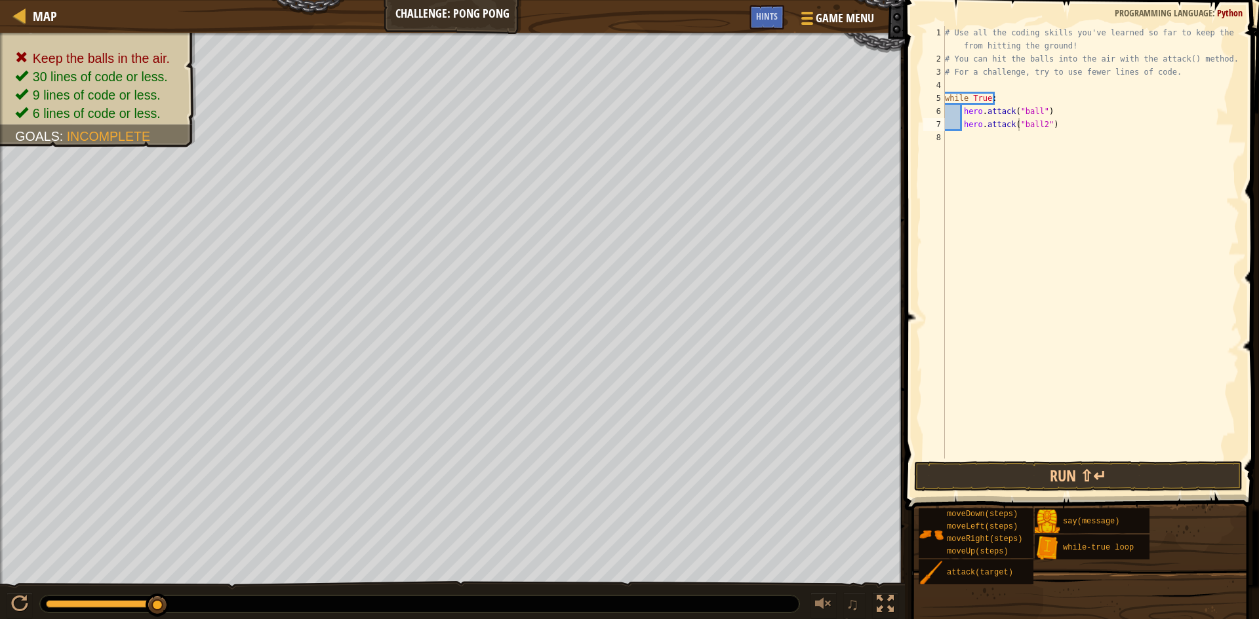
click at [720, 482] on button "Run ⇧↵" at bounding box center [1078, 477] width 328 height 30
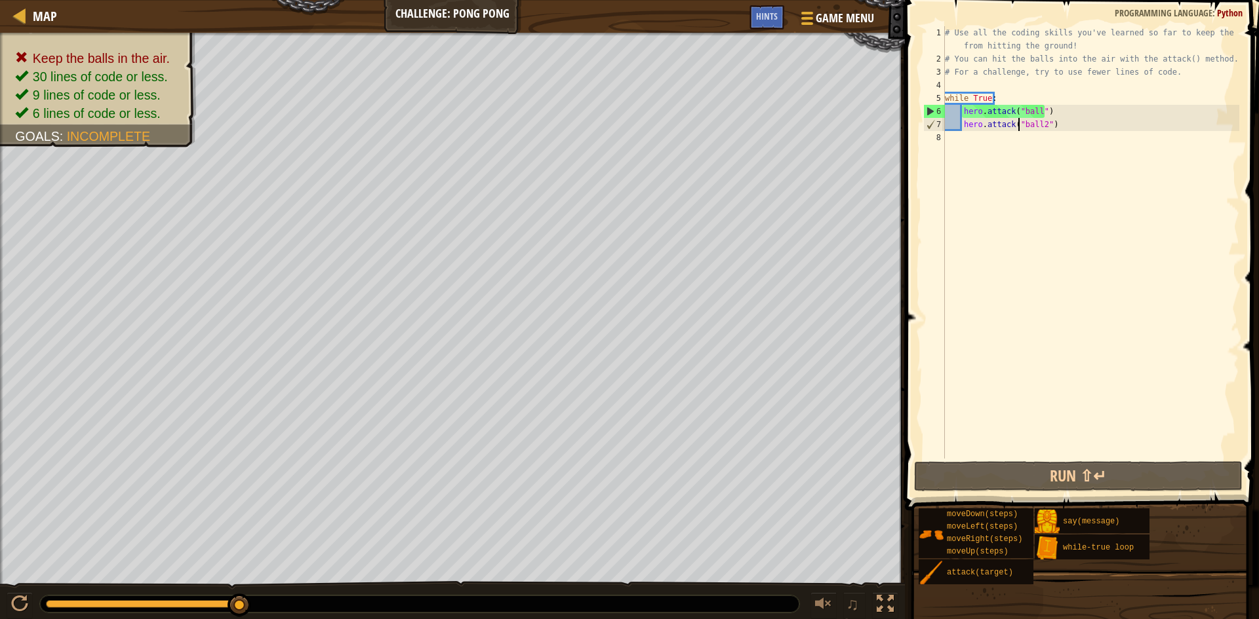
click at [720, 135] on div "# Use all the coding skills you've learned so far to keep the balls from hittin…" at bounding box center [1090, 262] width 297 height 472
click at [720, 123] on div "# Use all the coding skills you've learned so far to keep the balls from hittin…" at bounding box center [1090, 262] width 297 height 472
type textarea "hero.attack("ball2")"
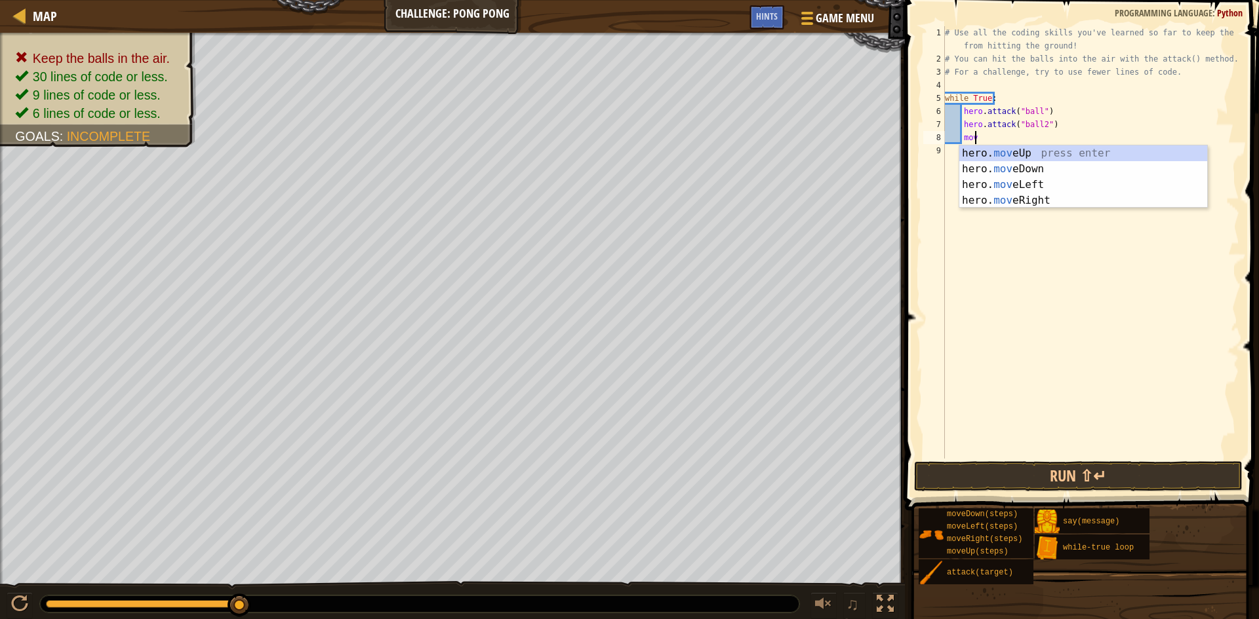
type textarea "move"
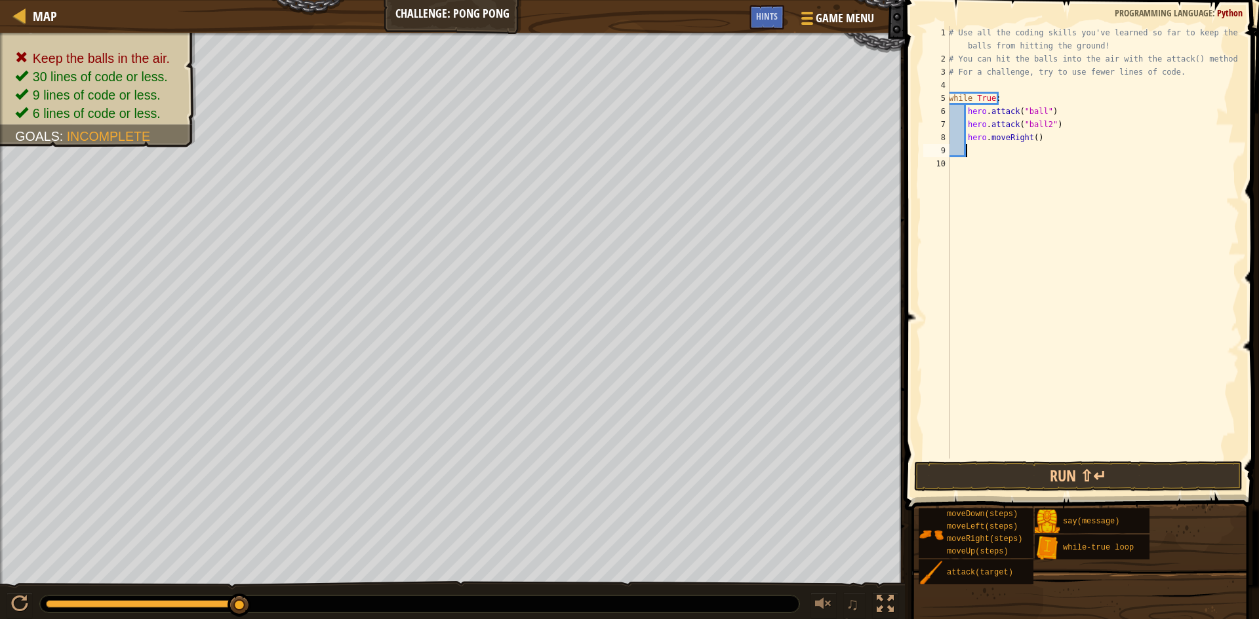
scroll to position [6, 1]
drag, startPoint x: 1051, startPoint y: 121, endPoint x: 966, endPoint y: 115, distance: 85.5
click at [720, 115] on div "# Use all the coding skills you've learned so far to keep the balls from hittin…" at bounding box center [1092, 262] width 293 height 472
click at [720, 475] on button "Run ⇧↵" at bounding box center [1078, 477] width 328 height 30
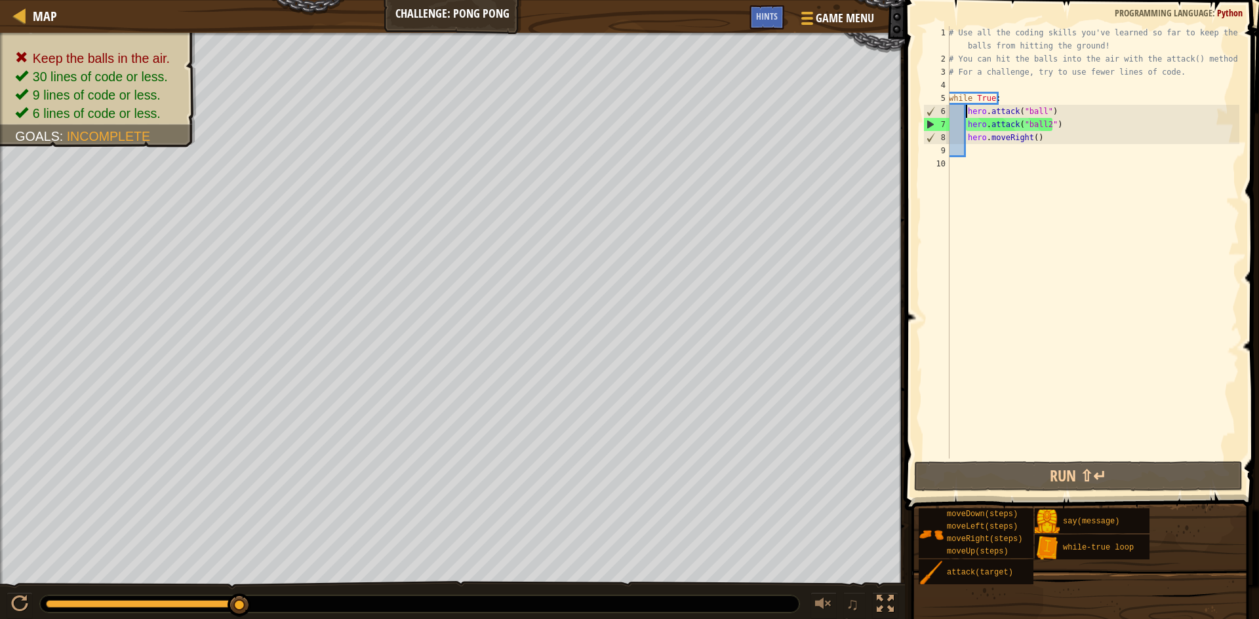
click at [720, 140] on div "# Use all the coding skills you've learned so far to keep the balls from hittin…" at bounding box center [1092, 262] width 293 height 472
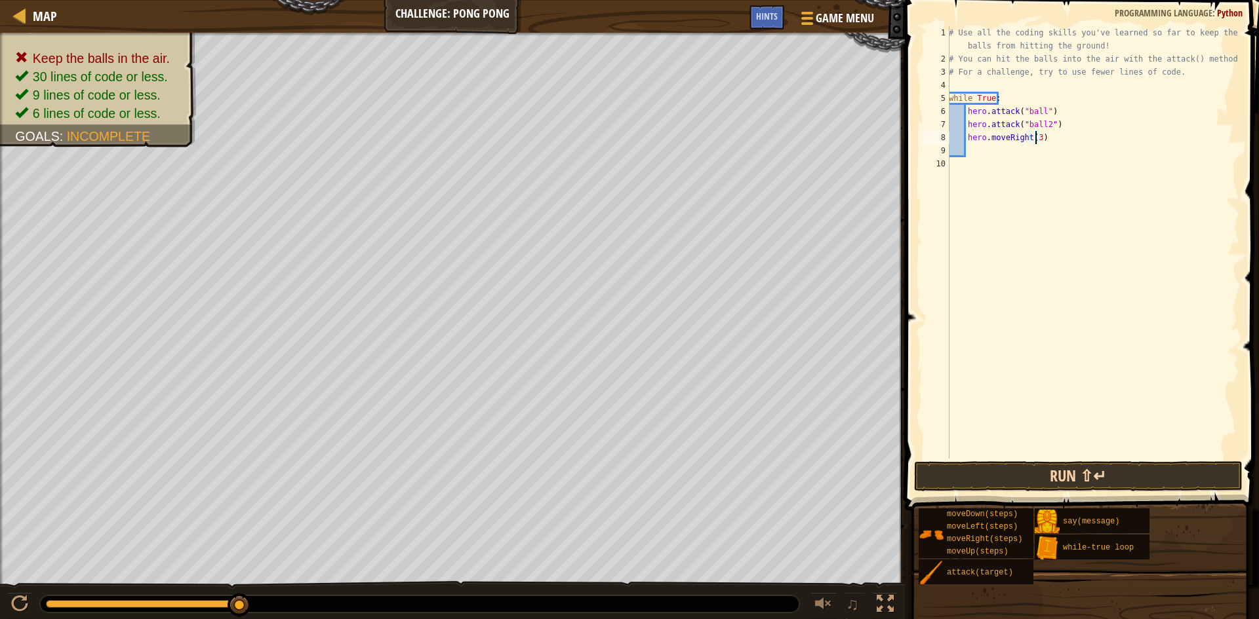
type textarea "hero.moveRight(3)"
click at [720, 473] on button "Run ⇧↵" at bounding box center [1078, 477] width 328 height 30
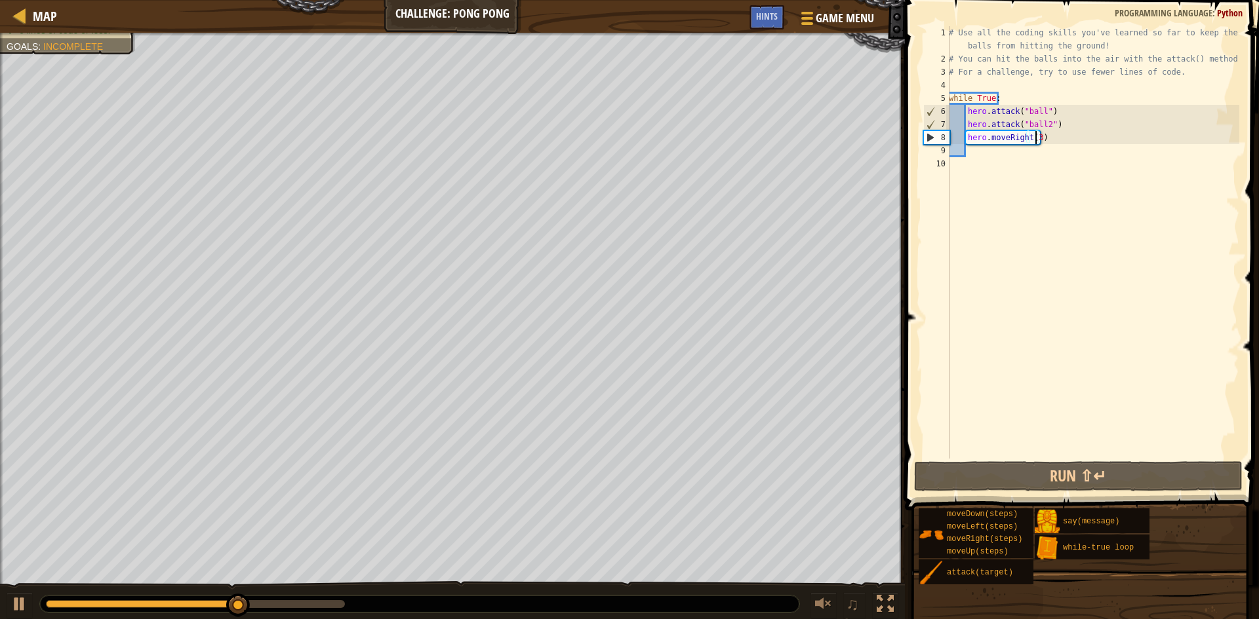
click at [720, 153] on div "# Use all the coding skills you've learned so far to keep the balls from hittin…" at bounding box center [1092, 262] width 293 height 472
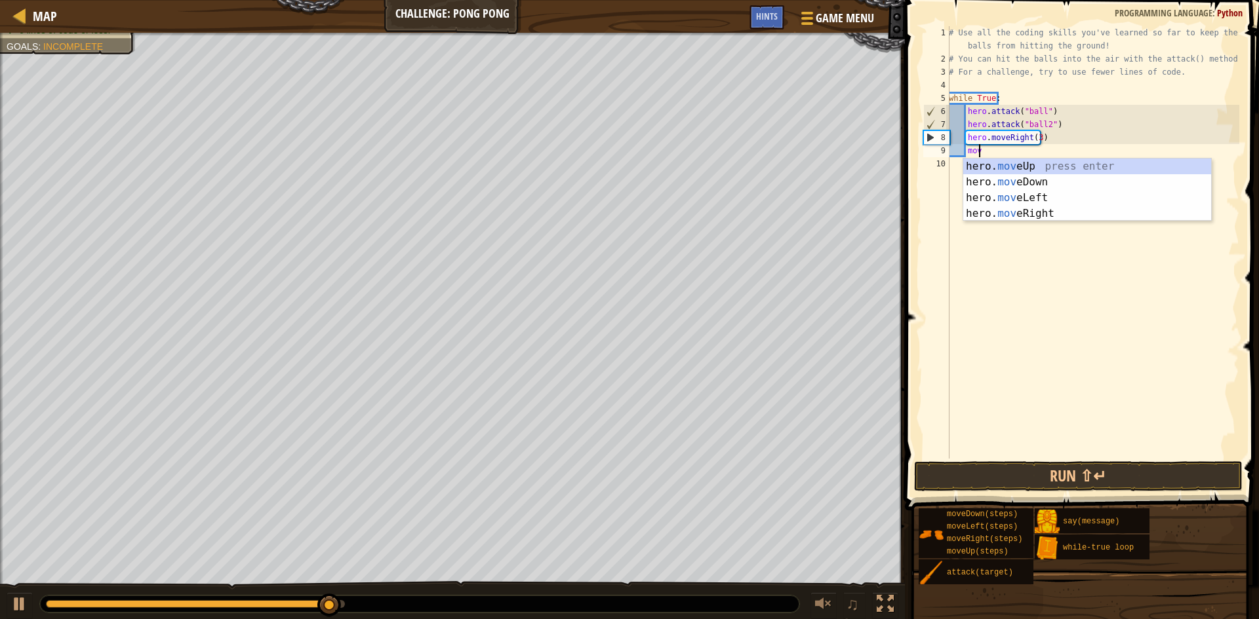
type textarea "move"
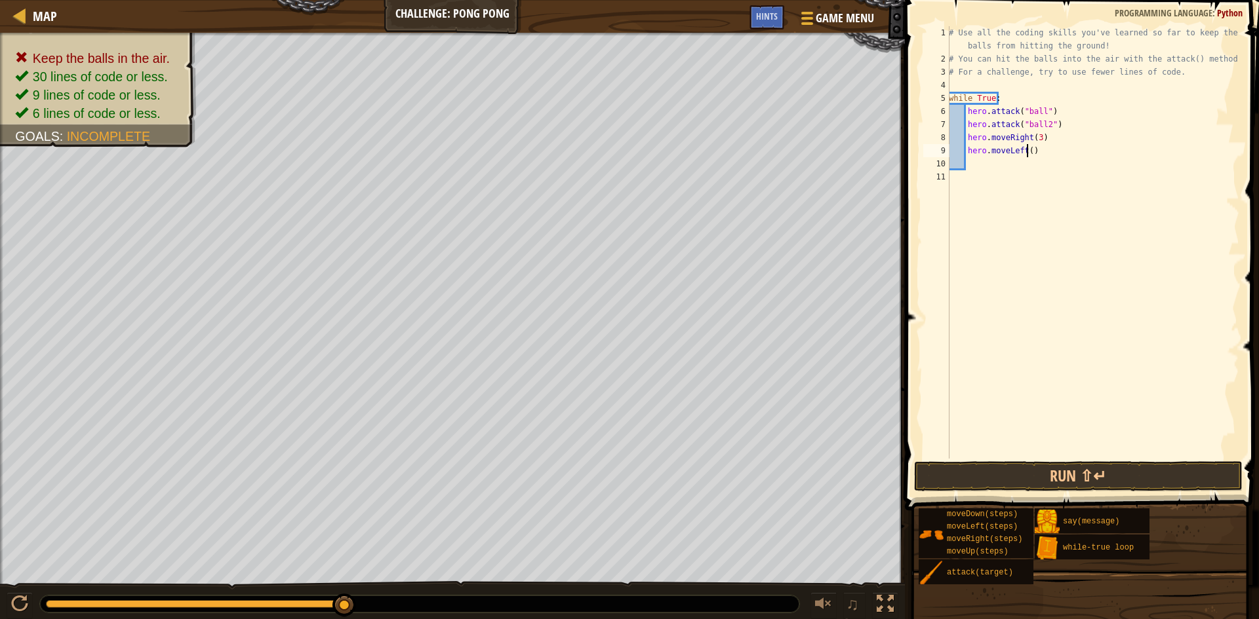
click at [720, 147] on div "# Use all the coding skills you've learned so far to keep the balls from hittin…" at bounding box center [1092, 262] width 293 height 472
click at [720, 477] on button "Run ⇧↵" at bounding box center [1078, 477] width 328 height 30
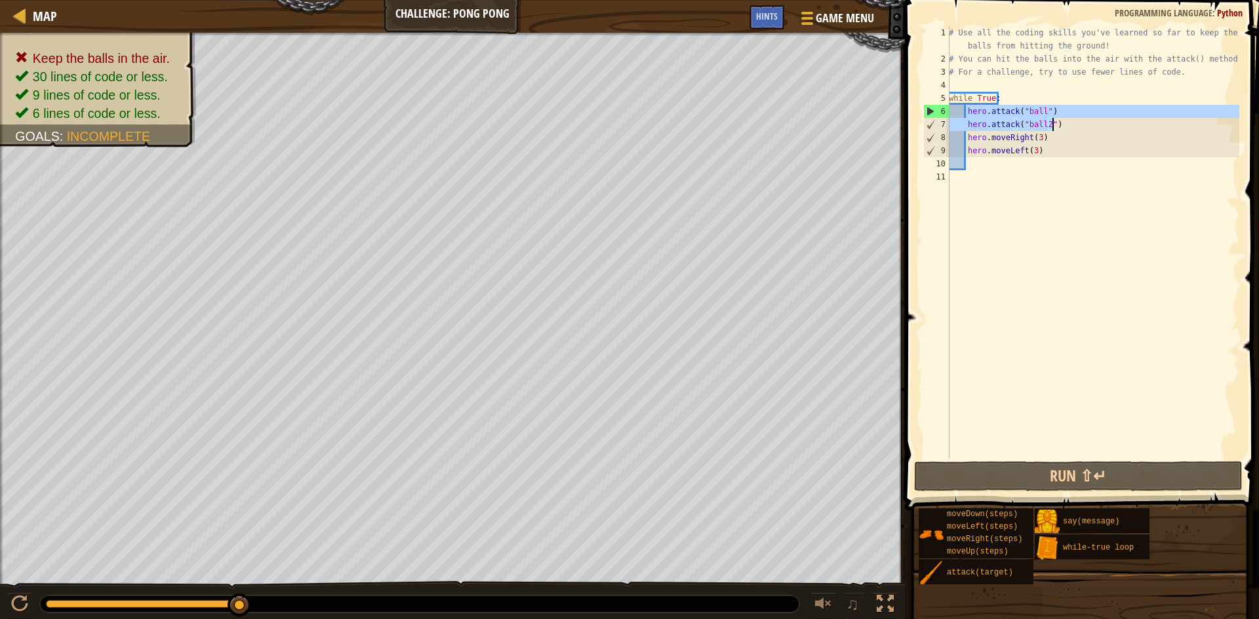
drag, startPoint x: 964, startPoint y: 111, endPoint x: 1063, endPoint y: 125, distance: 99.3
click at [720, 125] on div "# Use all the coding skills you've learned so far to keep the balls from hittin…" at bounding box center [1092, 262] width 293 height 472
click at [720, 143] on div "# Use all the coding skills you've learned so far to keep the balls from hittin…" at bounding box center [1092, 262] width 293 height 472
type textarea "hero.moveRight(3)"
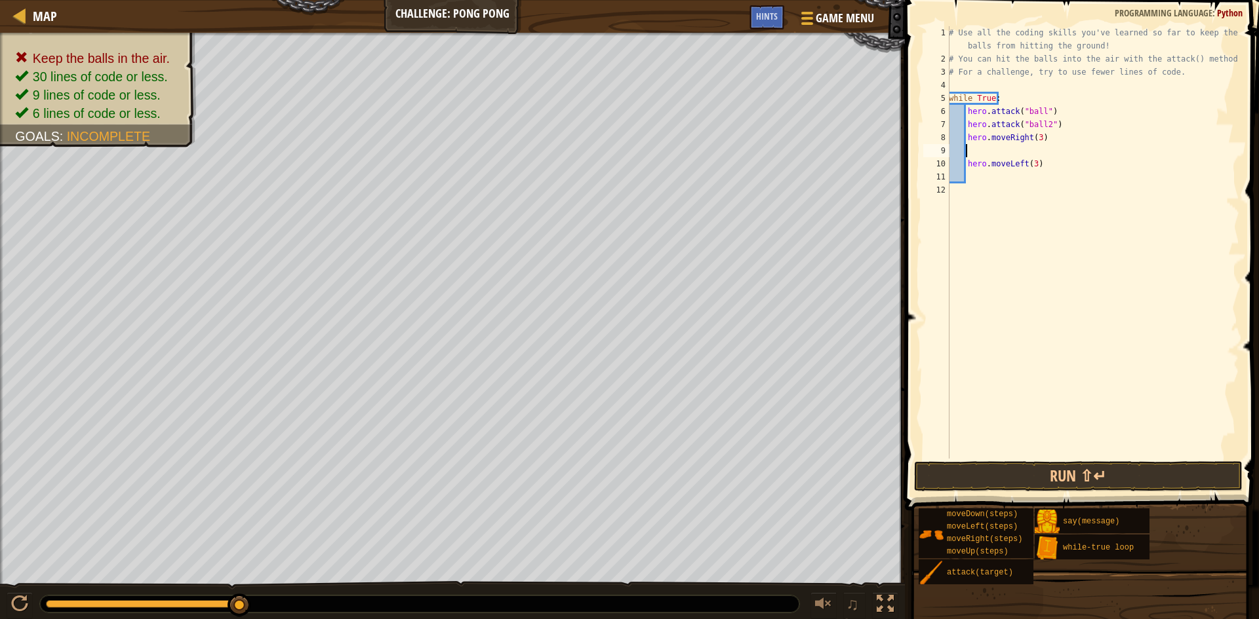
paste textarea "hero.attack("ball2")"
click at [720, 471] on button "Run ⇧↵" at bounding box center [1078, 477] width 328 height 30
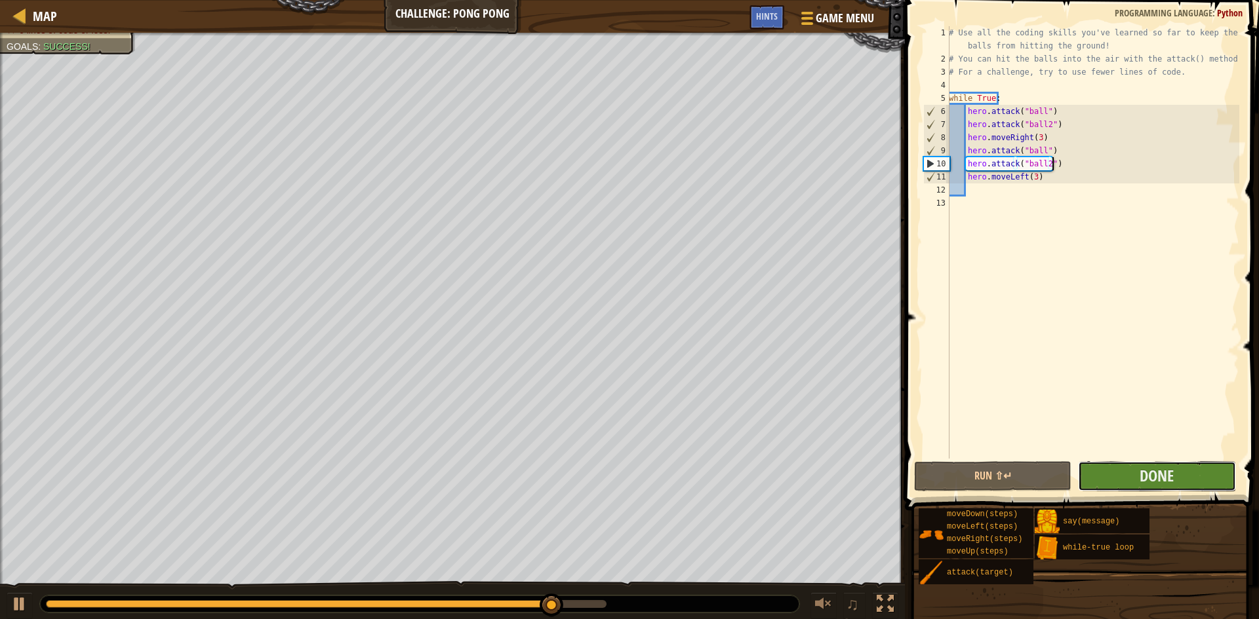
click at [720, 471] on button "Done" at bounding box center [1156, 477] width 157 height 30
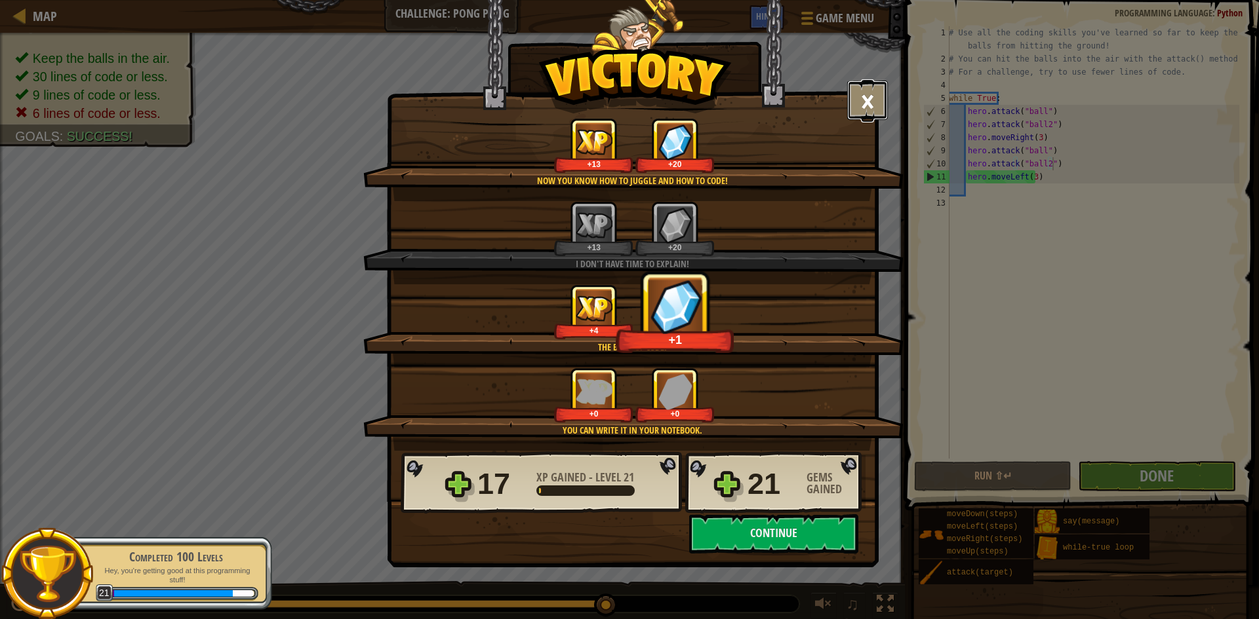
click at [720, 95] on button "×" at bounding box center [867, 100] width 41 height 39
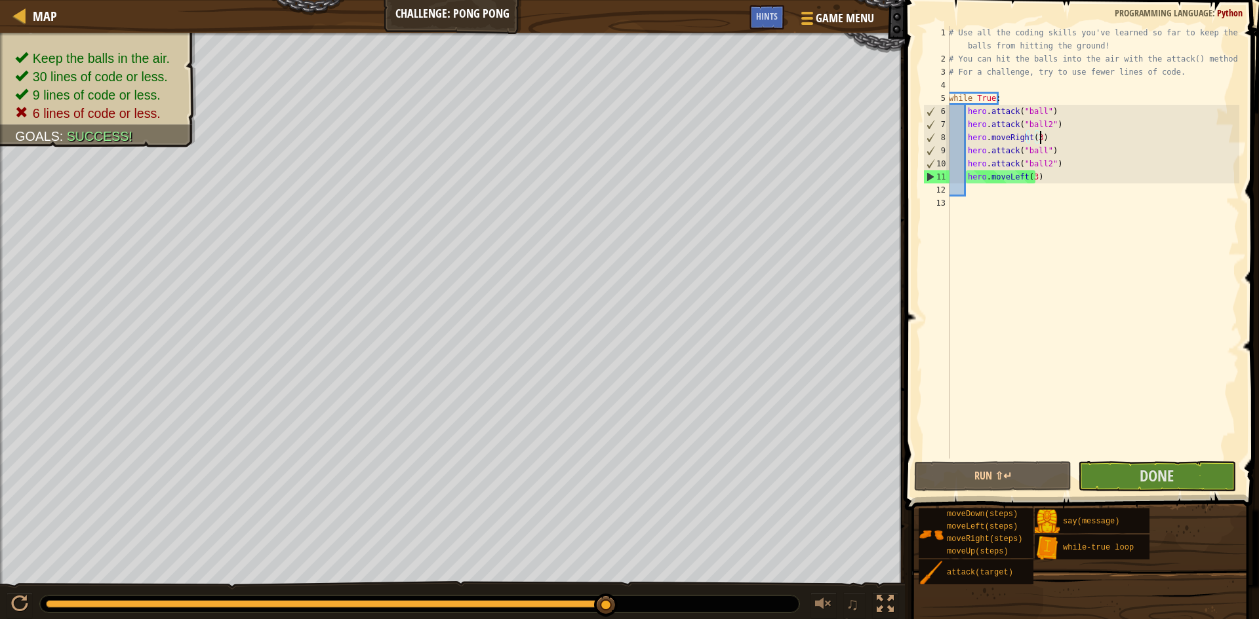
click at [720, 135] on div "# Use all the coding skills you've learned so far to keep the balls from hittin…" at bounding box center [1092, 262] width 293 height 472
drag, startPoint x: 1038, startPoint y: 176, endPoint x: 960, endPoint y: 175, distance: 78.7
click at [720, 175] on div "# Use all the coding skills you've learned so far to keep the balls from hittin…" at bounding box center [1092, 262] width 293 height 472
click at [720, 112] on div "# Use all the coding skills you've learned so far to keep the balls from hittin…" at bounding box center [1092, 262] width 293 height 472
type textarea "hero.attack("ball")"
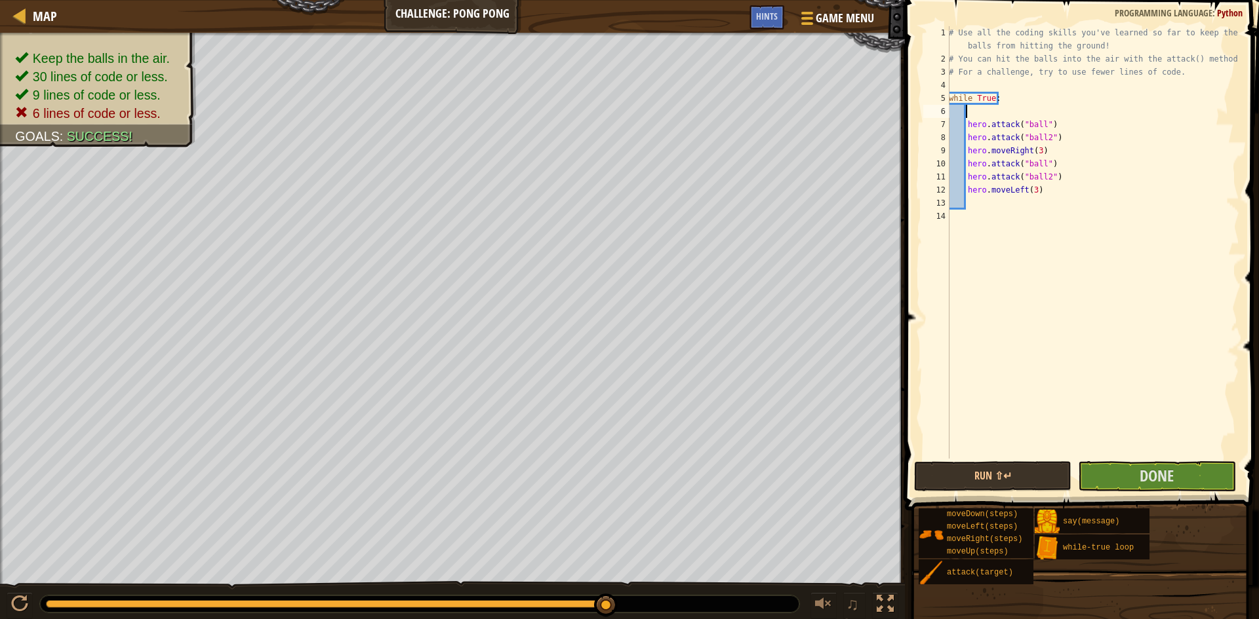
paste textarea "hero.moveLeft(3)"
drag, startPoint x: 1015, startPoint y: 191, endPoint x: 958, endPoint y: 192, distance: 56.4
click at [720, 192] on div "# Use all the coding skills you've learned so far to keep the balls from hittin…" at bounding box center [1092, 262] width 293 height 472
type textarea "hero.moveLeft(3)"
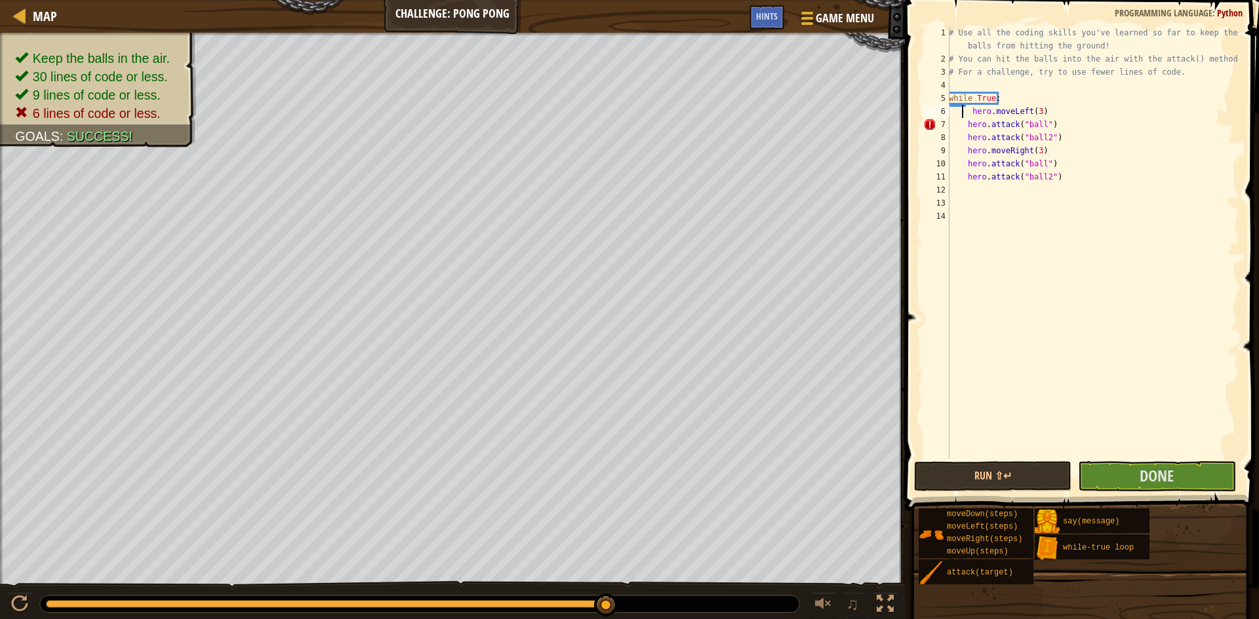
click at [720, 111] on div "# Use all the coding skills you've learned so far to keep the balls from hittin…" at bounding box center [1092, 262] width 293 height 472
type textarea "hero.moveLeft(3)"
type textarea "hero.attack("ball")"
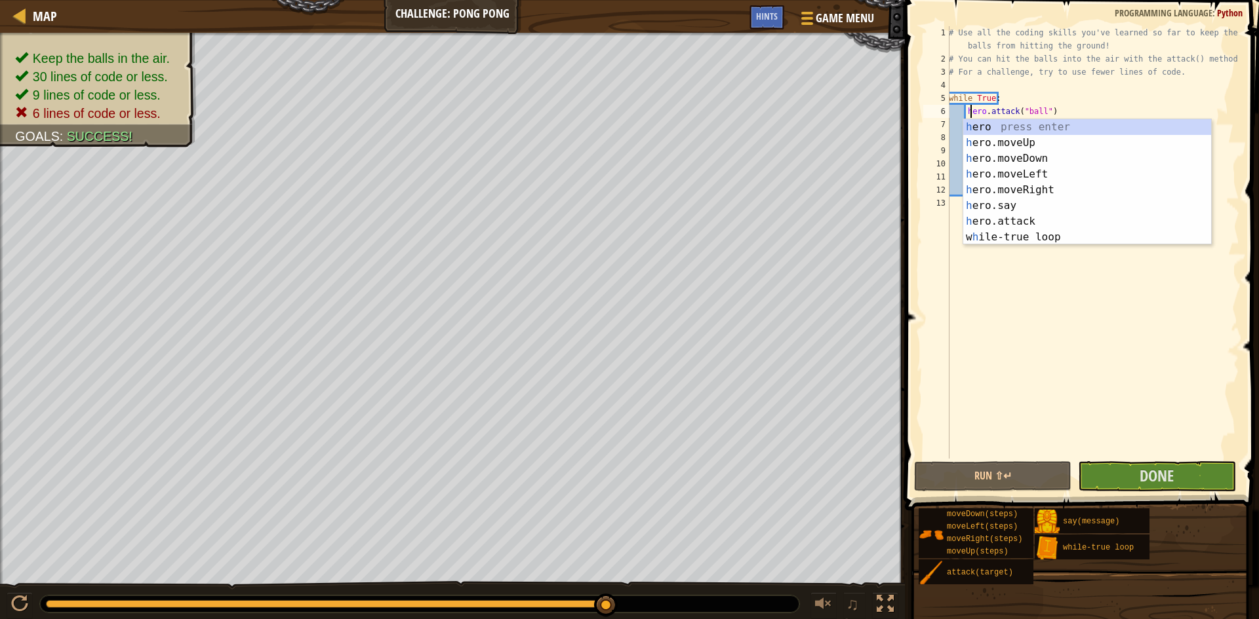
scroll to position [6, 1]
click at [720, 85] on div "# Use all the coding skills you've learned so far to keep the balls from hittin…" at bounding box center [1092, 262] width 293 height 472
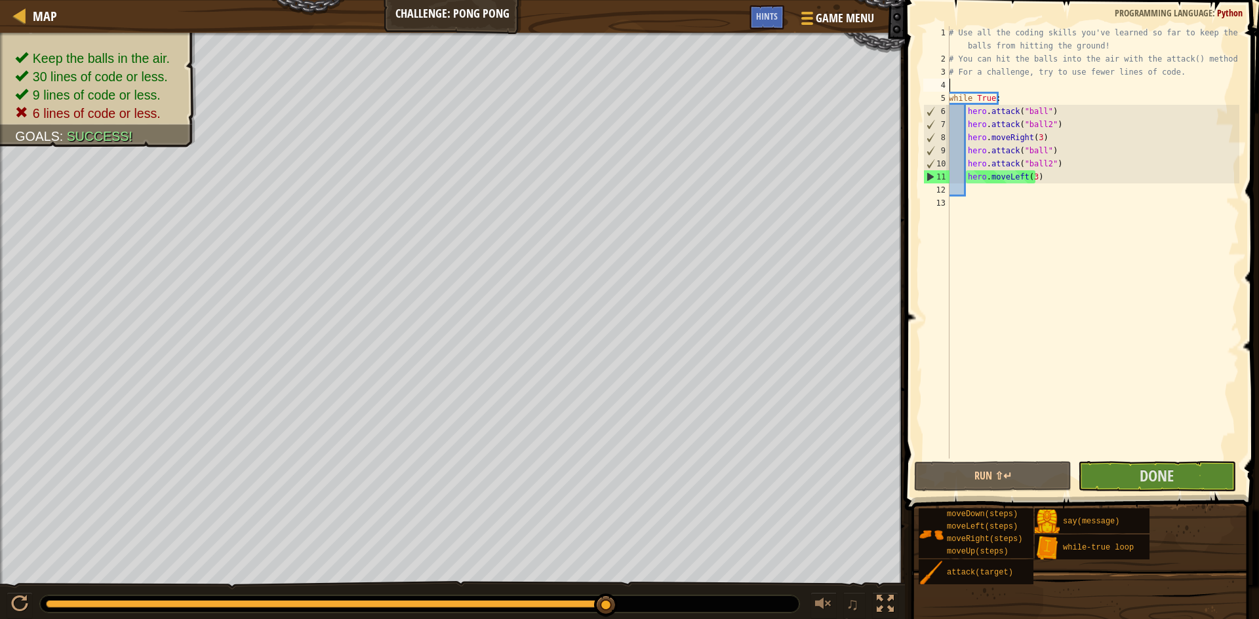
scroll to position [6, 0]
click at [720, 191] on div "# Use all the coding skills you've learned so far to keep the balls from hittin…" at bounding box center [1092, 262] width 293 height 472
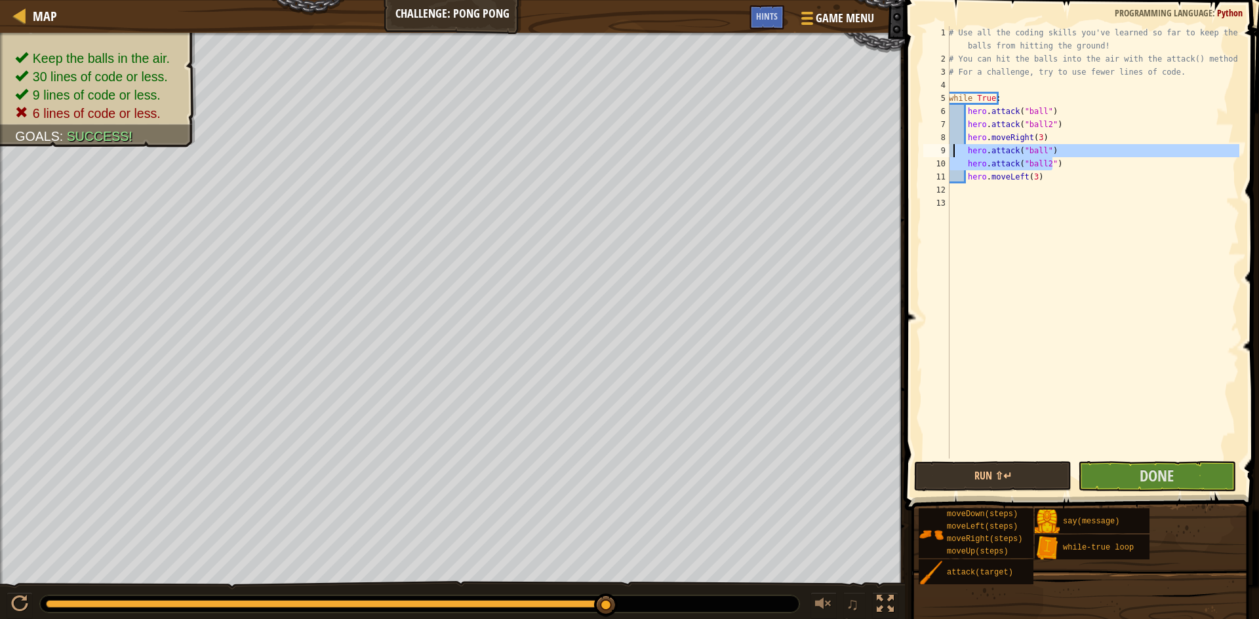
drag, startPoint x: 1055, startPoint y: 161, endPoint x: 952, endPoint y: 153, distance: 103.9
click at [720, 153] on div "# Use all the coding skills you've learned so far to keep the balls from hittin…" at bounding box center [1092, 262] width 293 height 472
type textarea "hero.attack("ball") hero.attack("ball2")"
drag, startPoint x: 964, startPoint y: 163, endPoint x: 1036, endPoint y: 166, distance: 71.5
click at [720, 166] on div "# Use all the coding skills you've learned so far to keep the balls from hittin…" at bounding box center [1092, 262] width 293 height 472
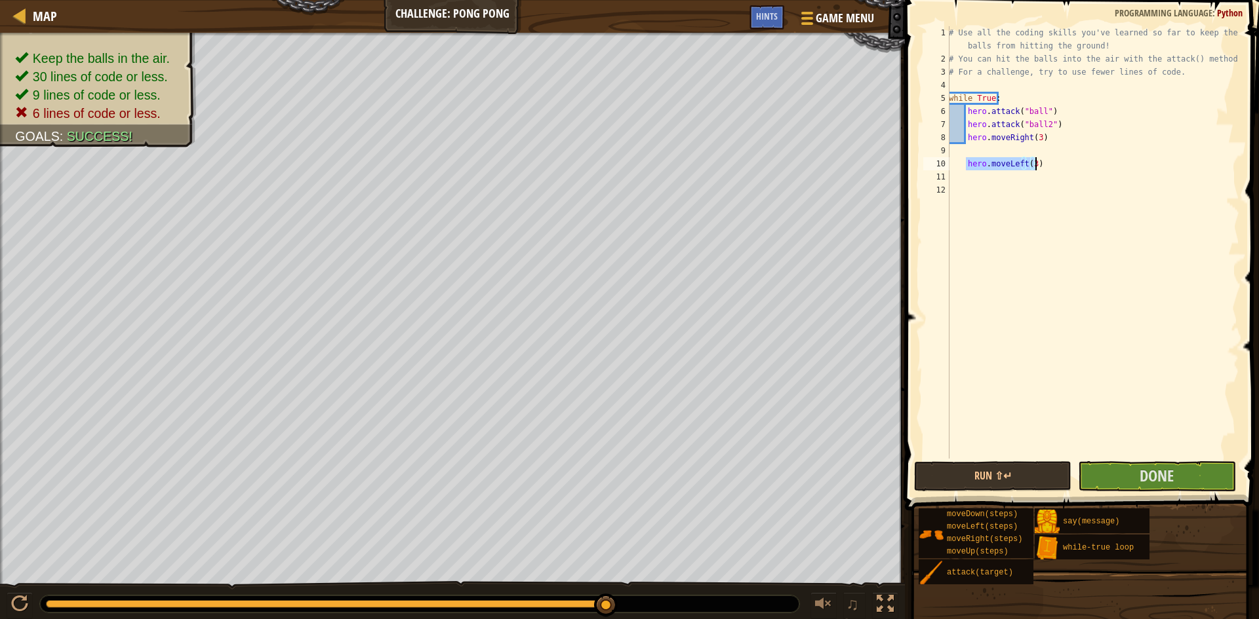
click at [720, 113] on div "# Use all the coding skills you've learned so far to keep the balls from hittin…" at bounding box center [1092, 262] width 293 height 472
type textarea "hero.attack("ball")"
paste textarea "hero.moveLeft(3)"
type textarea "hero.moveLeft(3)"
drag, startPoint x: 1030, startPoint y: 178, endPoint x: 964, endPoint y: 177, distance: 66.2
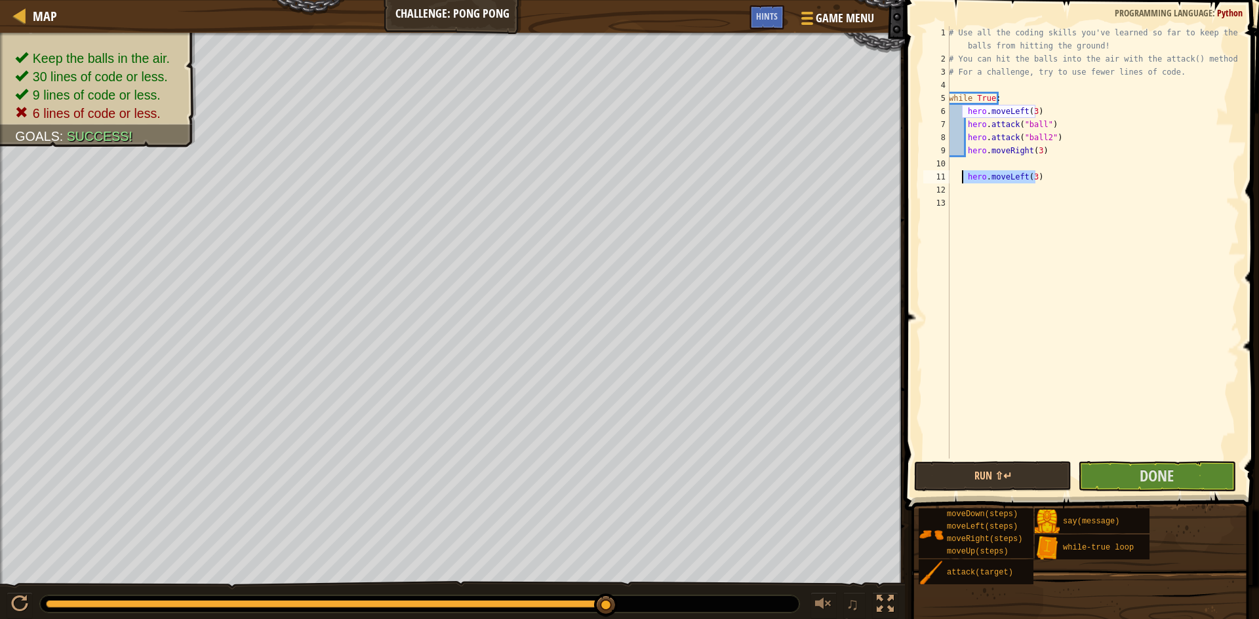
click at [720, 177] on div "# Use all the coding skills you've learned so far to keep the balls from hittin…" at bounding box center [1092, 262] width 293 height 472
click at [720, 473] on button "Run ⇧↵" at bounding box center [992, 477] width 157 height 30
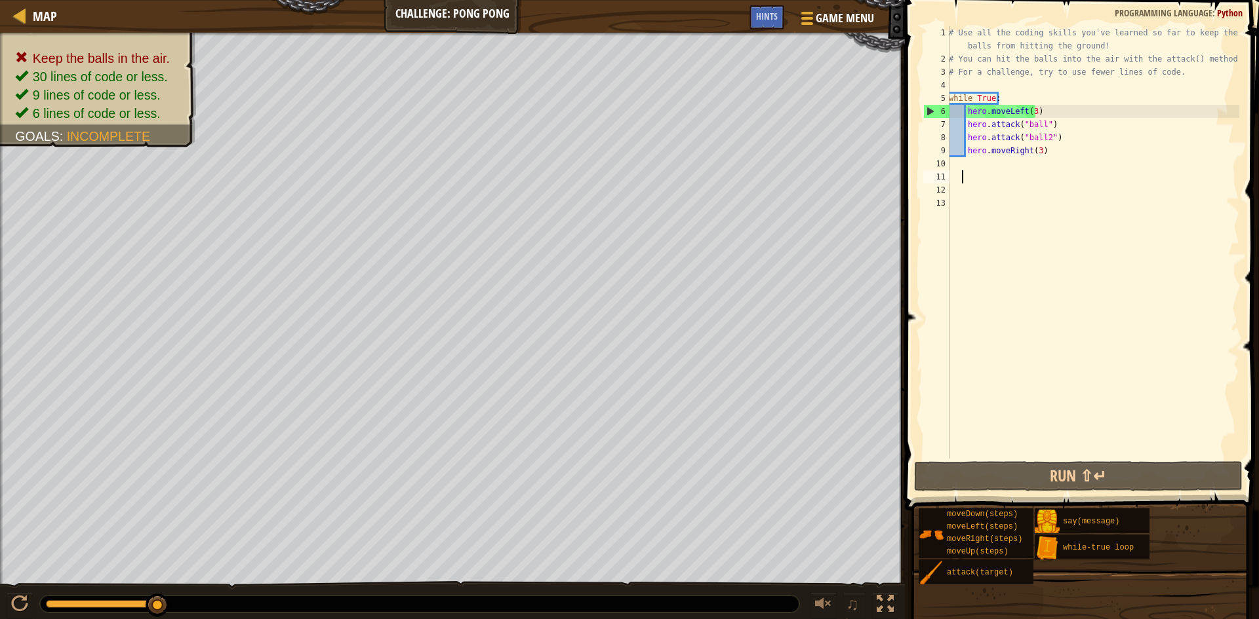
type textarea "hero.moveLeft(3)"
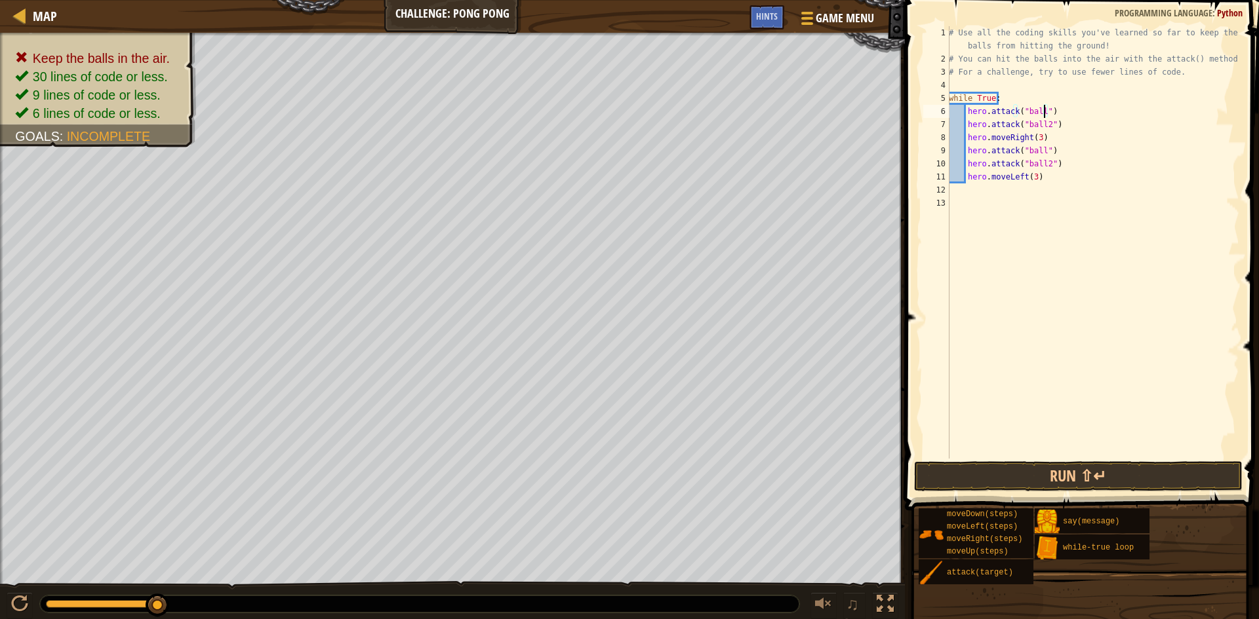
click at [720, 113] on div "# Use all the coding skills you've learned so far to keep the balls from hittin…" at bounding box center [1092, 262] width 293 height 472
drag, startPoint x: 1048, startPoint y: 123, endPoint x: 1019, endPoint y: 124, distance: 29.5
click at [720, 124] on div "# Use all the coding skills you've learned so far to keep the balls from hittin…" at bounding box center [1092, 262] width 293 height 472
click at [720, 108] on div "# Use all the coding skills you've learned so far to keep the balls from hittin…" at bounding box center [1092, 262] width 293 height 472
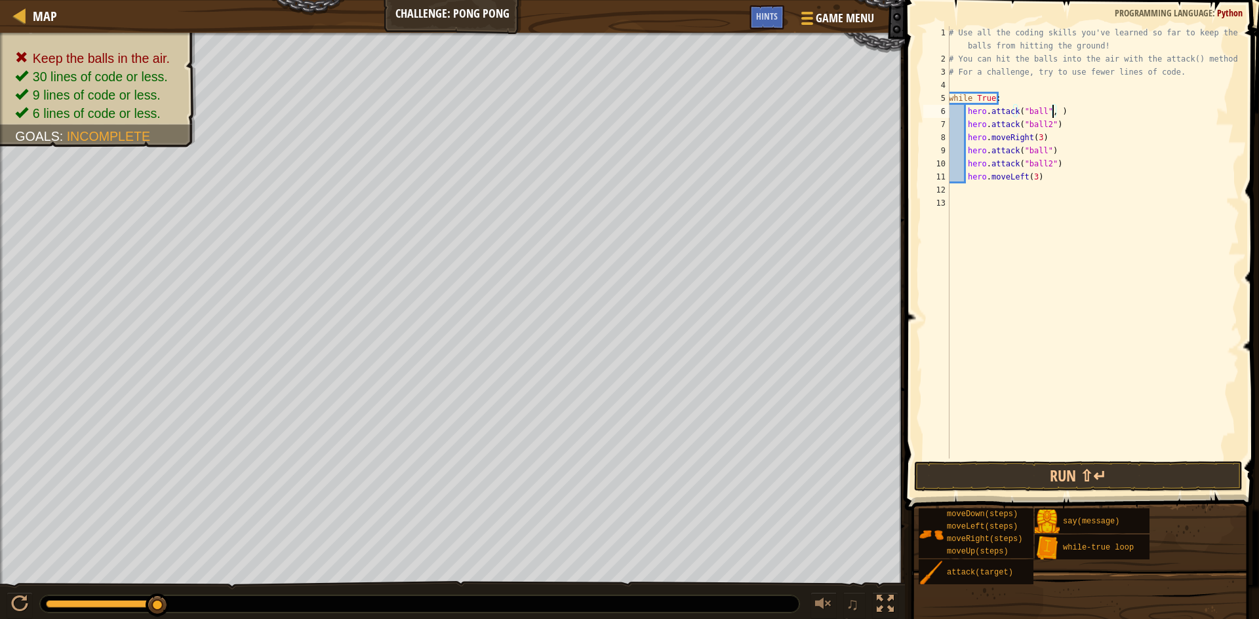
paste textarea ""ball2""
drag, startPoint x: 1027, startPoint y: 125, endPoint x: 952, endPoint y: 127, distance: 75.4
click at [720, 127] on div "# Use all the coding skills you've learned so far to keep the balls from hittin…" at bounding box center [1092, 262] width 293 height 472
type textarea "hero.attack("ball2")"
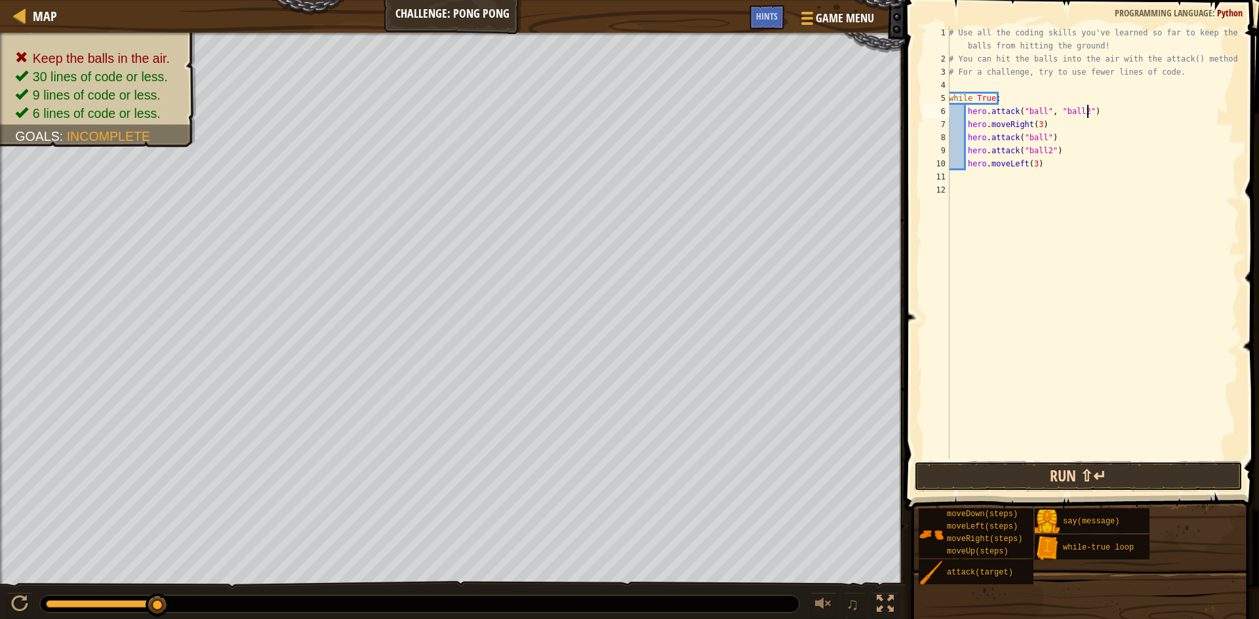
click at [720, 477] on button "Run ⇧↵" at bounding box center [1078, 477] width 328 height 30
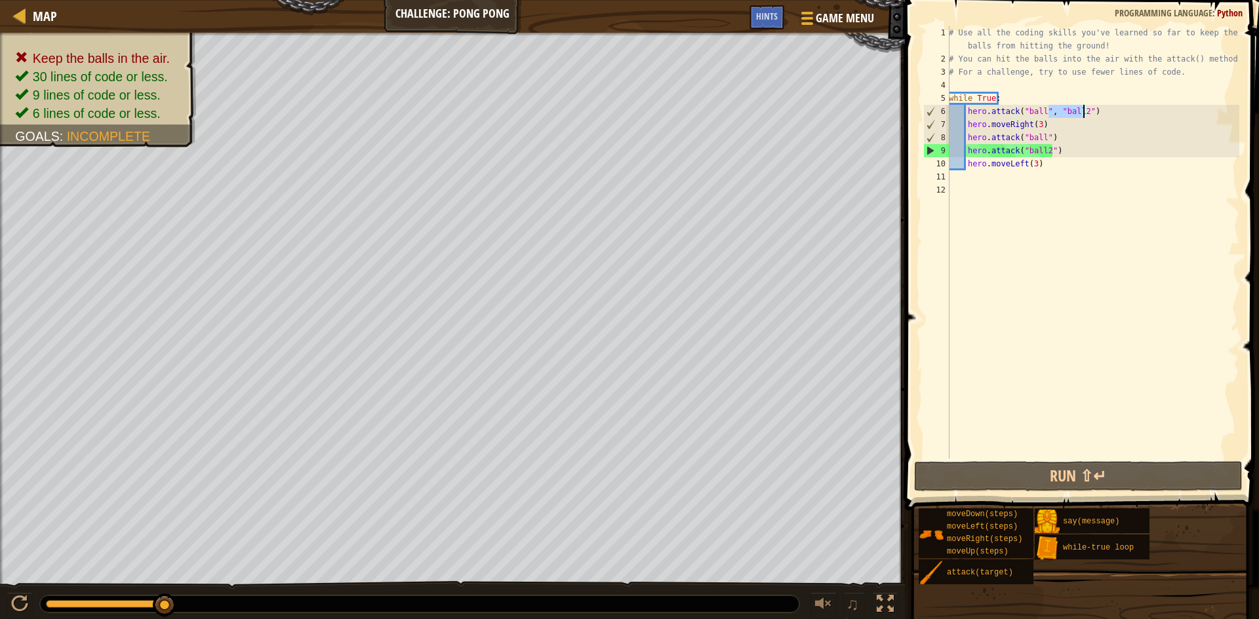
drag, startPoint x: 1050, startPoint y: 110, endPoint x: 1084, endPoint y: 111, distance: 34.8
click at [720, 111] on div "# Use all the coding skills you've learned so far to keep the balls from hittin…" at bounding box center [1092, 262] width 293 height 472
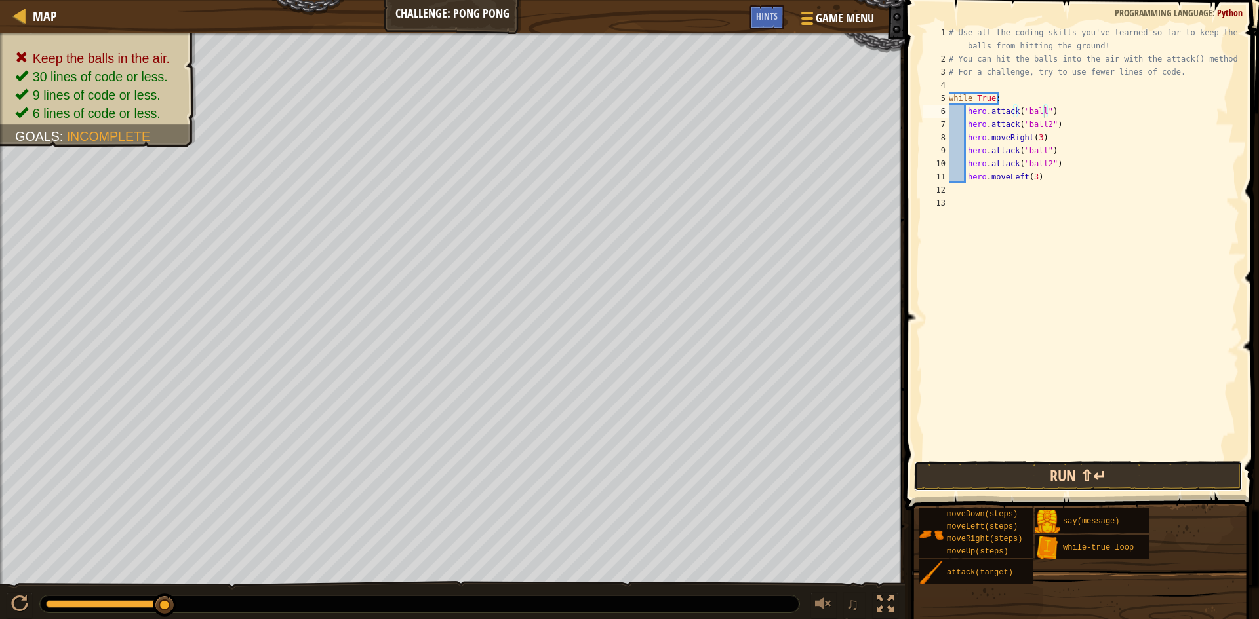
click at [720, 475] on button "Run ⇧↵" at bounding box center [1078, 477] width 328 height 30
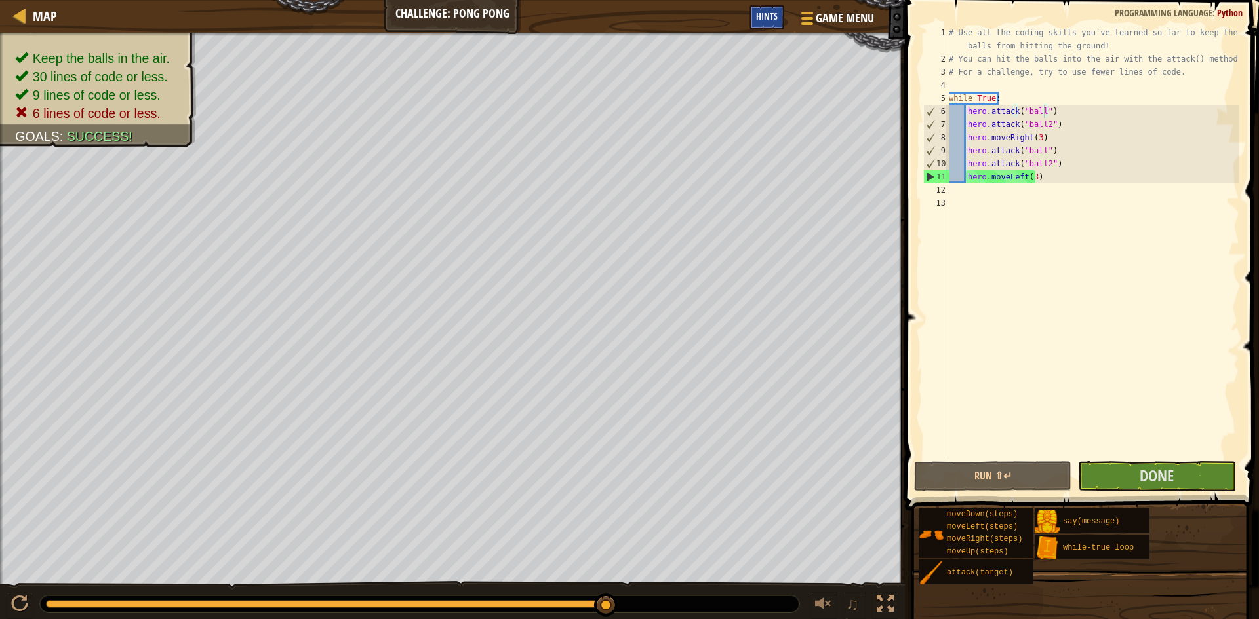
click at [720, 12] on span "Hints" at bounding box center [767, 16] width 22 height 12
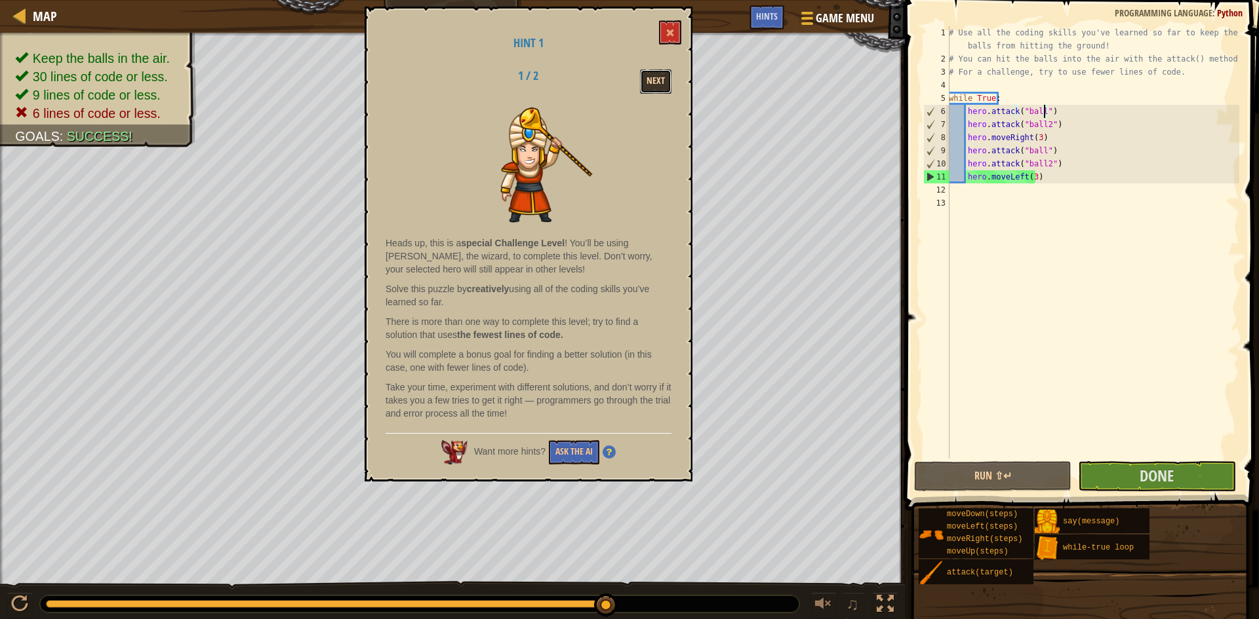
click at [656, 84] on button "Next" at bounding box center [655, 81] width 31 height 24
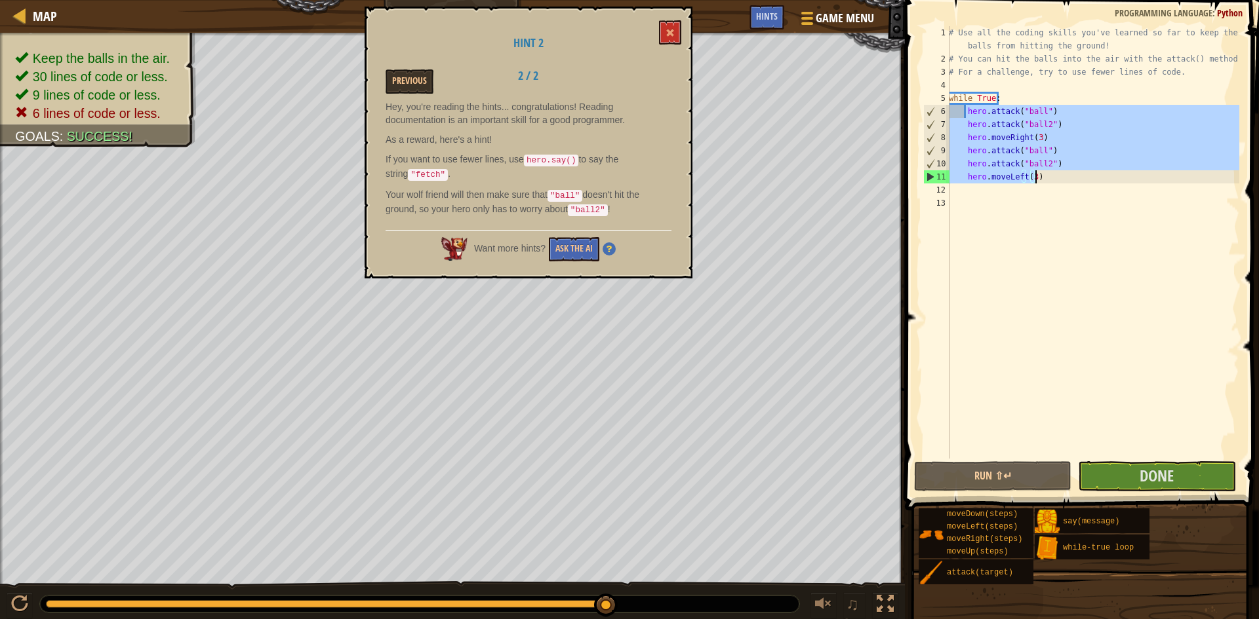
drag, startPoint x: 966, startPoint y: 111, endPoint x: 1048, endPoint y: 180, distance: 107.4
click at [720, 180] on div "# Use all the coding skills you've learned so far to keep the balls from hittin…" at bounding box center [1092, 262] width 293 height 472
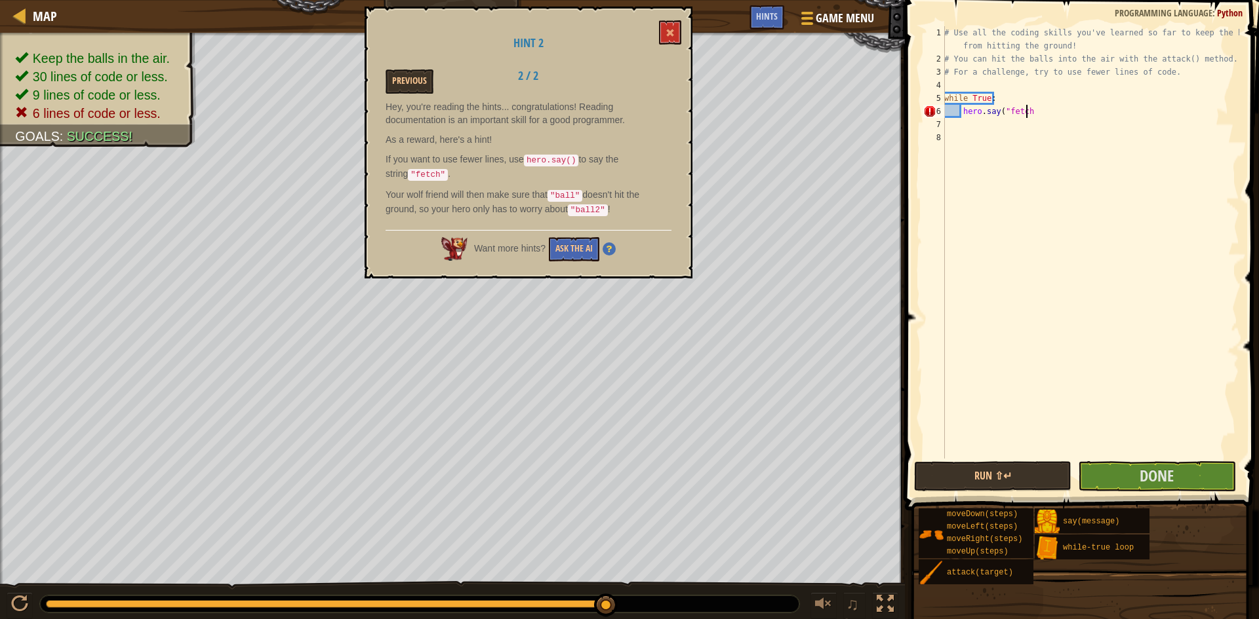
scroll to position [6, 7]
click at [720, 478] on button "Run ⇧↵" at bounding box center [992, 477] width 157 height 30
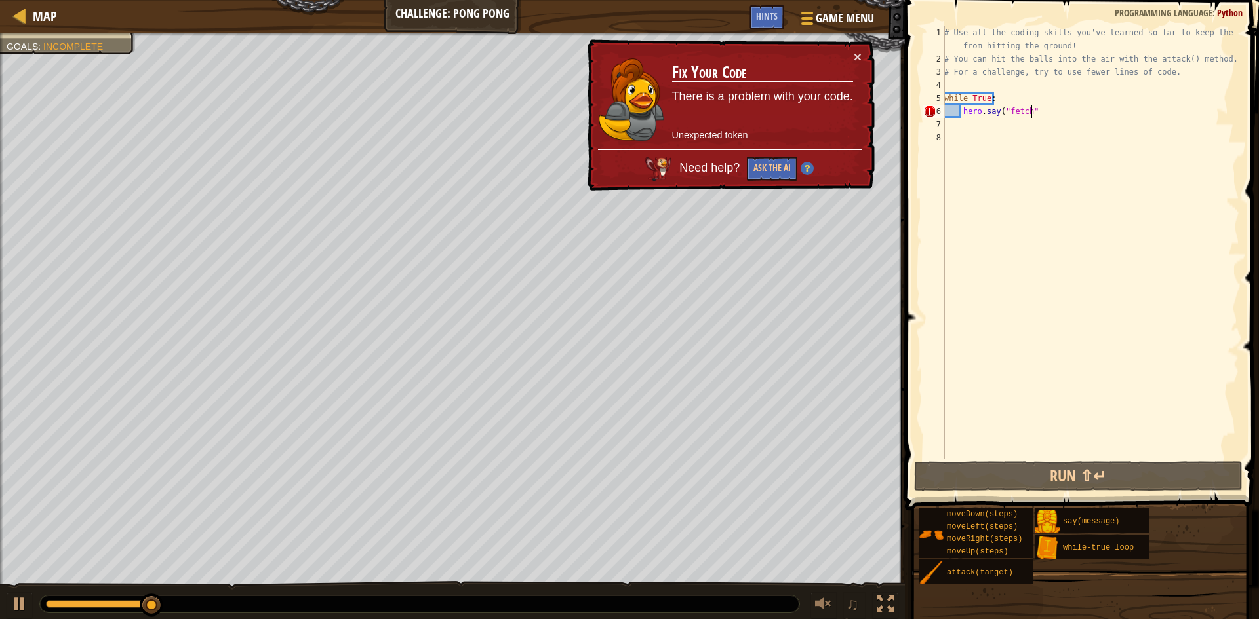
click at [720, 113] on div "# Use all the coding skills you've learned so far to keep the balls from hittin…" at bounding box center [1090, 262] width 298 height 472
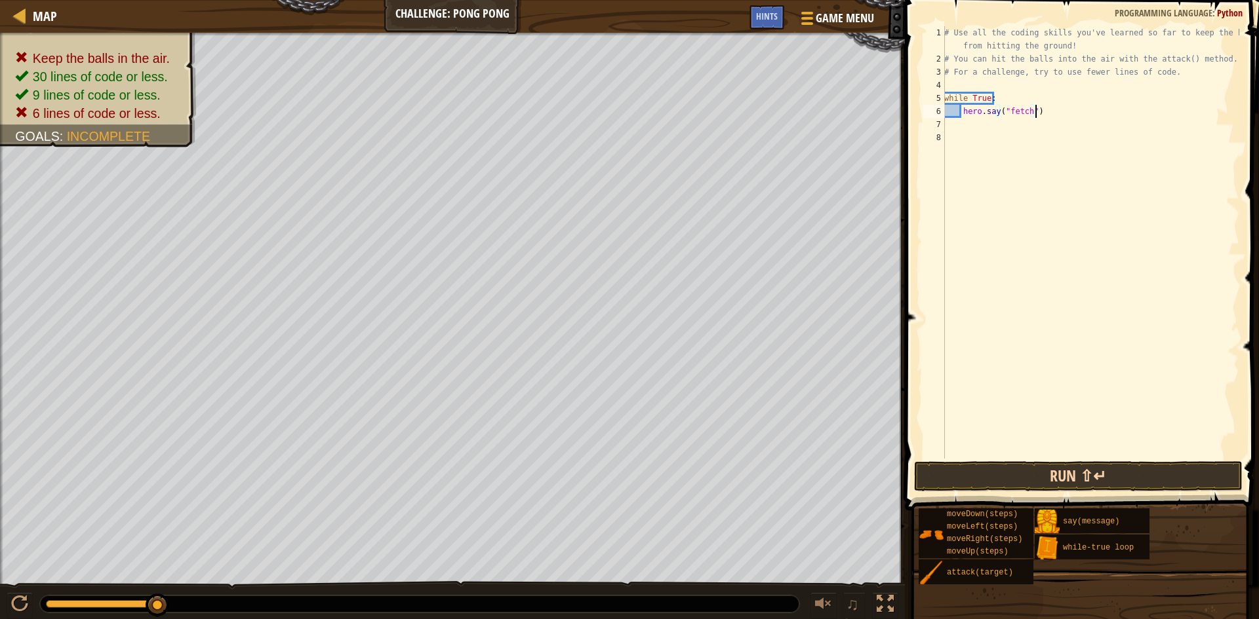
type textarea "hero.say("fetch")"
click at [720, 472] on button "Run ⇧↵" at bounding box center [1078, 477] width 328 height 30
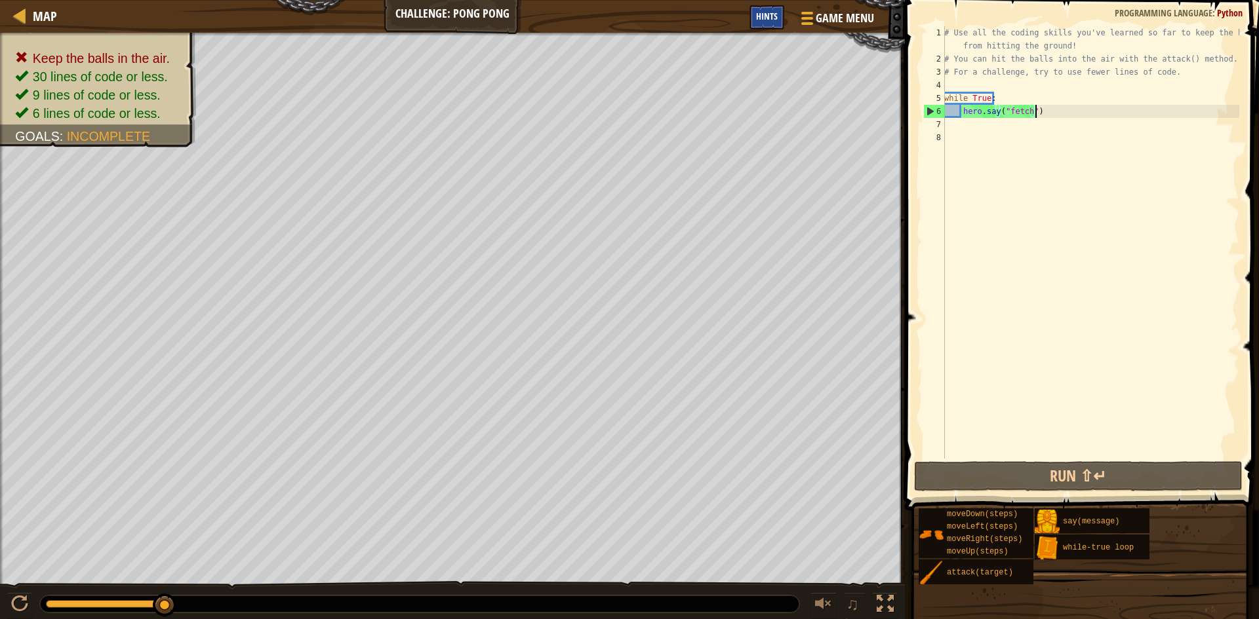
click at [720, 14] on span "Hints" at bounding box center [767, 16] width 22 height 12
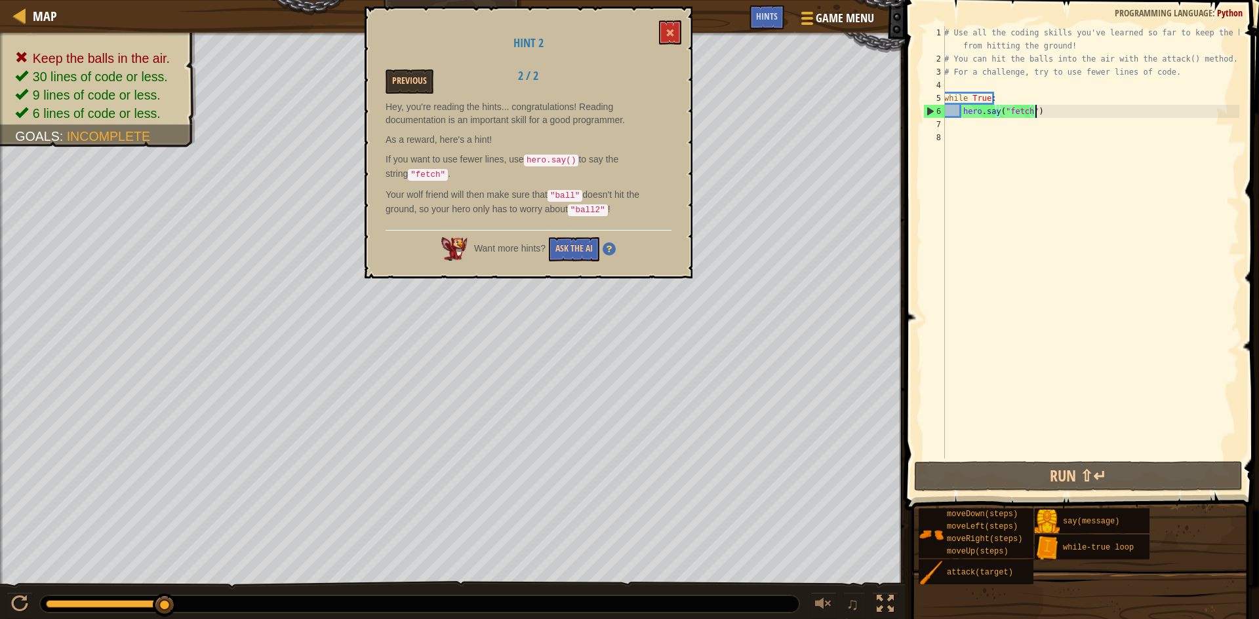
click at [720, 113] on div "# Use all the coding skills you've learned so far to keep the balls from hittin…" at bounding box center [1090, 262] width 298 height 472
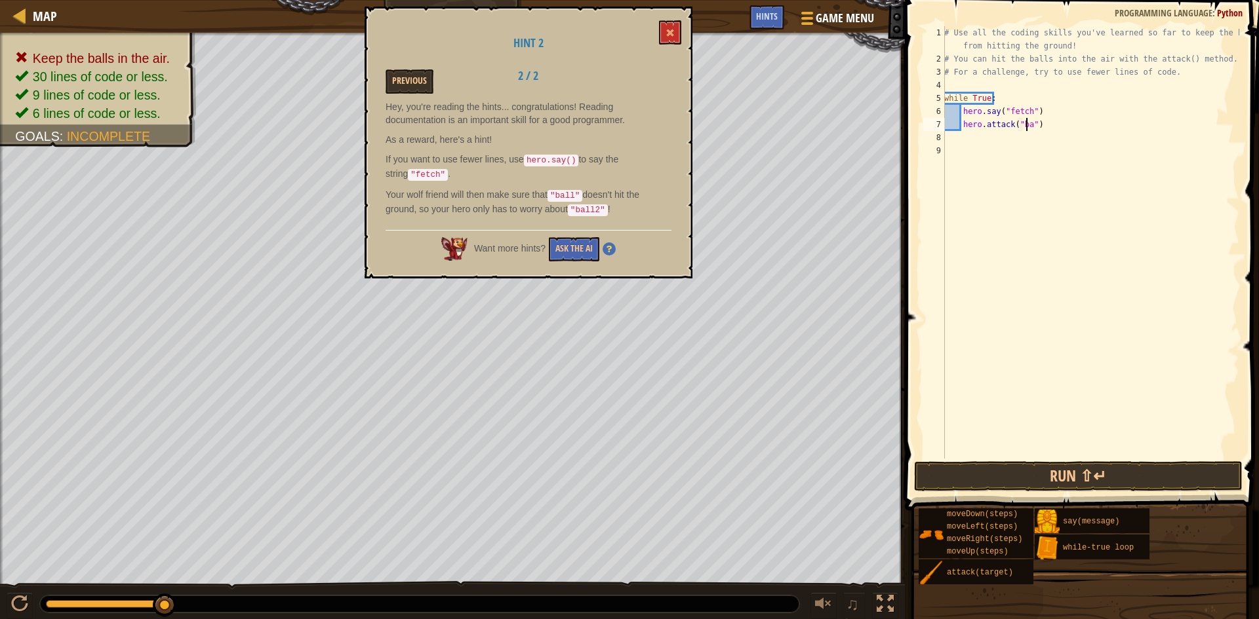
scroll to position [6, 7]
type textarea "hero.attack("ball2")"
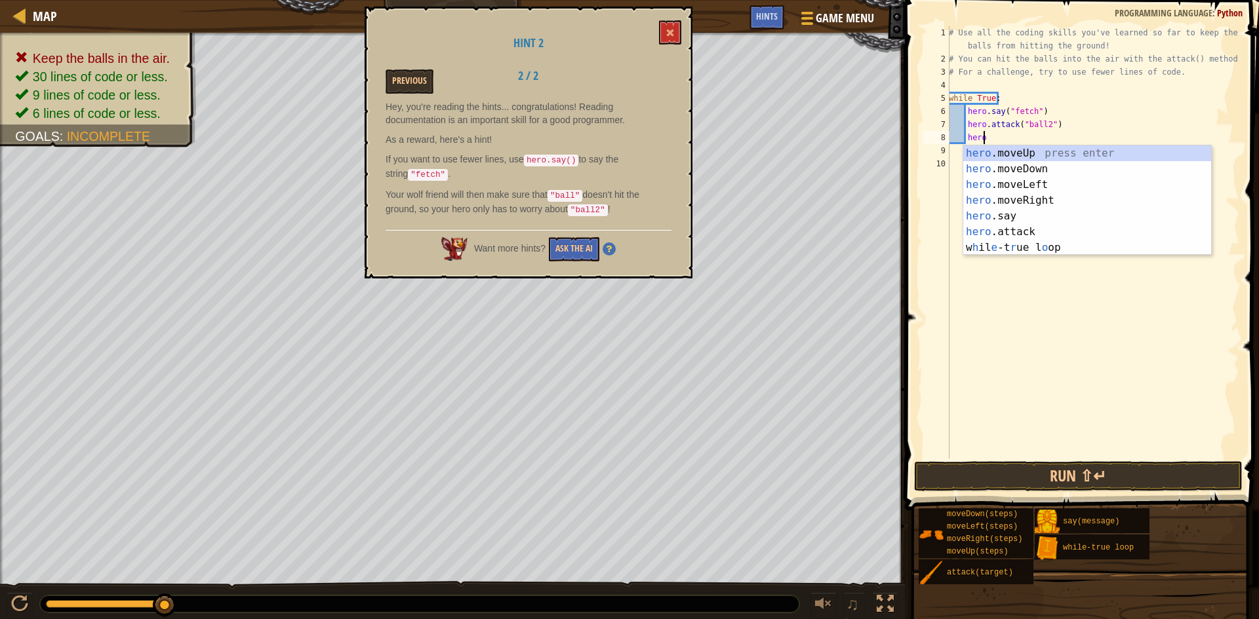
scroll to position [6, 2]
type textarea "hero."
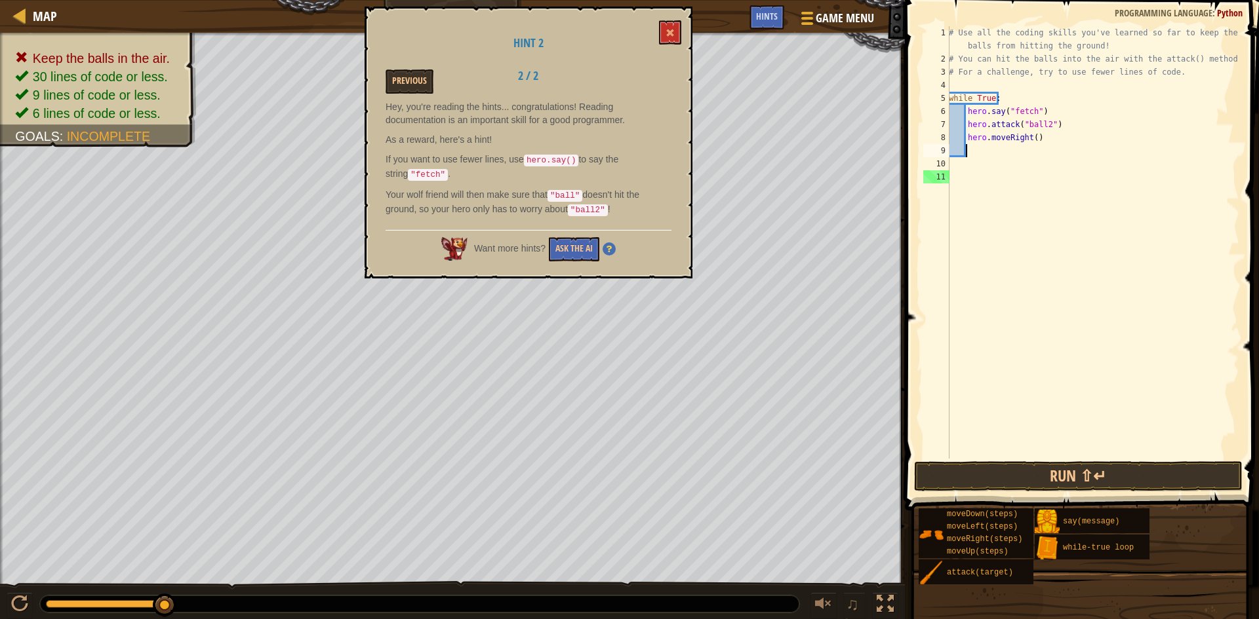
scroll to position [6, 1]
click at [720, 141] on div "# Use all the coding skills you've learned so far to keep the balls from hittin…" at bounding box center [1092, 262] width 293 height 472
type textarea "hero.moveRight(3)"
drag, startPoint x: 1050, startPoint y: 138, endPoint x: 1043, endPoint y: 136, distance: 7.7
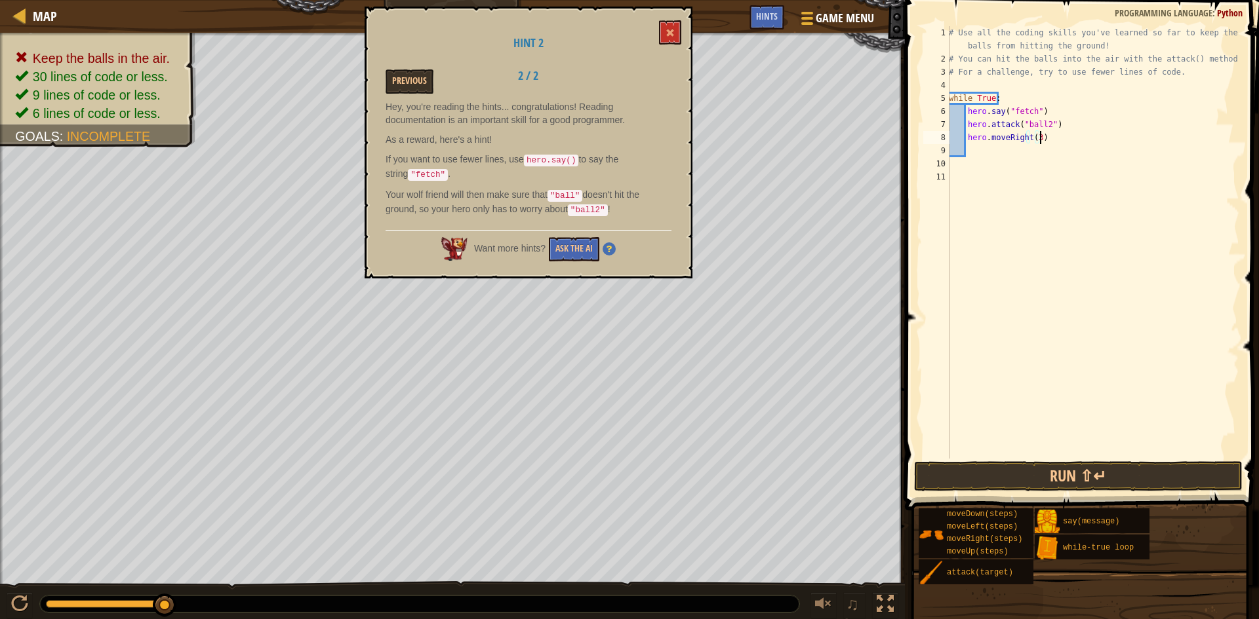
click at [720, 136] on div "# Use all the coding skills you've learned so far to keep the balls from hittin…" at bounding box center [1092, 262] width 293 height 472
click at [720, 151] on div "# Use all the coding skills you've learned so far to keep the balls from hittin…" at bounding box center [1092, 262] width 293 height 472
type textarea "hero.attack("ball2")"
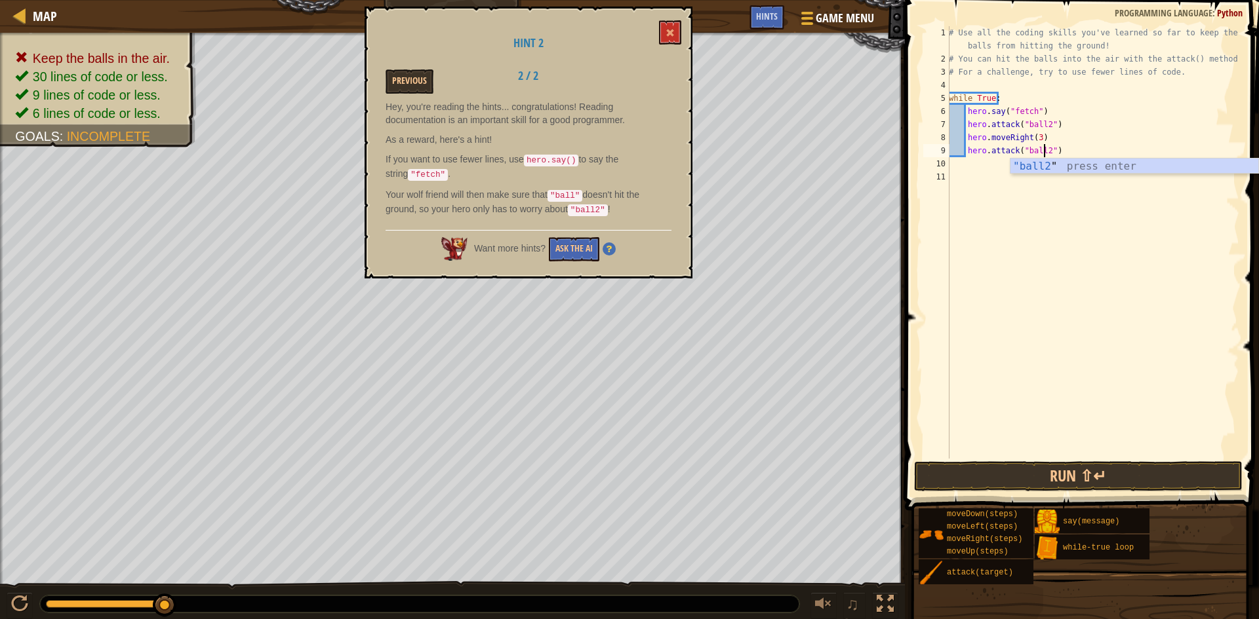
click at [720, 152] on div "# Use all the coding skills you've learned so far to keep the balls from hittin…" at bounding box center [1092, 262] width 293 height 472
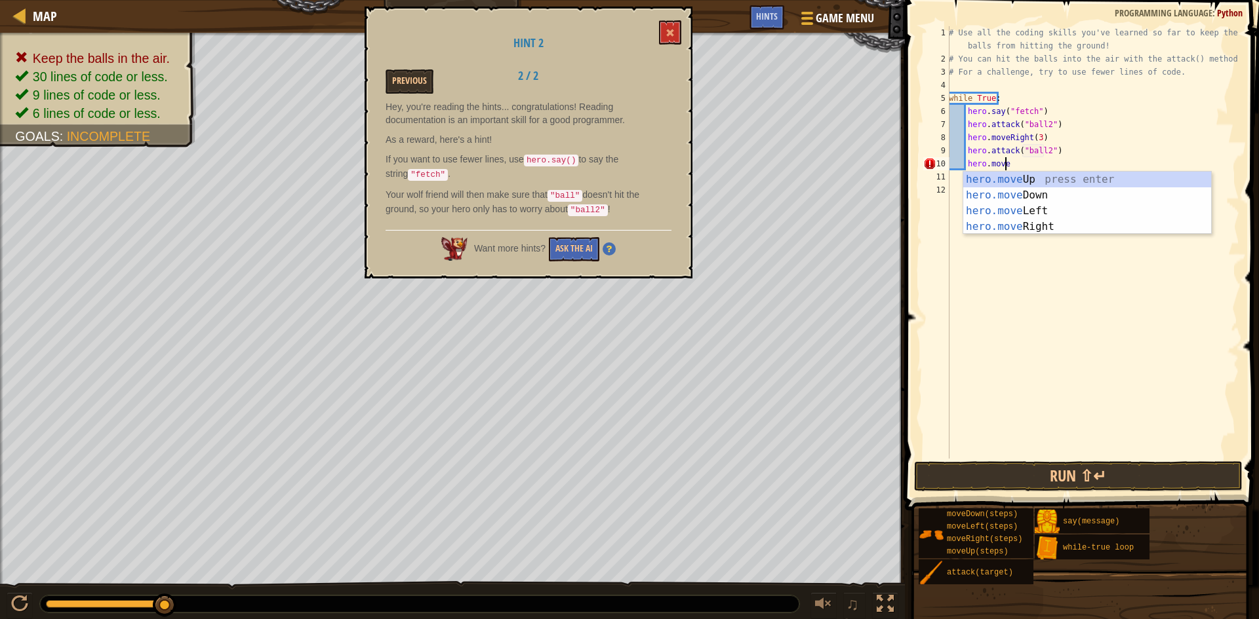
scroll to position [6, 4]
type textarea "hero.movel"
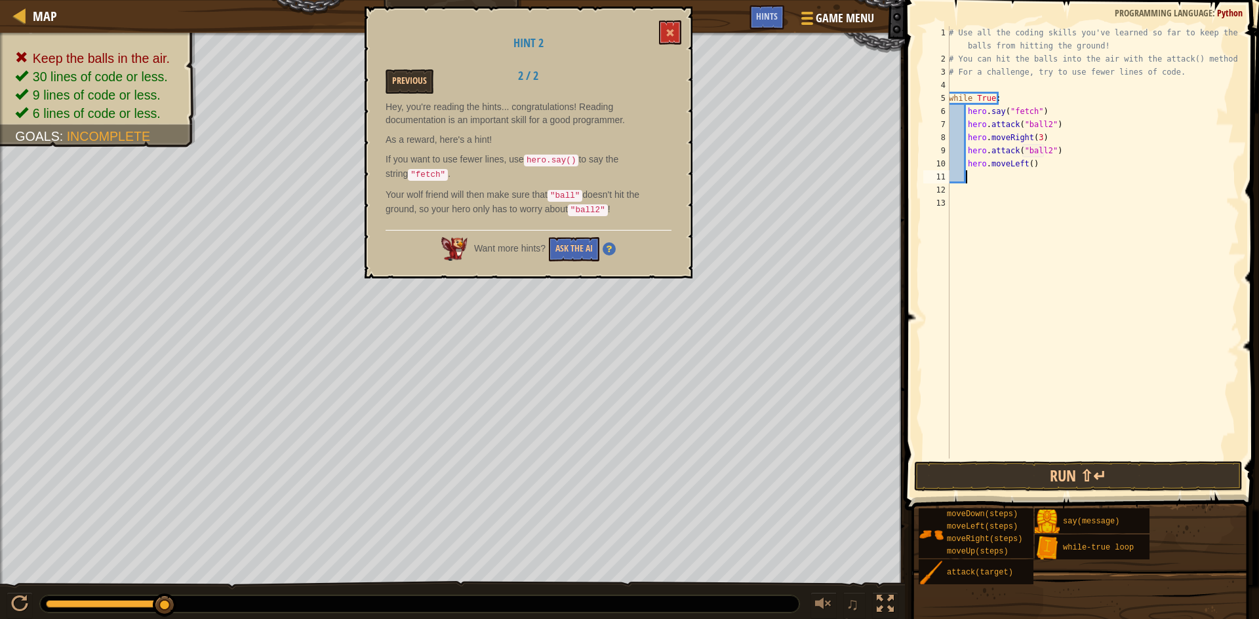
scroll to position [6, 1]
click at [720, 163] on div "# Use all the coding skills you've learned so far to keep the balls from hittin…" at bounding box center [1092, 262] width 293 height 472
type textarea "hero.moveLeft(3)"
click at [720, 475] on button "Run ⇧↵" at bounding box center [1078, 477] width 328 height 30
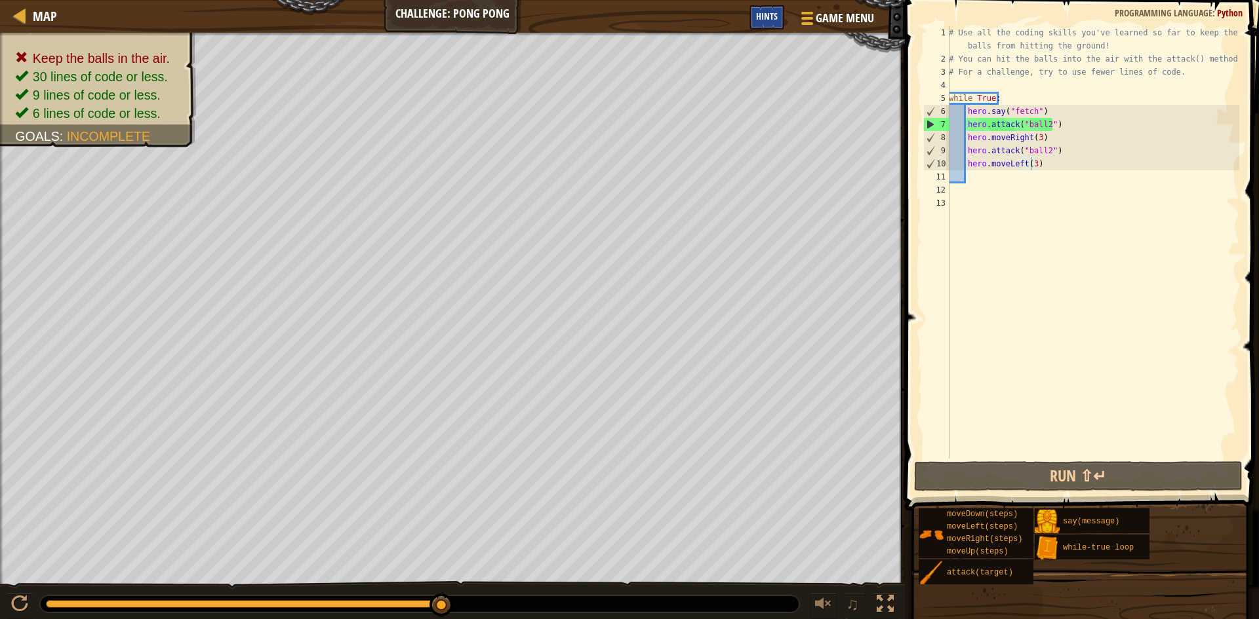
click at [720, 16] on span "Hints" at bounding box center [767, 16] width 22 height 12
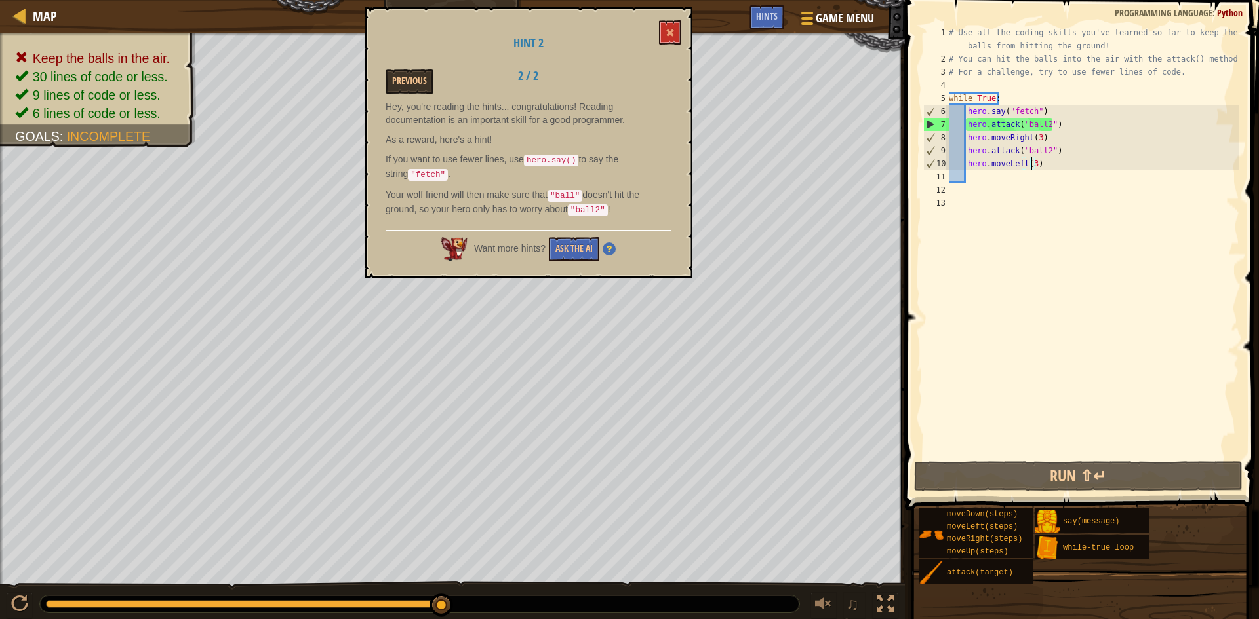
click at [720, 191] on div "# Use all the coding skills you've learned so far to keep the balls from hittin…" at bounding box center [1092, 262] width 293 height 472
click at [673, 27] on button at bounding box center [670, 32] width 22 height 24
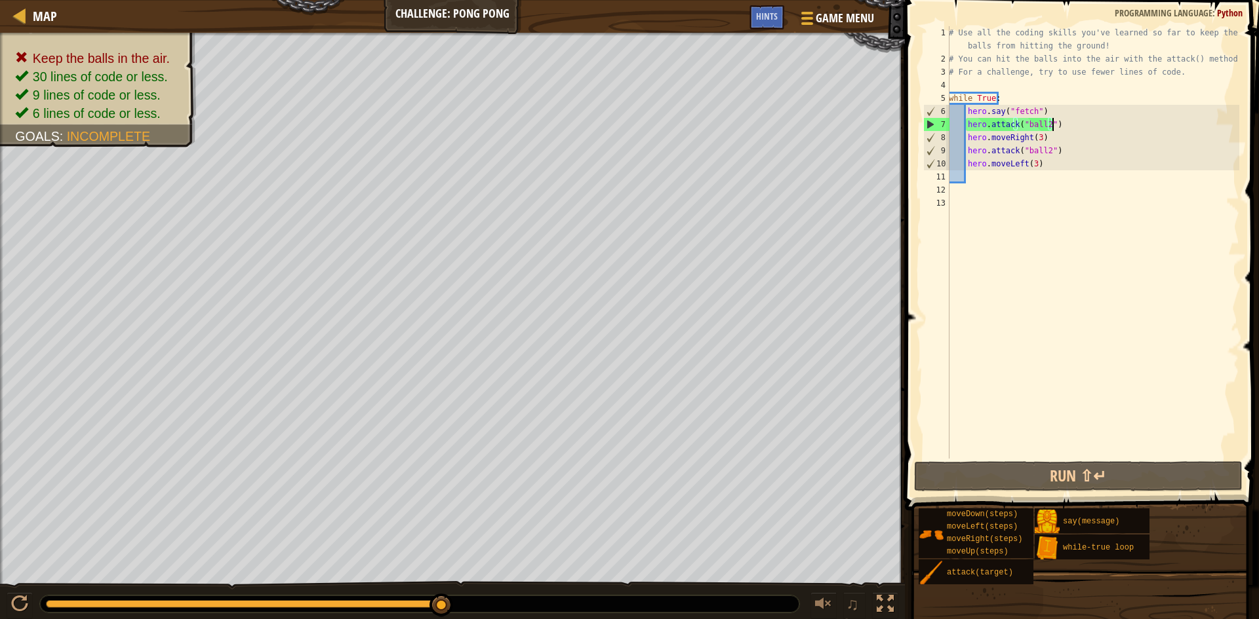
click at [720, 123] on div "# Use all the coding skills you've learned so far to keep the balls from hittin…" at bounding box center [1092, 262] width 293 height 472
drag, startPoint x: 1046, startPoint y: 136, endPoint x: 965, endPoint y: 127, distance: 81.1
click at [720, 127] on div "# Use all the coding skills you've learned so far to keep the balls from hittin…" at bounding box center [1092, 262] width 293 height 472
type textarea "hero.attack("ball2") hero.moveRight(3)"
click at [720, 254] on div "# Use all the coding skills you've learned so far to keep the balls from hittin…" at bounding box center [1092, 262] width 293 height 472
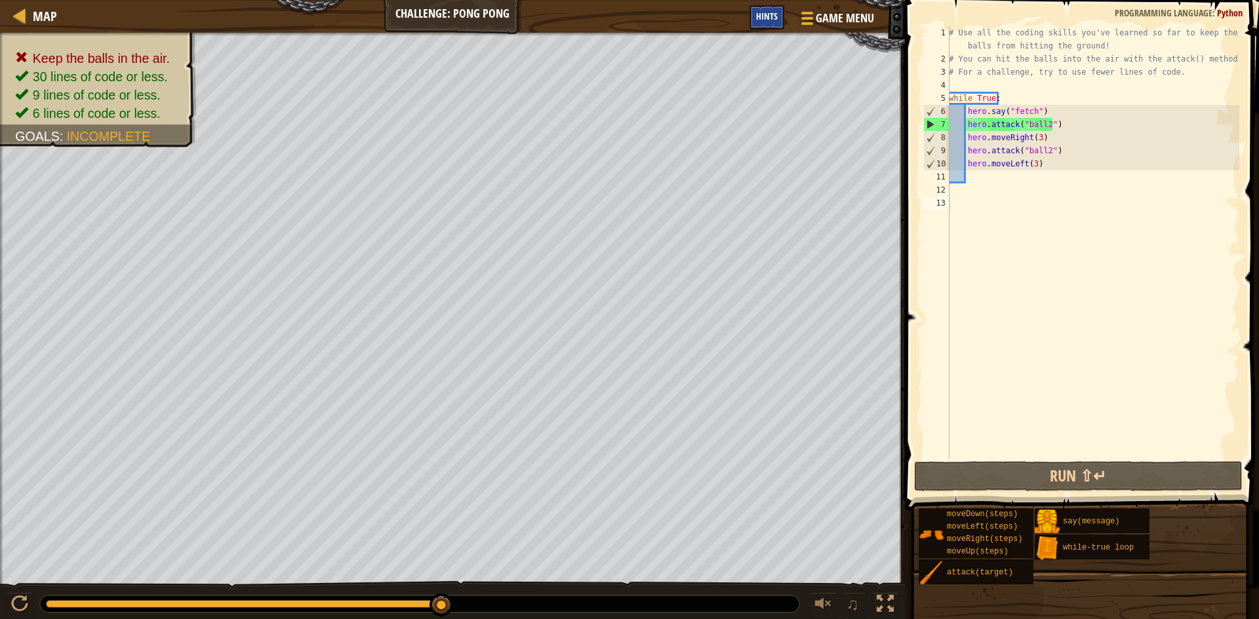
click at [720, 11] on span "Hints" at bounding box center [767, 16] width 22 height 12
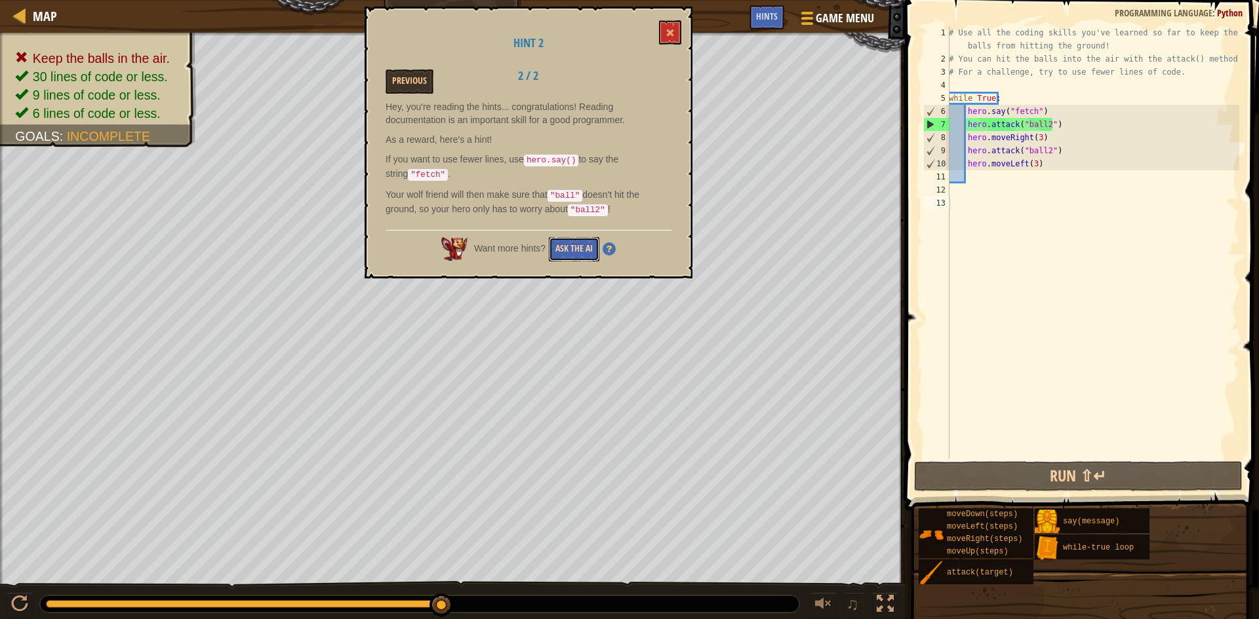
click at [569, 239] on button "Ask the AI" at bounding box center [574, 249] width 50 height 24
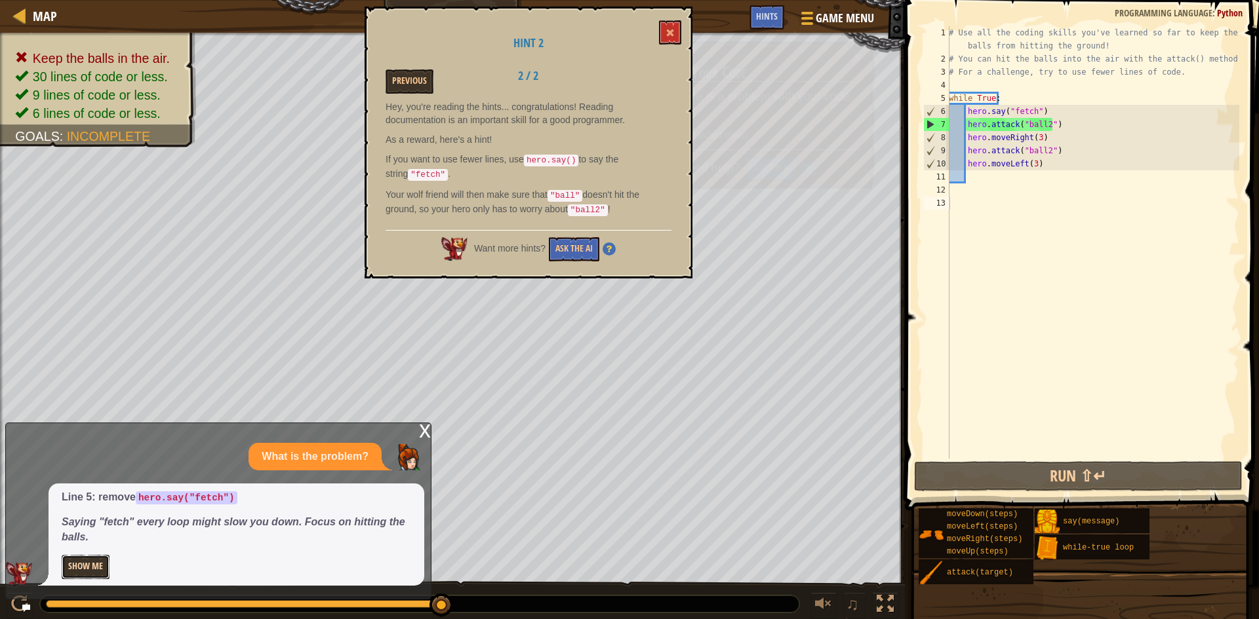
click at [87, 567] on button "Show Me" at bounding box center [86, 567] width 48 height 24
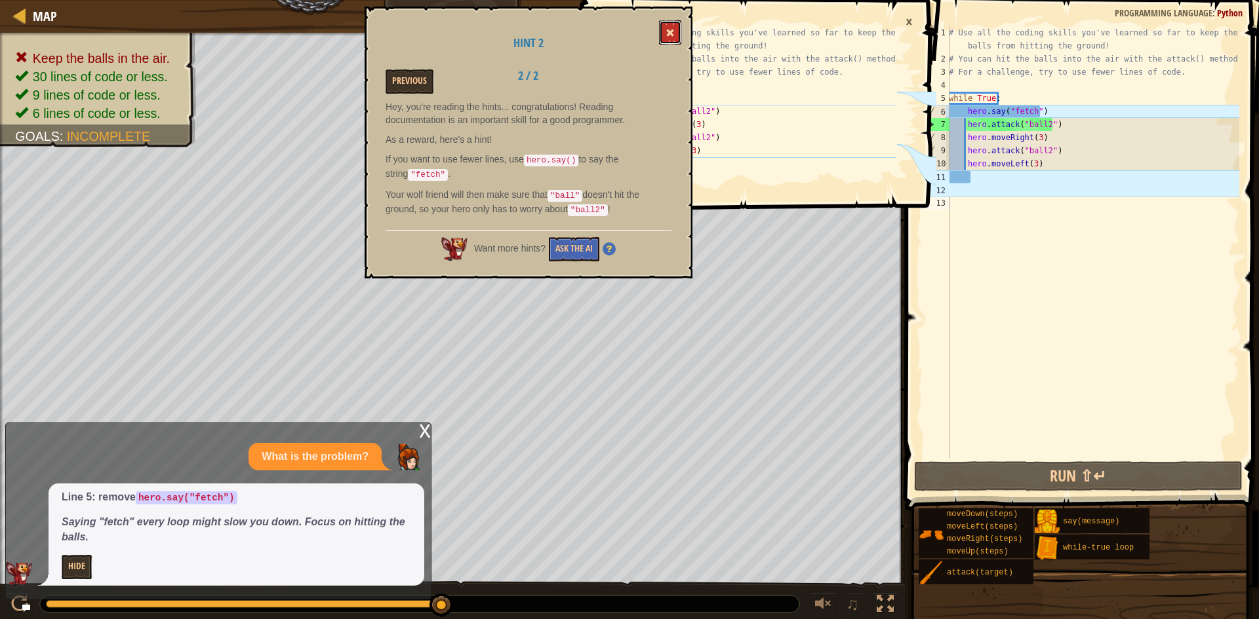
click at [665, 22] on button at bounding box center [670, 32] width 22 height 24
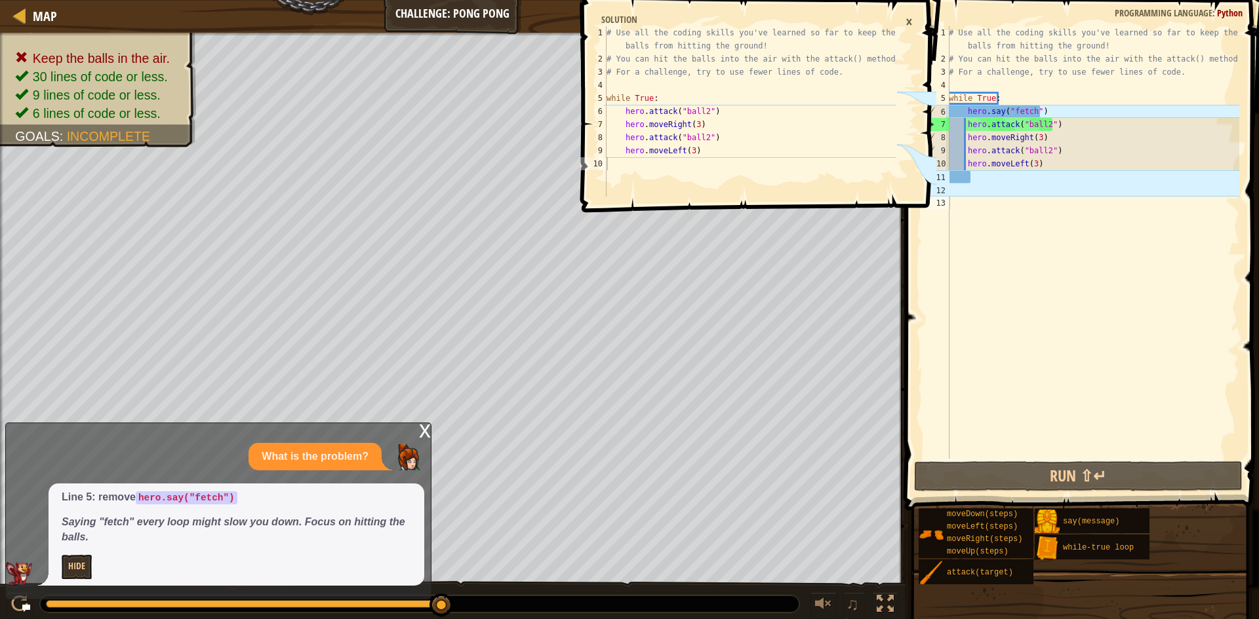
type textarea "hero.say("fetch")"
click at [720, 113] on div "# Use all the coding skills you've learned so far to keep the balls from hittin…" at bounding box center [1092, 262] width 293 height 472
drag, startPoint x: 1042, startPoint y: 110, endPoint x: 963, endPoint y: 108, distance: 79.3
click at [720, 108] on div "# Use all the coding skills you've learned so far to keep the balls from hittin…" at bounding box center [1092, 262] width 293 height 472
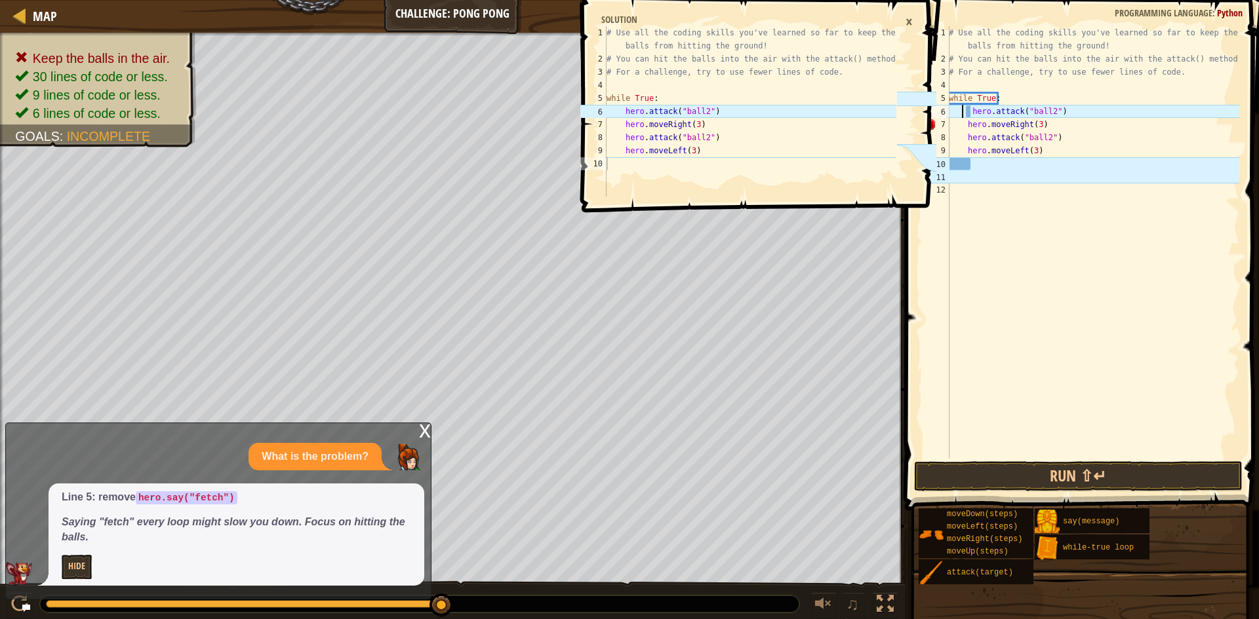
type textarea "hero.attack("ball2")"
click at [720, 83] on div "# Use all the coding skills you've learned so far to keep the balls from hittin…" at bounding box center [1092, 262] width 293 height 472
paste textarea "hero.say("fetch")"
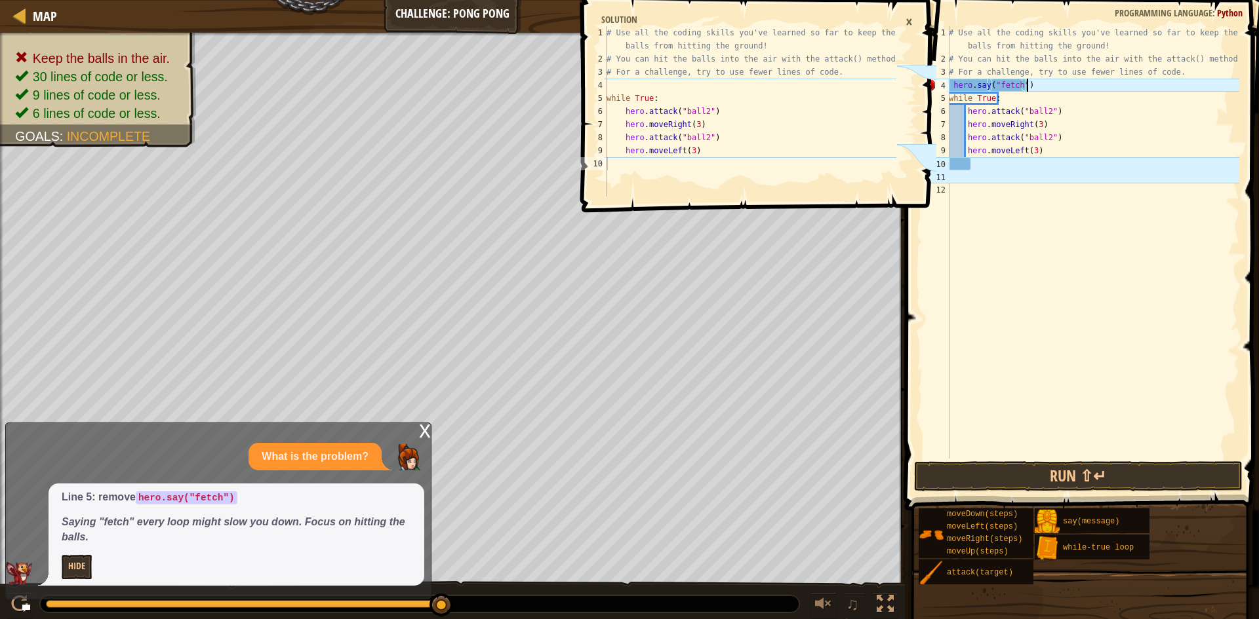
click at [720, 83] on div "# Use all the coding skills you've learned so far to keep the balls from hittin…" at bounding box center [1092, 262] width 293 height 472
click at [720, 24] on div "×" at bounding box center [909, 21] width 20 height 22
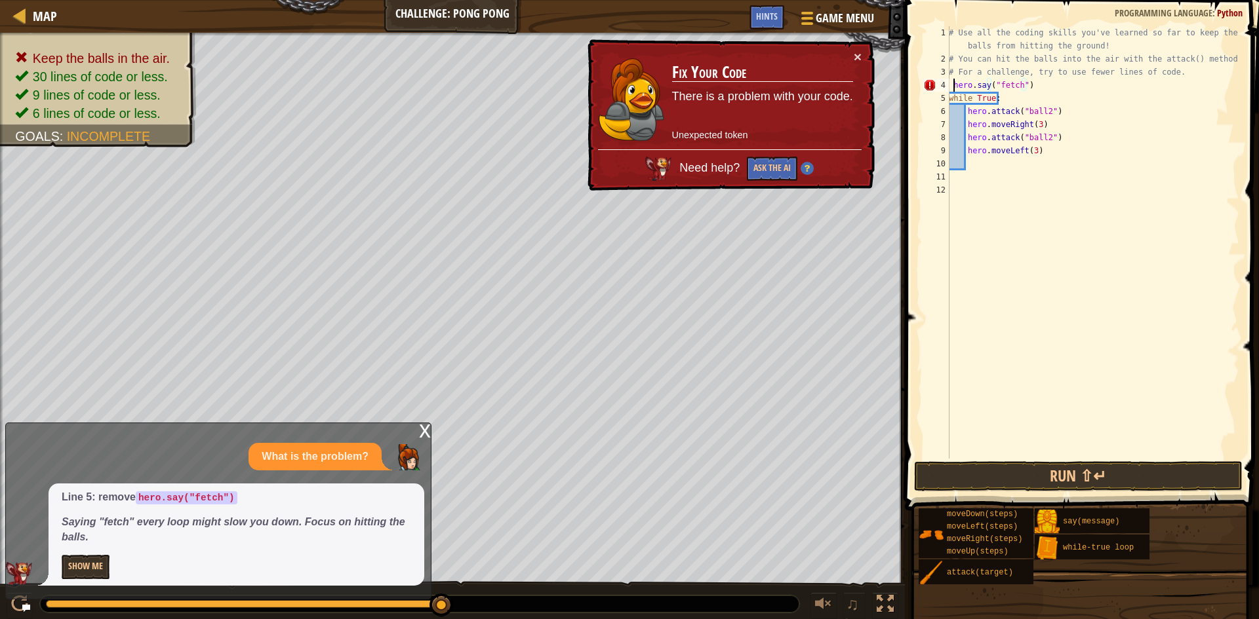
click at [720, 85] on div "# Use all the coding skills you've learned so far to keep the balls from hittin…" at bounding box center [1092, 262] width 293 height 472
type textarea "hero.say("fetch")"
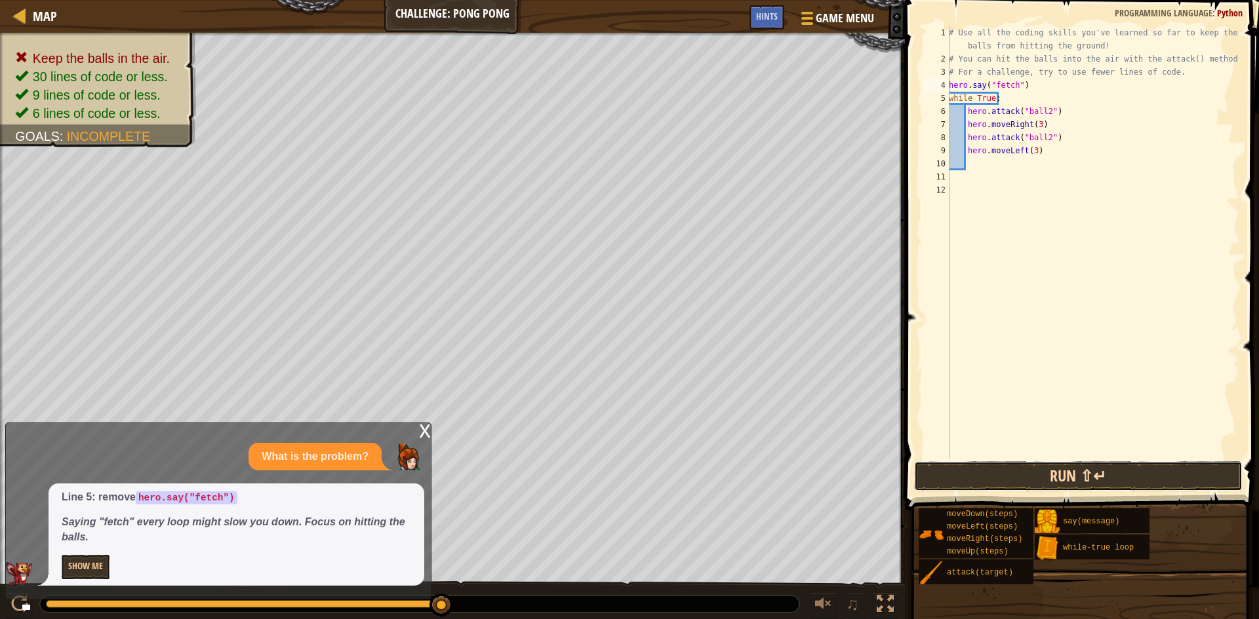
click at [720, 470] on button "Run ⇧↵" at bounding box center [1078, 477] width 328 height 30
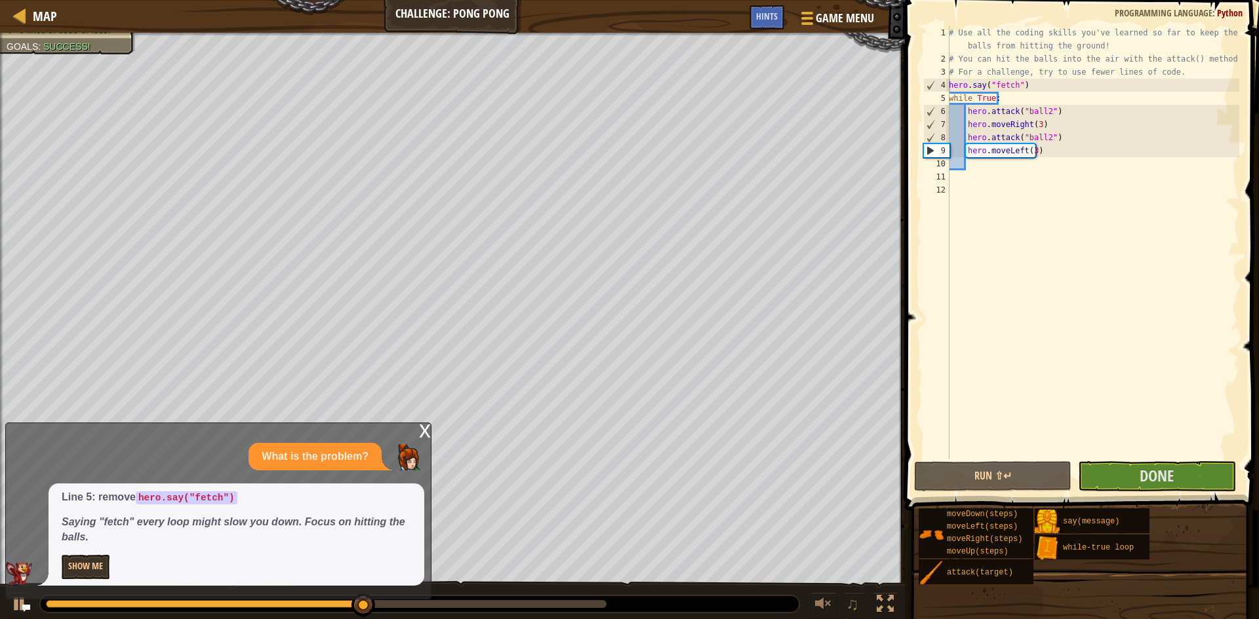
click at [422, 429] on div "x" at bounding box center [425, 429] width 12 height 13
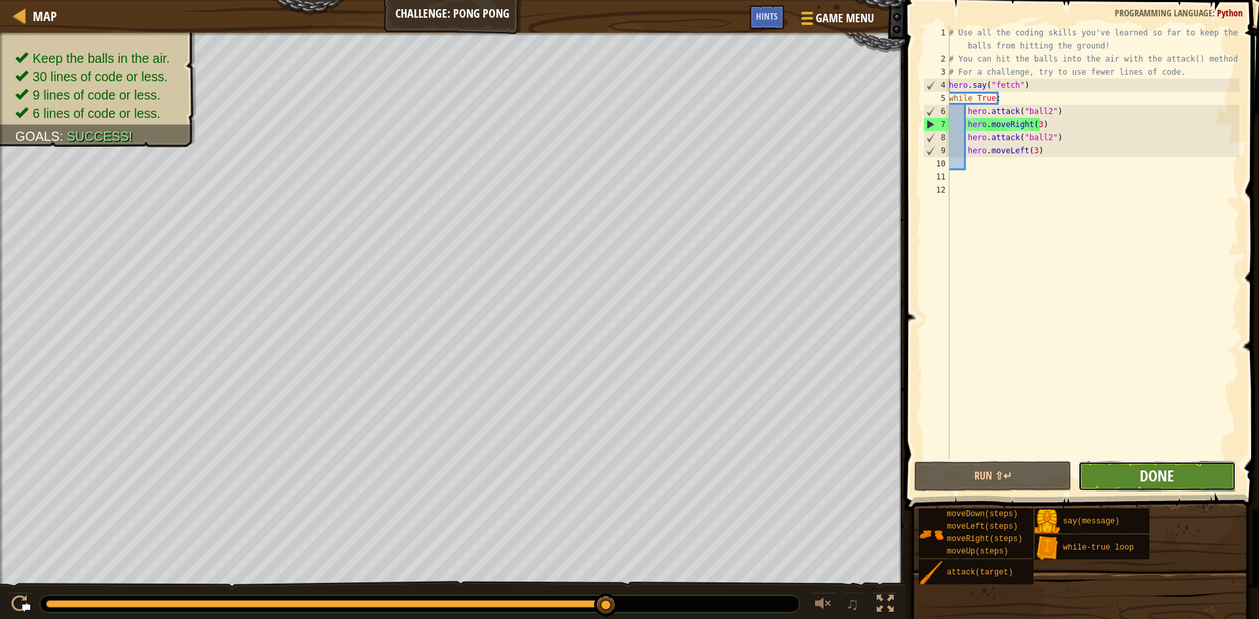
click at [720, 479] on span "Done" at bounding box center [1156, 475] width 34 height 21
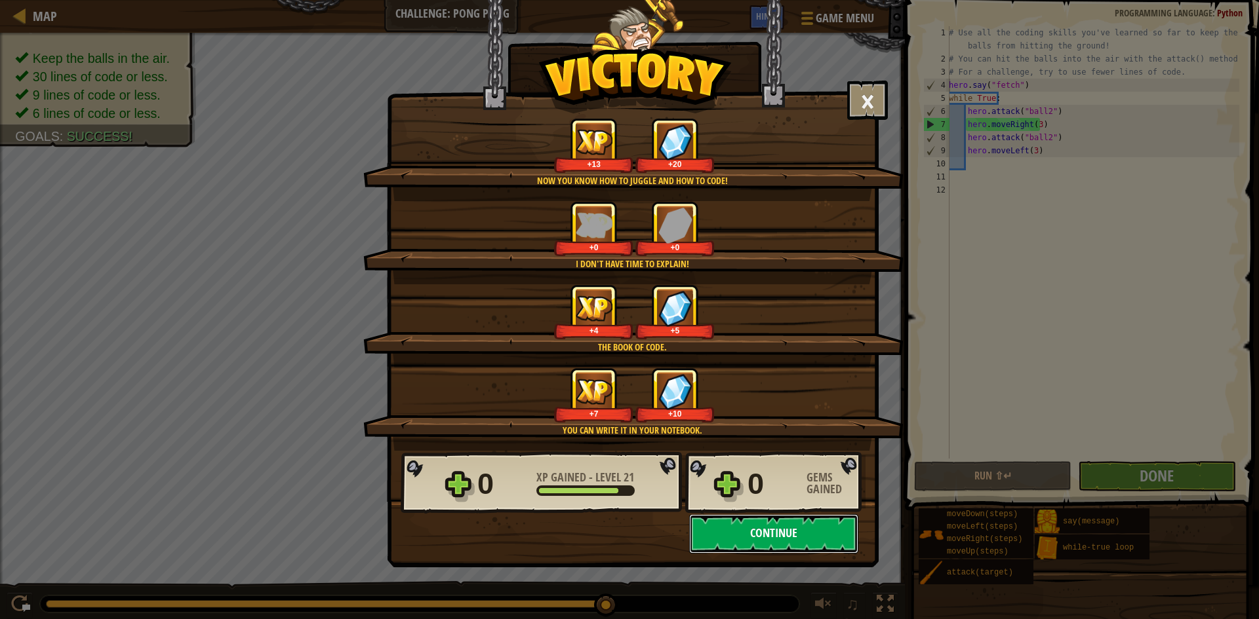
click at [720, 540] on button "Continue" at bounding box center [773, 534] width 169 height 39
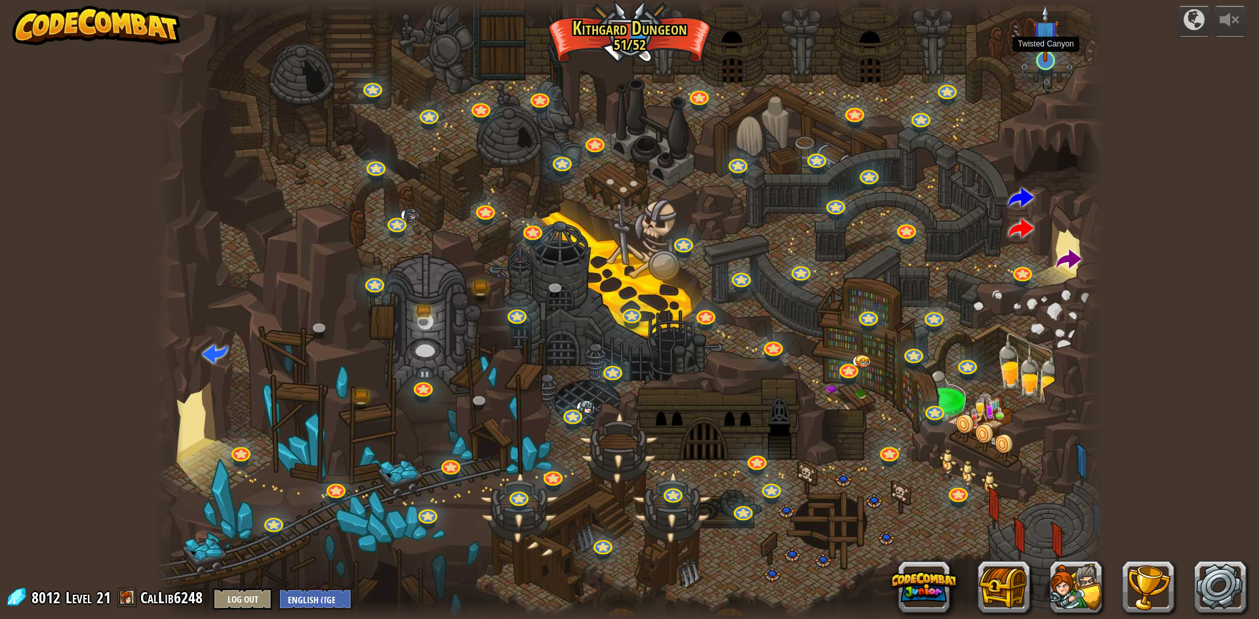
click at [720, 59] on img at bounding box center [1045, 33] width 26 height 58
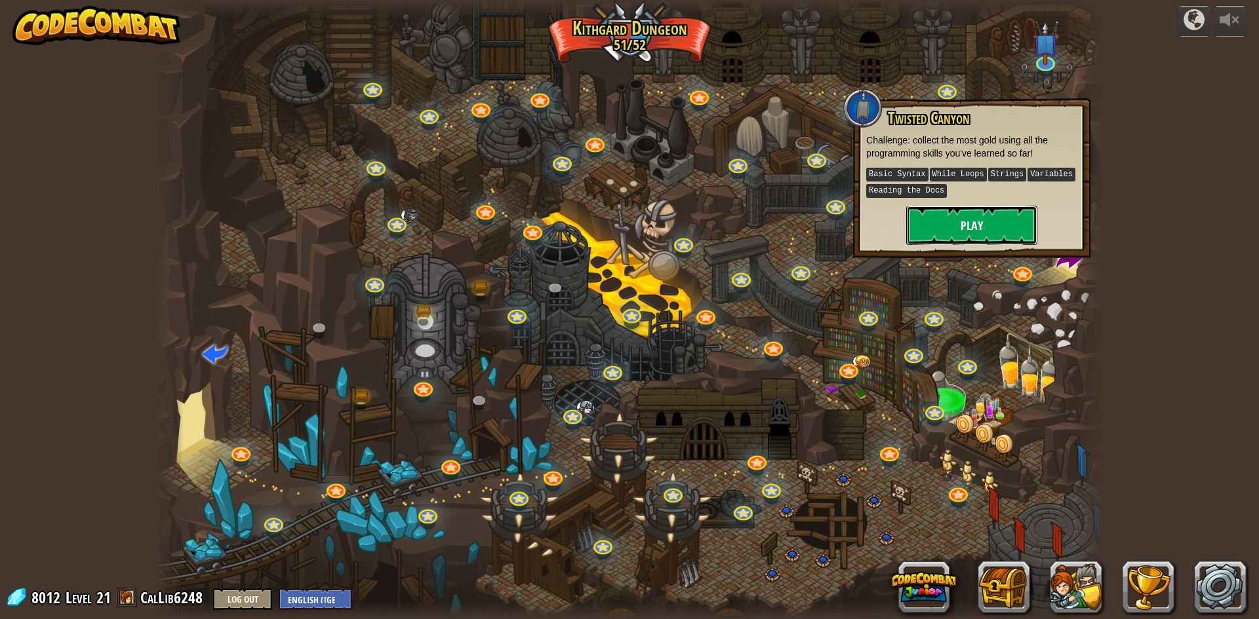
click at [720, 224] on button "Play" at bounding box center [971, 225] width 131 height 39
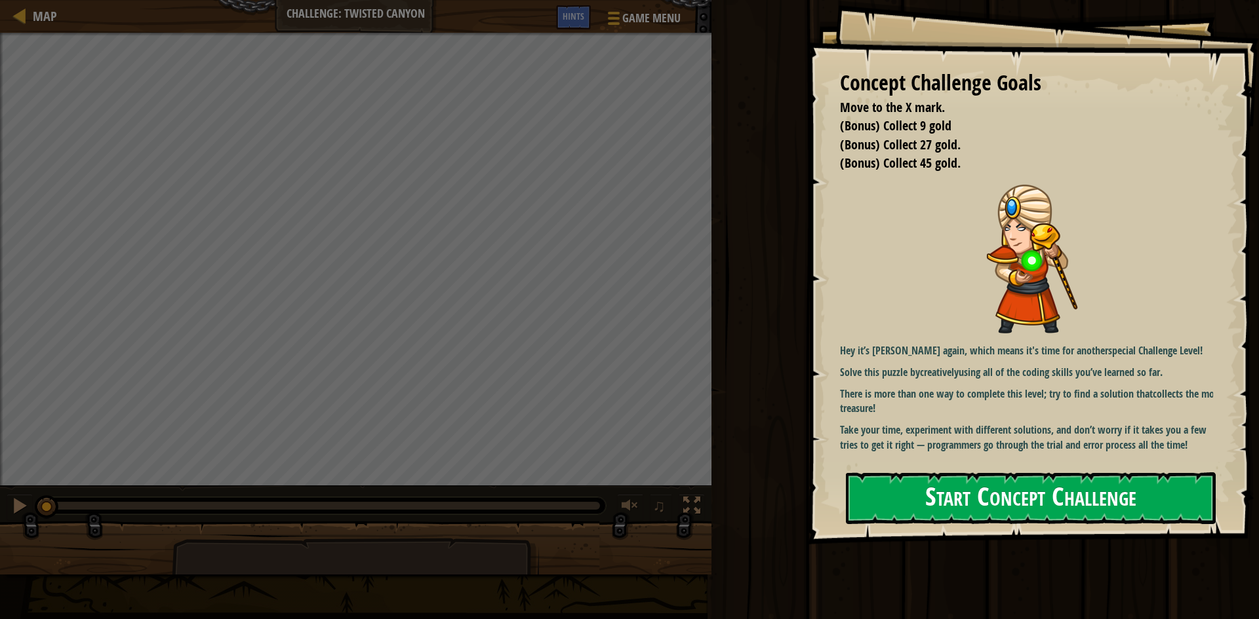
click at [720, 496] on button "Start Concept Challenge" at bounding box center [1031, 499] width 370 height 52
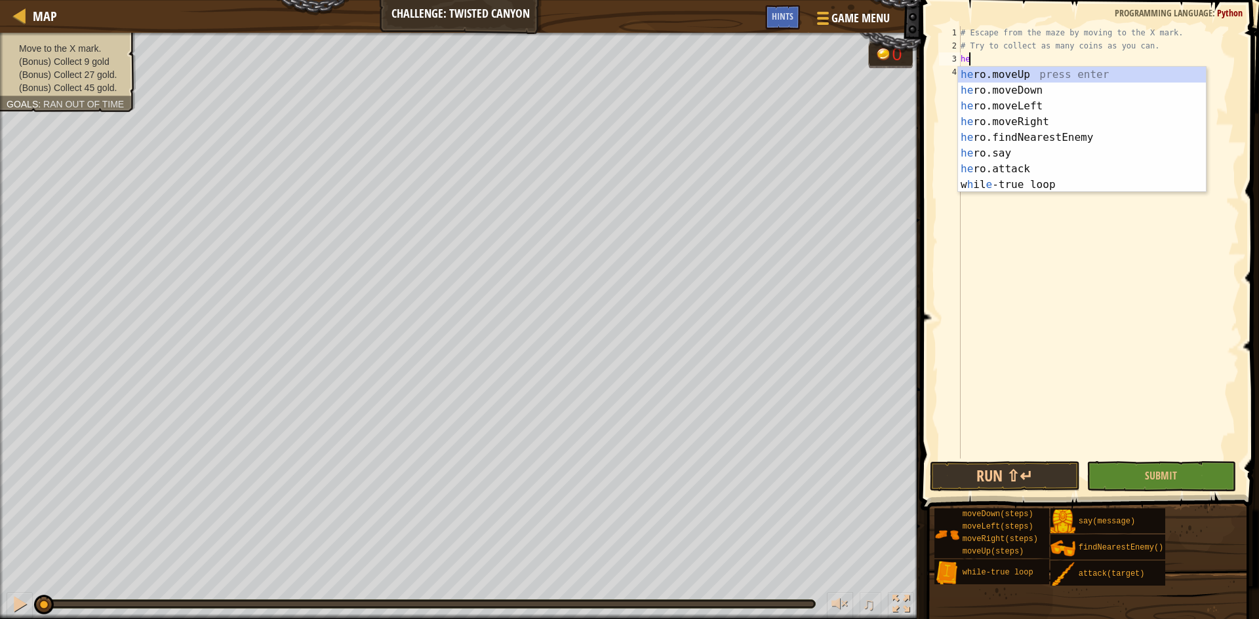
scroll to position [6, 1]
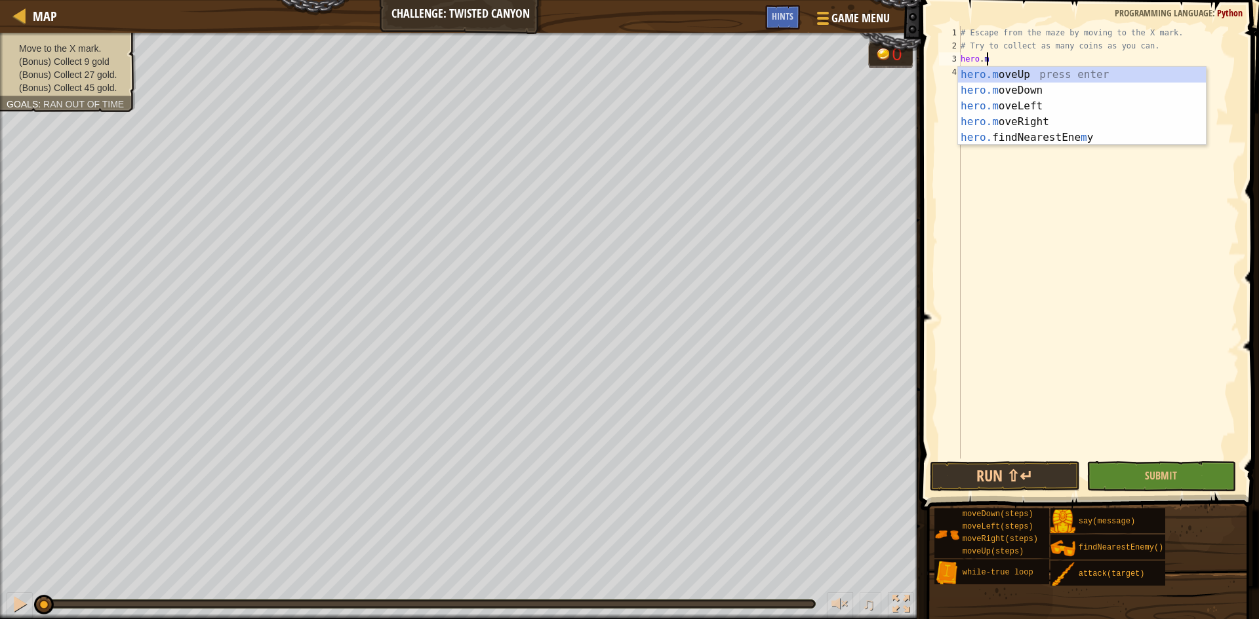
type textarea "[DOMAIN_NAME]"
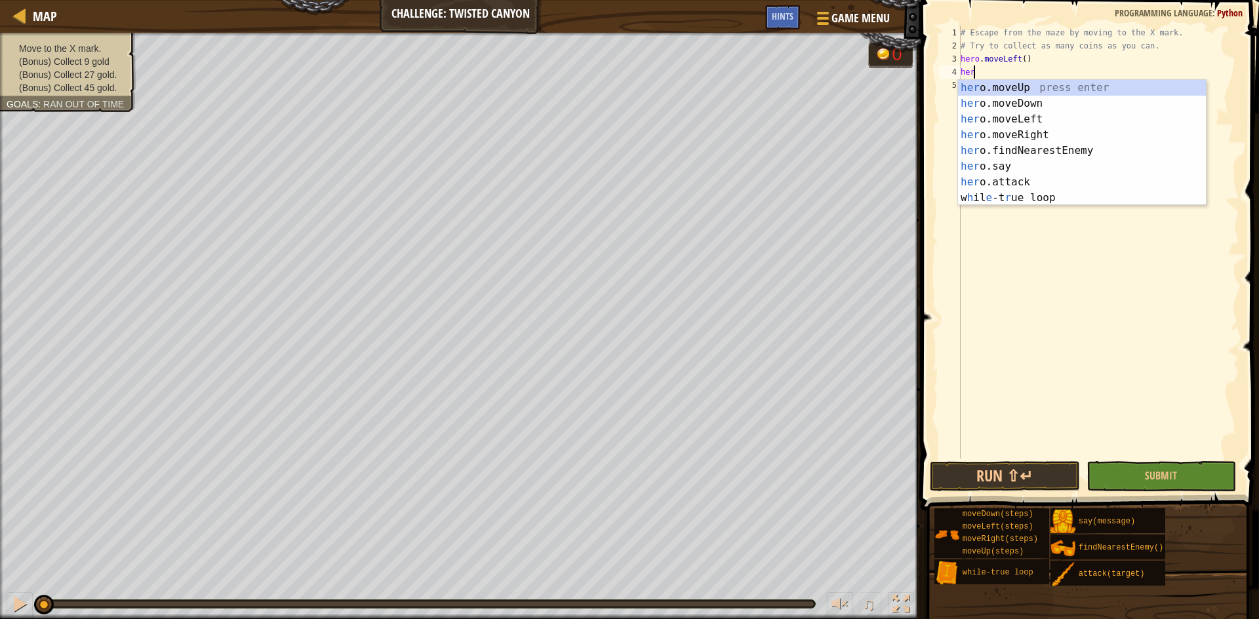
type textarea "hero"
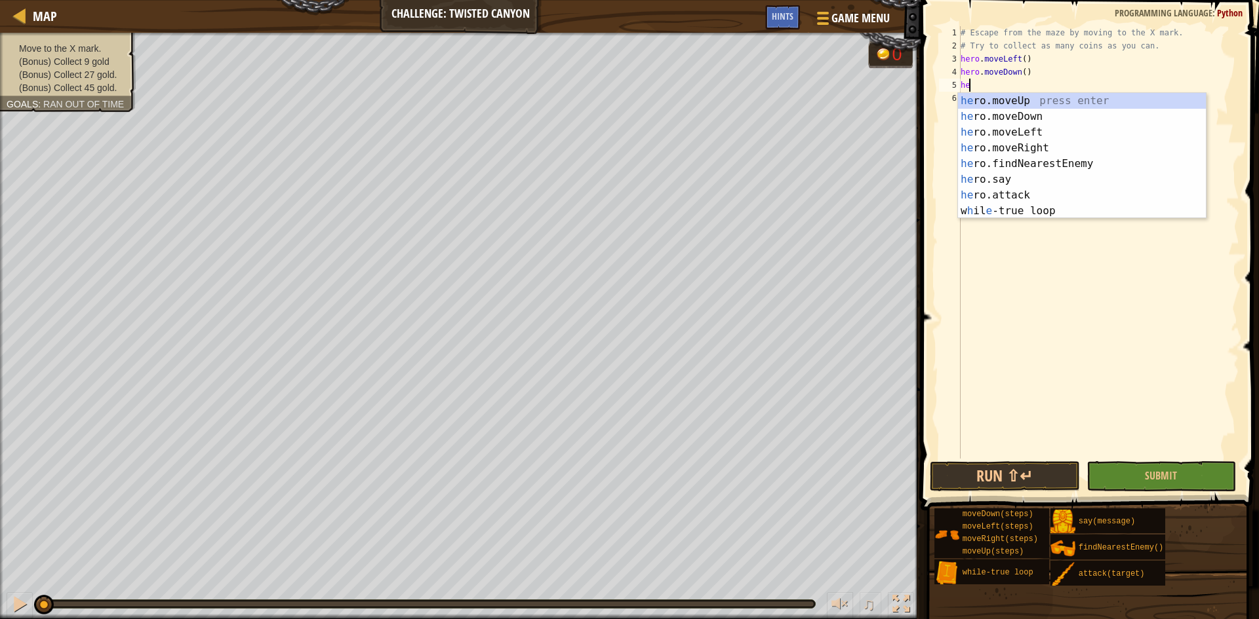
type textarea "hero"
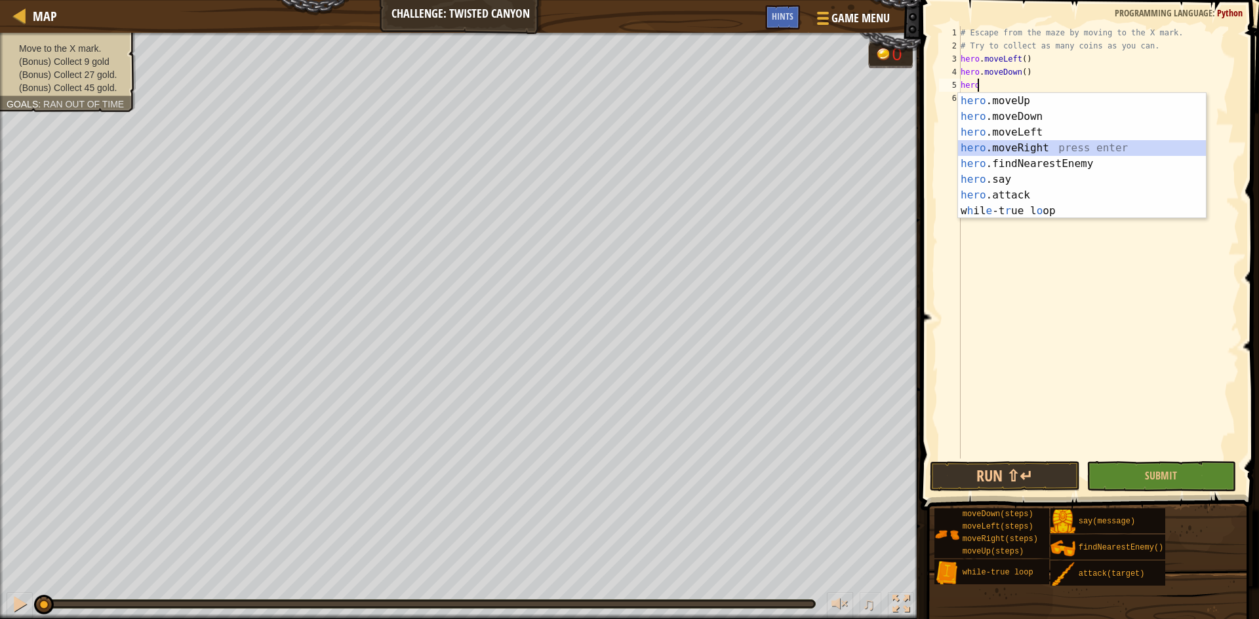
scroll to position [6, 0]
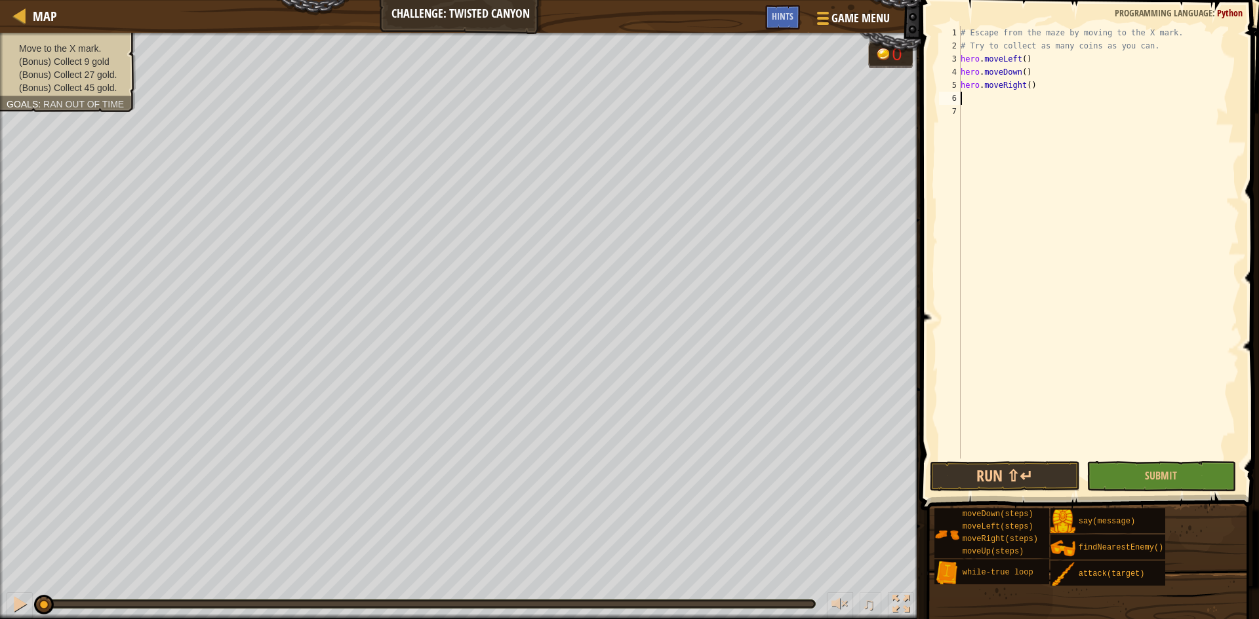
click at [720, 86] on div "# Escape from the maze by moving to the X mark. # Try to collect as many coins …" at bounding box center [1098, 255] width 281 height 459
type textarea "hero.moveRight(3)"
click at [720, 102] on div "# Escape from the maze by moving to the X mark. # Try to collect as many coins …" at bounding box center [1098, 255] width 281 height 459
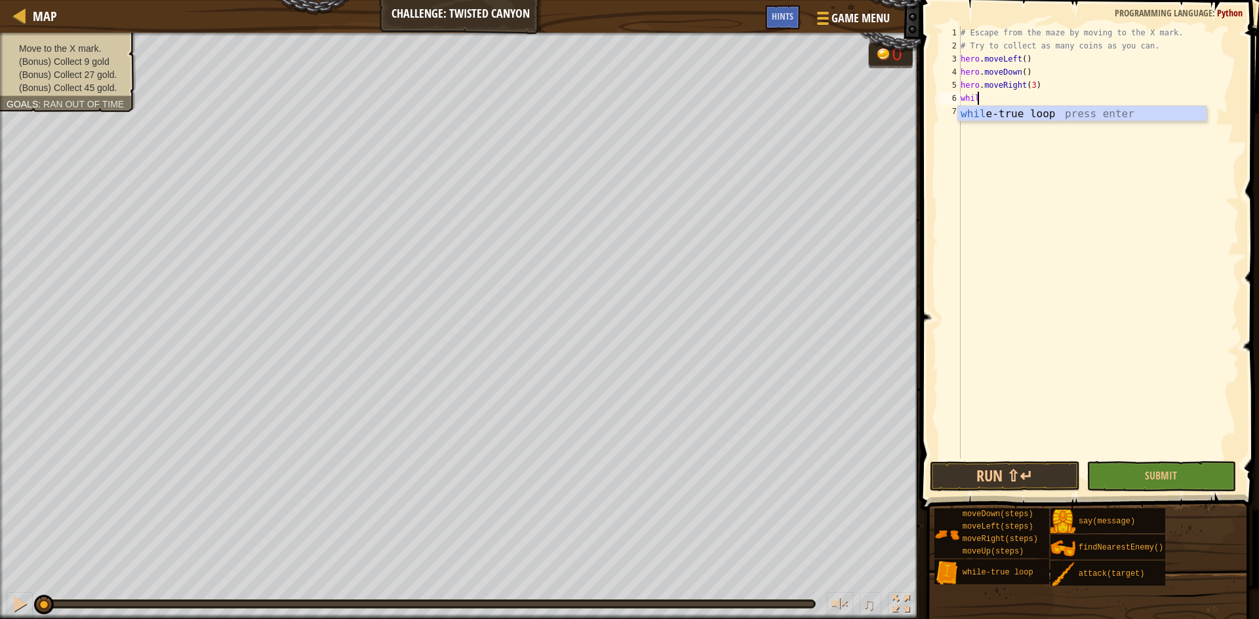
type textarea "while"
type textarea "hero.attack("Gate")"
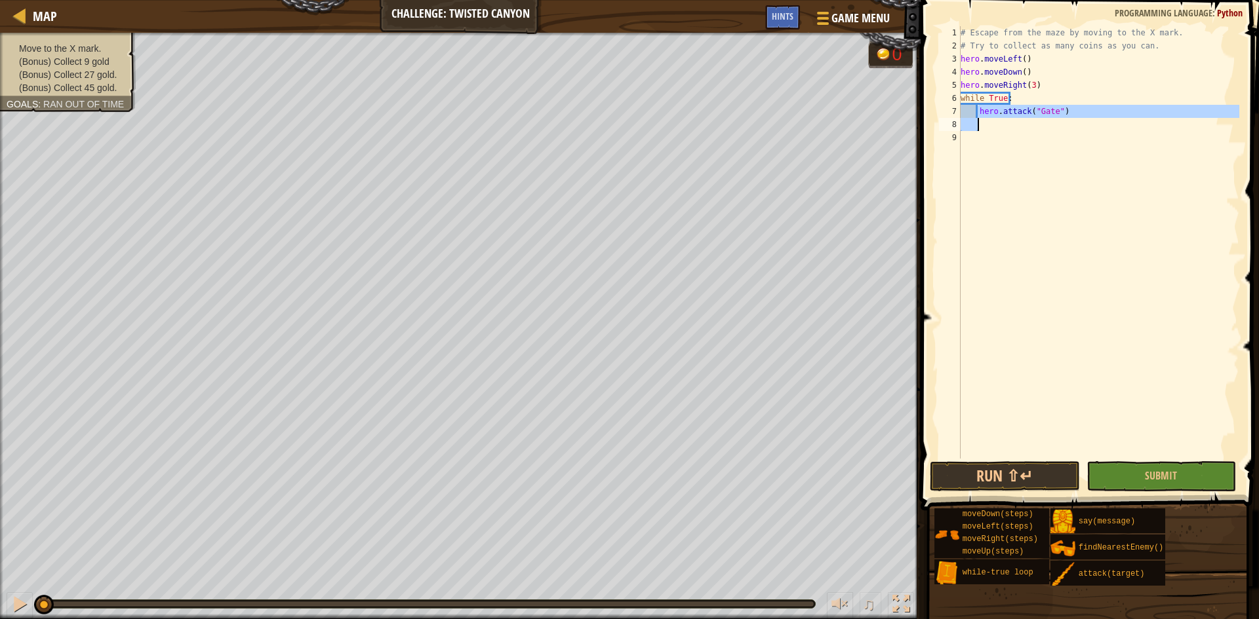
type textarea "hero.attack("Gate")"
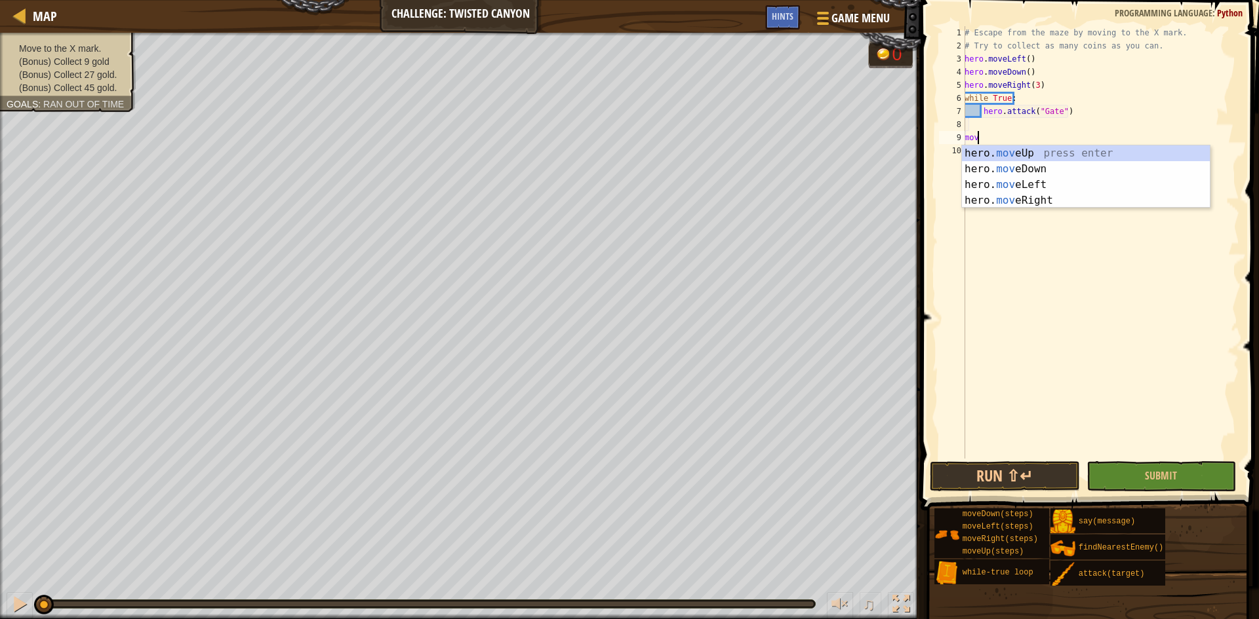
type textarea "move"
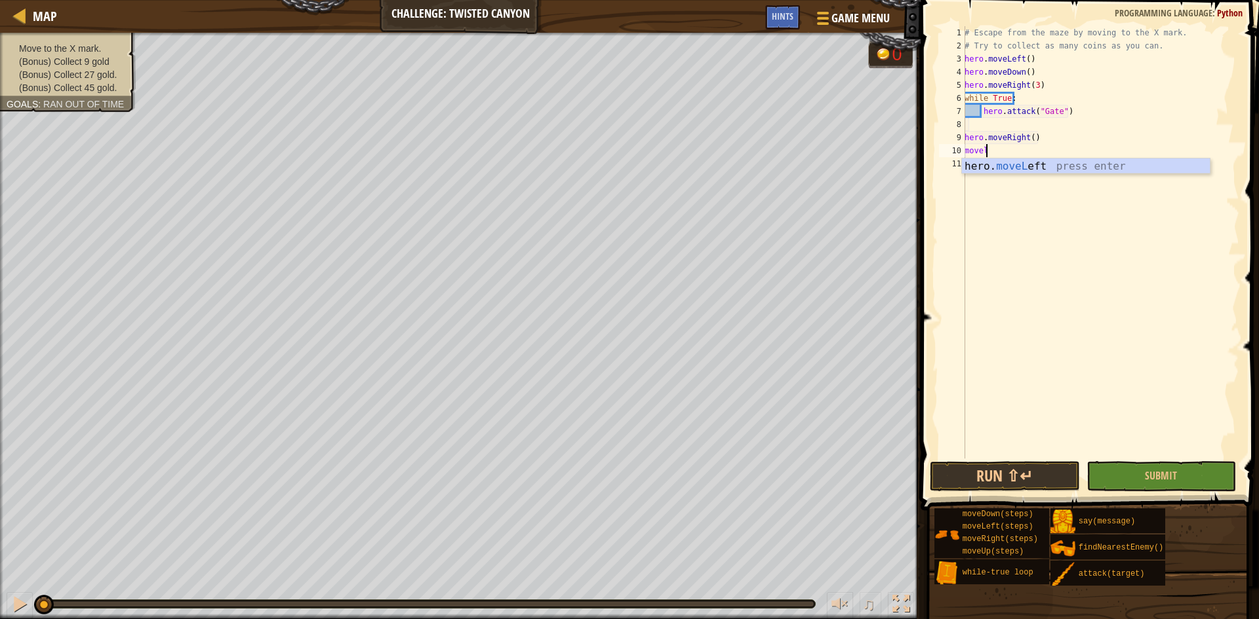
type textarea "move"
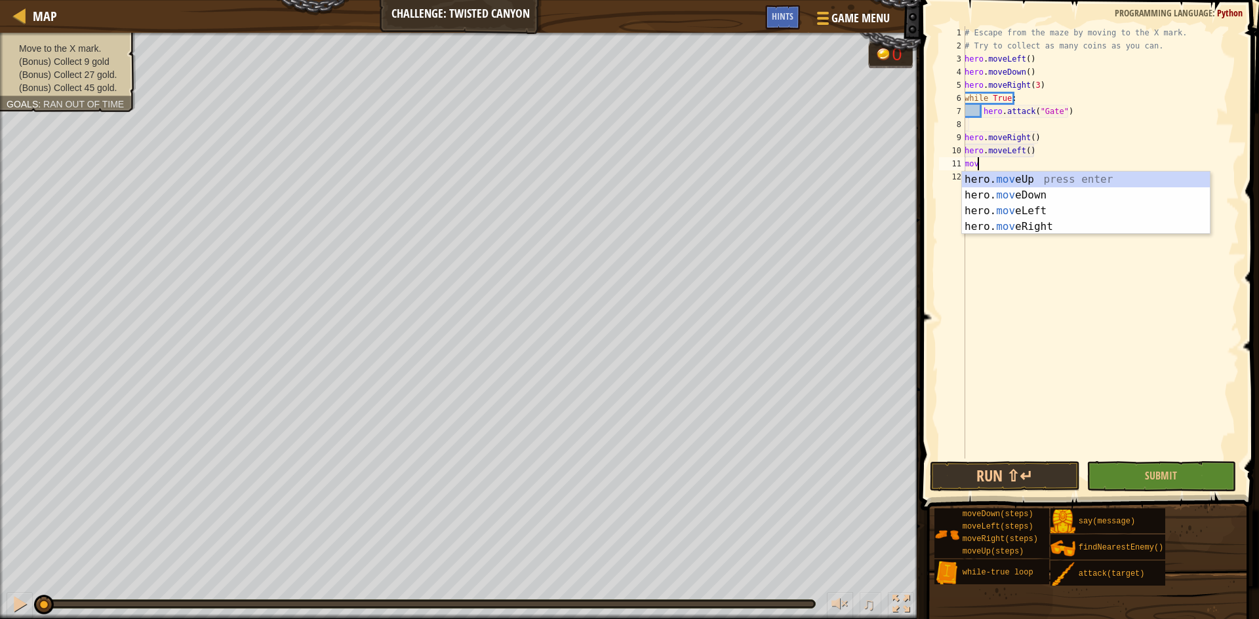
type textarea "move"
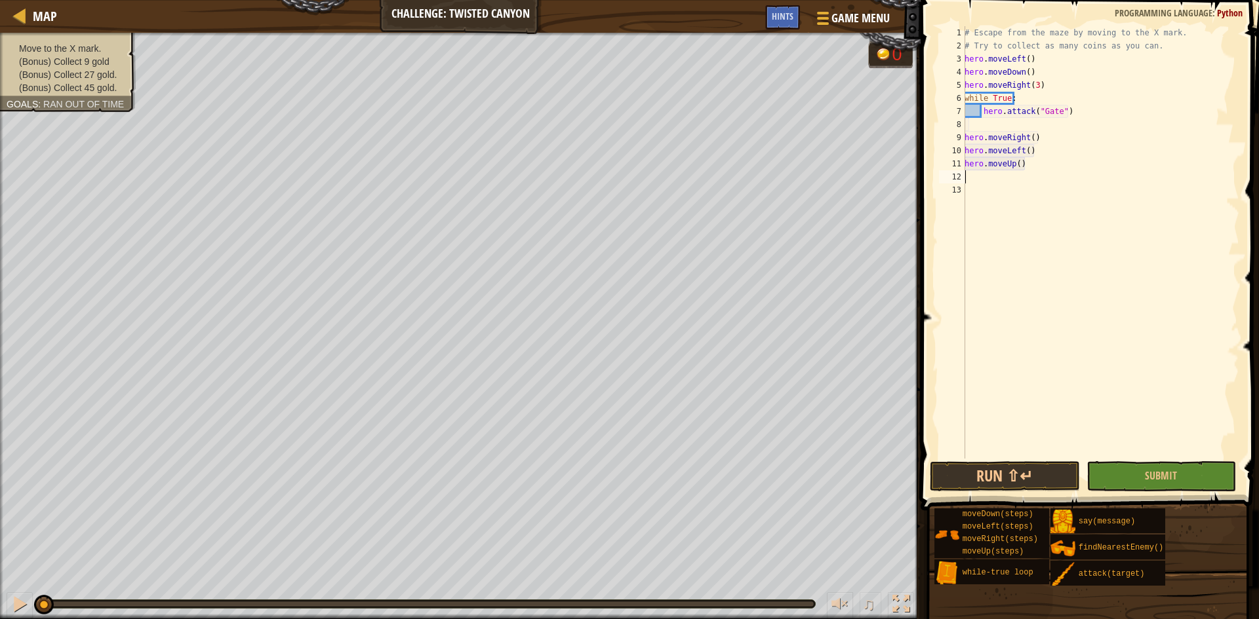
scroll to position [6, 0]
click at [720, 477] on button "Run ⇧↵" at bounding box center [1005, 477] width 150 height 30
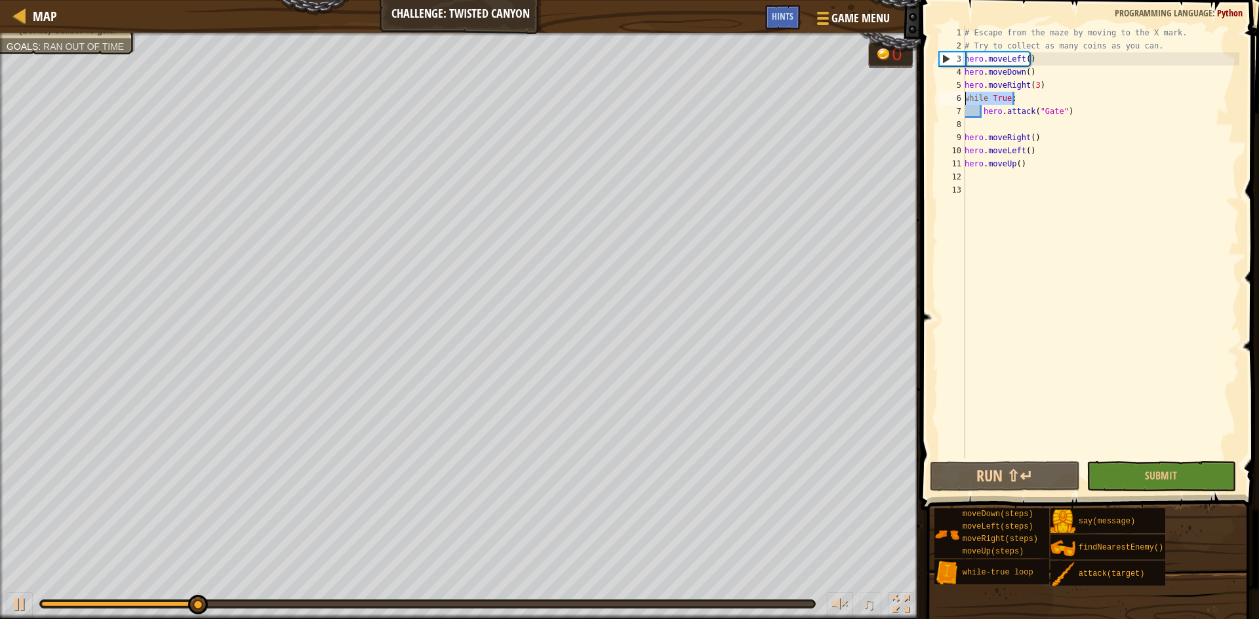
drag, startPoint x: 1017, startPoint y: 98, endPoint x: 955, endPoint y: 97, distance: 62.3
click at [720, 97] on div "1 2 3 4 5 6 7 8 9 10 11 12 13 # Escape from the maze by moving to the X mark. #…" at bounding box center [1087, 242] width 303 height 433
type textarea "while True:"
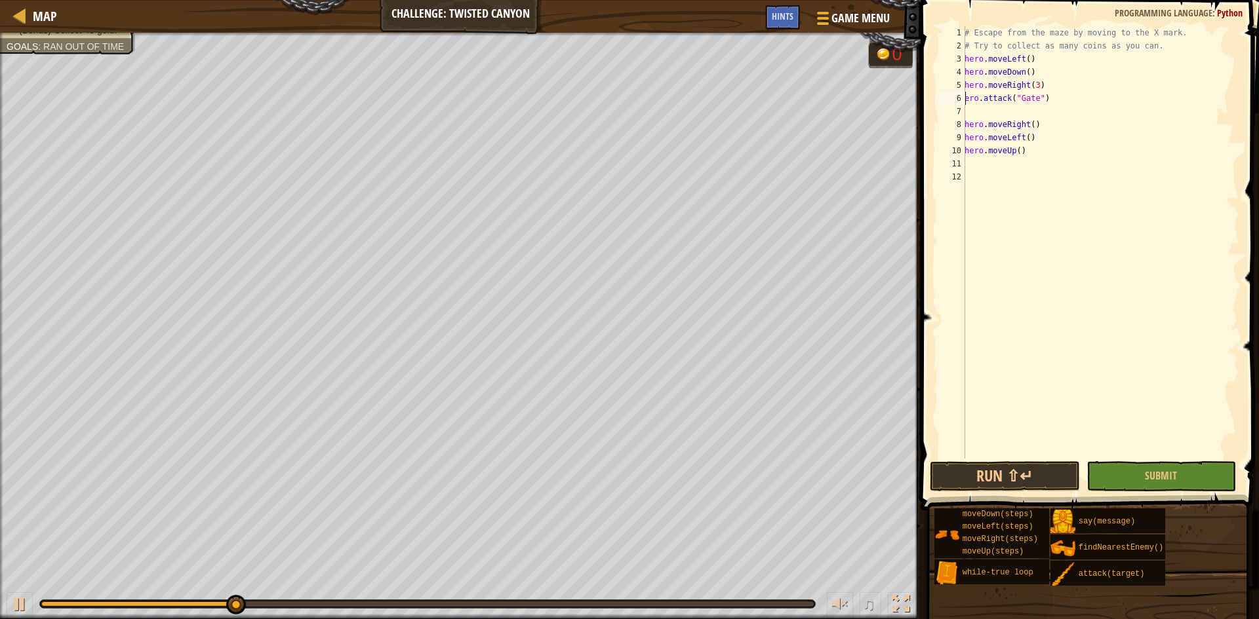
type textarea "hero.attack("Gate")"
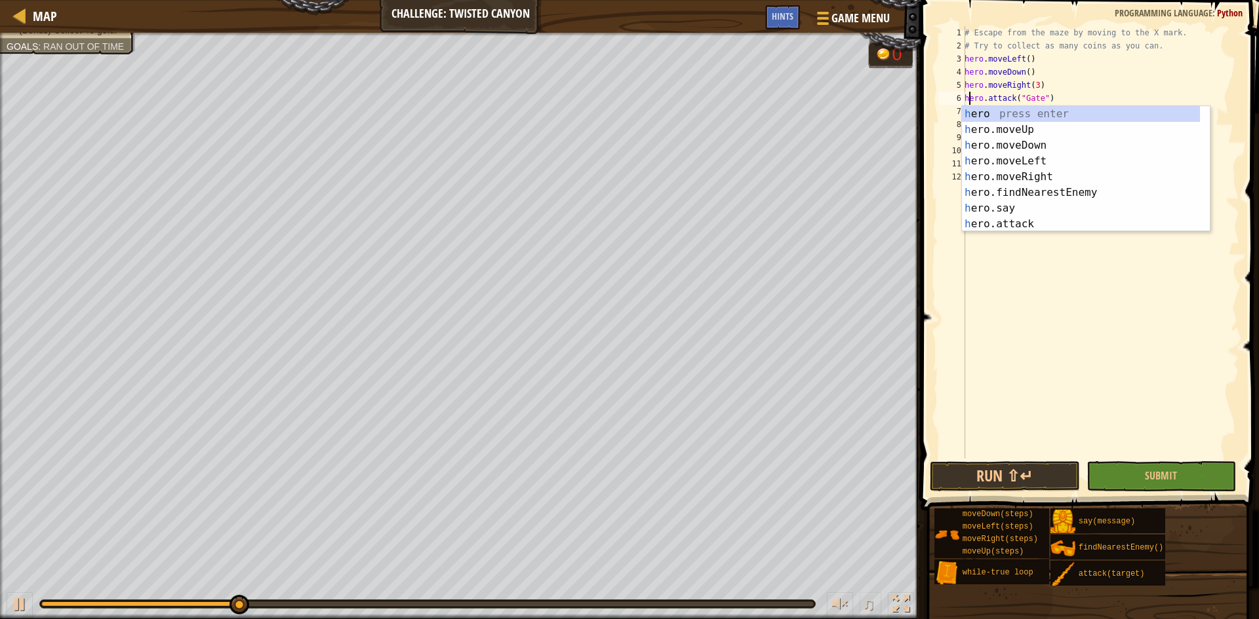
scroll to position [6, 1]
click at [720, 303] on div "# Escape from the maze by moving to the X mark. # Try to collect as many coins …" at bounding box center [1100, 255] width 277 height 459
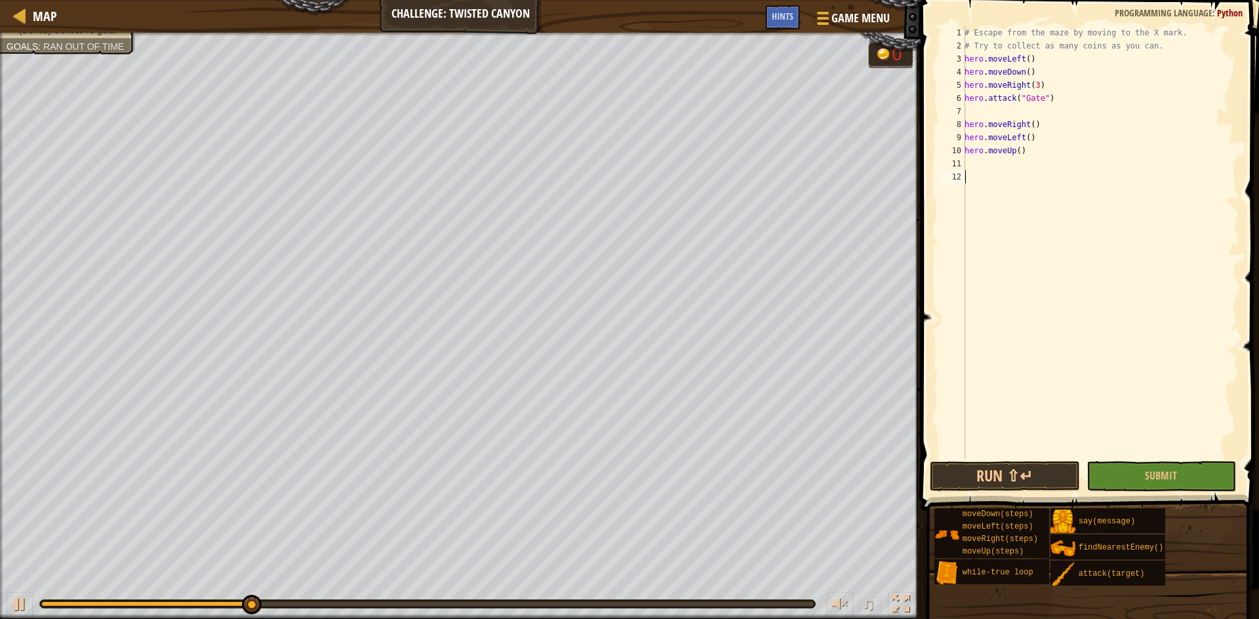
scroll to position [6, 0]
click at [720, 468] on button "Run ⇧↵" at bounding box center [1005, 477] width 150 height 30
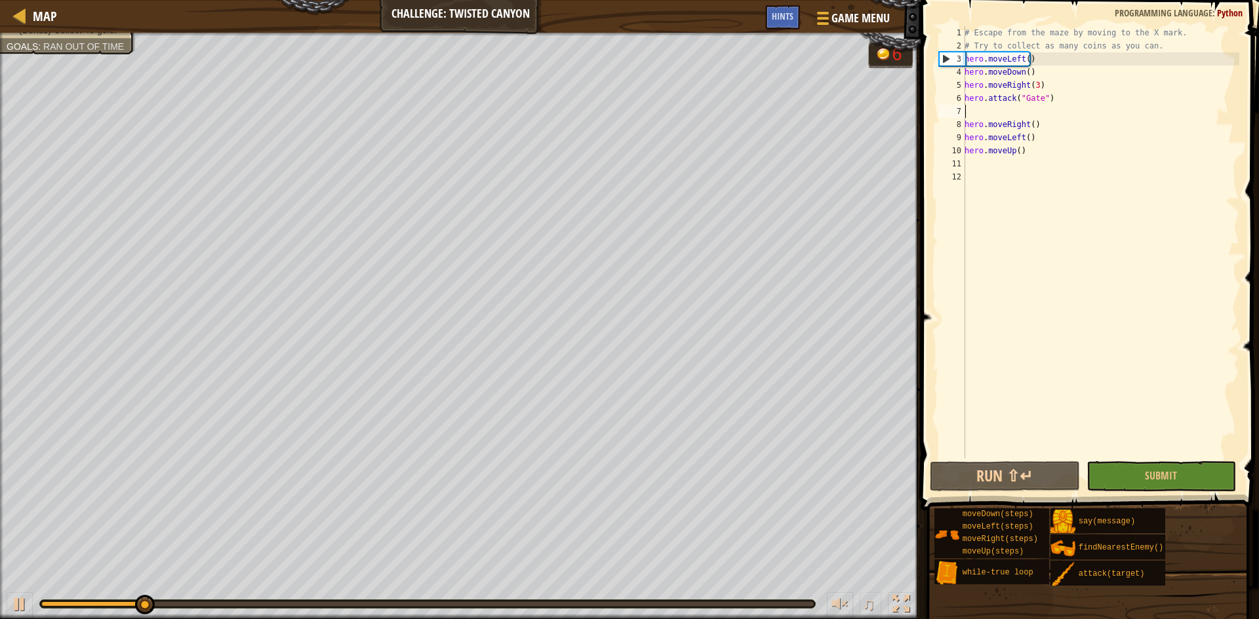
click at [720, 109] on div "# Escape from the maze by moving to the X mark. # Try to collect as many coins …" at bounding box center [1100, 255] width 277 height 459
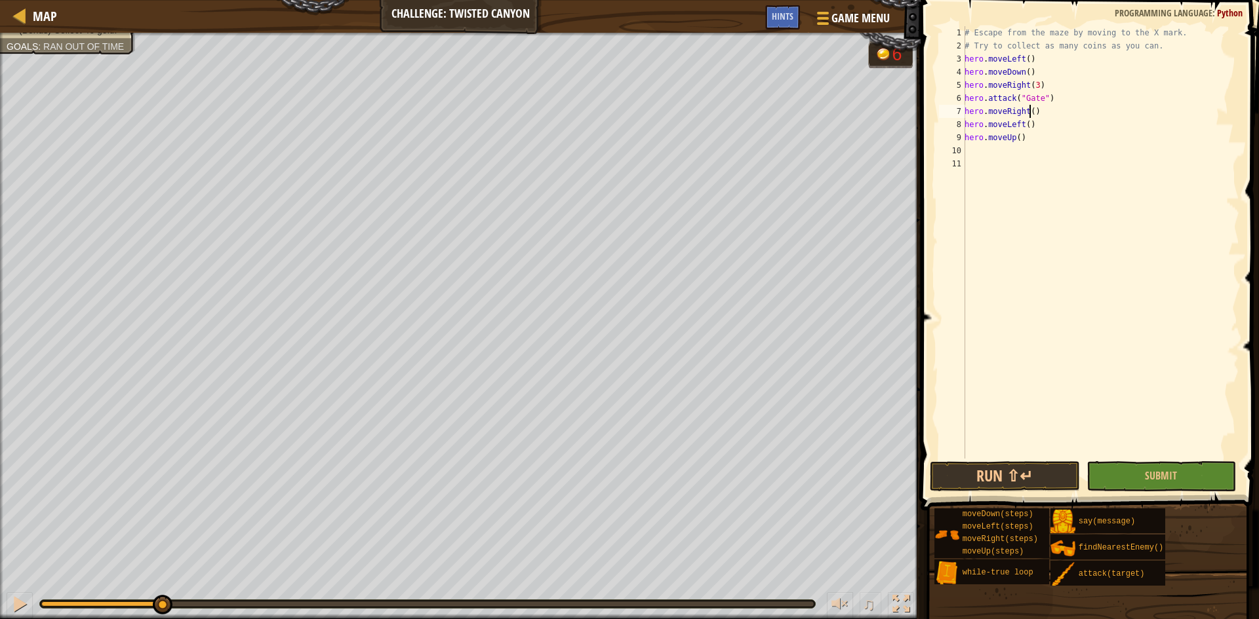
click at [720, 113] on div "# Escape from the maze by moving to the X mark. # Try to collect as many coins …" at bounding box center [1100, 255] width 277 height 459
click at [720, 122] on div "# Escape from the maze by moving to the X mark. # Try to collect as many coins …" at bounding box center [1100, 255] width 277 height 459
click at [720, 474] on button "Run ⇧↵" at bounding box center [1005, 477] width 150 height 30
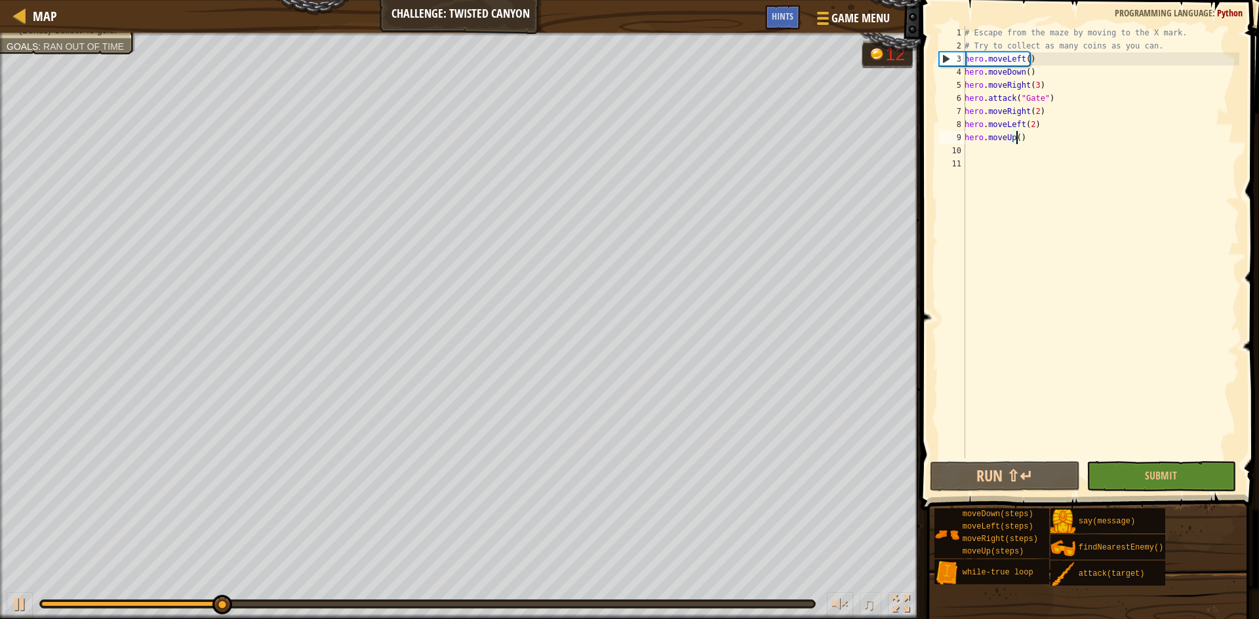
click at [720, 137] on div "# Escape from the maze by moving to the X mark. # Try to collect as many coins …" at bounding box center [1100, 255] width 277 height 459
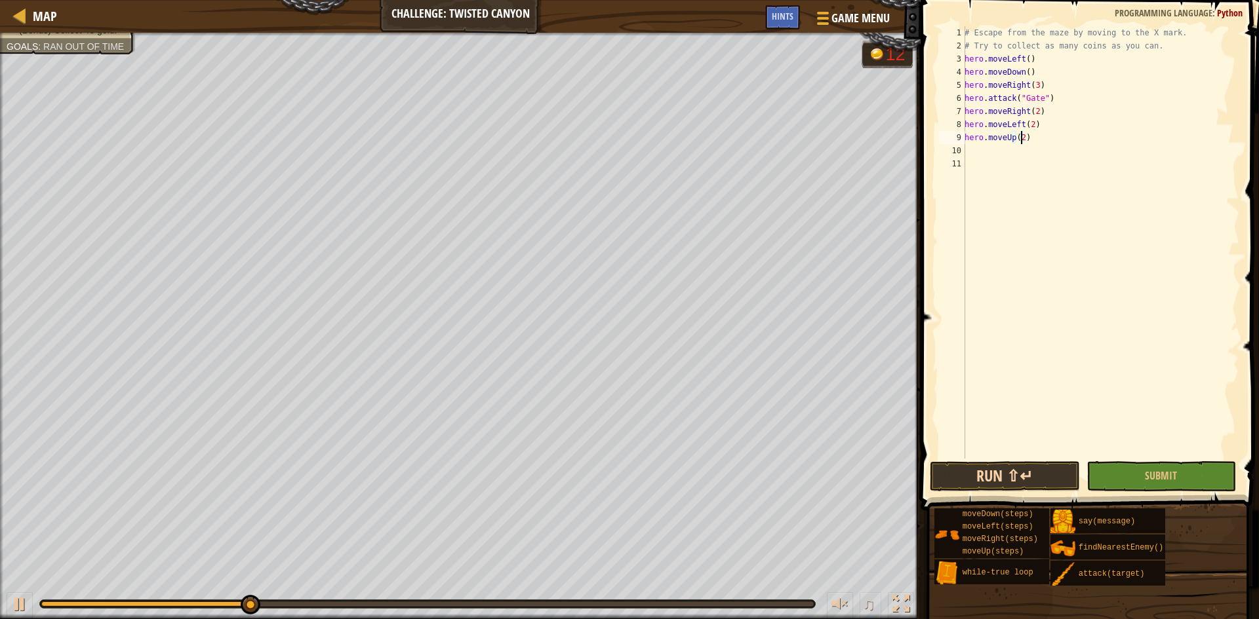
type textarea "hero.moveUp(2)"
click at [720, 475] on button "Run ⇧↵" at bounding box center [1005, 477] width 150 height 30
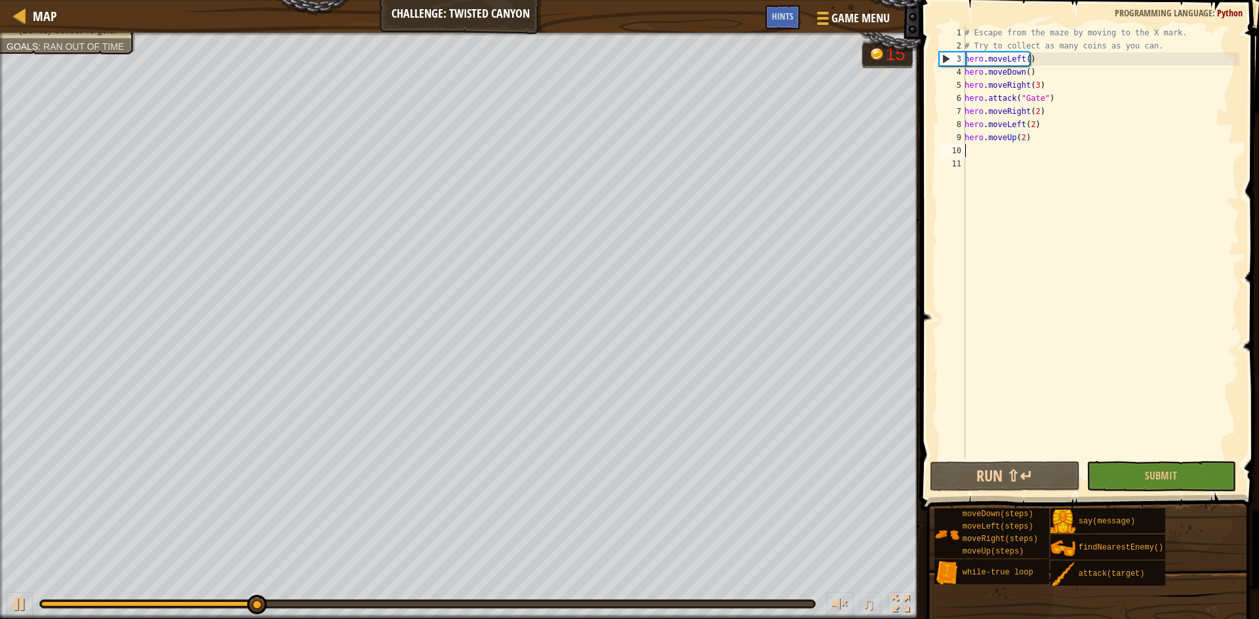
click at [720, 149] on div "# Escape from the maze by moving to the X mark. # Try to collect as many coins …" at bounding box center [1100, 255] width 277 height 459
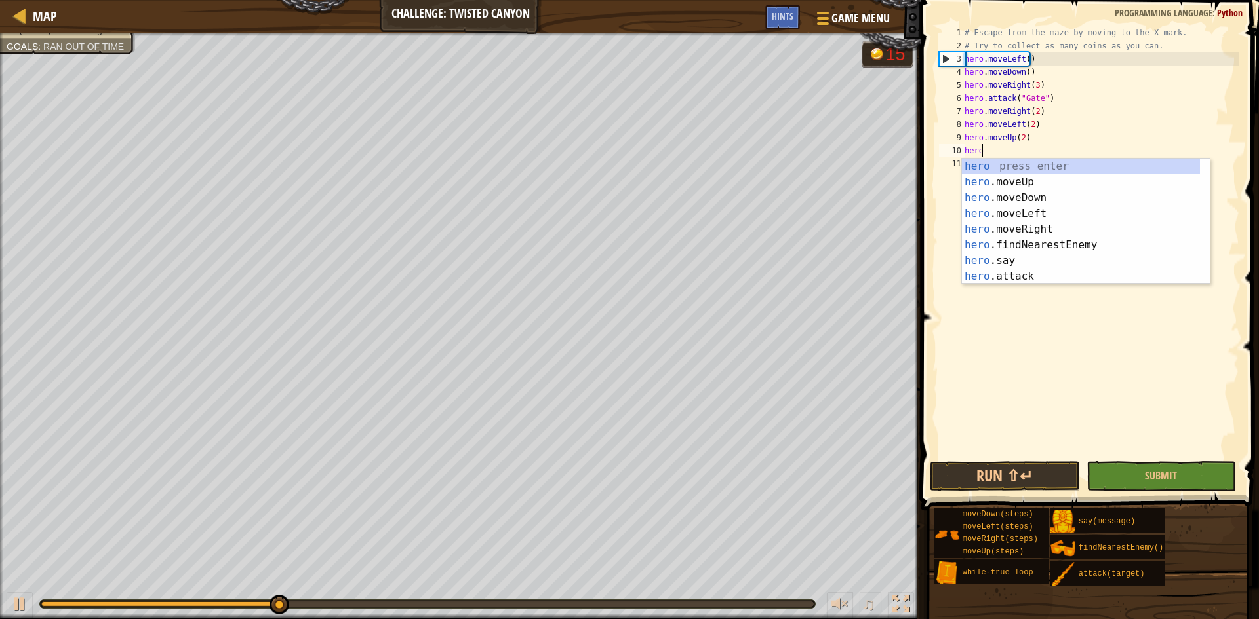
type textarea "hero."
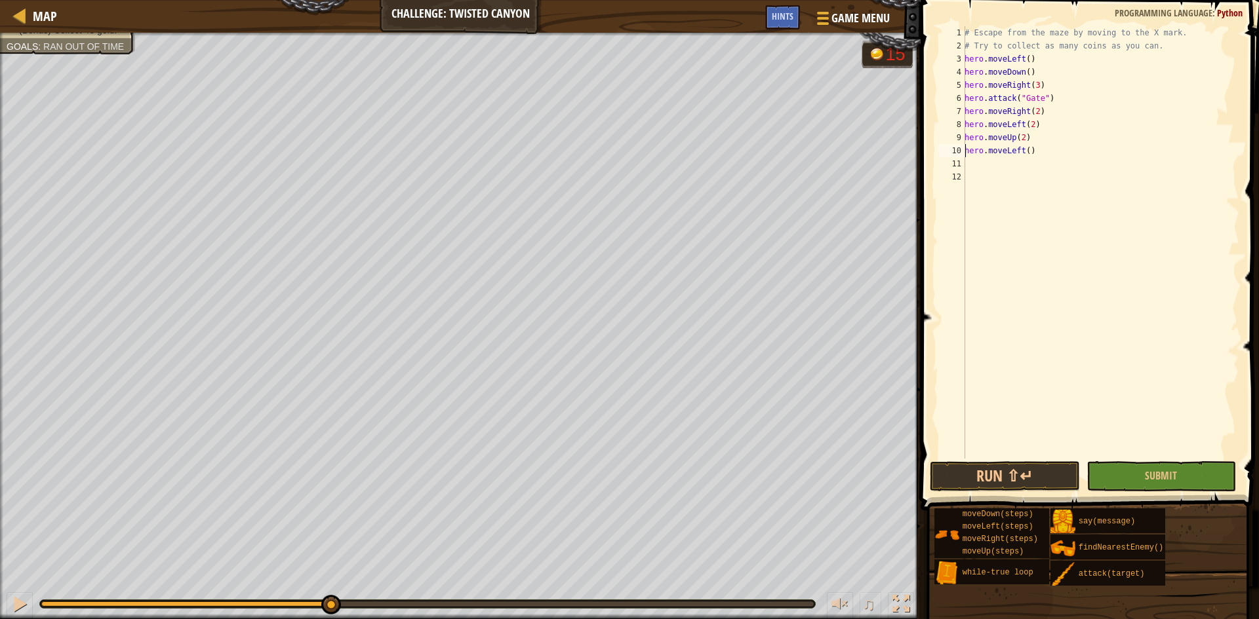
click at [720, 149] on div "# Escape from the maze by moving to the X mark. # Try to collect as many coins …" at bounding box center [1100, 255] width 277 height 459
type textarea "hero.moveLeft()"
type textarea "ene"
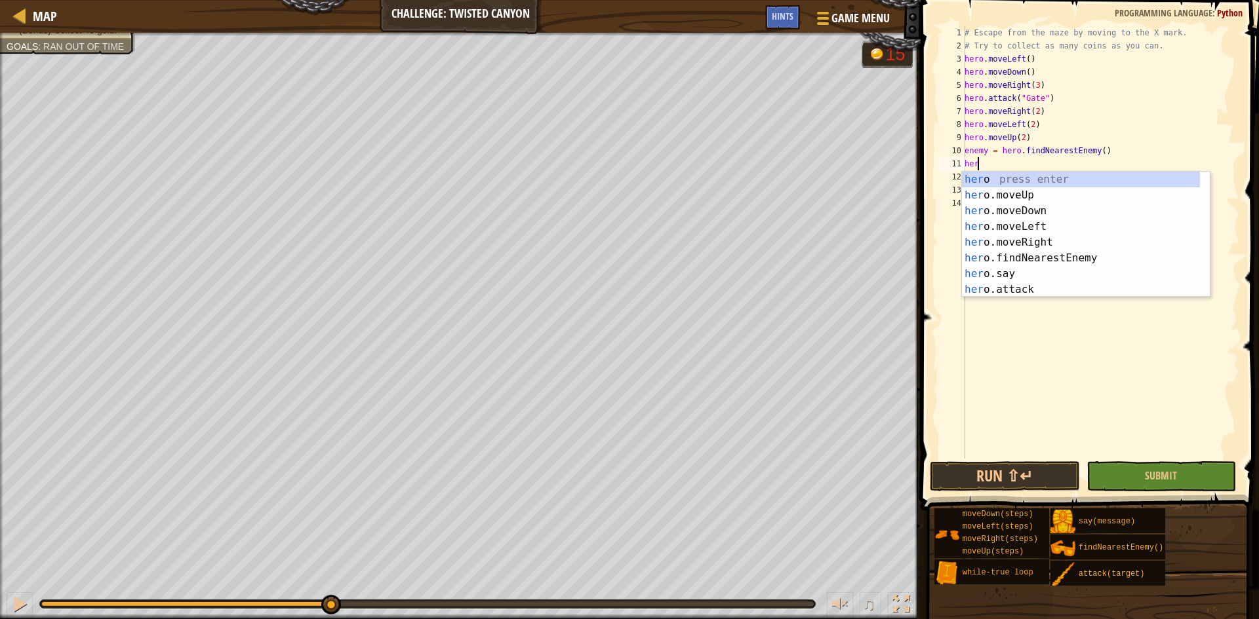
type textarea "h"
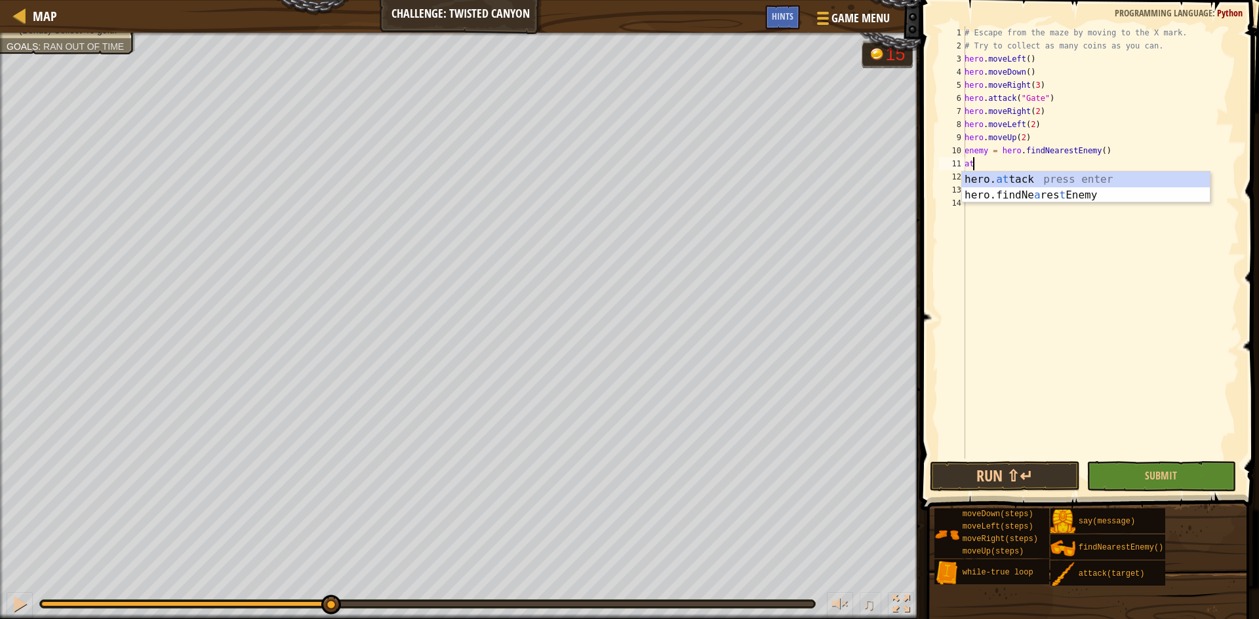
scroll to position [6, 1]
click at [720, 466] on button "Run ⇧↵" at bounding box center [1005, 477] width 150 height 30
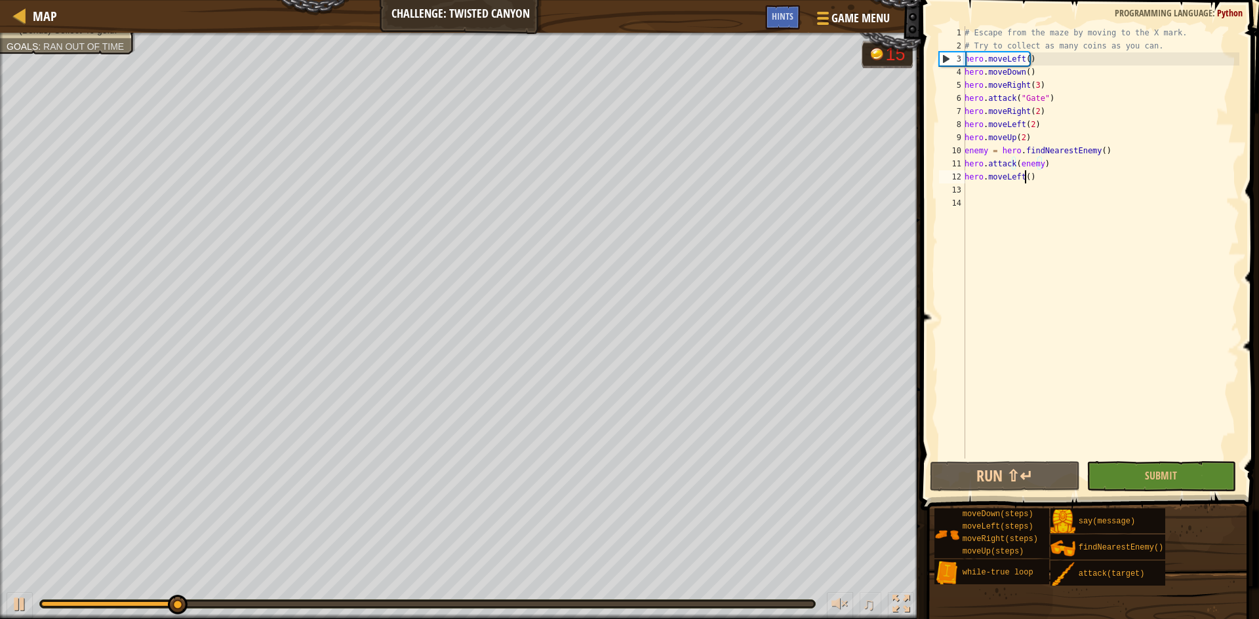
click at [720, 178] on div "# Escape from the maze by moving to the X mark. # Try to collect as many coins …" at bounding box center [1100, 255] width 277 height 459
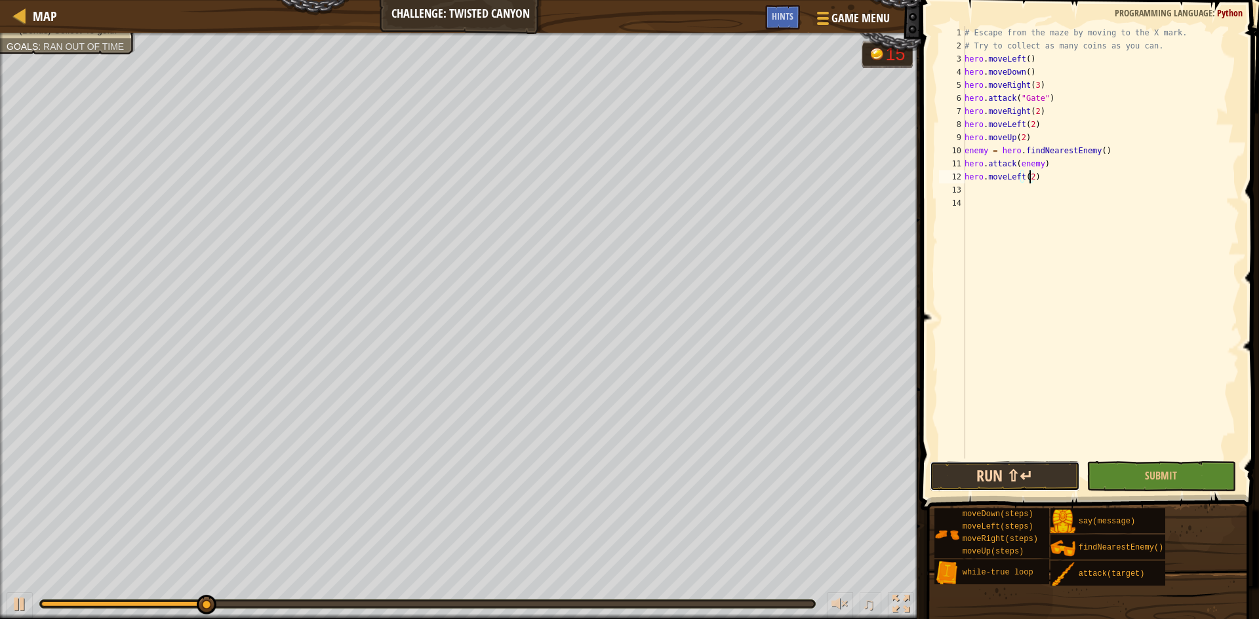
click at [720, 477] on button "Run ⇧↵" at bounding box center [1005, 477] width 150 height 30
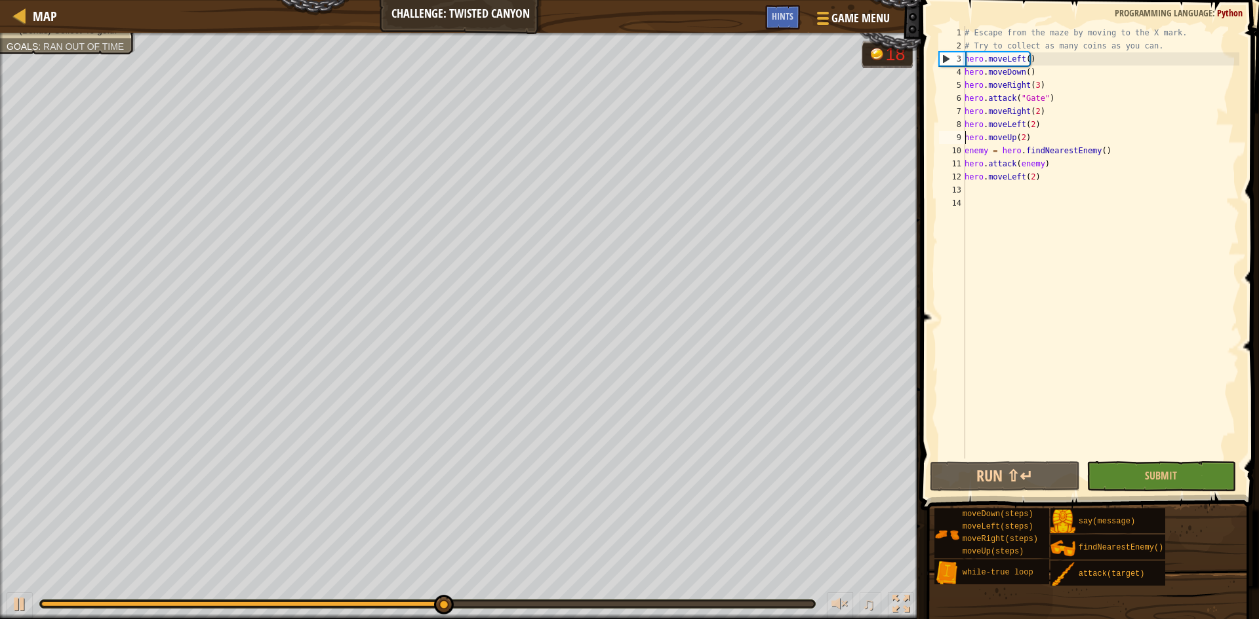
click at [720, 138] on div "# Escape from the maze by moving to the X mark. # Try to collect as many coins …" at bounding box center [1100, 255] width 277 height 459
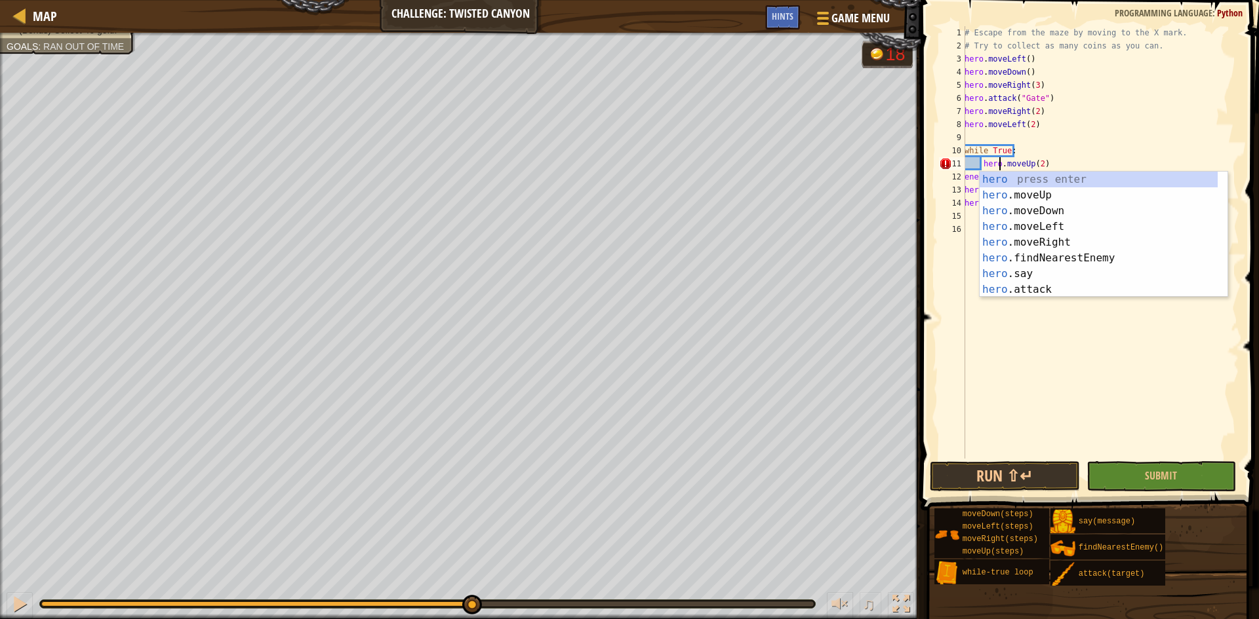
scroll to position [6, 3]
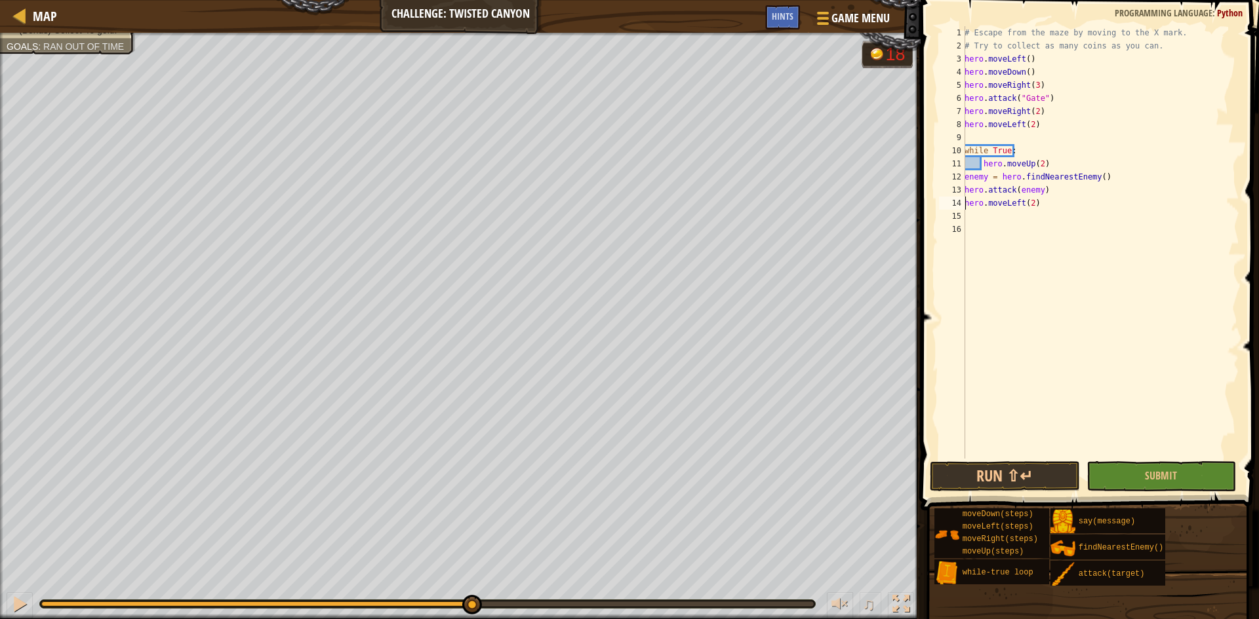
click at [720, 201] on div "# Escape from the maze by moving to the X mark. # Try to collect as many coins …" at bounding box center [1100, 255] width 277 height 459
click at [720, 177] on div "# Escape from the maze by moving to the X mark. # Try to collect as many coins …" at bounding box center [1100, 255] width 277 height 459
click at [720, 189] on div "# Escape from the maze by moving to the X mark. # Try to collect as many coins …" at bounding box center [1100, 255] width 277 height 459
click at [720, 203] on div "# Escape from the maze by moving to the X mark. # Try to collect as many coins …" at bounding box center [1100, 255] width 277 height 459
type textarea "hero.moveLeft(2)"
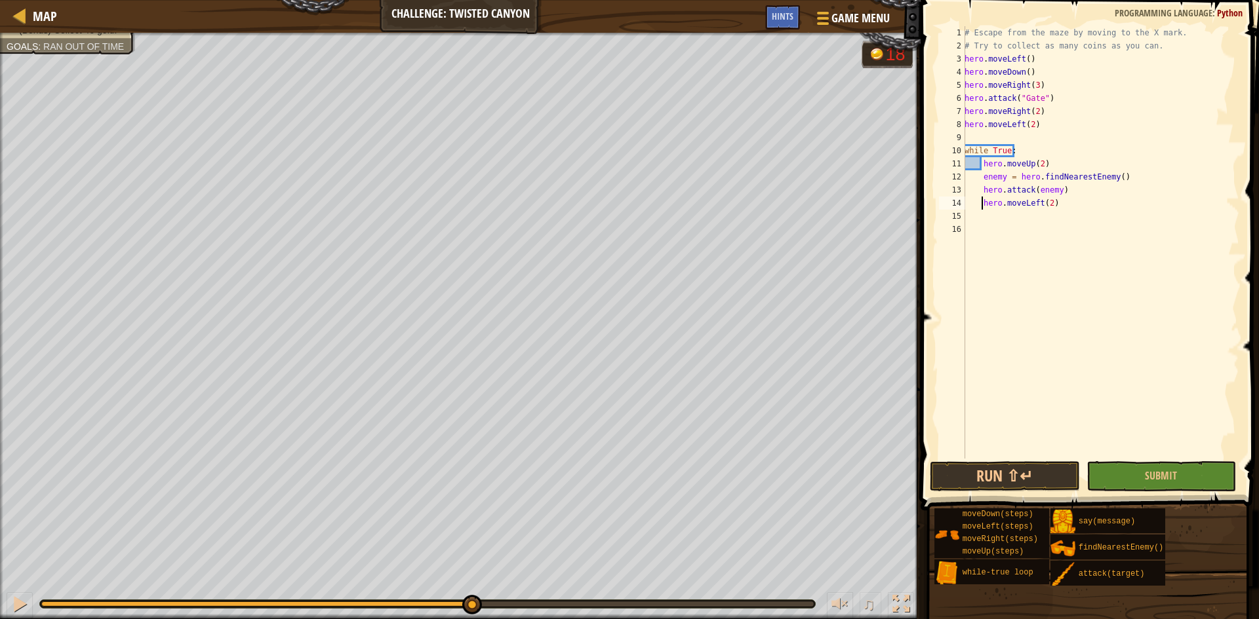
click at [720, 202] on div "# Escape from the maze by moving to the X mark. # Try to collect as many coins …" at bounding box center [1100, 255] width 277 height 459
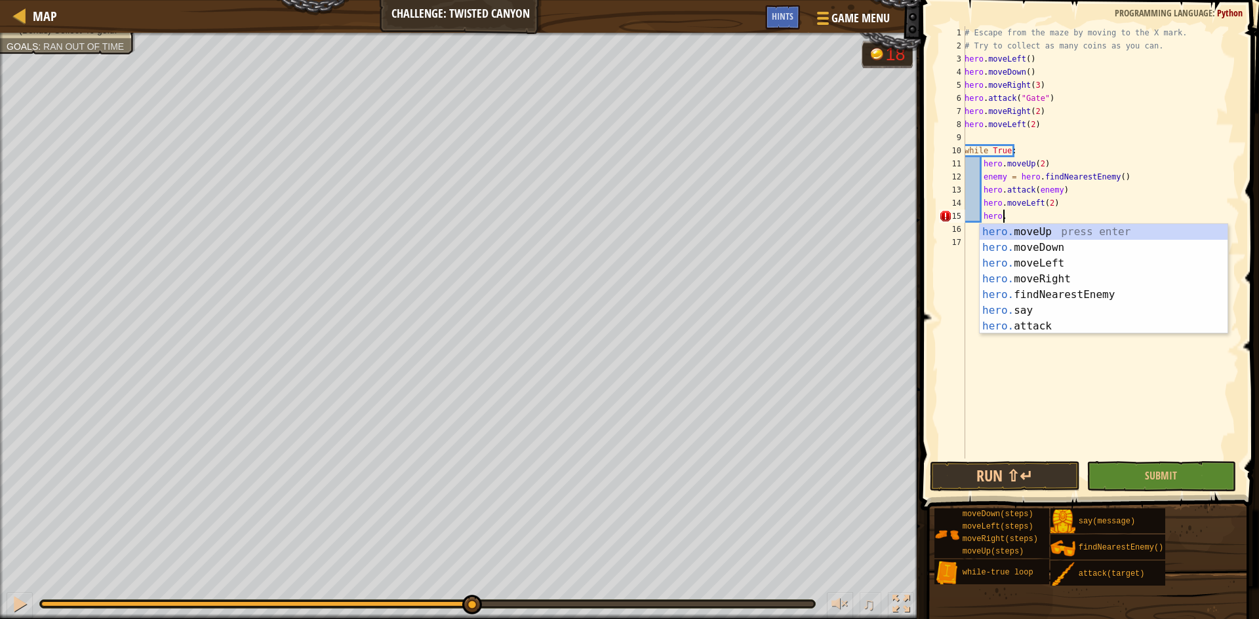
type textarea "[DOMAIN_NAME]"
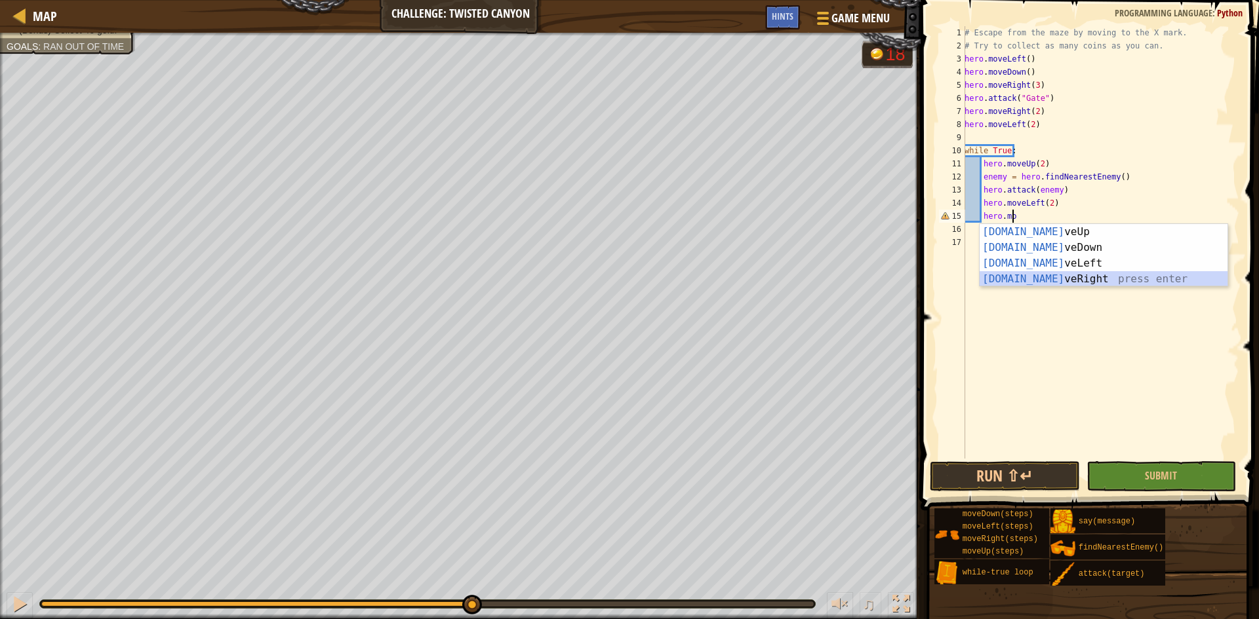
scroll to position [6, 1]
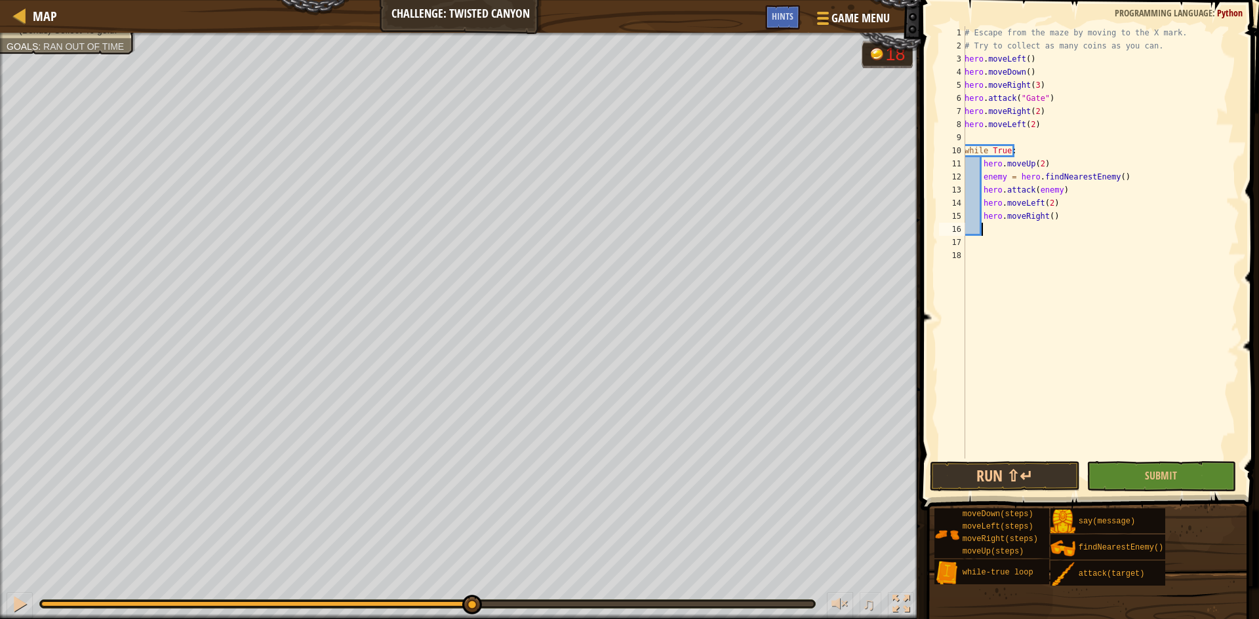
click at [720, 216] on div "# Escape from the maze by moving to the X mark. # Try to collect as many coins …" at bounding box center [1100, 255] width 277 height 459
type textarea "hero.moveRight(2)"
click at [720, 230] on div "# Escape from the maze by moving to the X mark. # Try to collect as many coins …" at bounding box center [1100, 255] width 277 height 459
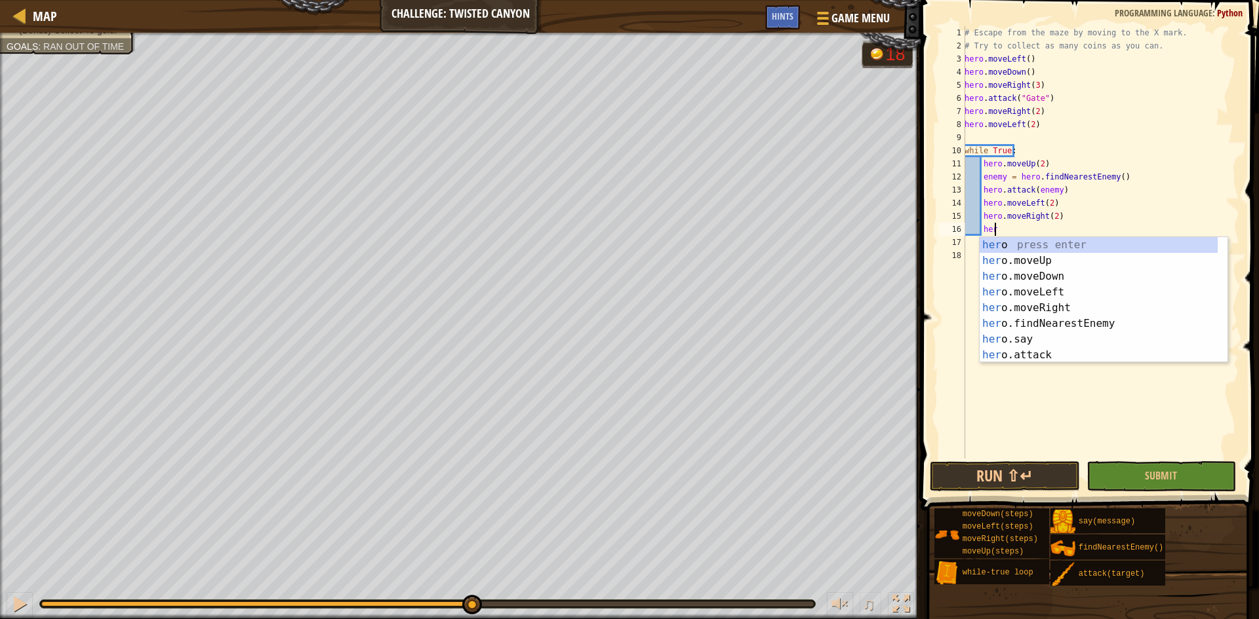
scroll to position [6, 2]
type textarea "hero"
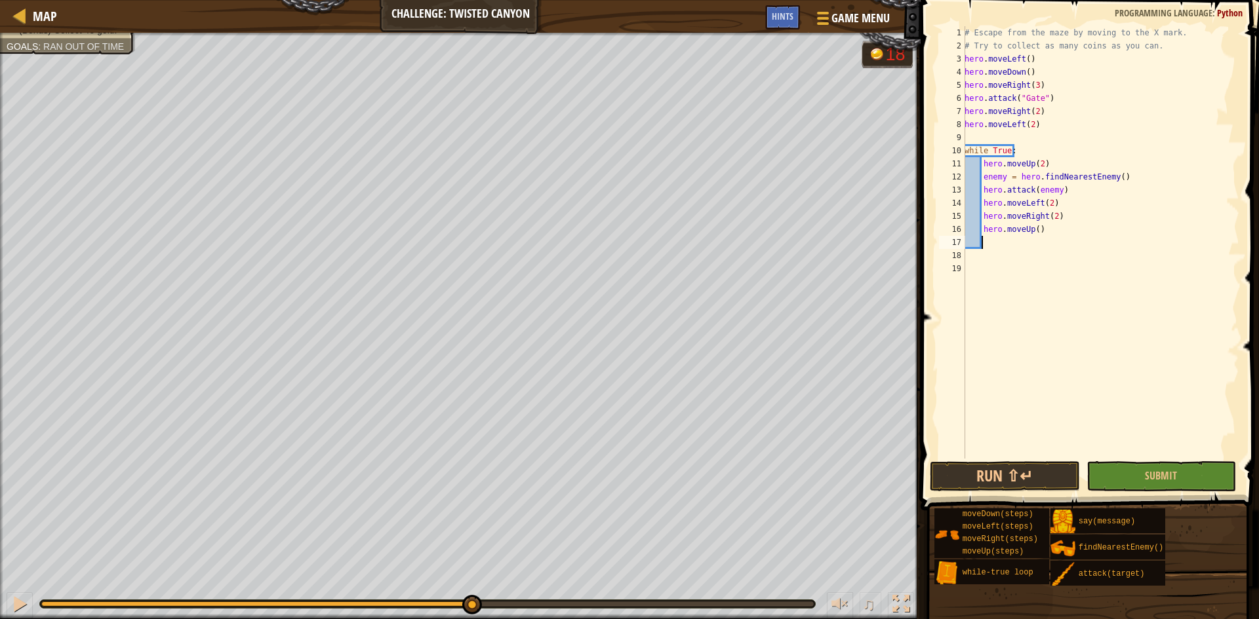
scroll to position [6, 1]
click at [720, 231] on div "# Escape from the maze by moving to the X mark. # Try to collect as many coins …" at bounding box center [1100, 255] width 277 height 459
type textarea "hero.moveDown()"
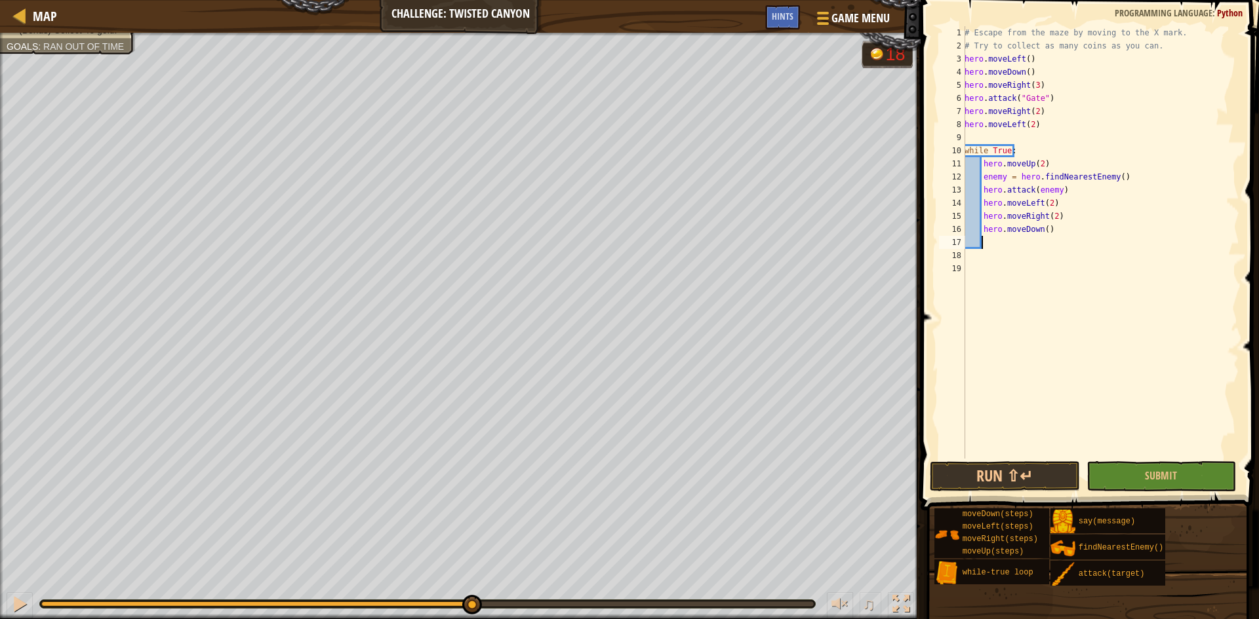
click at [720, 244] on div "# Escape from the maze by moving to the X mark. # Try to collect as many coins …" at bounding box center [1100, 255] width 277 height 459
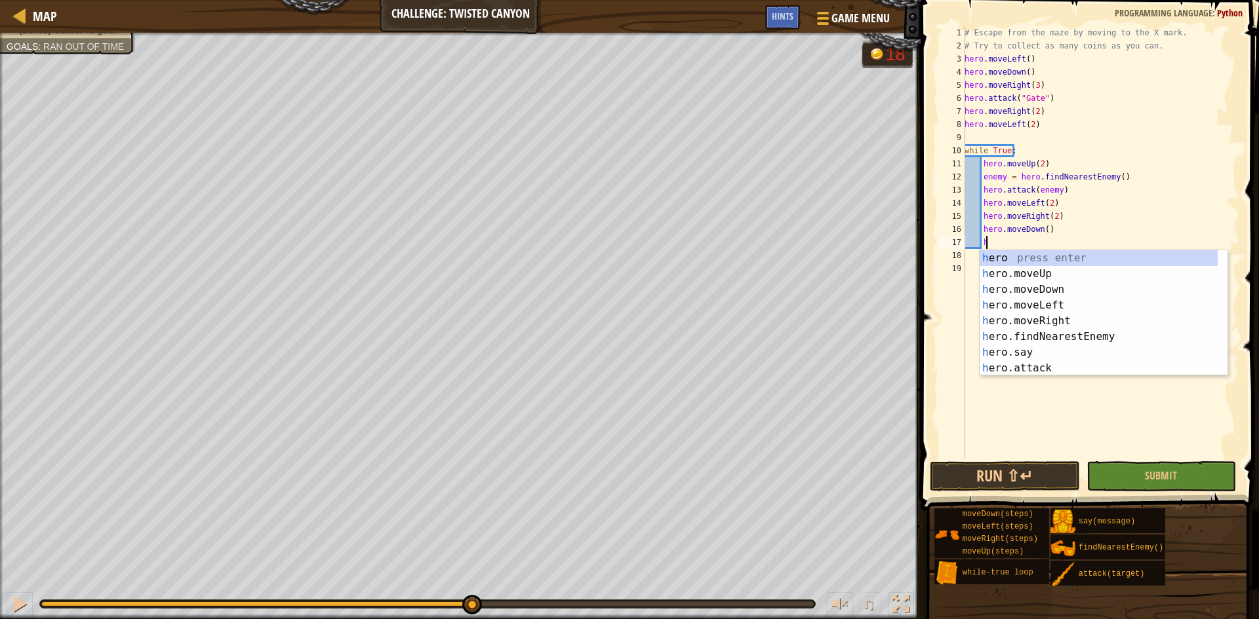
scroll to position [6, 1]
type textarea "he"
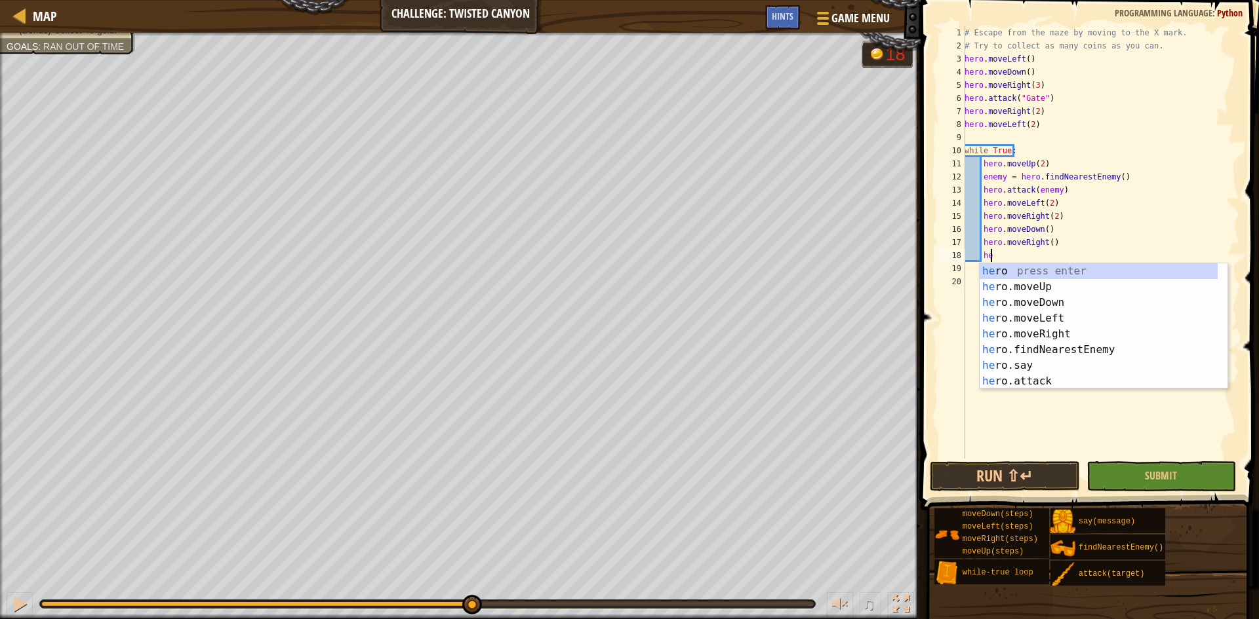
scroll to position [6, 2]
type textarea "[DOMAIN_NAME]"
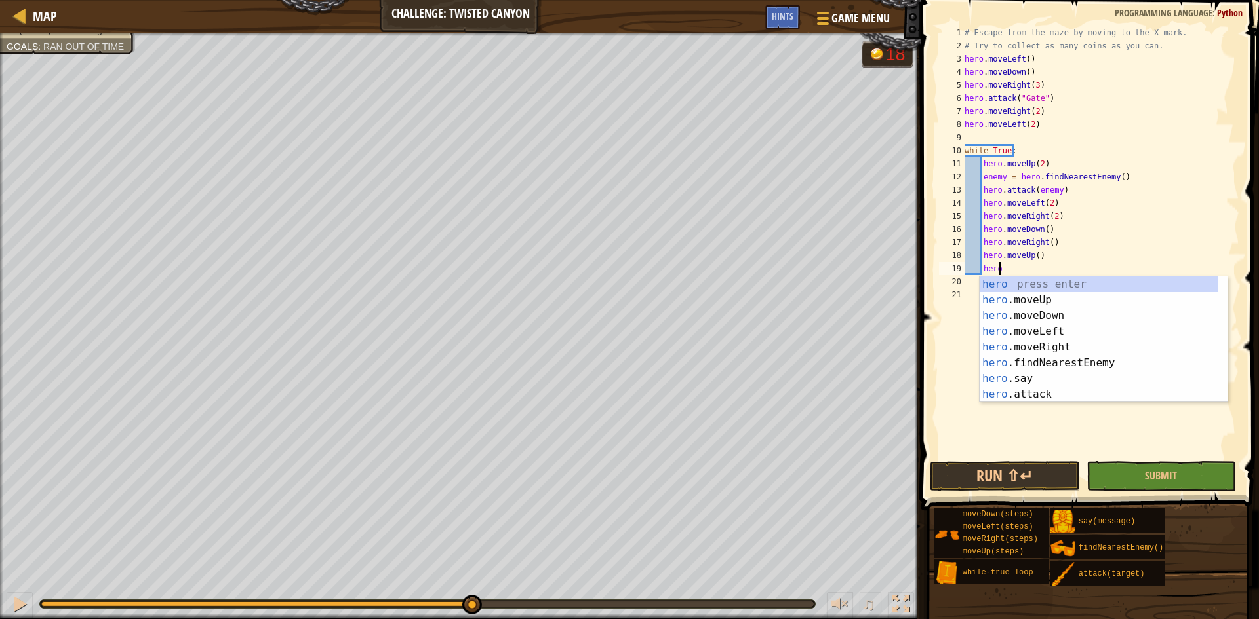
type textarea "hero."
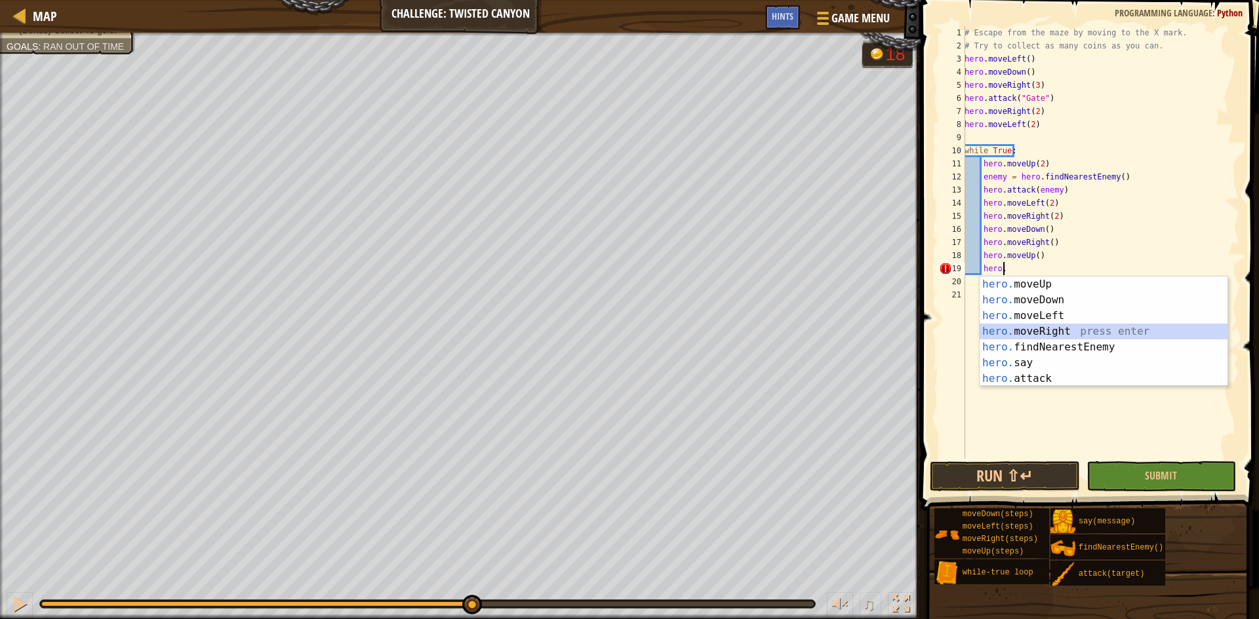
scroll to position [6, 1]
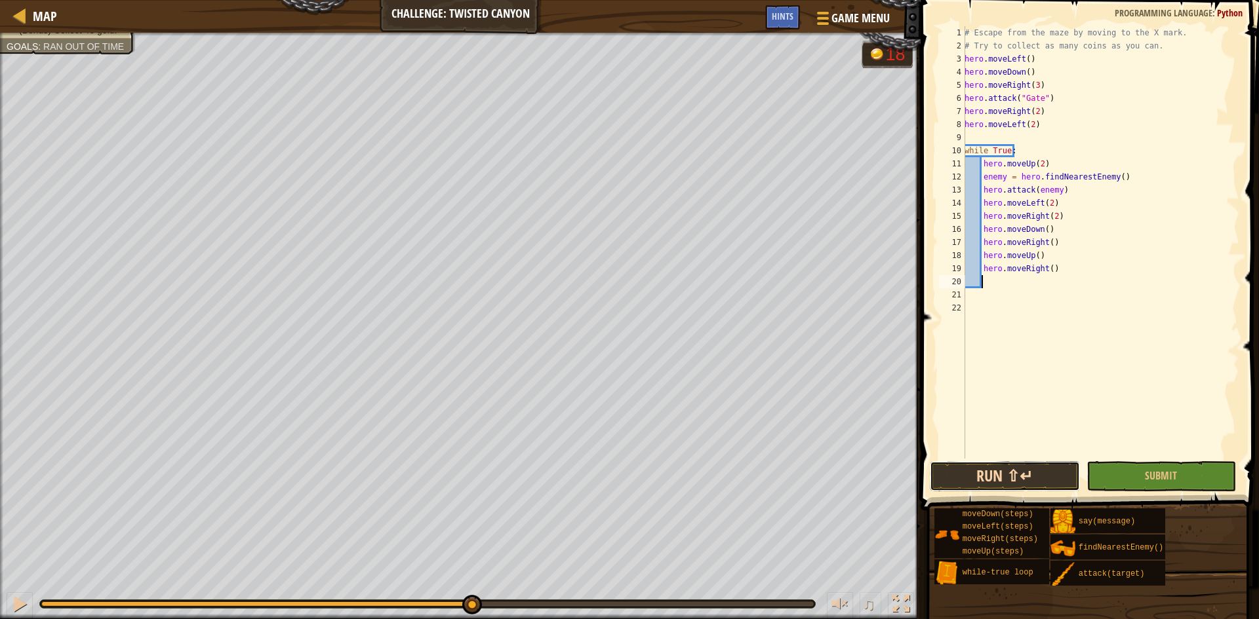
click at [720, 486] on button "Run ⇧↵" at bounding box center [1005, 477] width 150 height 30
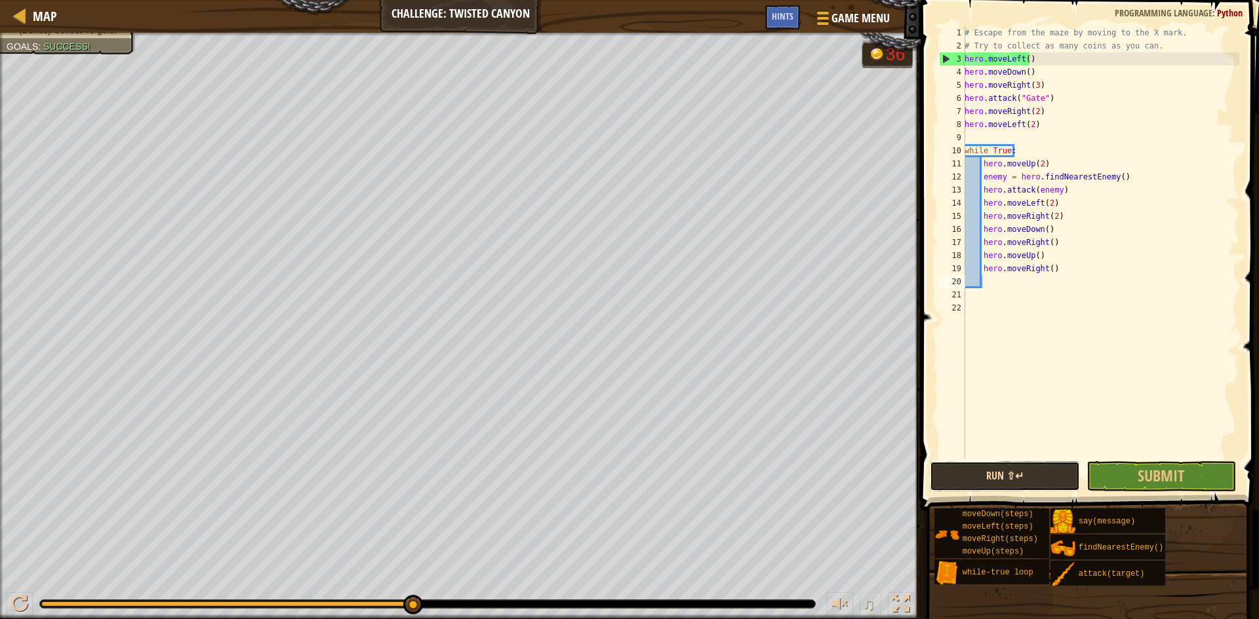
click at [720, 478] on button "Run ⇧↵" at bounding box center [1005, 477] width 150 height 30
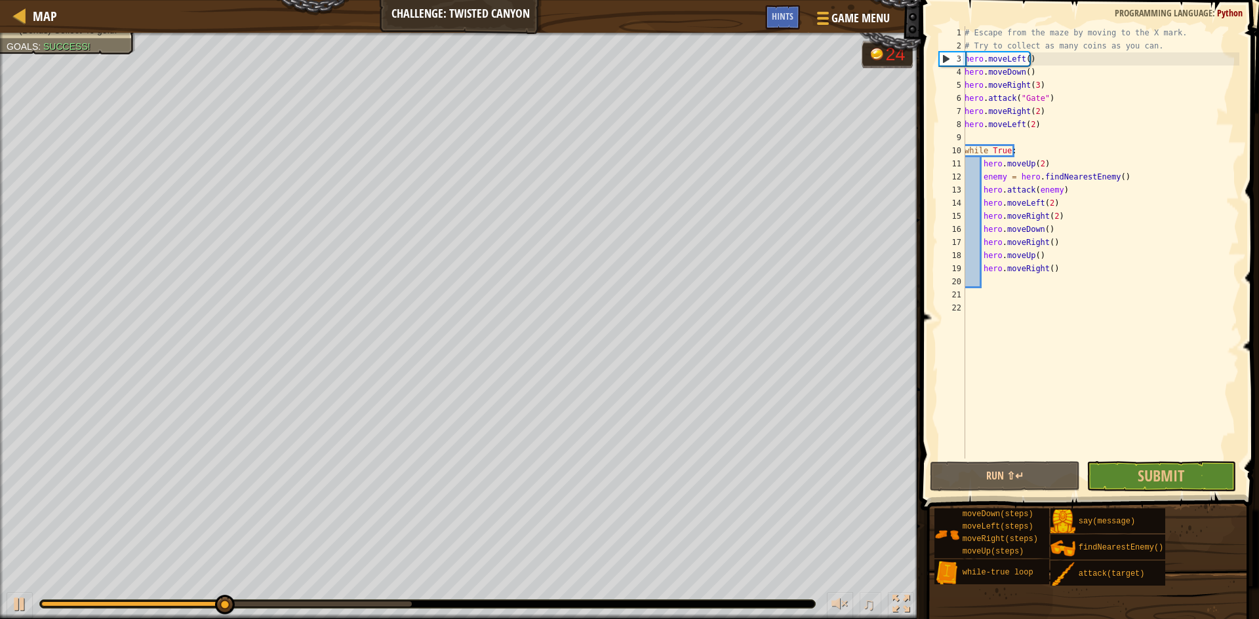
click at [720, 60] on div "# Escape from the maze by moving to the X mark. # Try to collect as many coins …" at bounding box center [1100, 255] width 277 height 459
type textarea "hero.moveLeft()"
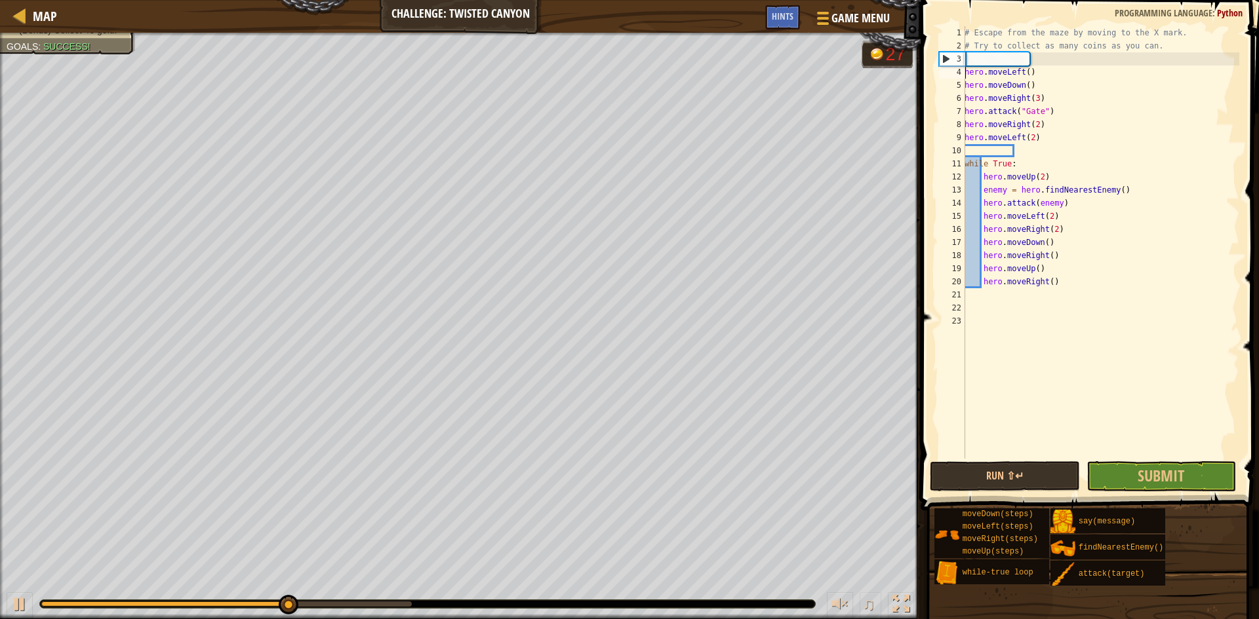
scroll to position [6, 0]
click at [720, 62] on div "# Escape from the maze by moving to the X mark. # Try to collect as many coins …" at bounding box center [1100, 255] width 277 height 459
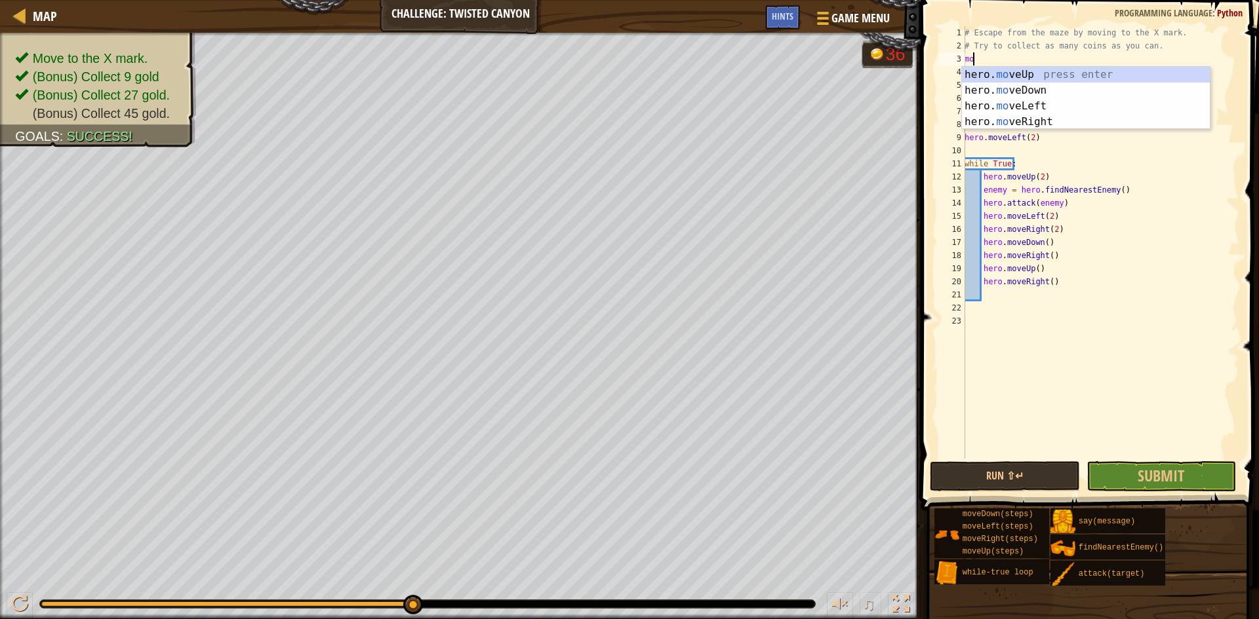
type textarea "m"
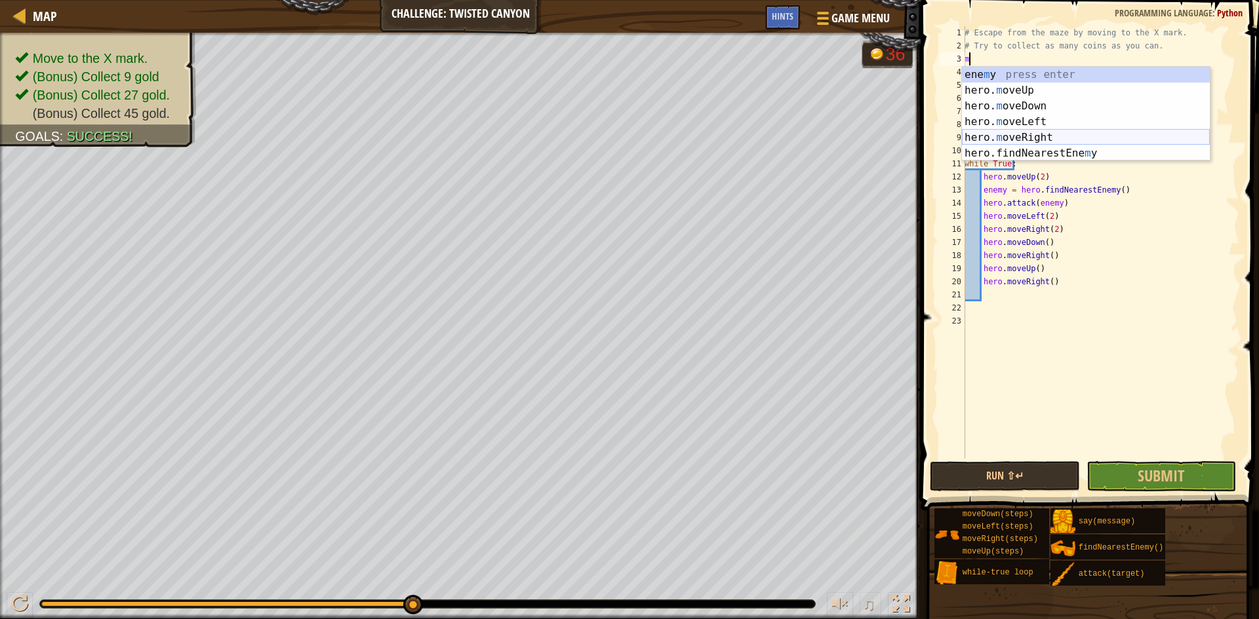
click at [720, 134] on div "ene m y press enter hero. m oveUp press enter hero. m oveDown press enter hero.…" at bounding box center [1086, 130] width 248 height 126
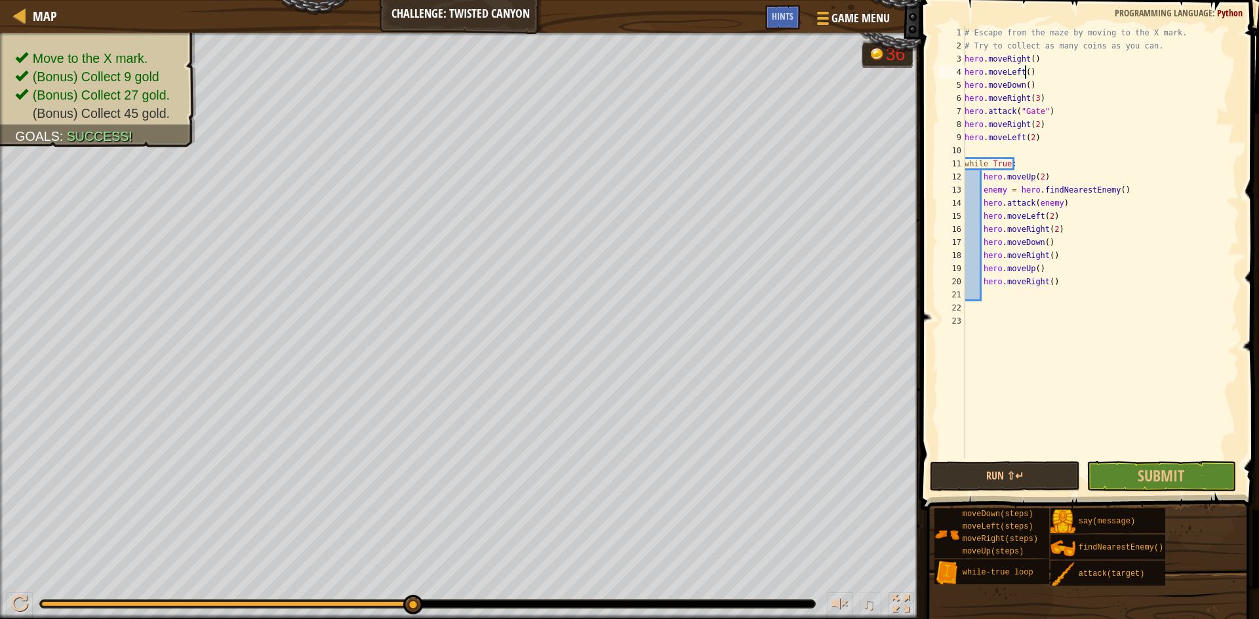
click at [720, 75] on div "# Escape from the maze by moving to the X mark. # Try to collect as many coins …" at bounding box center [1100, 255] width 277 height 459
type textarea "hero.moveLeft(2)"
click at [978, 482] on button "Run ⇧↵" at bounding box center [1005, 477] width 150 height 30
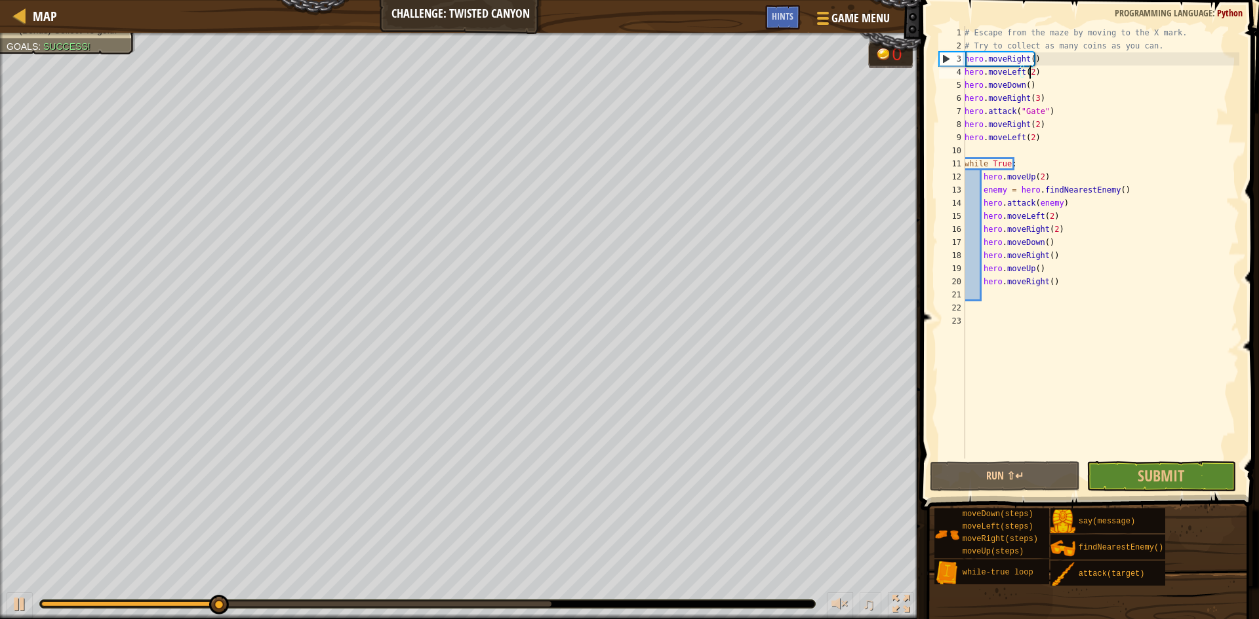
click at [1029, 73] on div "# Escape from the maze by moving to the X mark. # Try to collect as many coins …" at bounding box center [1100, 255] width 277 height 459
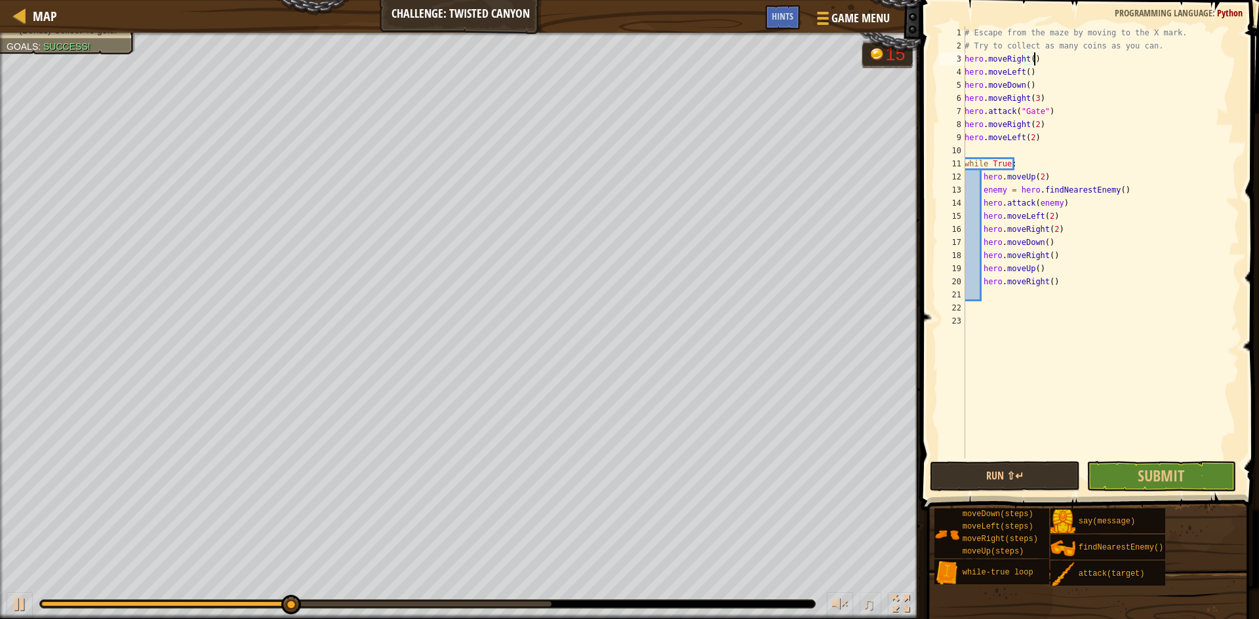
click at [1044, 64] on div "# Escape from the maze by moving to the X mark. # Try to collect as many coins …" at bounding box center [1100, 255] width 277 height 459
type textarea "hero.moveRight()"
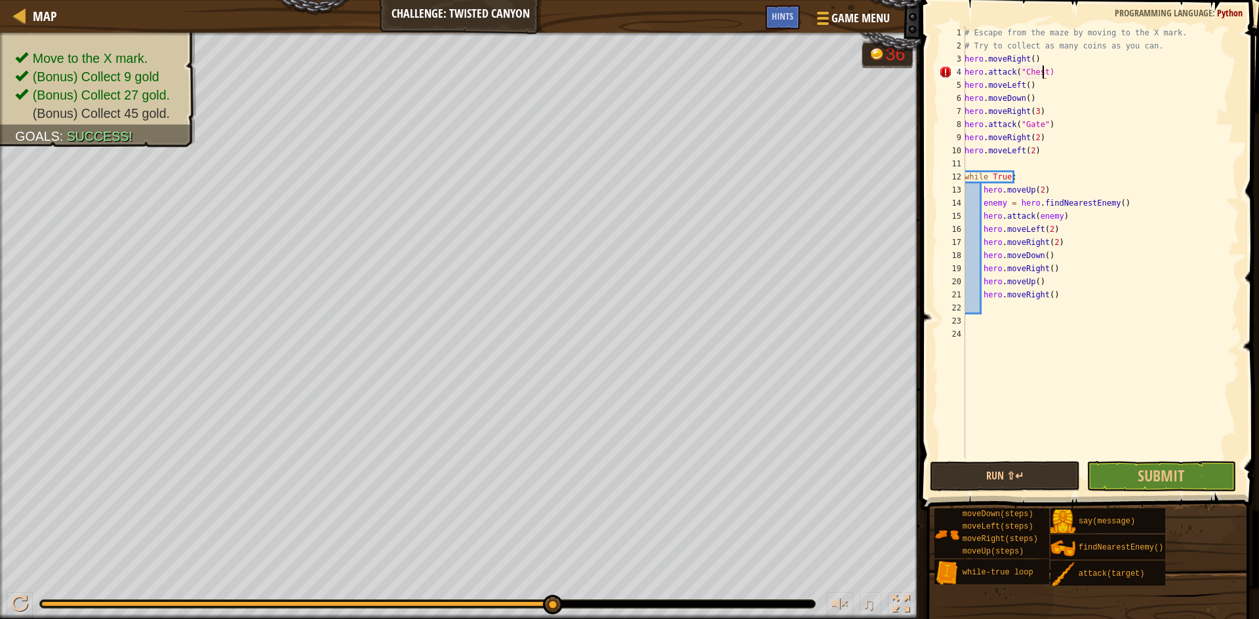
scroll to position [6, 7]
click at [1182, 470] on span "Submit" at bounding box center [1160, 475] width 47 height 21
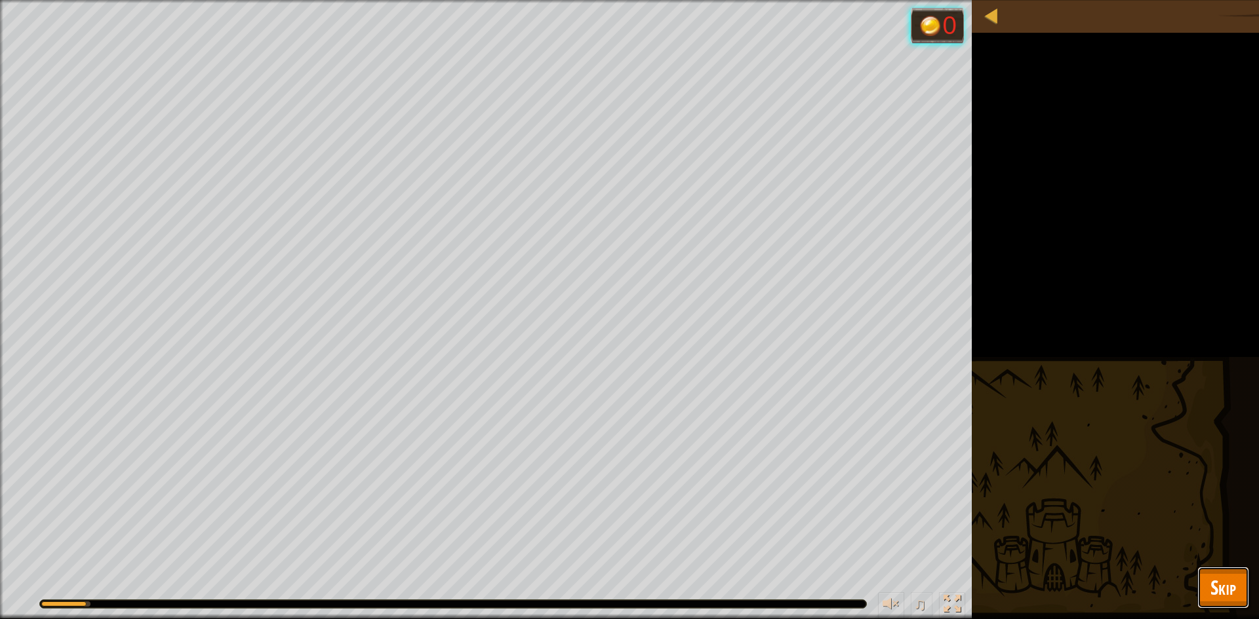
click at [1228, 587] on span "Skip" at bounding box center [1223, 587] width 26 height 27
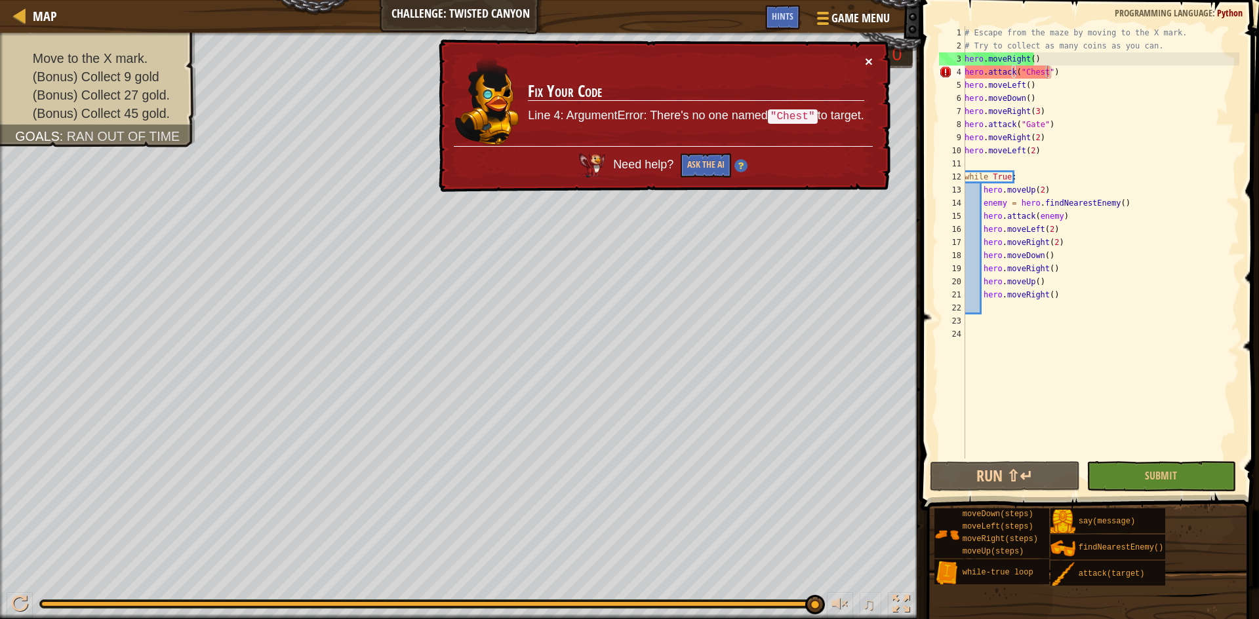
click at [869, 58] on button "×" at bounding box center [869, 61] width 8 height 14
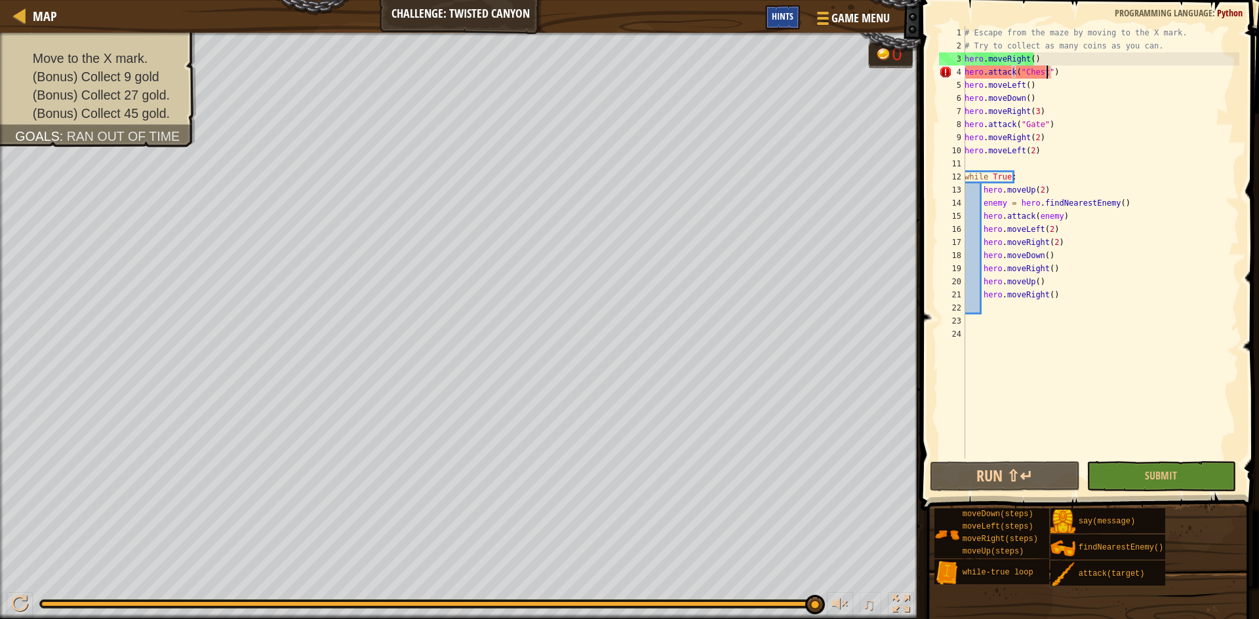
click at [779, 18] on span "Hints" at bounding box center [783, 16] width 22 height 12
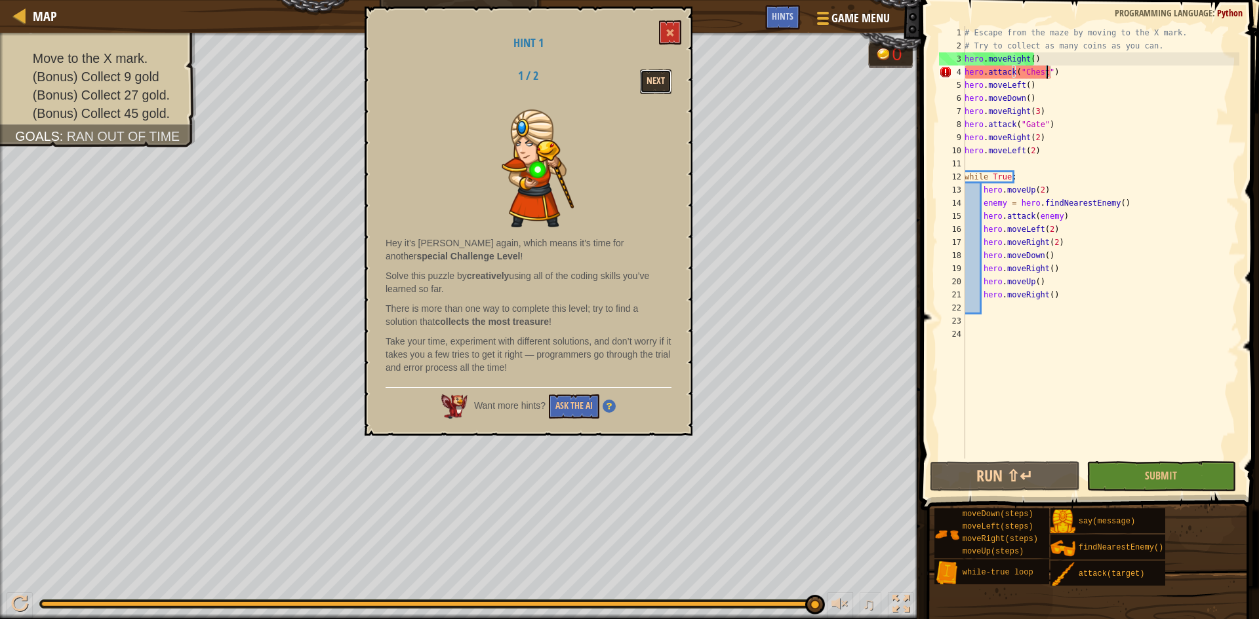
click at [656, 81] on button "Next" at bounding box center [655, 81] width 31 height 24
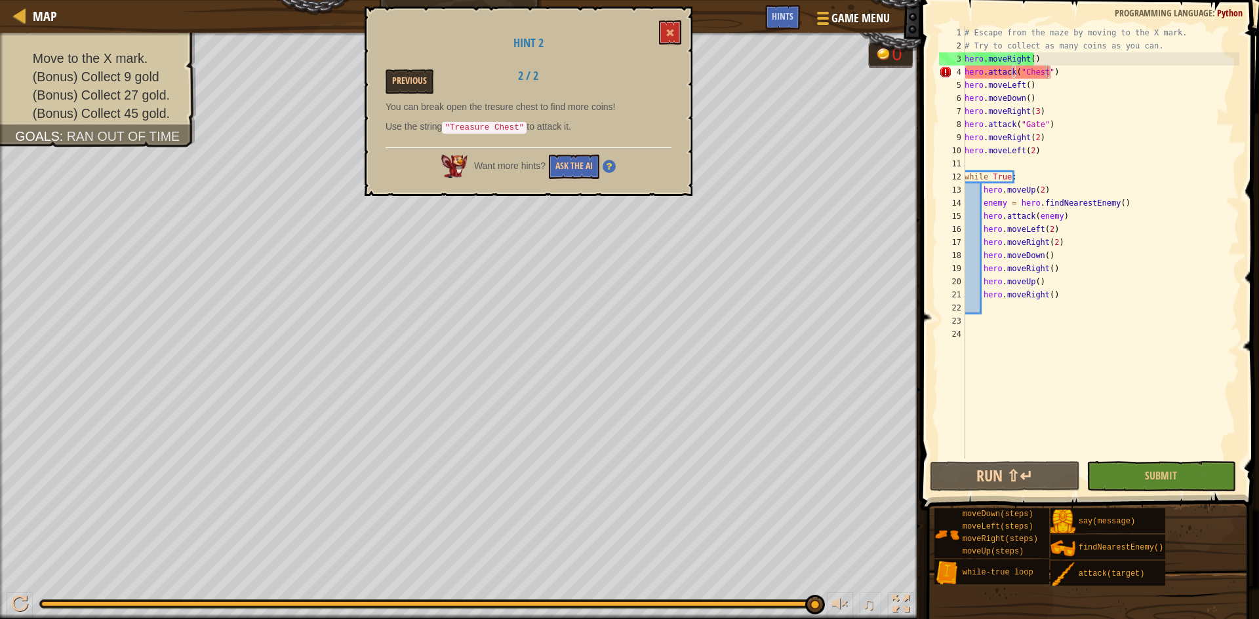
click at [1021, 69] on div "# Escape from the maze by moving to the X mark. # Try to collect as many coins …" at bounding box center [1100, 255] width 277 height 459
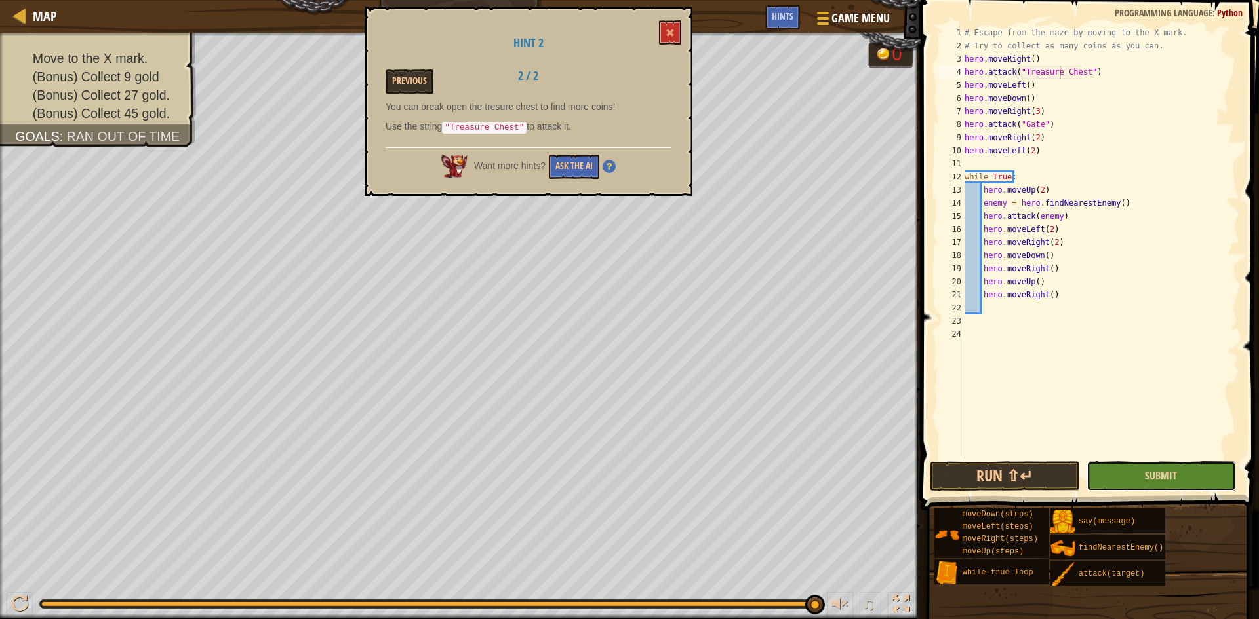
click at [1192, 482] on button "Submit" at bounding box center [1161, 477] width 150 height 30
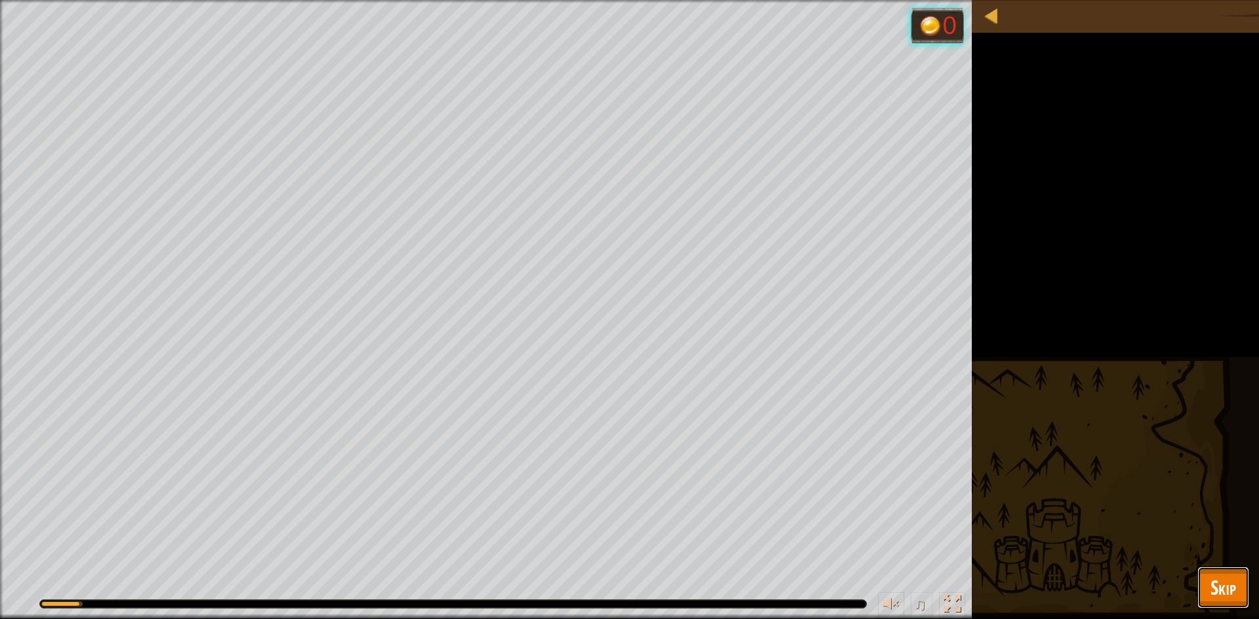
click at [1218, 584] on span "Skip" at bounding box center [1223, 587] width 26 height 27
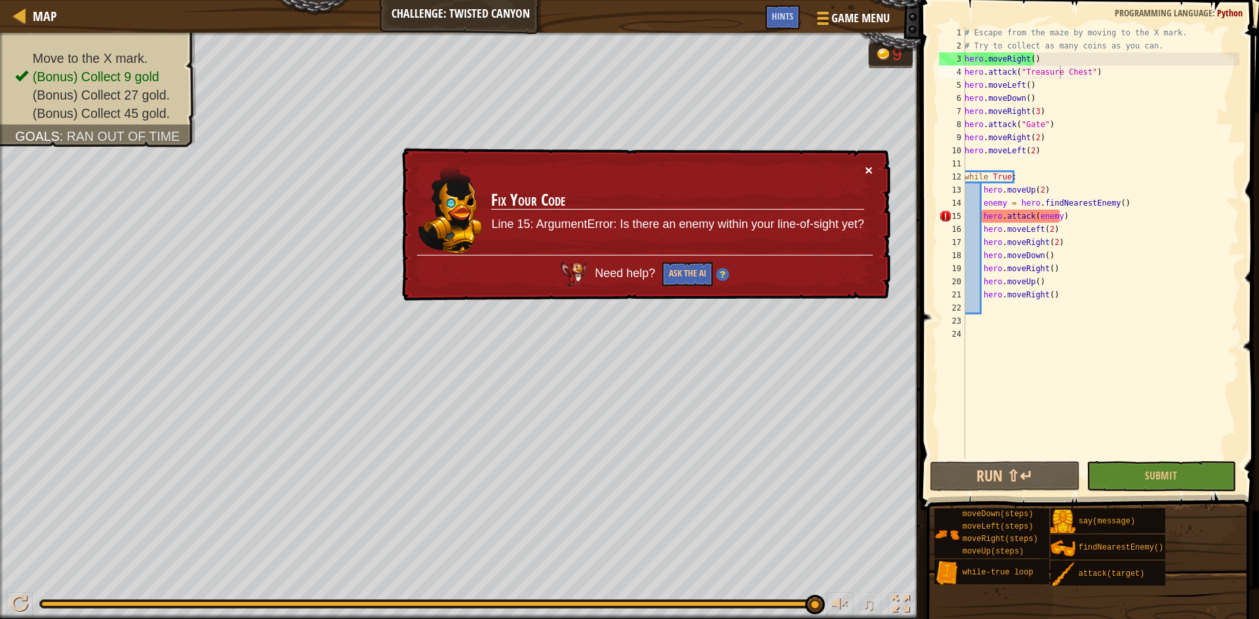
click at [870, 168] on button "×" at bounding box center [869, 170] width 8 height 14
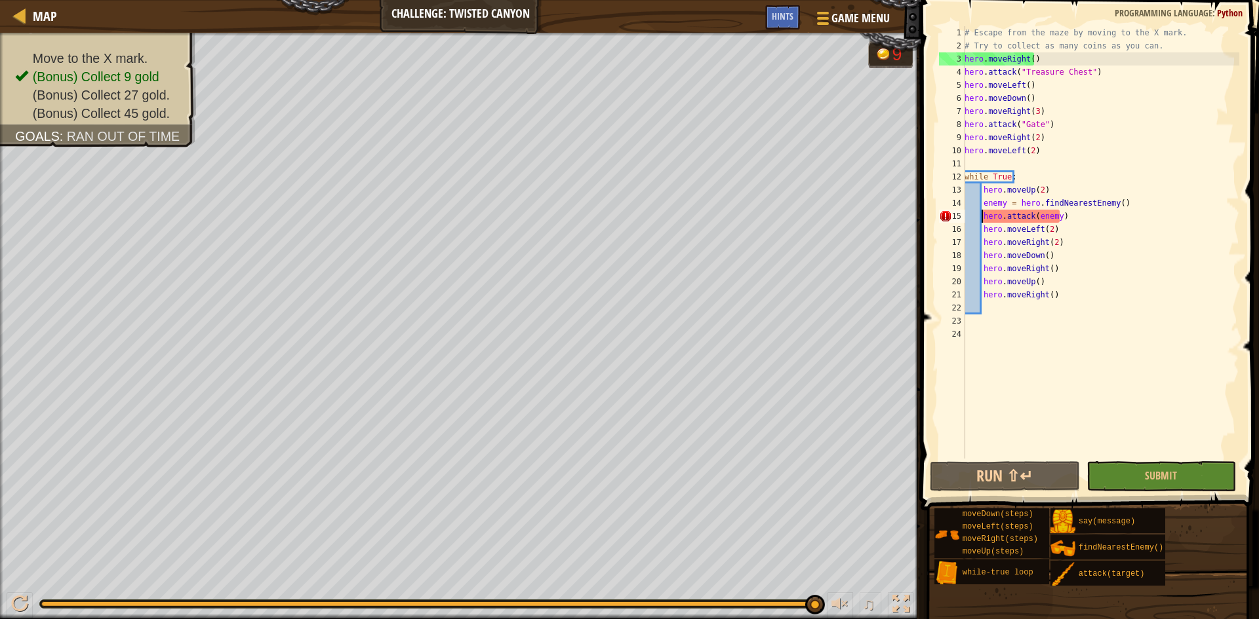
click at [983, 216] on div "# Escape from the maze by moving to the X mark. # Try to collect as many coins …" at bounding box center [1100, 255] width 277 height 459
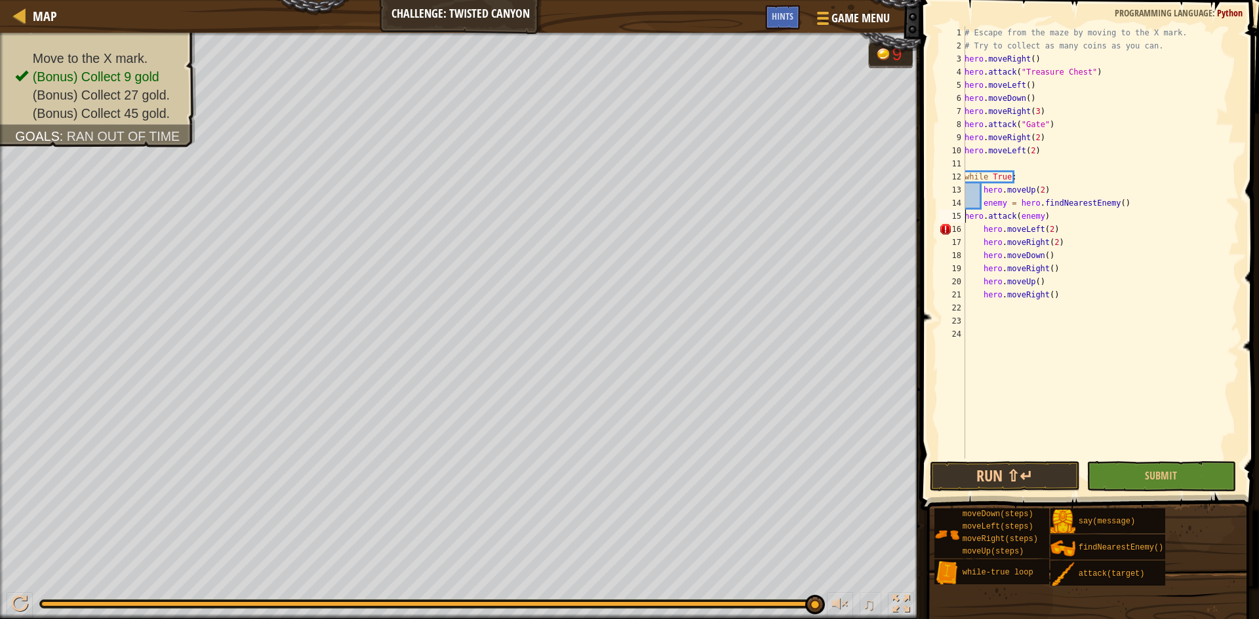
type textarea "hero.attack(enemy)"
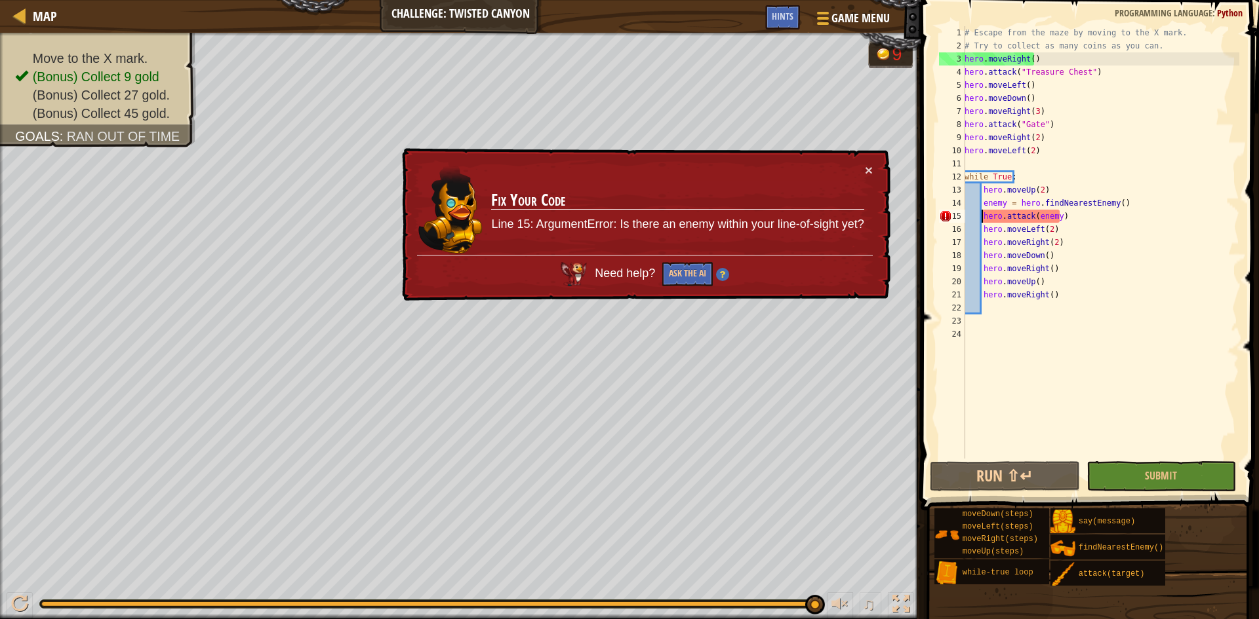
click at [1023, 163] on div "# Escape from the maze by moving to the X mark. # Try to collect as many coins …" at bounding box center [1100, 255] width 277 height 459
click at [869, 174] on button "×" at bounding box center [869, 174] width 9 height 14
click at [868, 167] on button "×" at bounding box center [869, 173] width 9 height 14
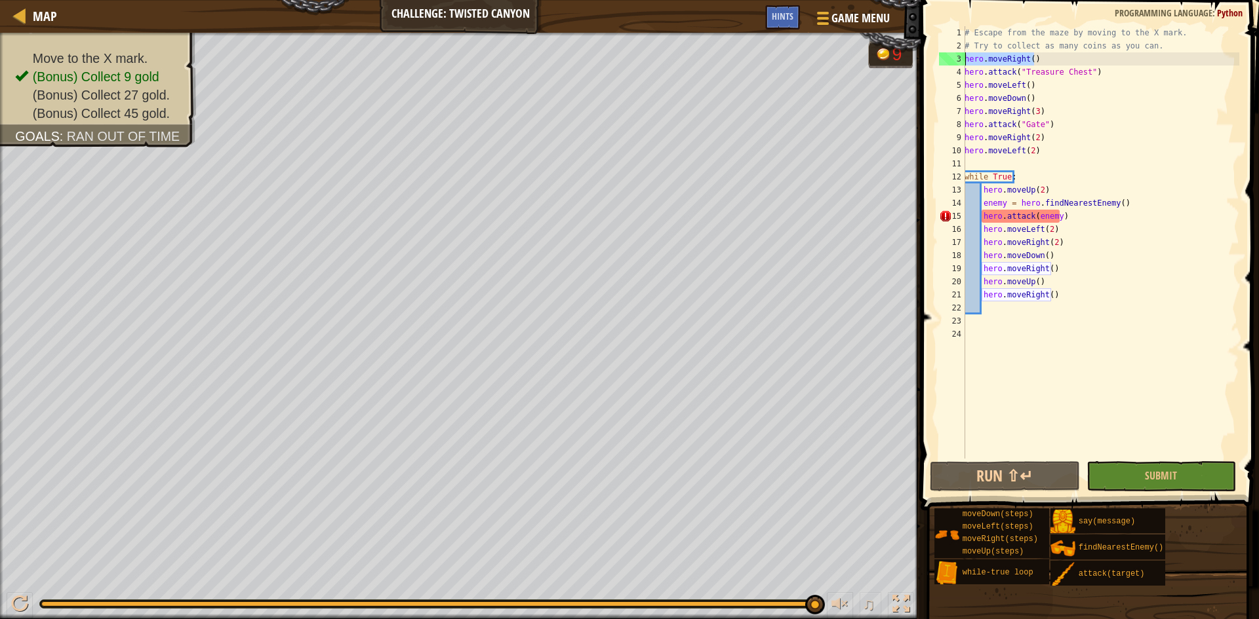
drag, startPoint x: 1040, startPoint y: 59, endPoint x: 947, endPoint y: 59, distance: 92.4
click at [947, 59] on div "1 2 3 4 5 6 7 8 9 10 11 12 13 14 15 16 17 18 19 20 21 22 23 24 # Escape from th…" at bounding box center [1087, 242] width 303 height 433
type textarea "hero.moveRight()"
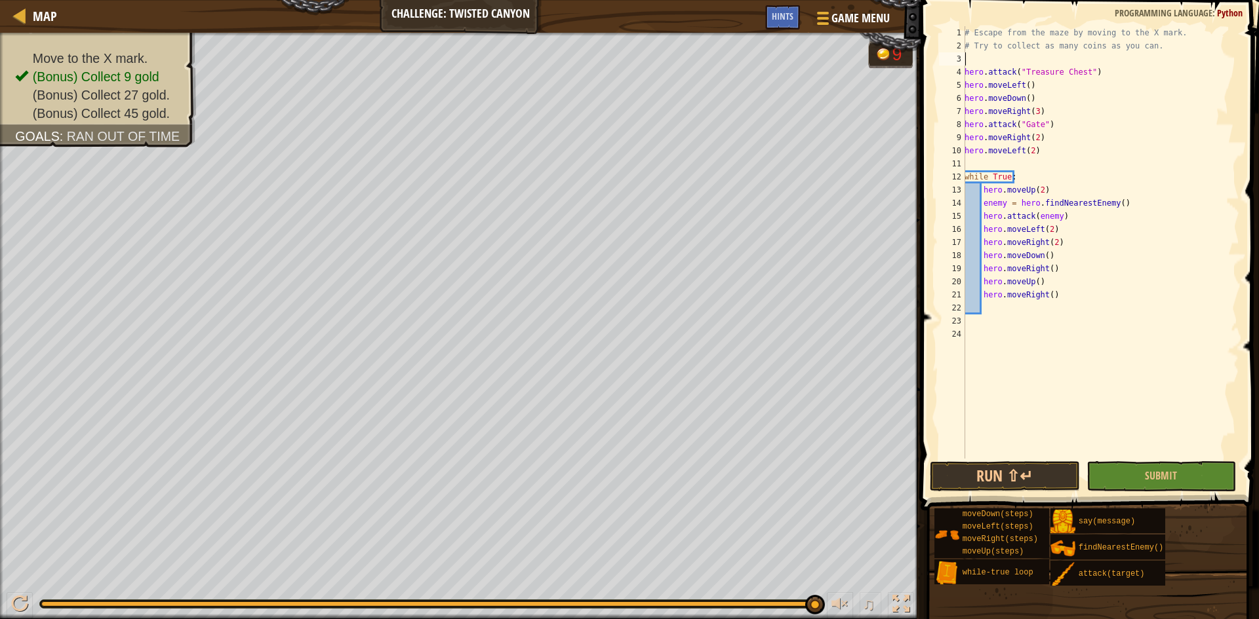
type textarea "hero.attack("Treasure Chest")"
click at [1021, 473] on button "Run ⇧↵" at bounding box center [1005, 477] width 150 height 30
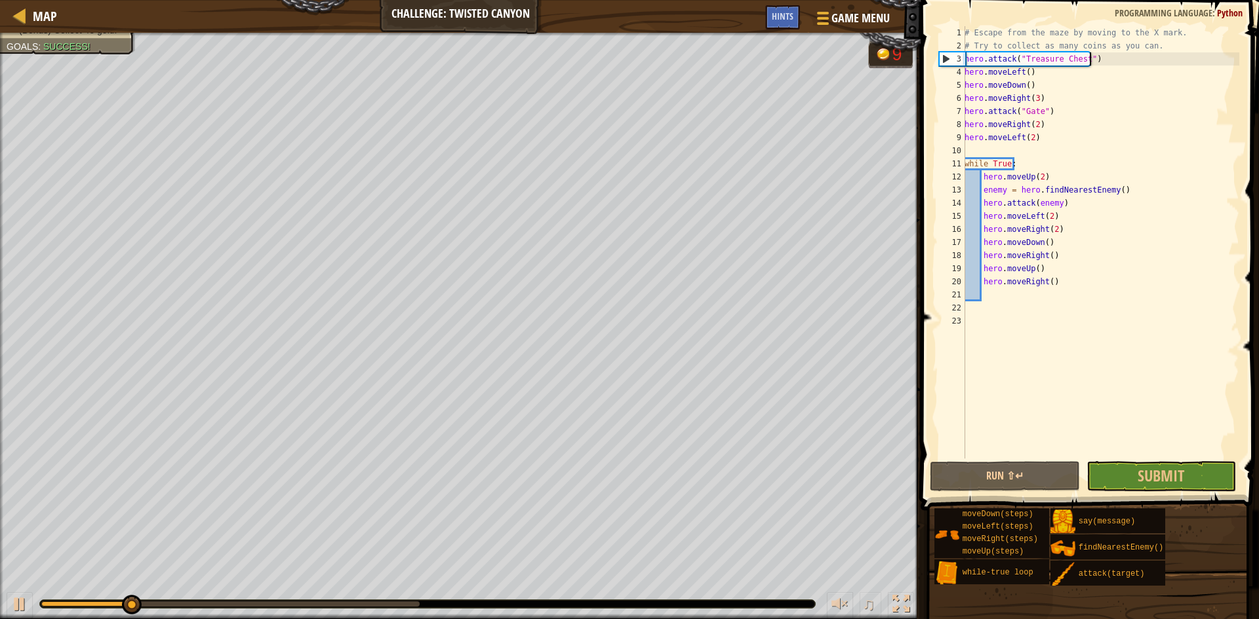
click at [1100, 60] on div "# Escape from the maze by moving to the X mark. # Try to collect as many coins …" at bounding box center [1100, 255] width 277 height 459
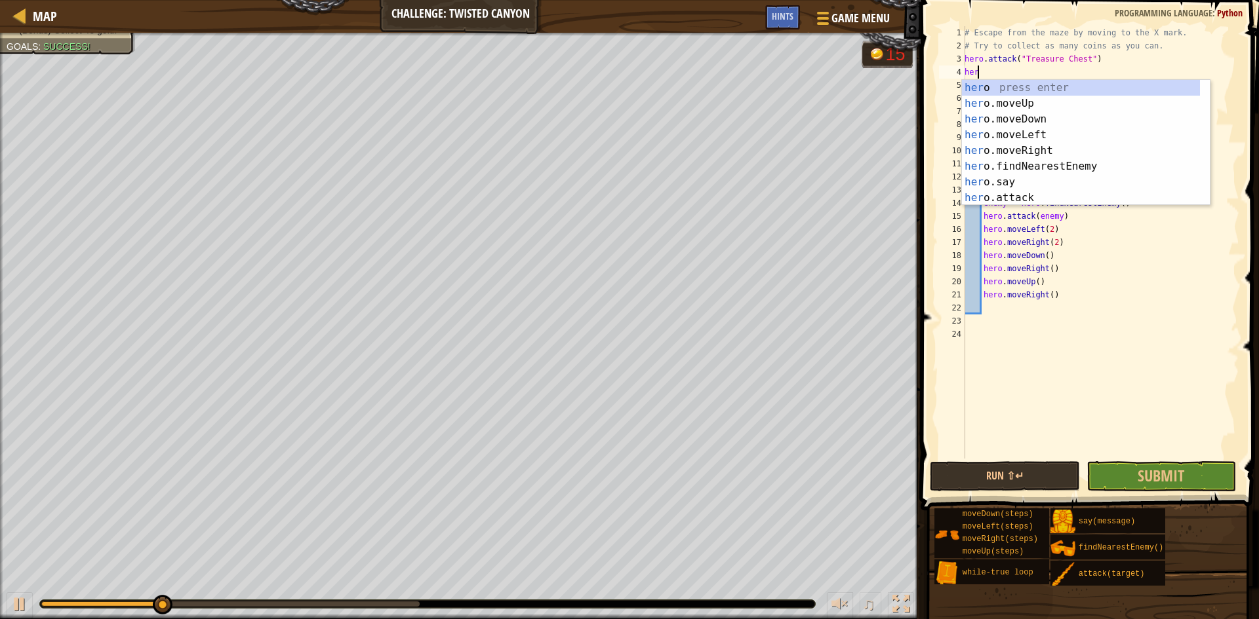
scroll to position [6, 1]
type textarea "hero"
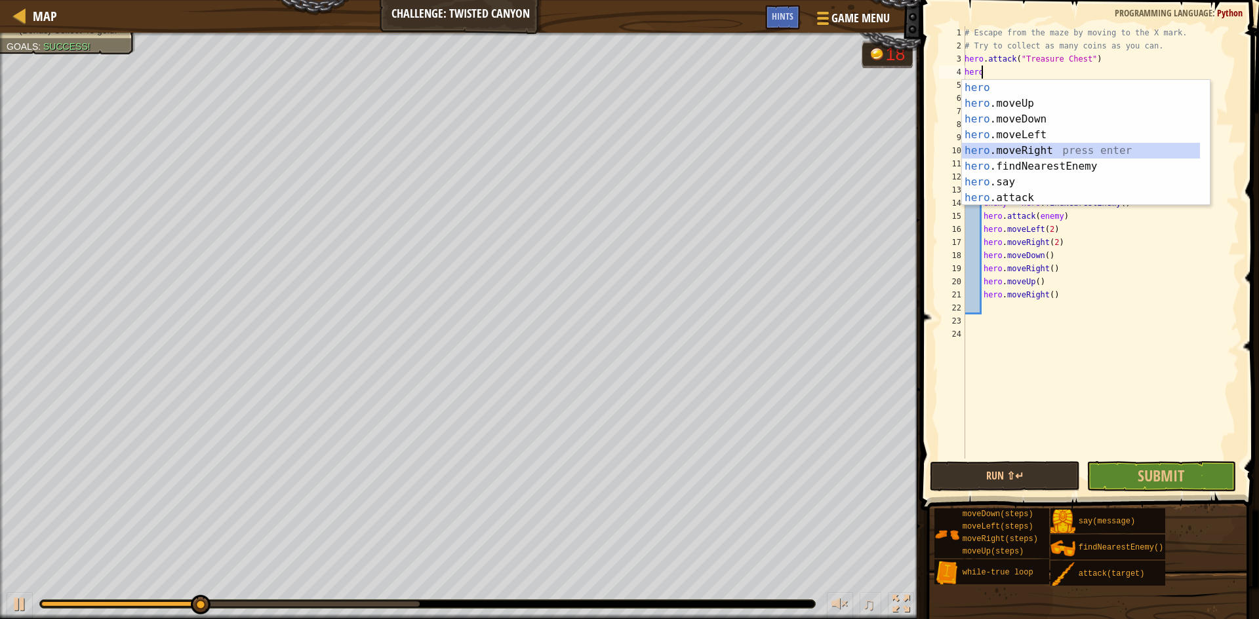
scroll to position [6, 0]
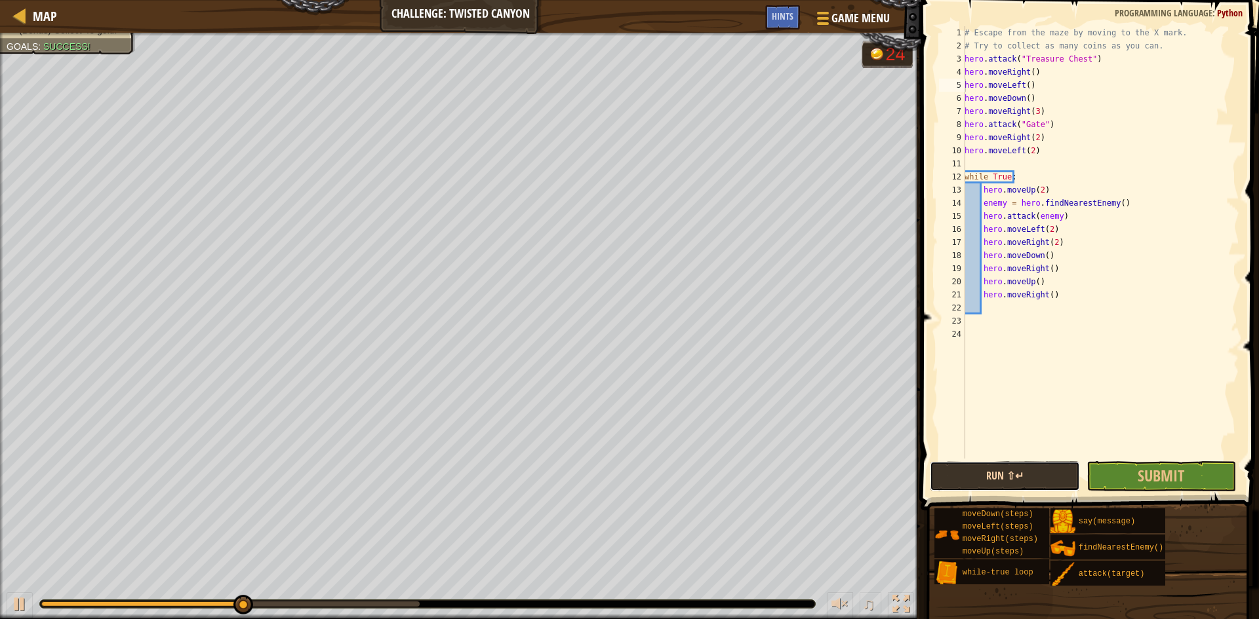
click at [1017, 481] on button "Run ⇧↵" at bounding box center [1005, 477] width 150 height 30
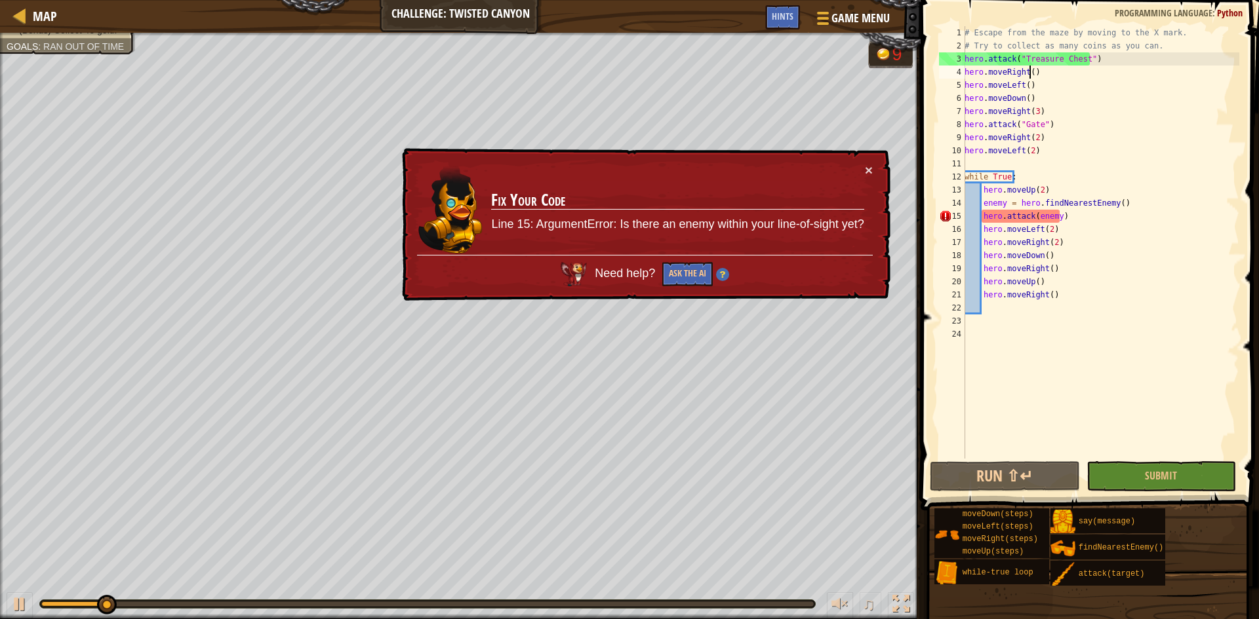
click at [1029, 71] on div "# Escape from the maze by moving to the X mark. # Try to collect as many coins …" at bounding box center [1100, 255] width 277 height 459
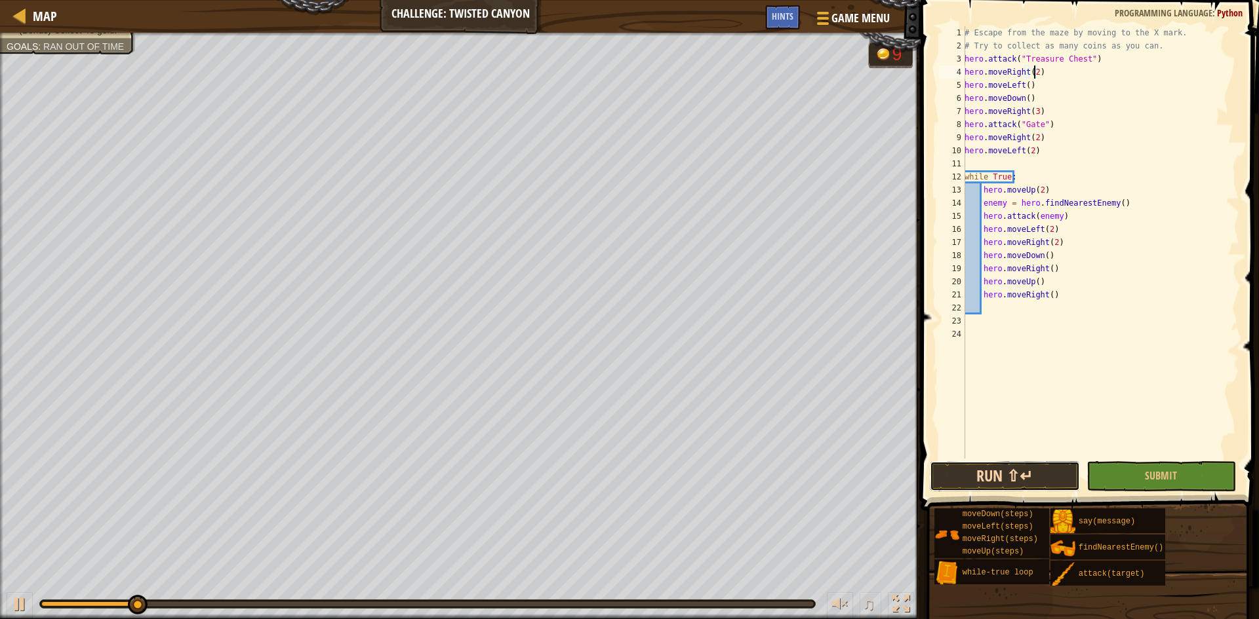
click at [1027, 471] on button "Run ⇧↵" at bounding box center [1005, 477] width 150 height 30
click at [1021, 85] on div "# Escape from the maze by moving to the X mark. # Try to collect as many coins …" at bounding box center [1100, 255] width 277 height 459
click at [1024, 85] on div "# Escape from the maze by moving to the X mark. # Try to collect as many coins …" at bounding box center [1100, 255] width 277 height 459
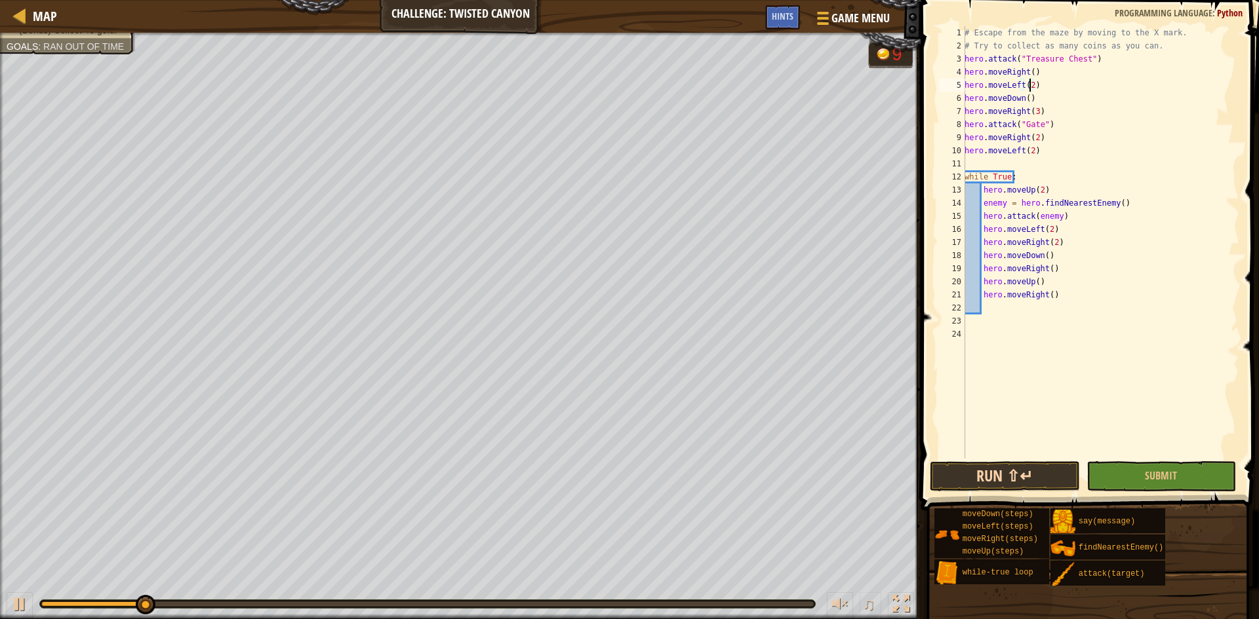
type textarea "hero.moveLeft(2)"
click at [1013, 476] on button "Run ⇧↵" at bounding box center [1005, 477] width 150 height 30
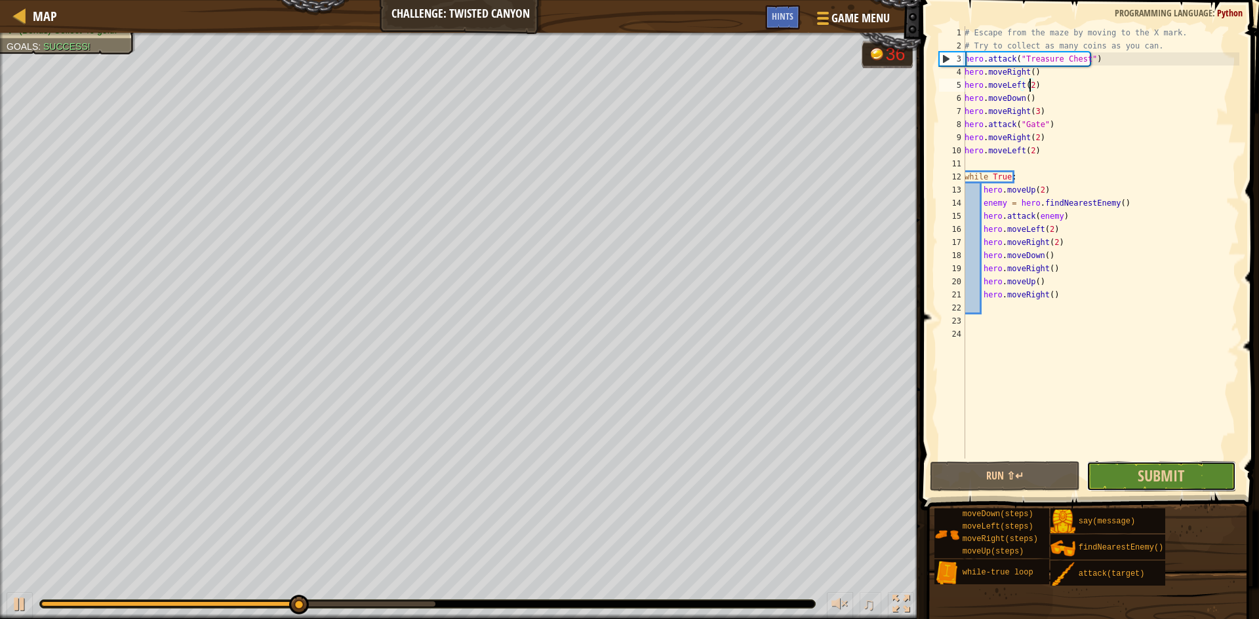
click at [1202, 478] on button "Submit" at bounding box center [1161, 477] width 150 height 30
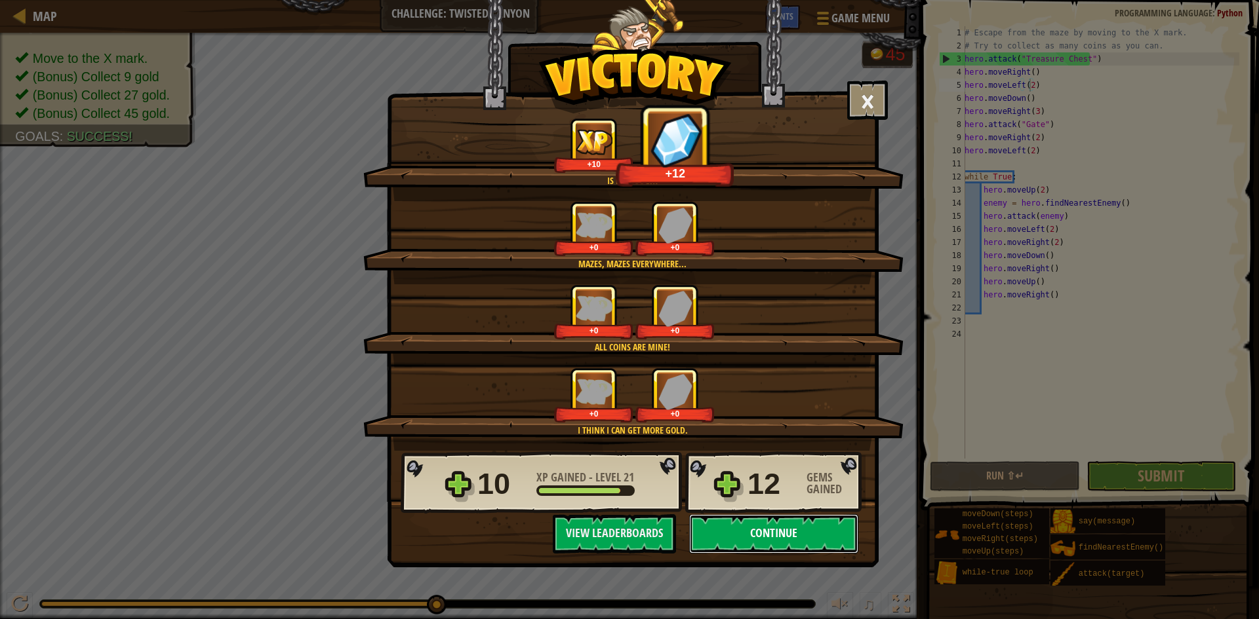
click at [759, 538] on button "Continue" at bounding box center [773, 534] width 169 height 39
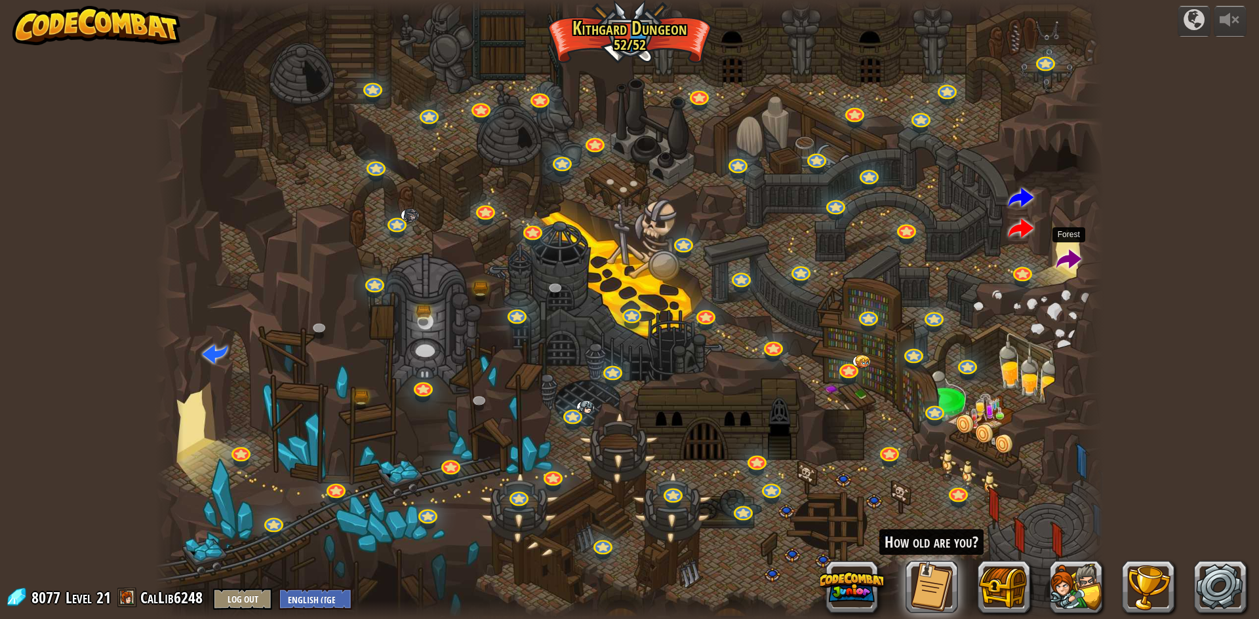
click at [1063, 257] on span at bounding box center [1068, 260] width 25 height 25
